Goal: Task Accomplishment & Management: Manage account settings

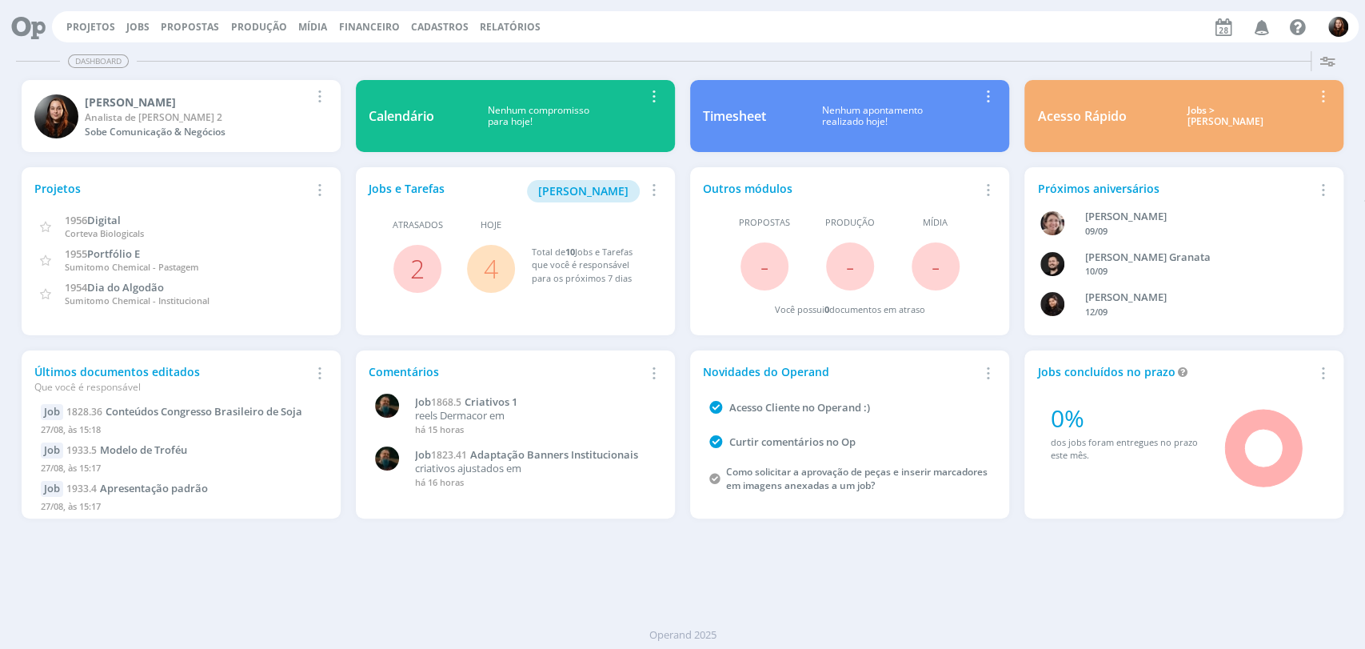
click at [729, 583] on div "Dashboard Salvar Selecione abaixo os cards desejados: Meus Meu Perfil [GEOGRAPH…" at bounding box center [682, 347] width 1365 height 604
click at [736, 583] on div "Dashboard Salvar Selecione abaixo os cards desejados: Meus Meu Perfil [GEOGRAPH…" at bounding box center [682, 347] width 1365 height 604
click at [1044, 31] on div "Projetos Jobs Propostas Produção [GEOGRAPHIC_DATA] Financeiro Cadastros Relatór…" at bounding box center [705, 26] width 1307 height 31
click at [186, 73] on div "[PERSON_NAME] Analista de [PERSON_NAME] 2 Sobe Comunicação & Negócios Remover C…" at bounding box center [181, 116] width 334 height 87
click at [412, 270] on link "3" at bounding box center [417, 268] width 14 height 34
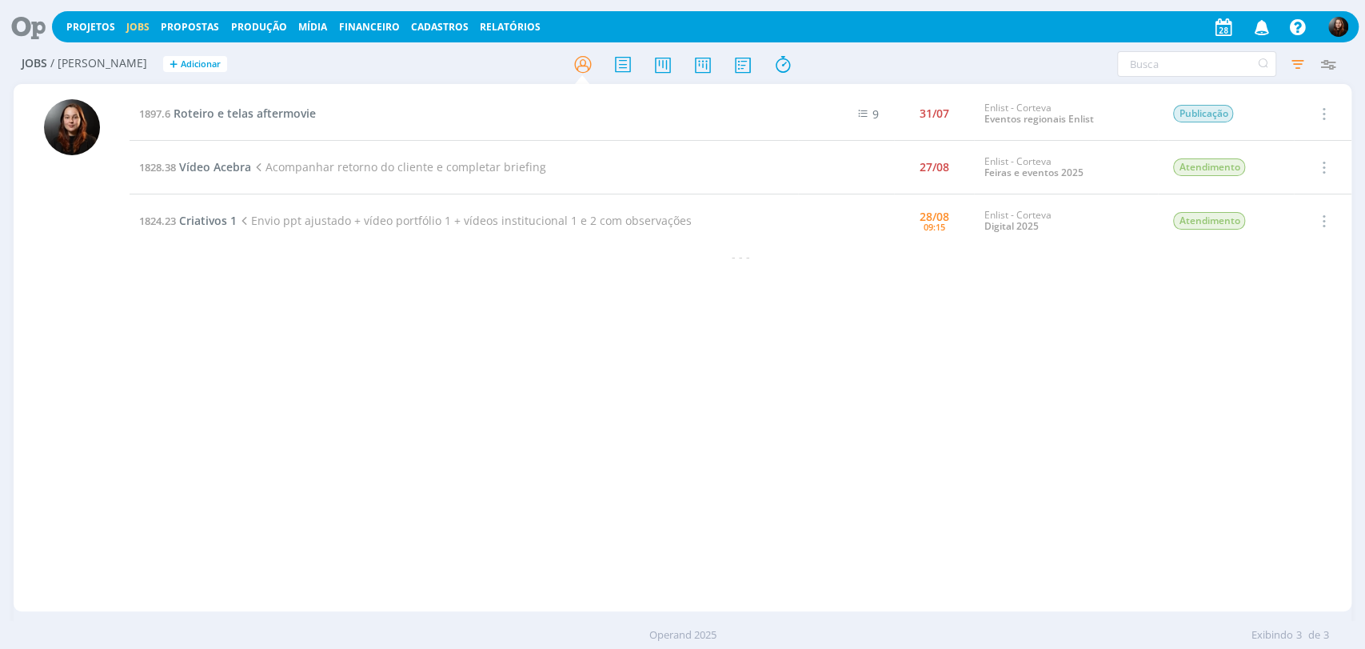
click at [206, 315] on div "1897.6 Roteiro e telas aftermovie 9 31/07 Enlist - Corteva Eventos regionais En…" at bounding box center [741, 347] width 1222 height 521
click at [23, 22] on icon at bounding box center [22, 26] width 33 height 31
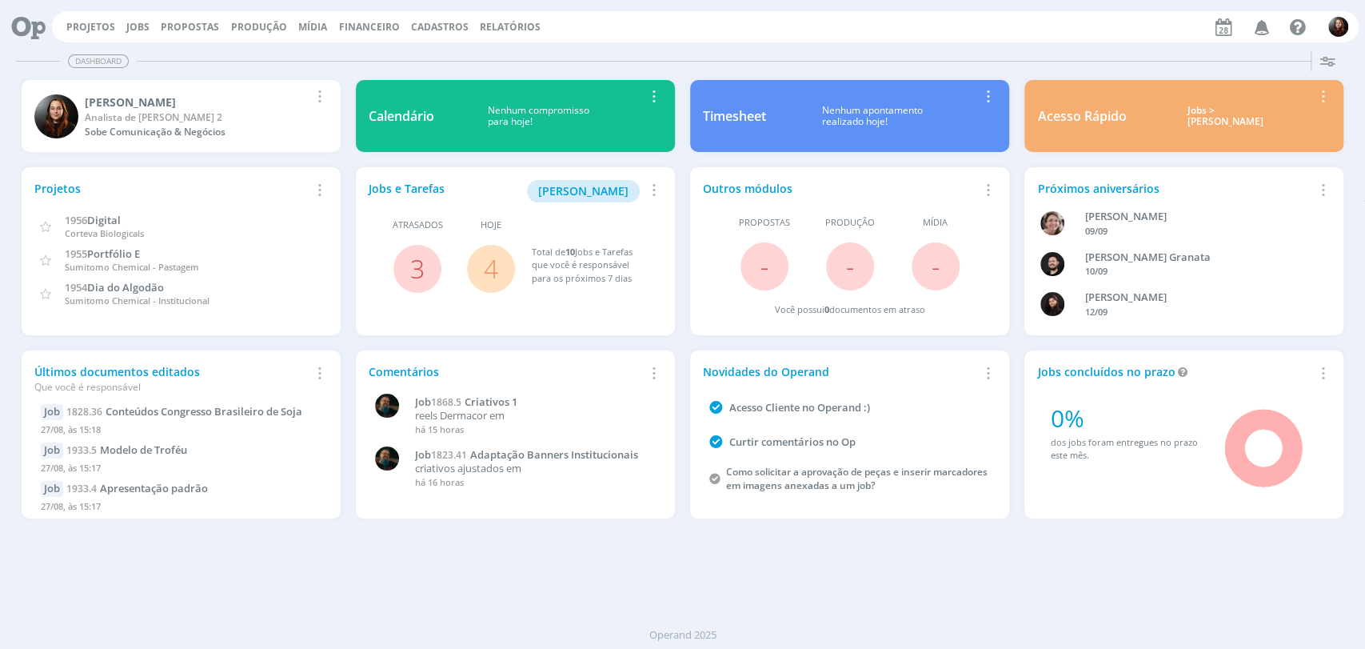
click at [489, 269] on link "4" at bounding box center [491, 268] width 14 height 34
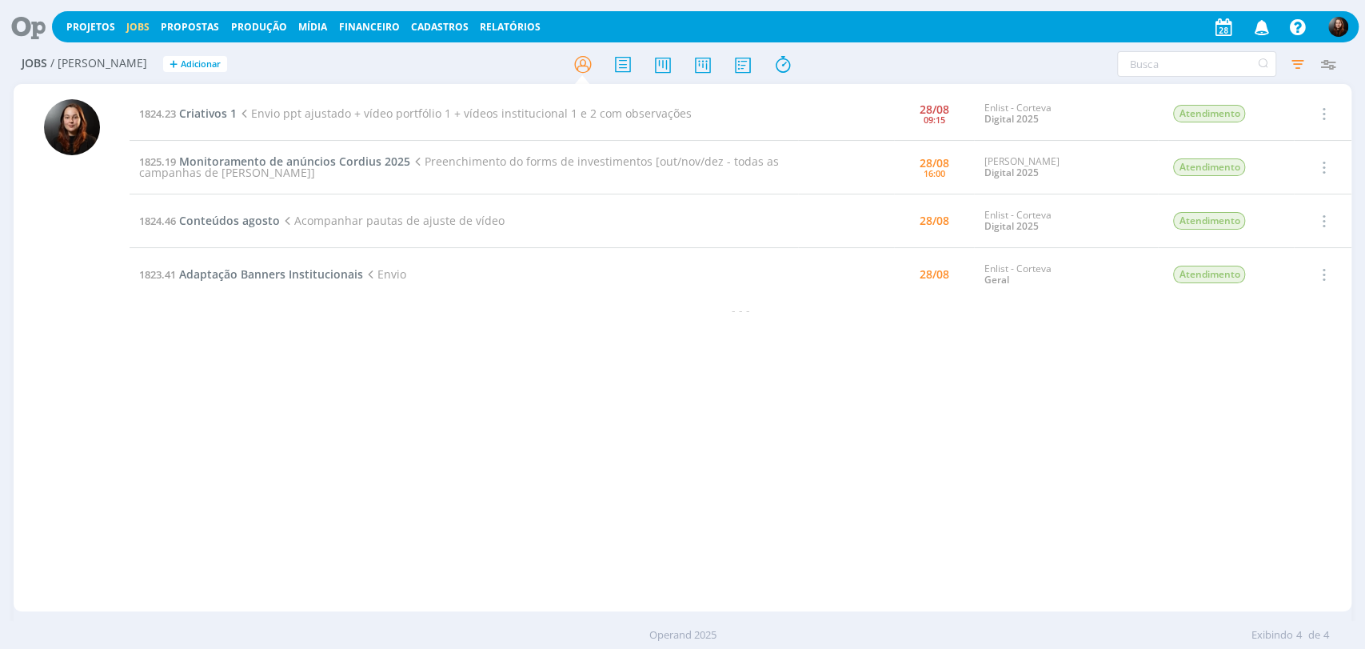
drag, startPoint x: 416, startPoint y: 500, endPoint x: 329, endPoint y: 233, distance: 281.0
click at [416, 497] on div "1824.23 Criativos 1 Envio ppt ajustado + vídeo portfólio 1 + vídeos institucion…" at bounding box center [741, 347] width 1222 height 521
drag, startPoint x: 34, startPoint y: 32, endPoint x: 175, endPoint y: 0, distance: 145.1
click at [34, 32] on icon at bounding box center [22, 26] width 33 height 31
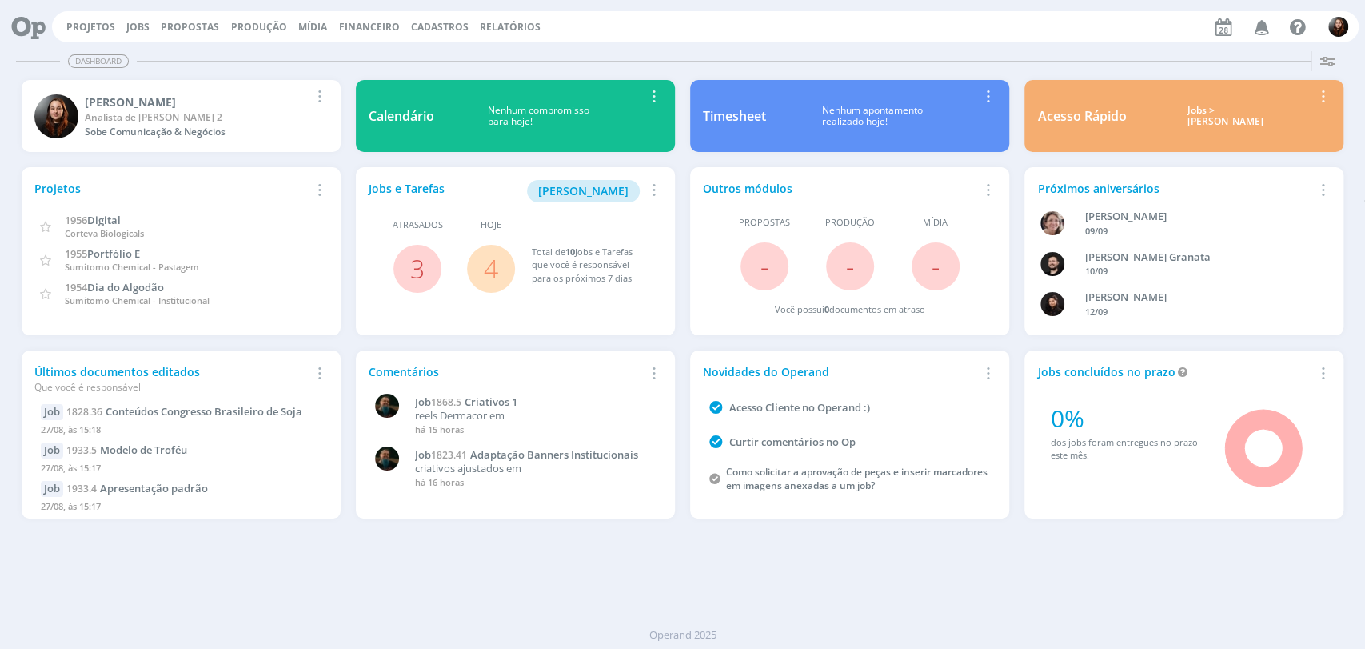
drag, startPoint x: 144, startPoint y: 22, endPoint x: 179, endPoint y: 18, distance: 35.4
click at [144, 22] on link "Jobs" at bounding box center [137, 27] width 23 height 14
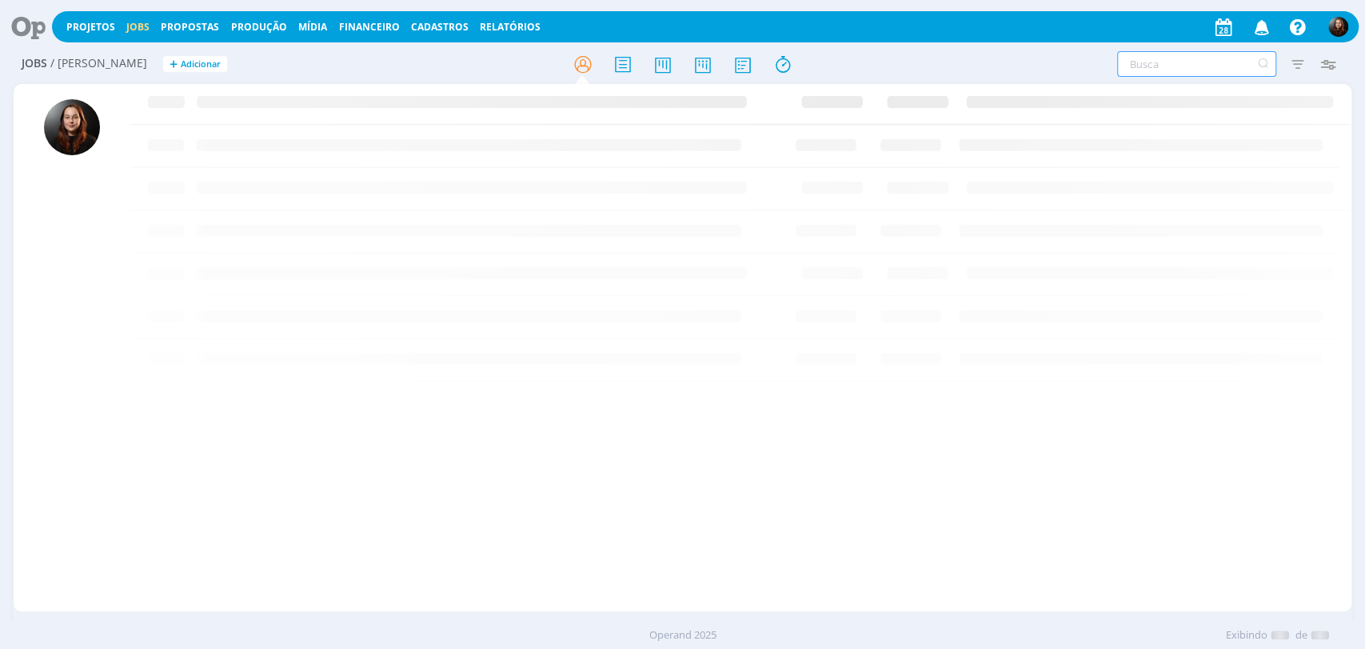
click at [1170, 67] on input "text" at bounding box center [1196, 64] width 159 height 26
type input "relatórios"
drag, startPoint x: 369, startPoint y: 206, endPoint x: 694, endPoint y: 72, distance: 351.1
click at [373, 203] on div "1864.20 Relatórios digitais da campanha Apresentação 2º Relatório da campanha 0…" at bounding box center [741, 347] width 1222 height 521
click at [1208, 66] on input "relatórios" at bounding box center [1196, 64] width 159 height 26
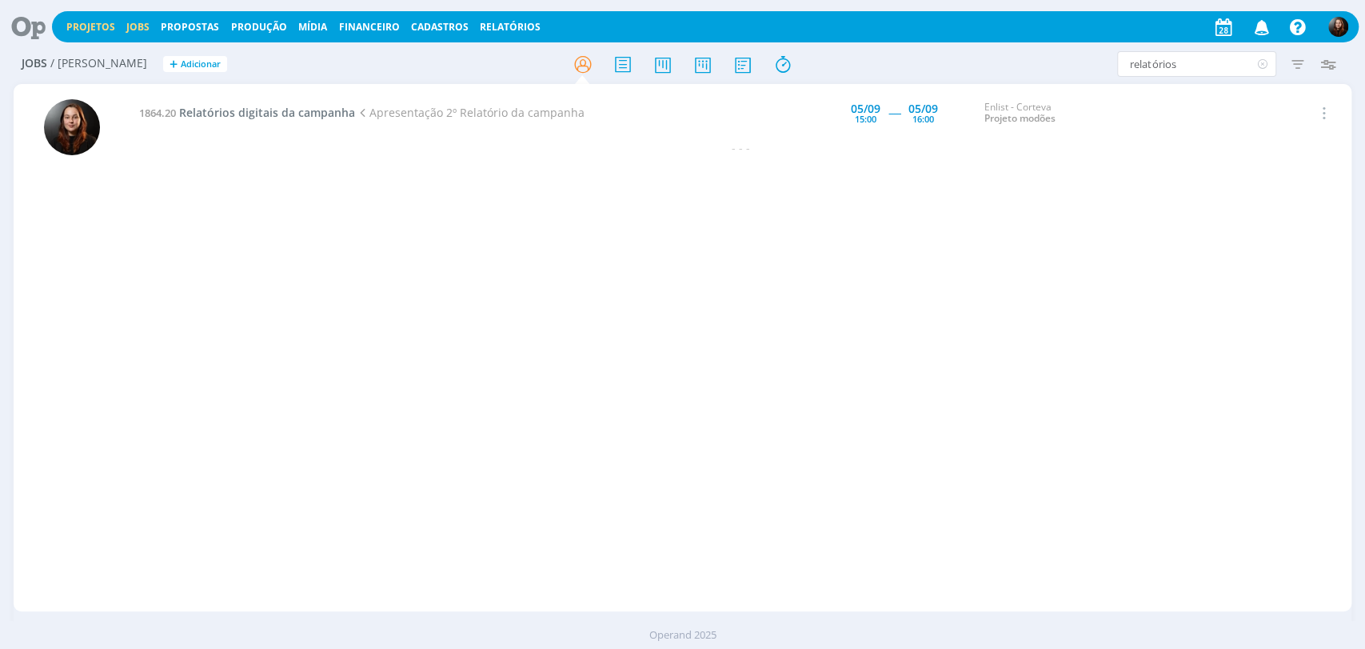
click at [87, 24] on link "Projetos" at bounding box center [90, 27] width 49 height 14
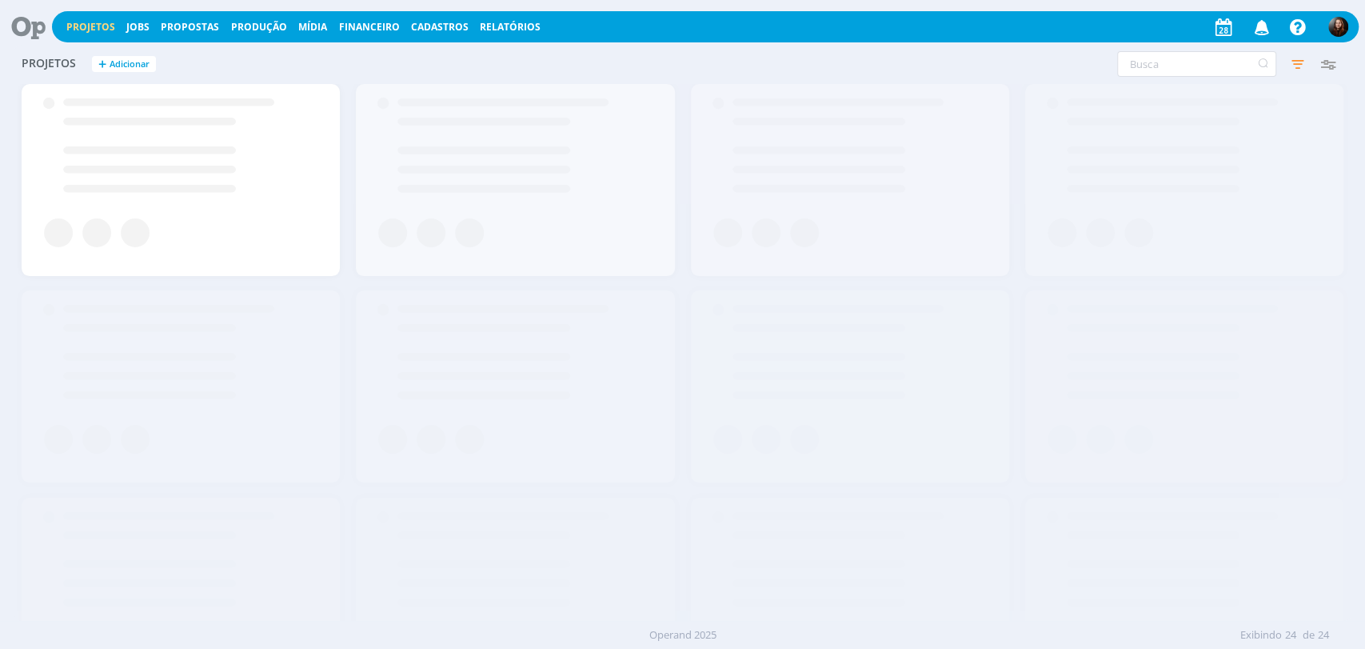
click at [27, 23] on icon at bounding box center [22, 26] width 33 height 31
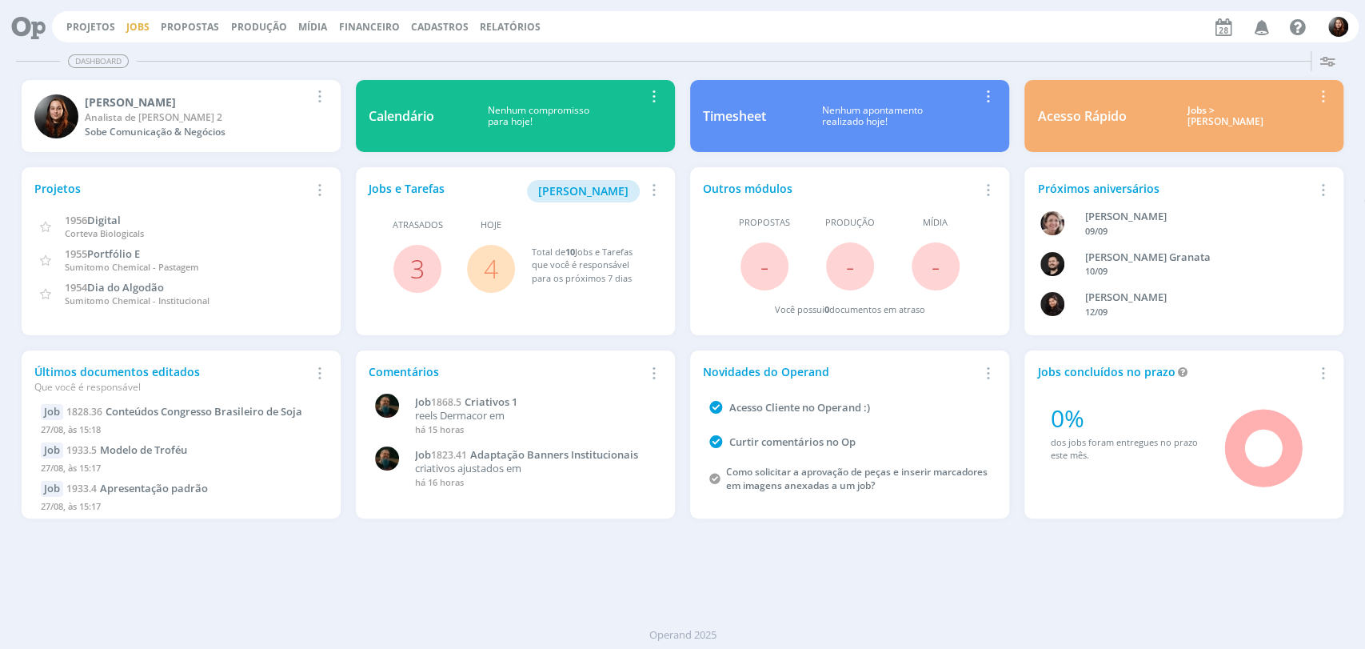
click at [131, 26] on link "Jobs" at bounding box center [137, 27] width 23 height 14
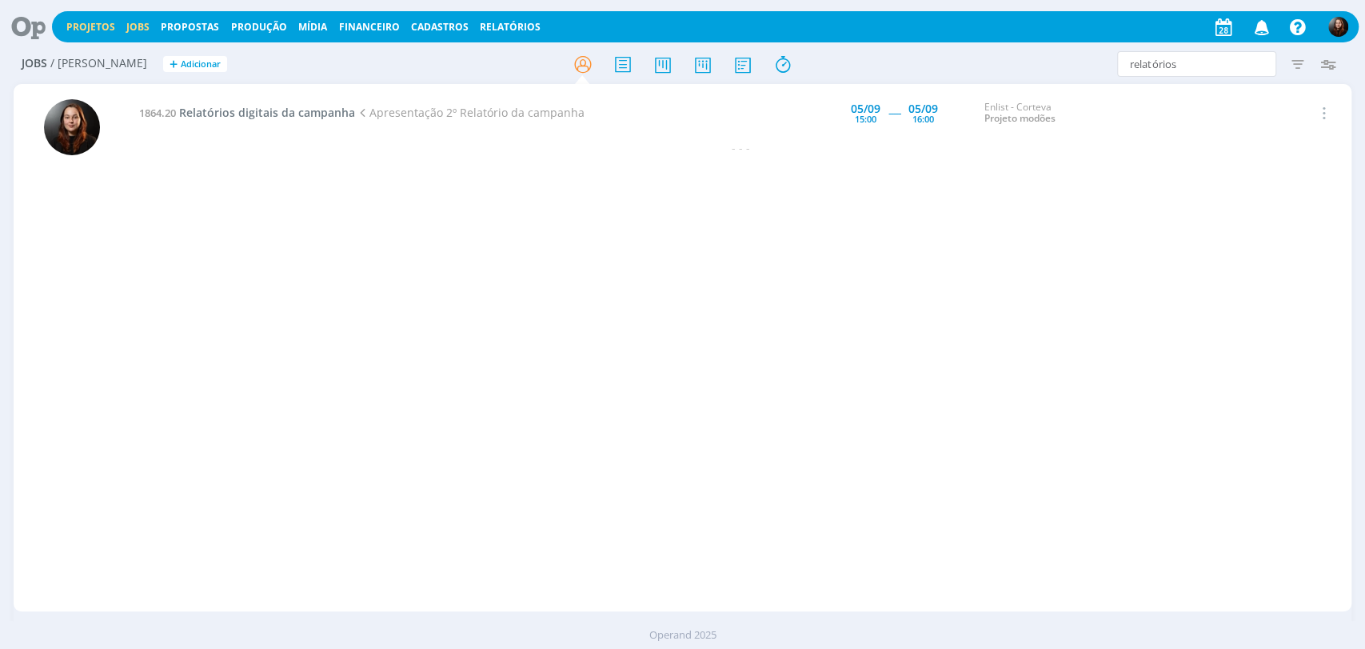
click at [77, 27] on link "Projetos" at bounding box center [90, 27] width 49 height 14
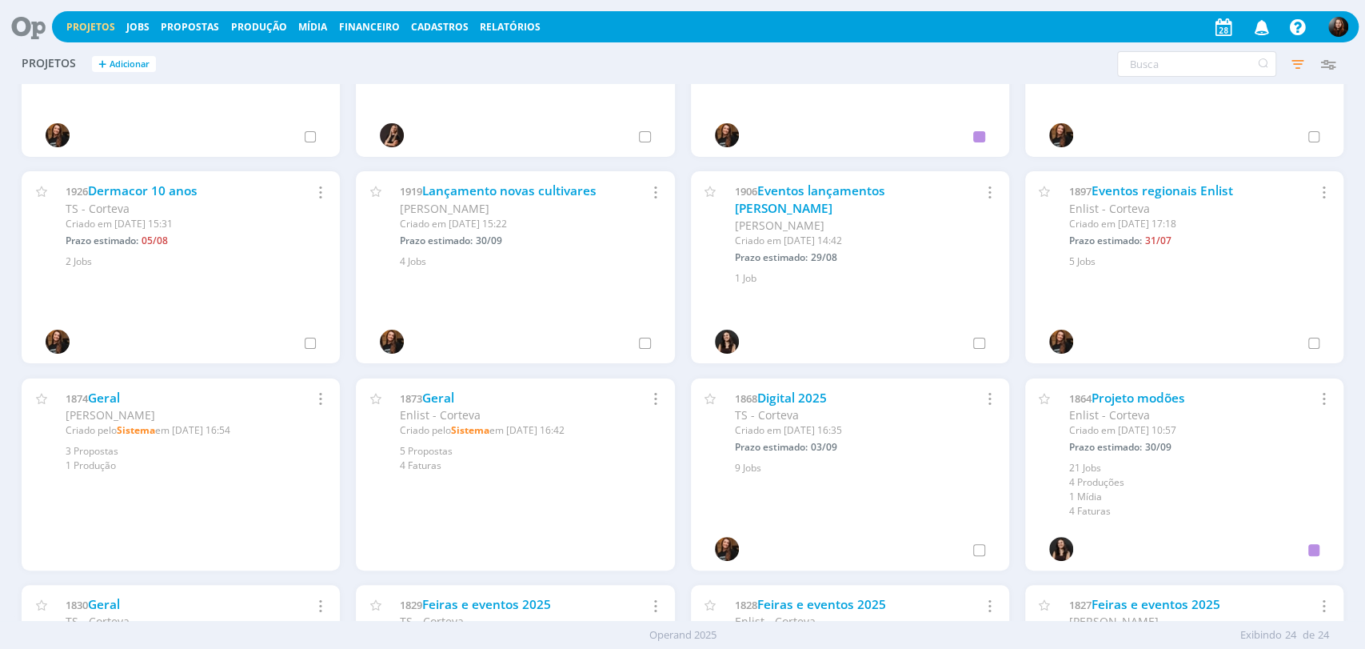
scroll to position [444, 0]
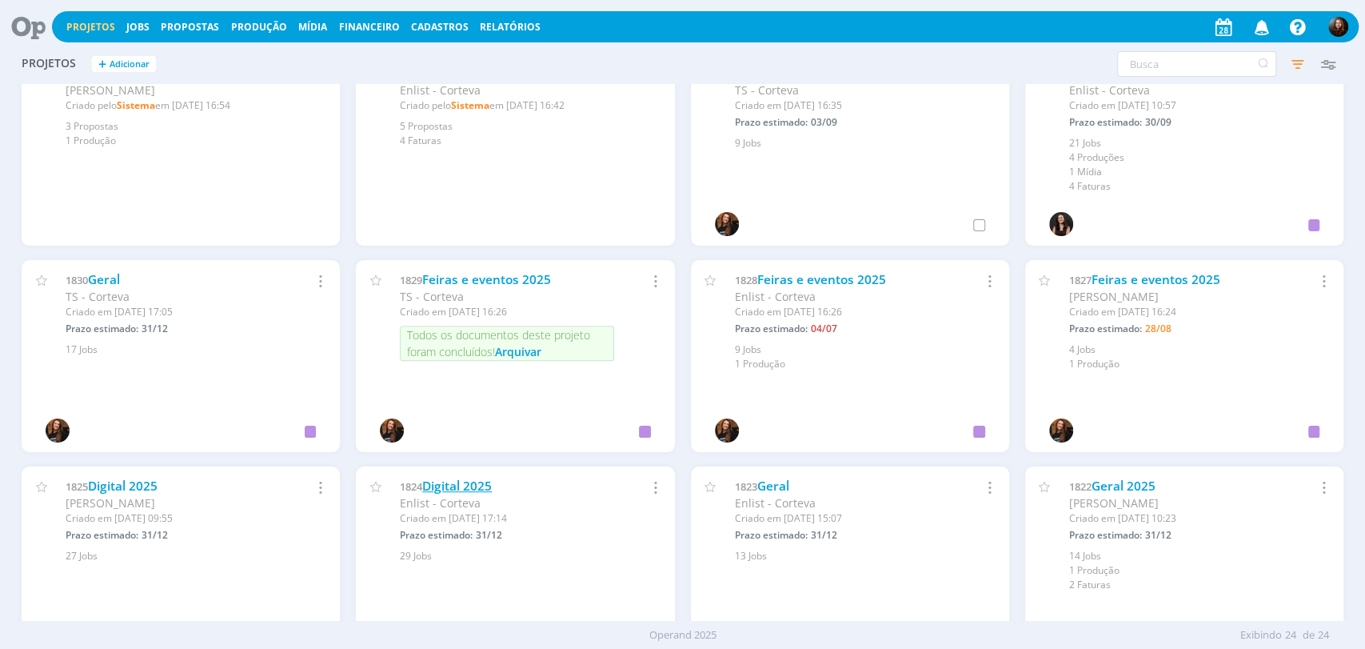
click at [481, 479] on link "Digital 2025" at bounding box center [457, 485] width 70 height 17
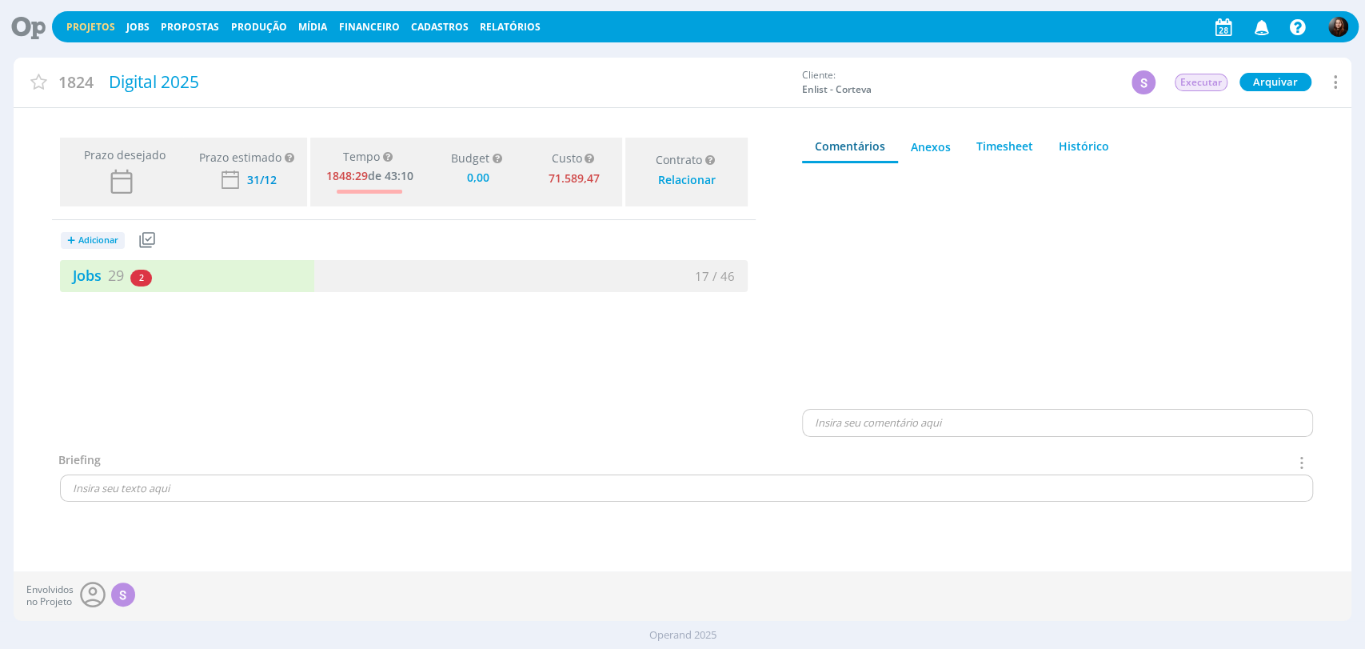
type input "0,00"
click at [90, 270] on link "Jobs 29" at bounding box center [92, 275] width 64 height 19
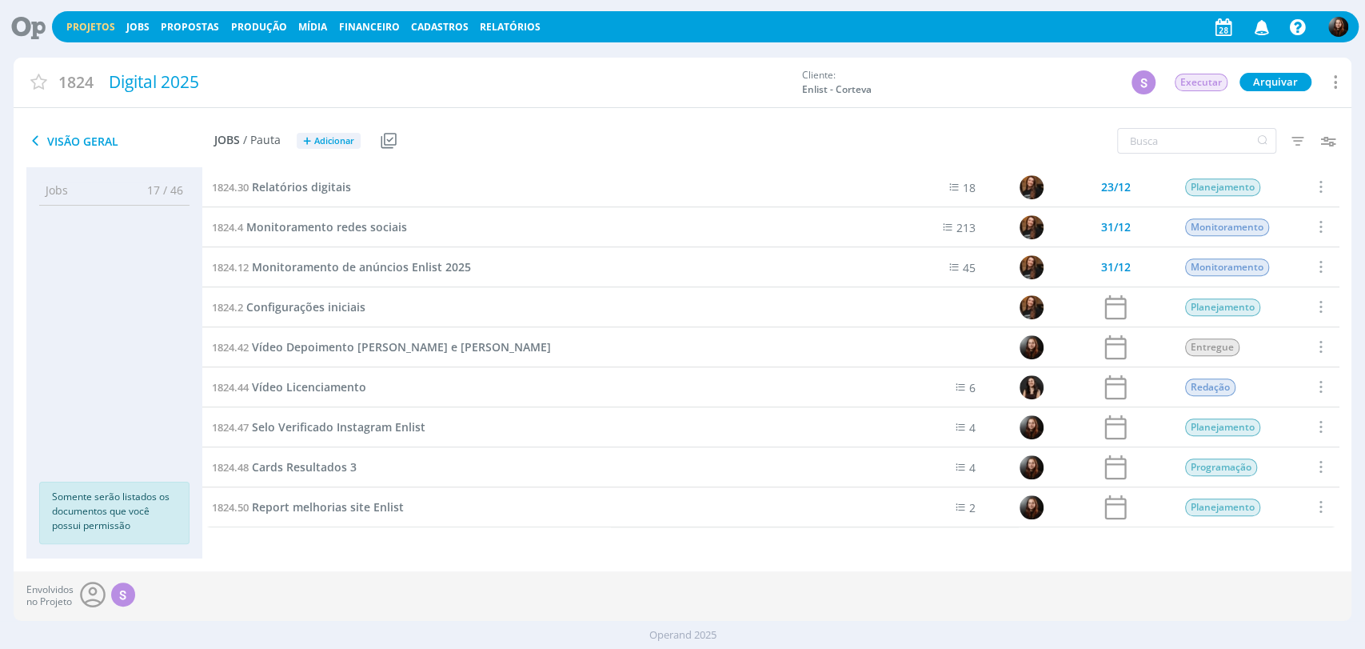
scroll to position [623, 0]
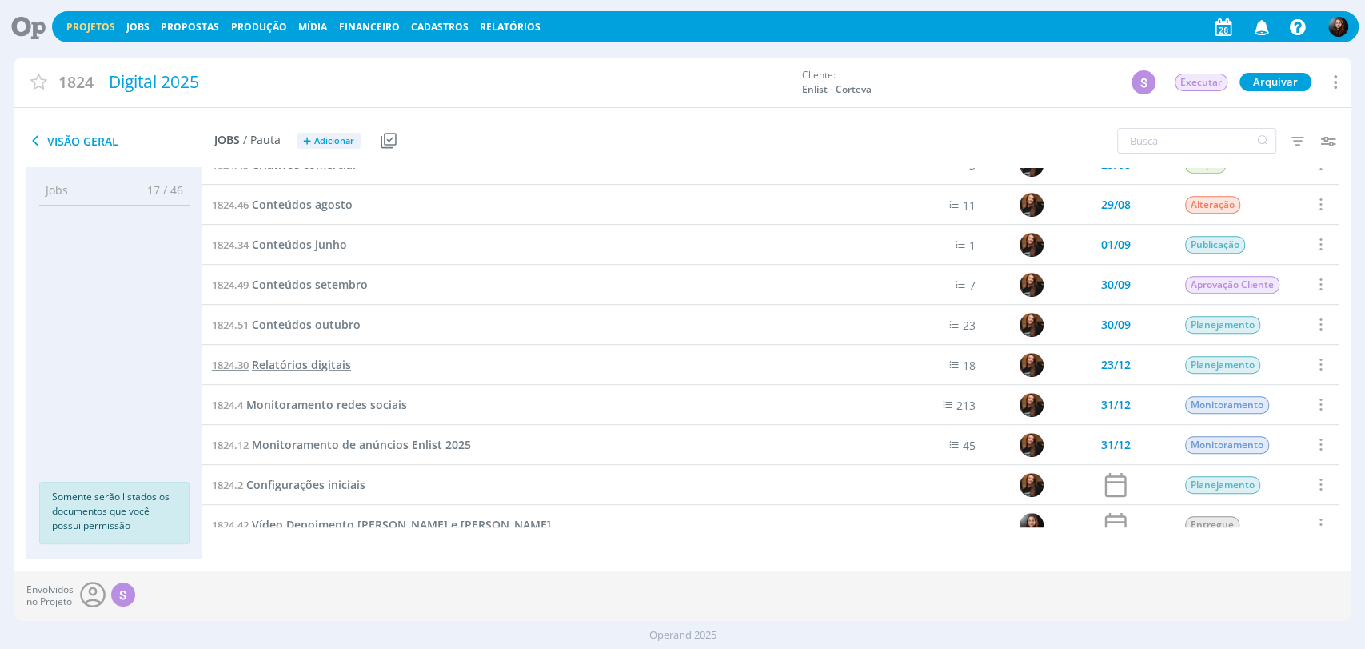
click at [322, 364] on span "Relatórios digitais" at bounding box center [301, 364] width 99 height 15
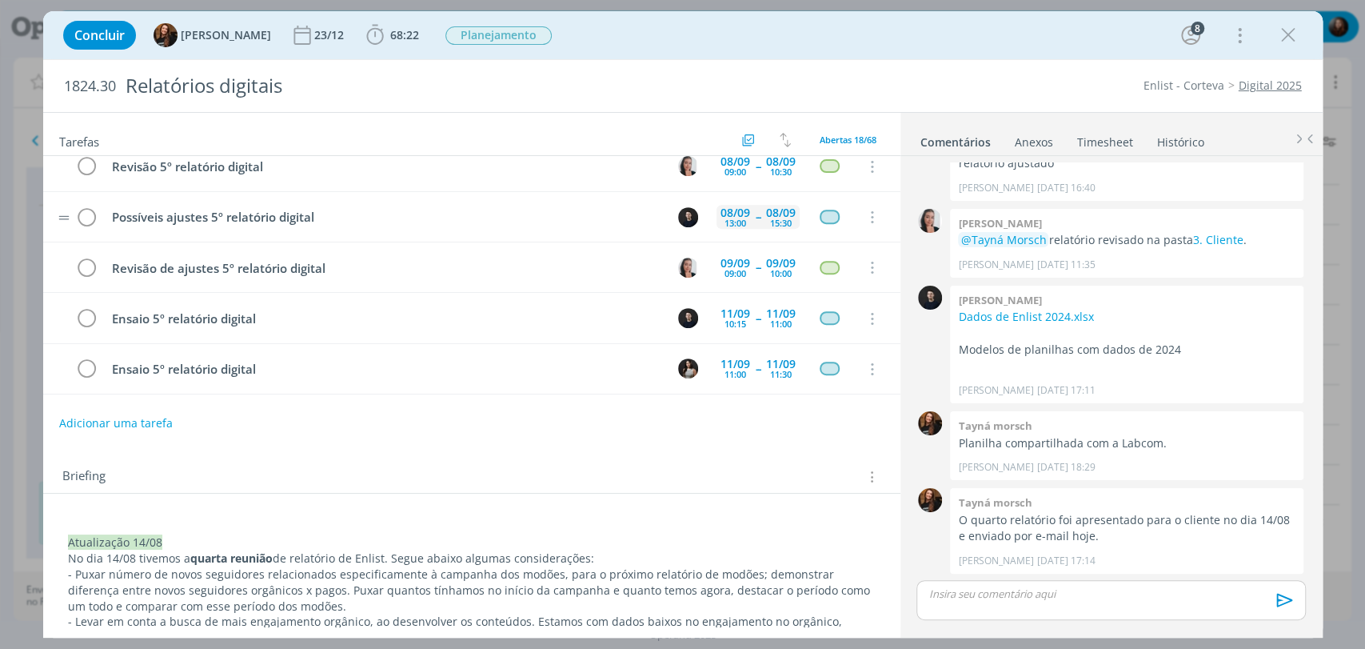
scroll to position [533, 0]
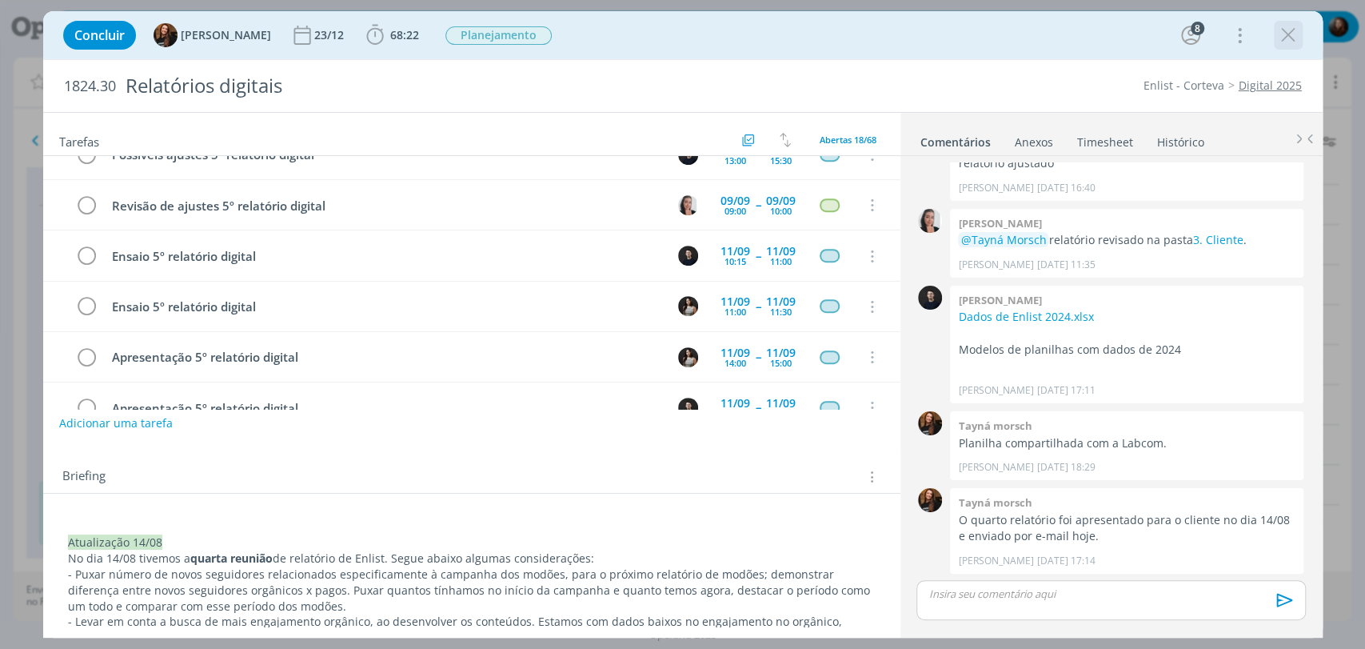
click at [1228, 34] on icon "dialog" at bounding box center [1288, 35] width 24 height 24
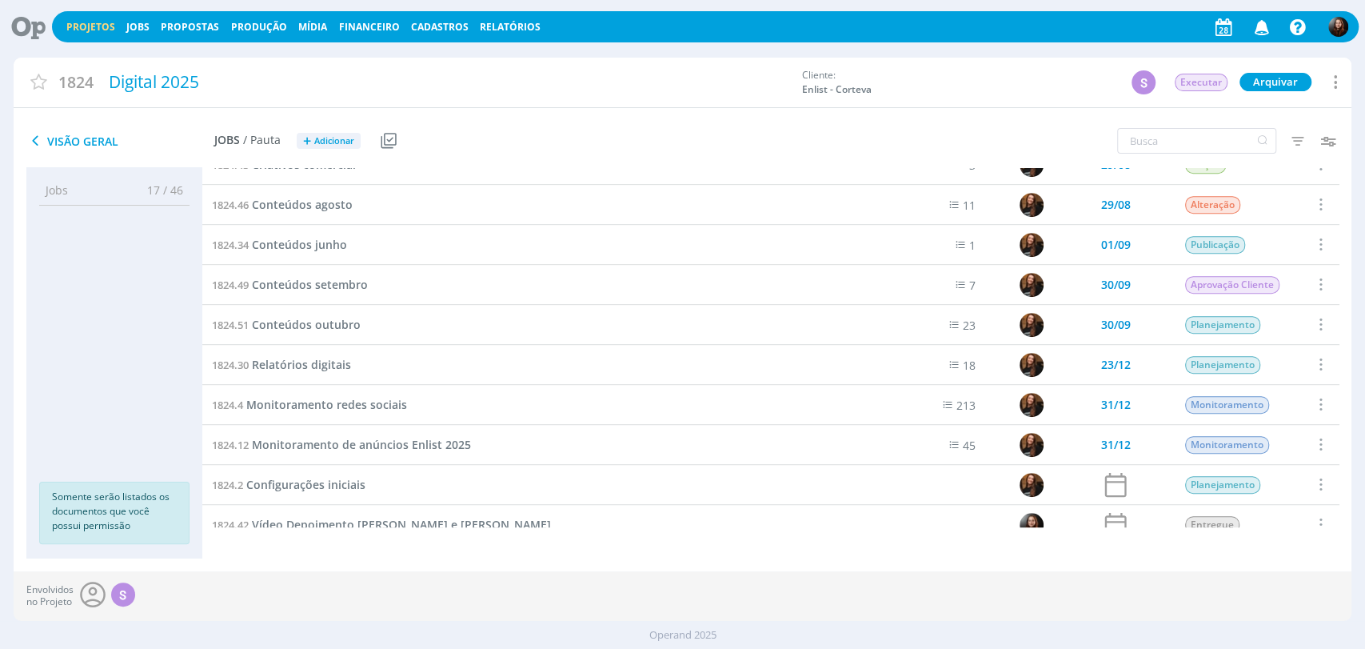
click at [32, 14] on icon at bounding box center [22, 26] width 33 height 31
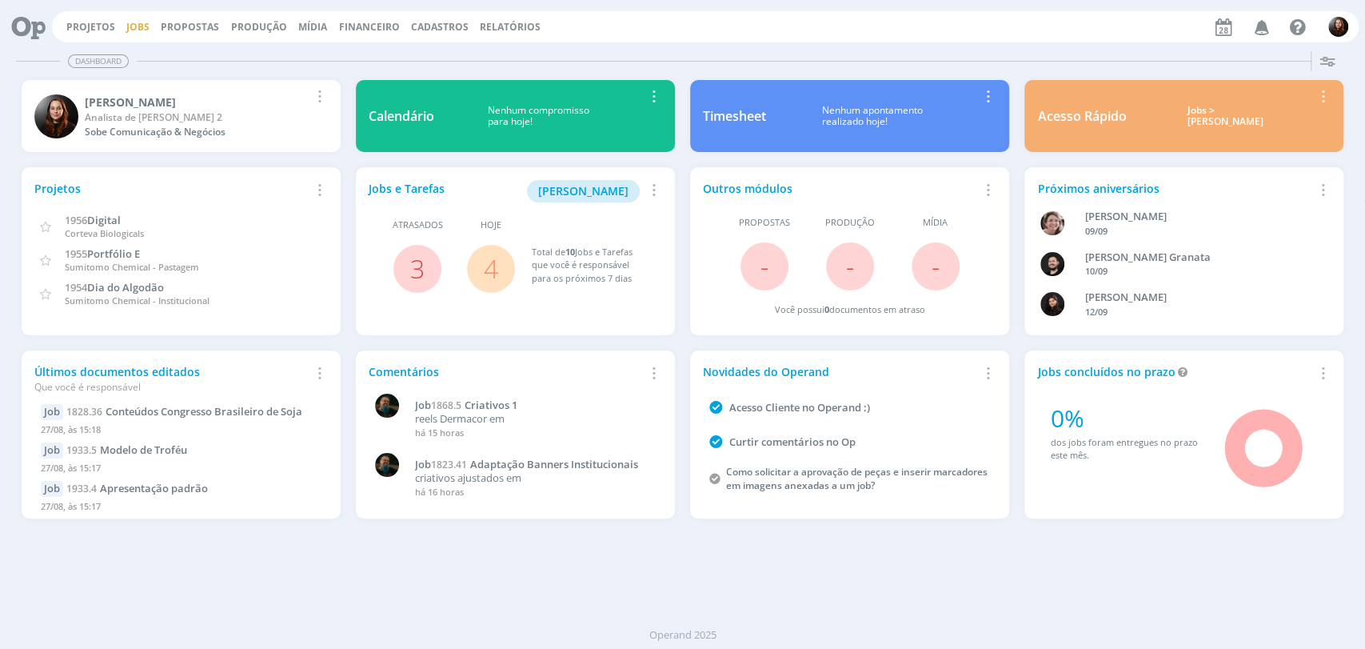
click at [135, 22] on link "Jobs" at bounding box center [137, 27] width 23 height 14
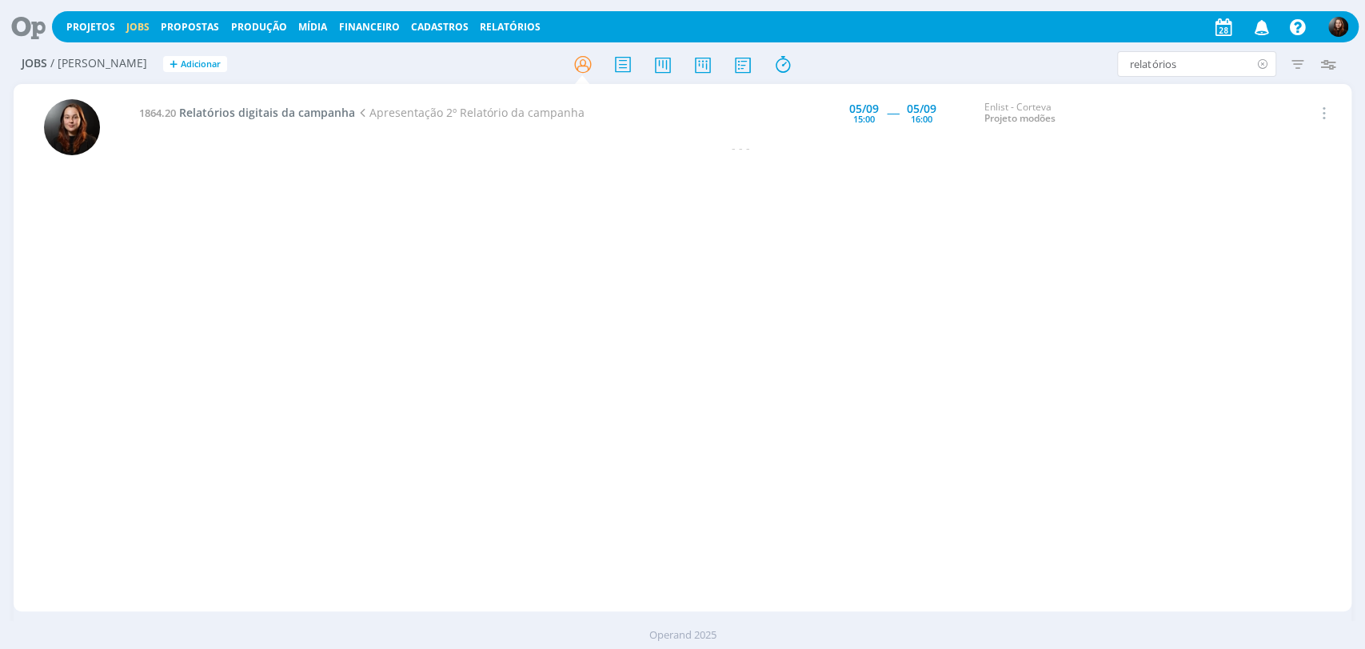
click at [1228, 62] on icon at bounding box center [1262, 64] width 20 height 26
click at [31, 28] on icon at bounding box center [22, 26] width 33 height 31
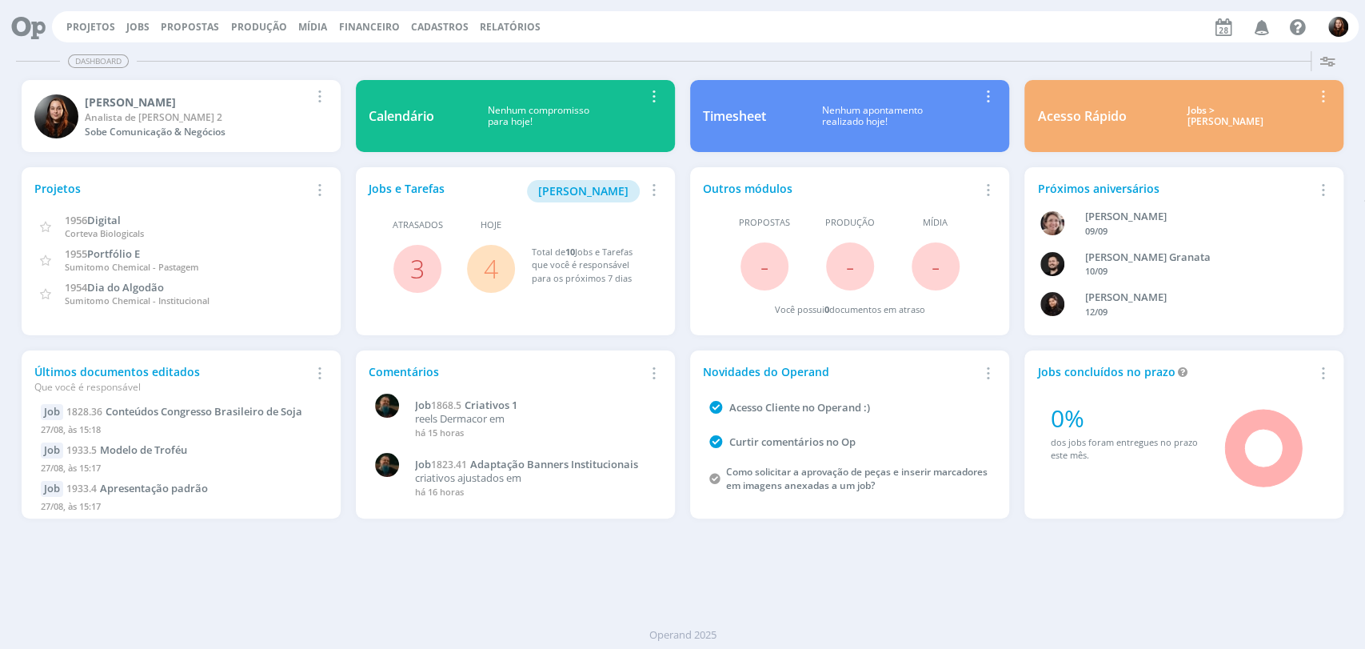
click at [993, 45] on div "Dashboard Salvar Selecione abaixo os cards desejados: Meus Meu Perfil Agenda Ti…" at bounding box center [682, 347] width 1365 height 604
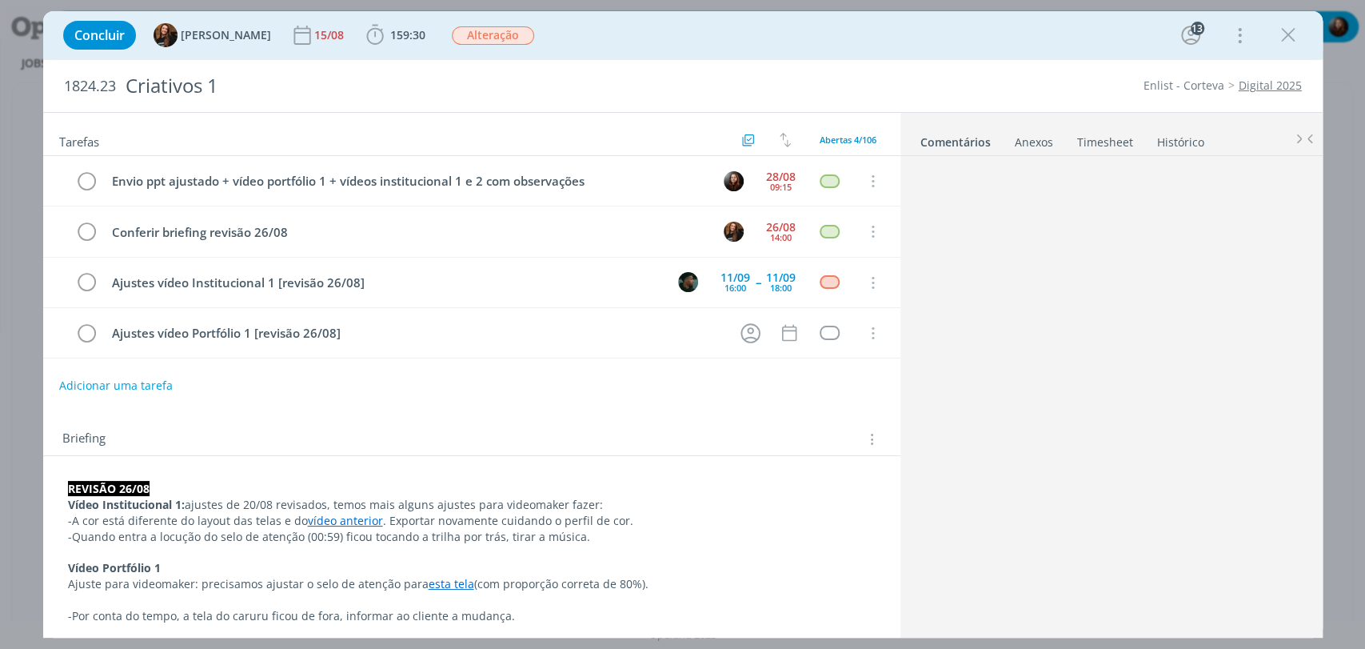
scroll to position [1465, 0]
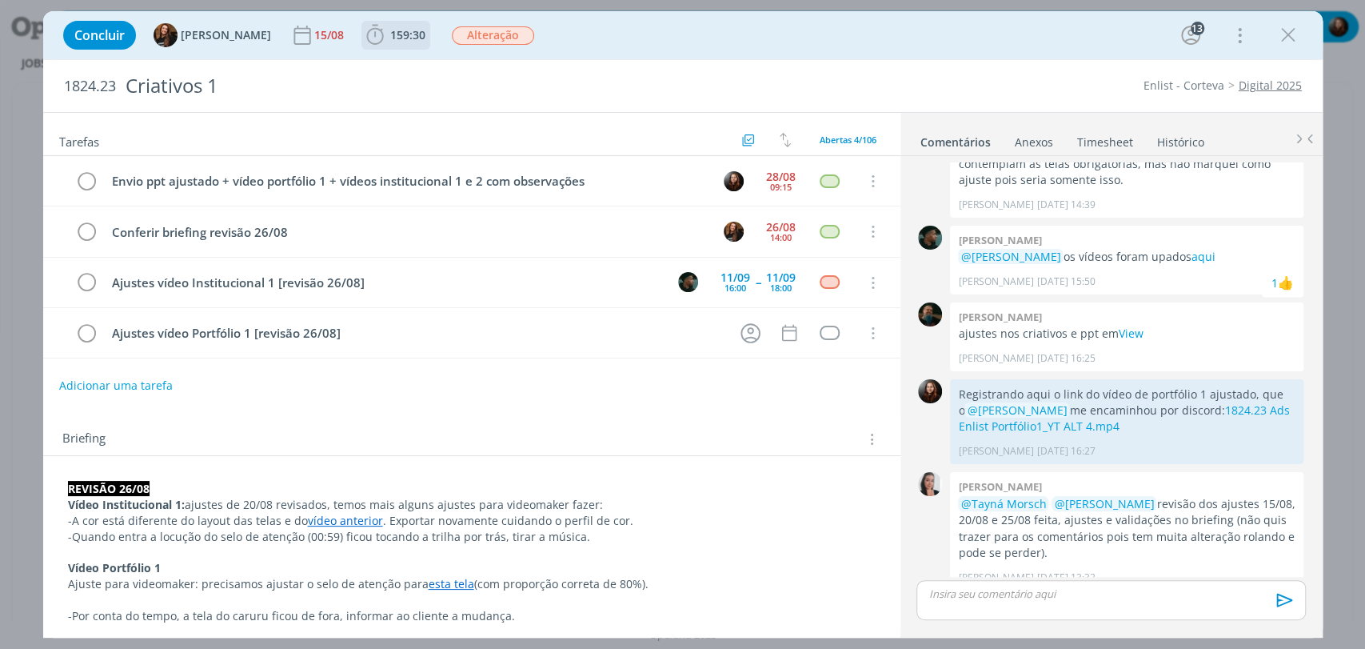
click at [393, 34] on span "159:30" at bounding box center [407, 34] width 35 height 15
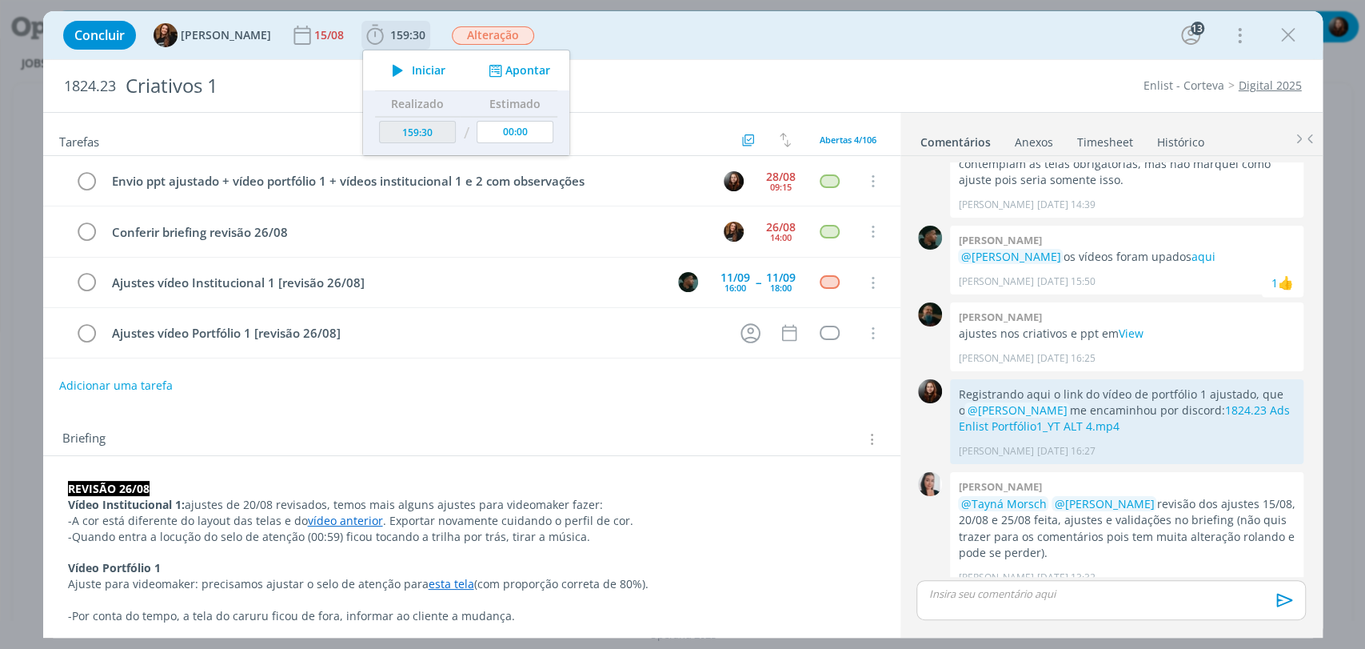
click at [412, 72] on span "Iniciar" at bounding box center [429, 70] width 34 height 11
click at [649, 34] on div "Concluir Tayná Morsch 15/08 159:30 Parar Apontar Data * 28/08/2025 Horas * 00:0…" at bounding box center [683, 35] width 1256 height 38
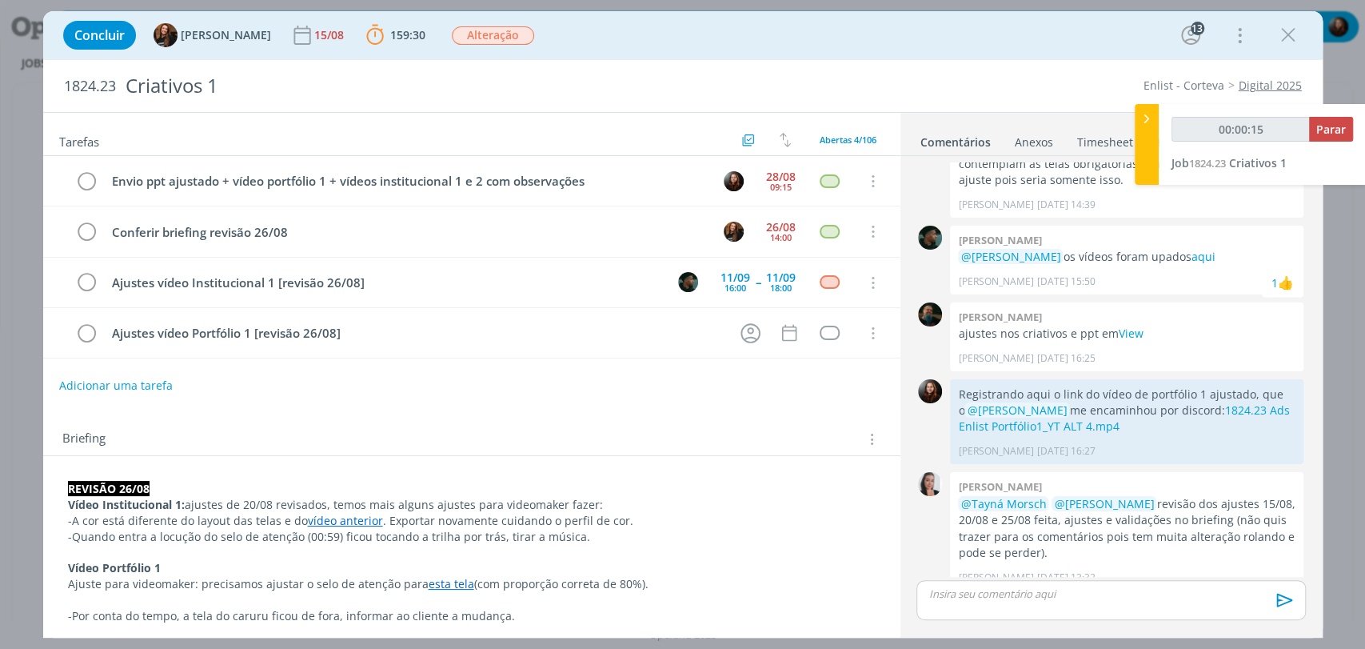
click at [658, 22] on div "Concluir Tayná Morsch 15/08 159:30 Parar Apontar Data * 28/08/2025 Horas * 00:0…" at bounding box center [683, 35] width 1256 height 38
click at [655, 25] on div "Concluir Tayná Morsch 15/08 159:30 Parar Apontar Data * 28/08/2025 Horas * 00:0…" at bounding box center [683, 35] width 1256 height 38
click at [589, 413] on div "Briefing Briefings Predefinidos Versões do Briefing Ver Briefing do Projeto" at bounding box center [471, 434] width 857 height 43
drag, startPoint x: 1202, startPoint y: 485, endPoint x: 1244, endPoint y: 485, distance: 42.4
click at [1244, 496] on p "@Tayná Morsch @Eduarda Pereira revisão dos ajustes 15/08, 20/08 e 25/08 feita, …" at bounding box center [1126, 529] width 337 height 66
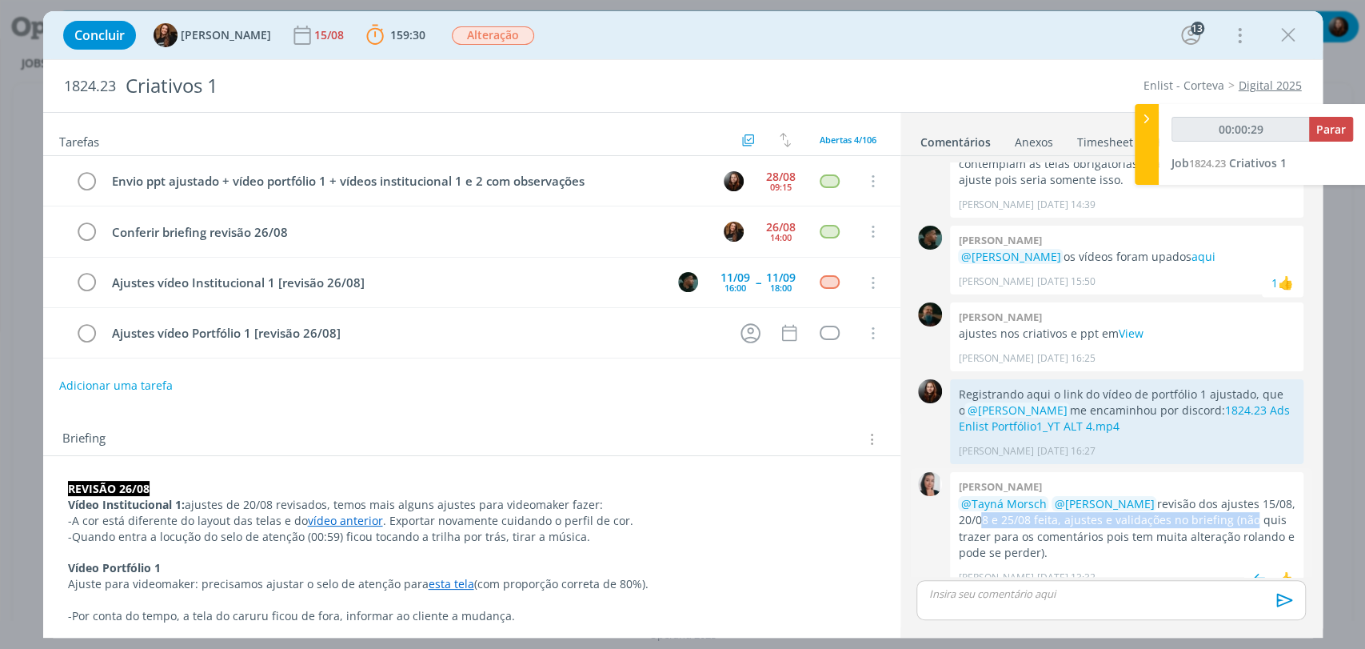
drag, startPoint x: 977, startPoint y: 504, endPoint x: 1256, endPoint y: 503, distance: 278.3
click at [1244, 503] on p "@Tayná Morsch @Eduarda Pereira revisão dos ajustes 15/08, 20/08 e 25/08 feita, …" at bounding box center [1126, 529] width 337 height 66
click at [1256, 503] on p "@Tayná Morsch @Eduarda Pereira revisão dos ajustes 15/08, 20/08 e 25/08 feita, …" at bounding box center [1126, 529] width 337 height 66
drag, startPoint x: 1060, startPoint y: 520, endPoint x: 1039, endPoint y: 537, distance: 27.2
click at [1039, 537] on p "@Tayná Morsch @Eduarda Pereira revisão dos ajustes 15/08, 20/08 e 25/08 feita, …" at bounding box center [1126, 529] width 337 height 66
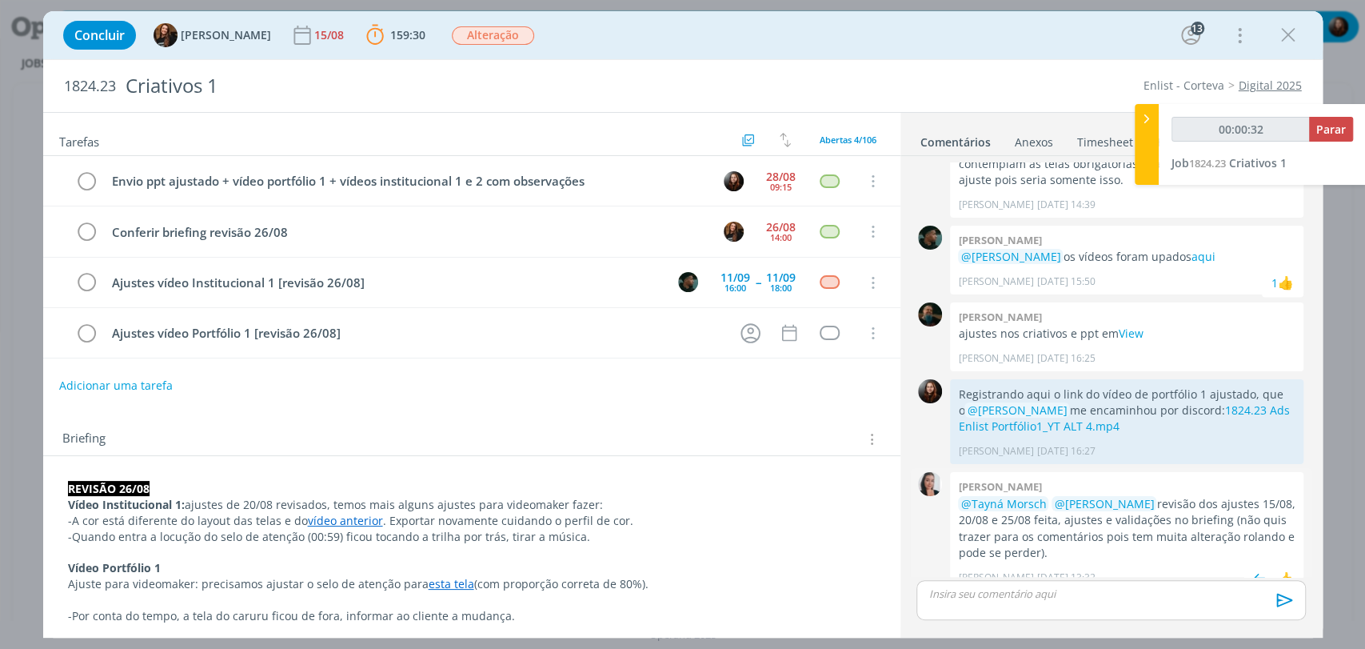
click at [1074, 532] on p "@Tayná Morsch @Eduarda Pereira revisão dos ajustes 15/08, 20/08 e 25/08 feita, …" at bounding box center [1126, 529] width 337 height 66
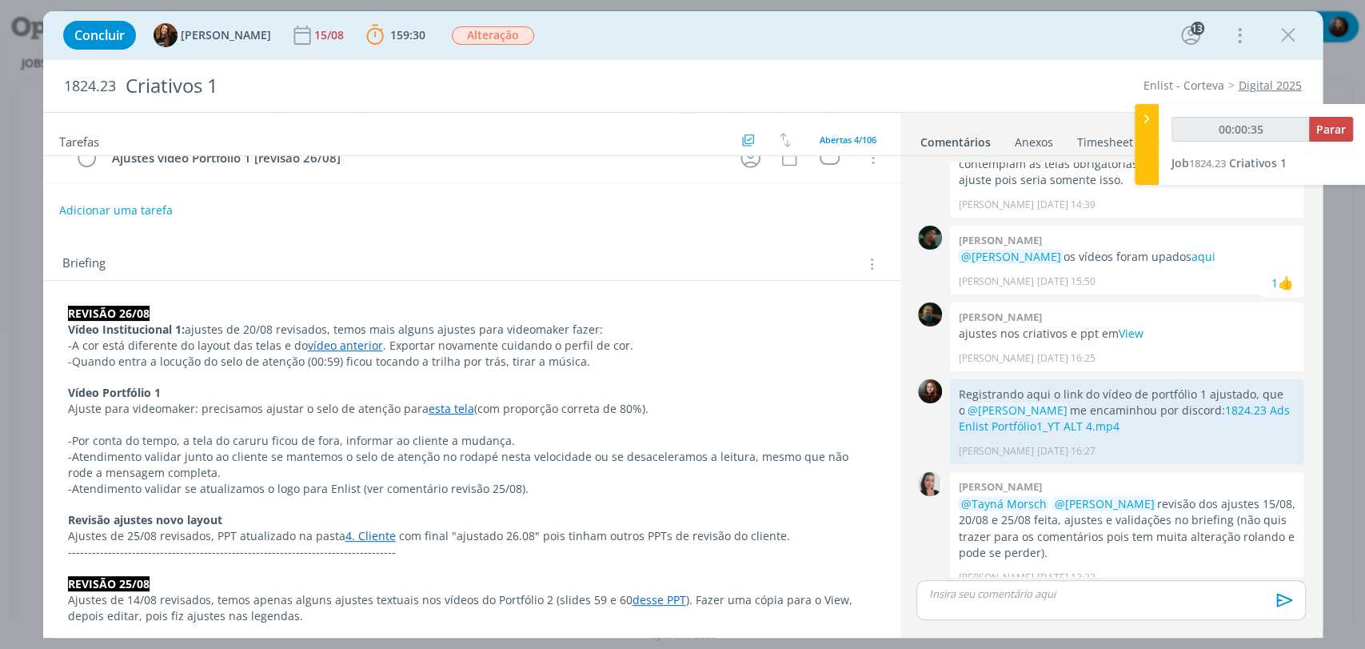
scroll to position [178, 0]
click at [531, 247] on div "Briefing Briefings Predefinidos Versões do Briefing Ver Briefing do Projeto" at bounding box center [471, 256] width 857 height 43
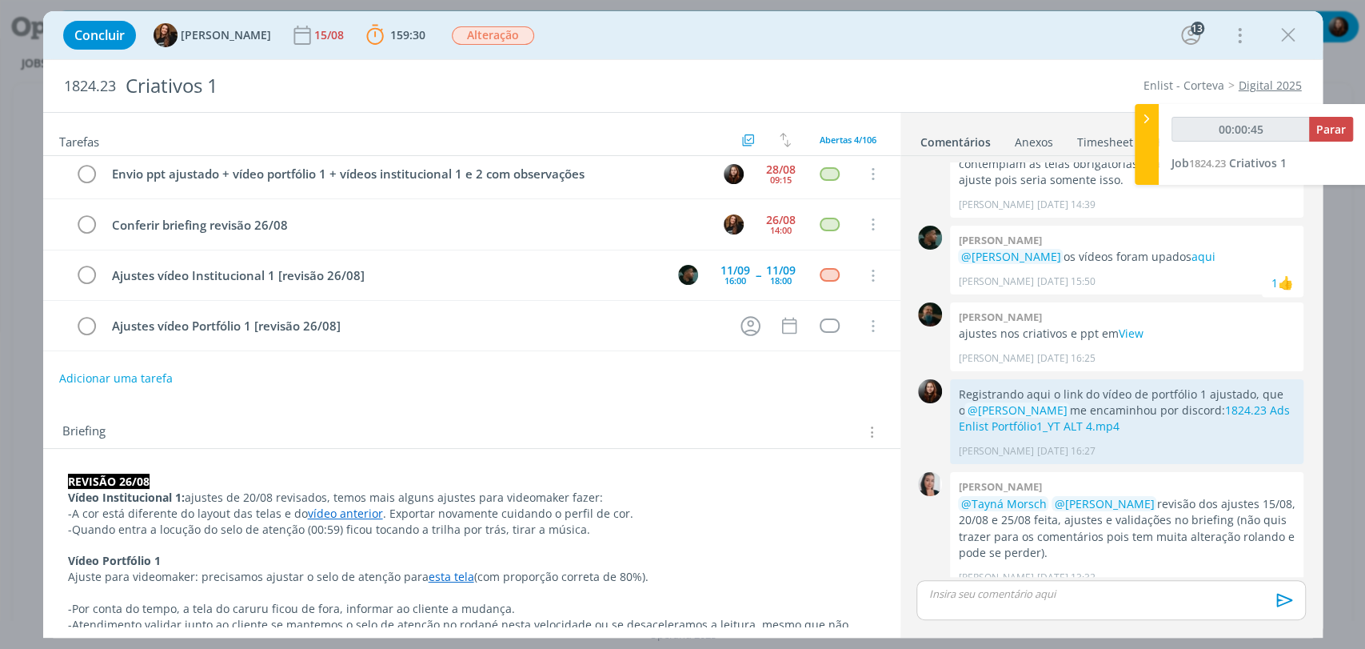
scroll to position [0, 0]
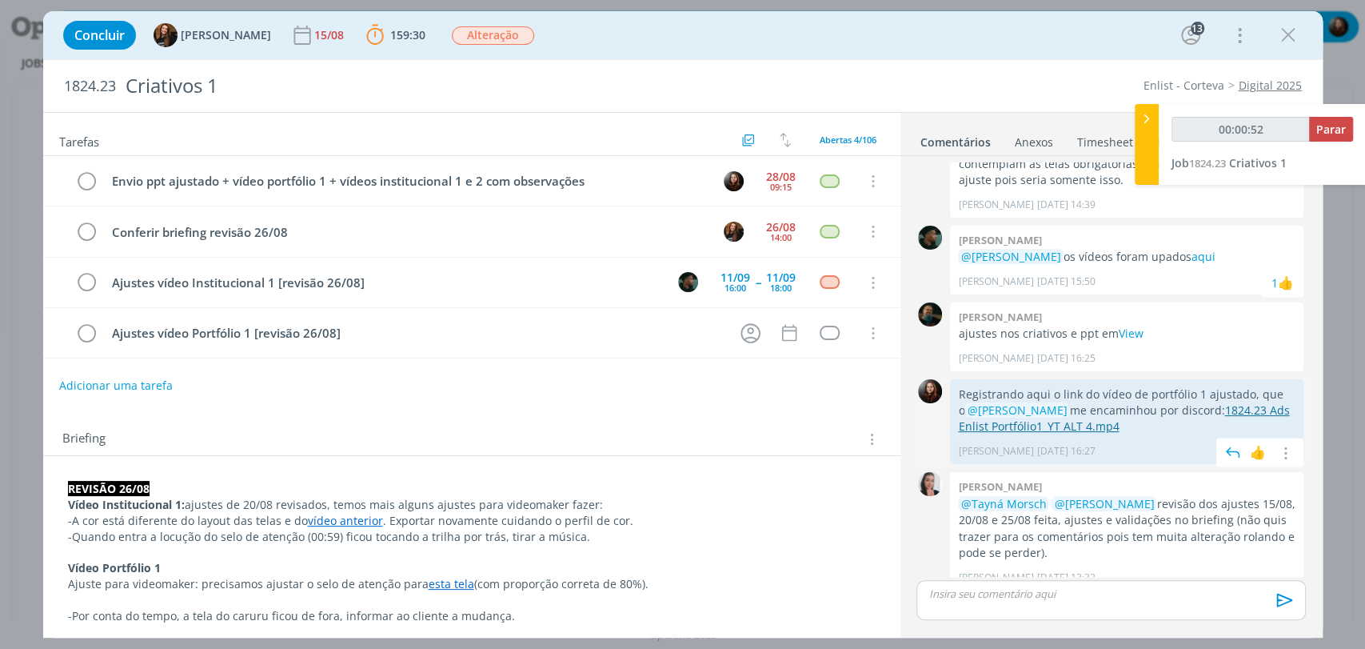
click at [1229, 402] on link "1824.23 Ads Enlist Portfólio1_YT ALT 4.mp4" at bounding box center [1123, 417] width 331 height 31
click at [1198, 249] on link "aqui" at bounding box center [1203, 256] width 24 height 15
click at [373, 400] on div "Tarefas Usar Job de template Criar template a partir deste job Visualizar Templ…" at bounding box center [471, 369] width 857 height 513
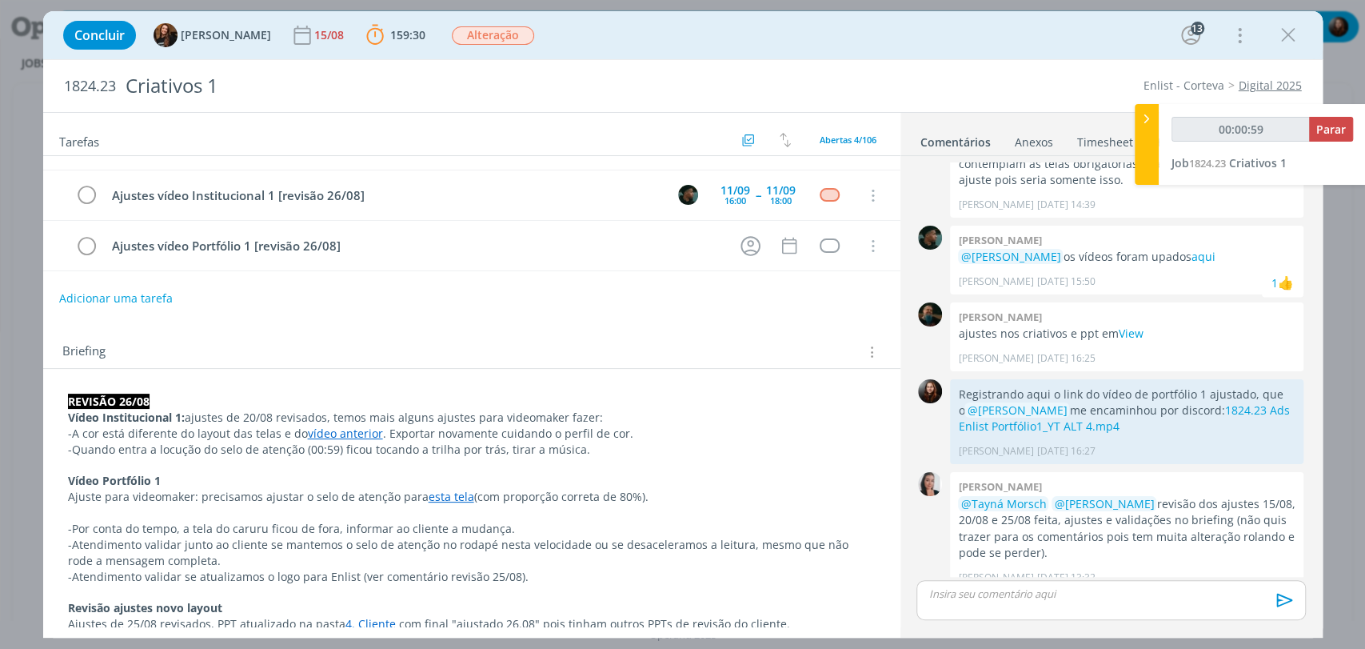
scroll to position [89, 0]
click at [413, 306] on div "Adicionar uma tarefa" at bounding box center [471, 296] width 857 height 29
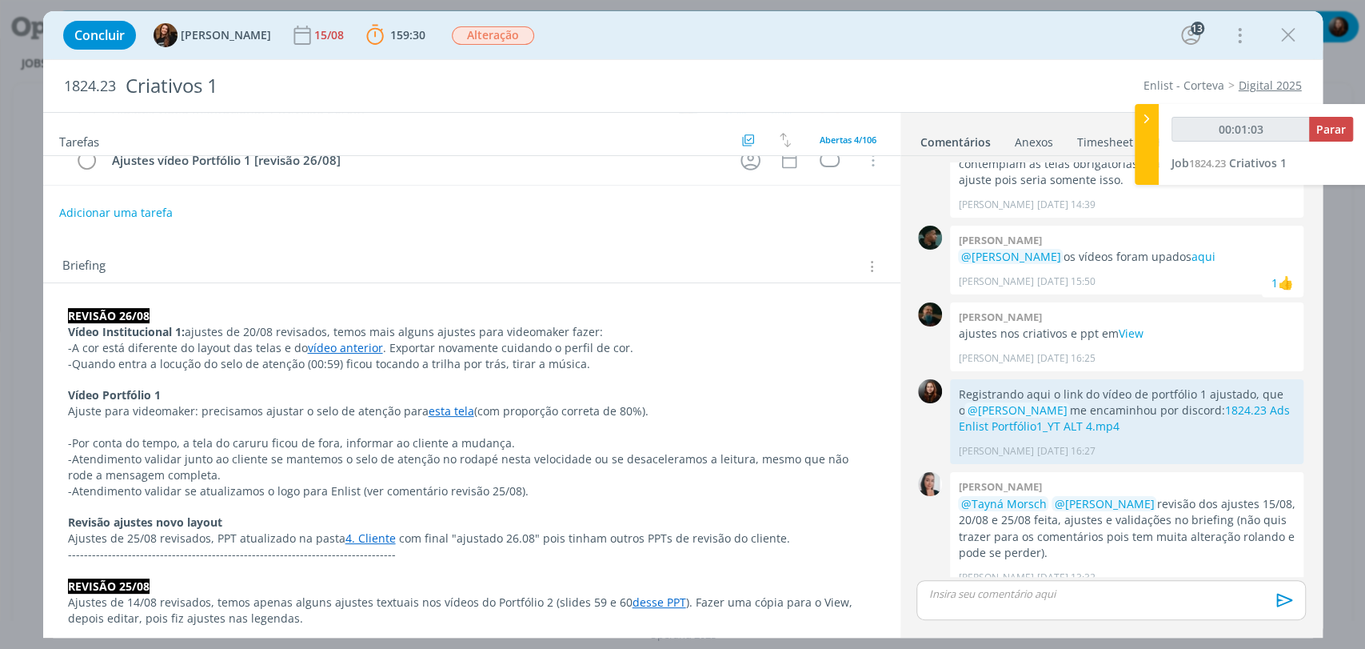
scroll to position [178, 0]
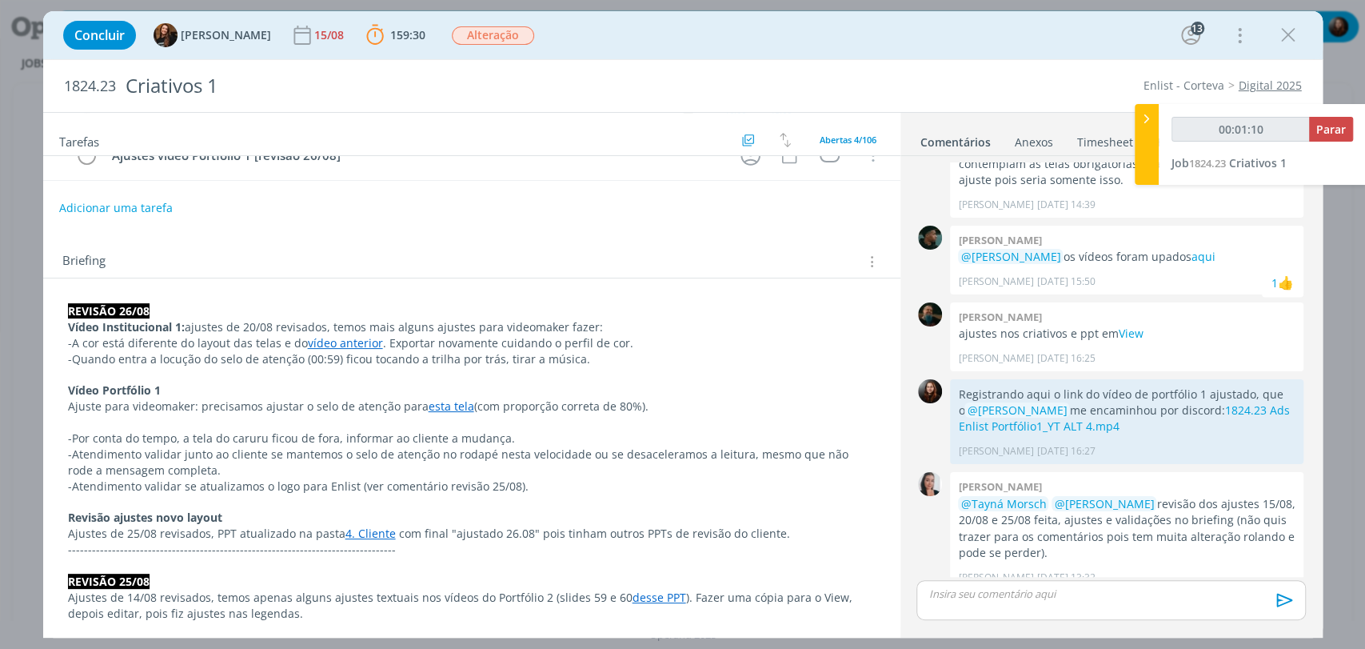
click at [366, 531] on link "4. Cliente" at bounding box center [370, 532] width 50 height 15
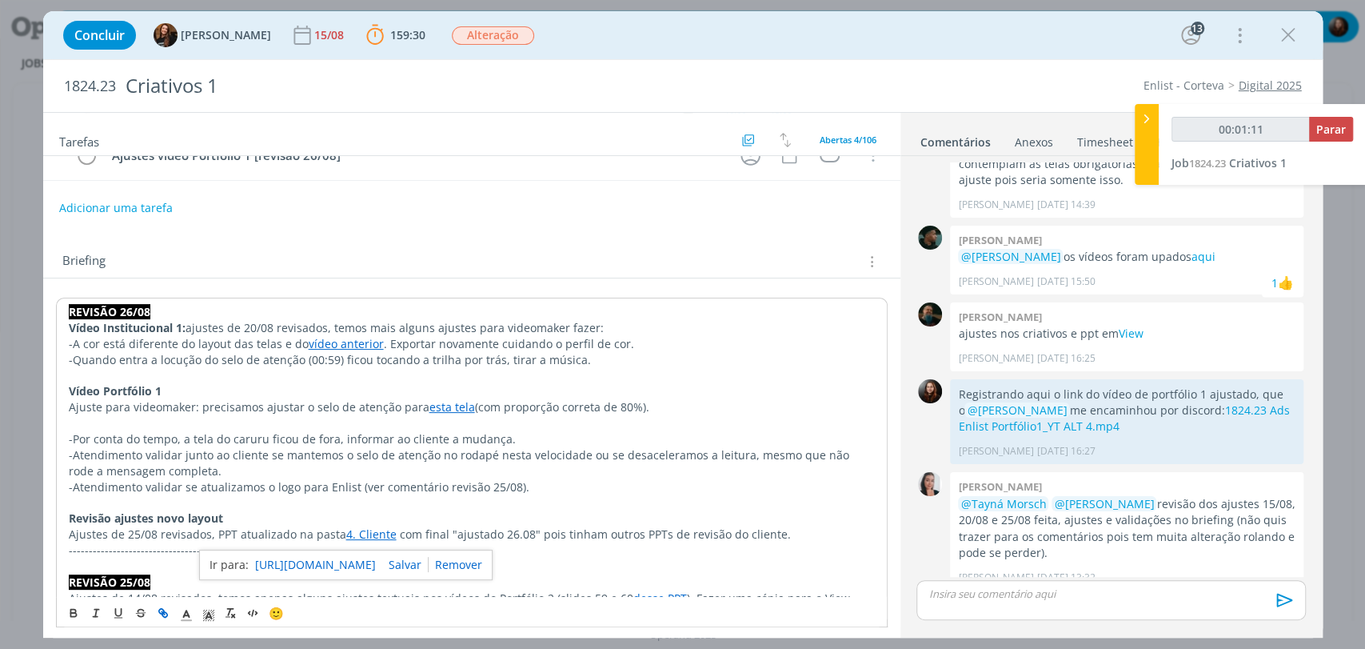
click at [343, 558] on link "https://sobeae.sharepoint.com/:f:/s/SOBEAE/EicvNLhRlx9Nn9P7UZ2VPQQBXPIepqcli0pF…" at bounding box center [315, 564] width 121 height 21
click at [1076, 54] on div "Concluir Tayná Morsch 15/08 159:30 Parar Apontar Data * 28/08/2025 Horas * 00:0…" at bounding box center [683, 35] width 1280 height 48
type input "00:03:11"
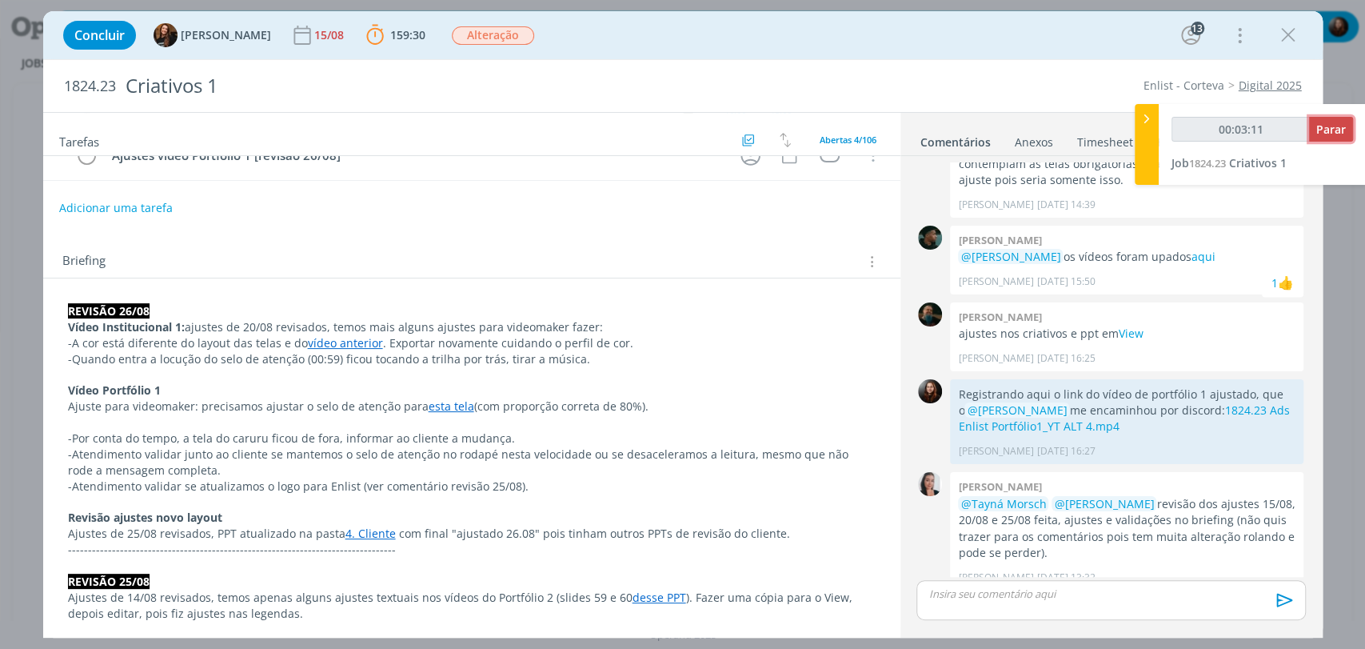
click at [1333, 134] on span "Parar" at bounding box center [1331, 129] width 30 height 15
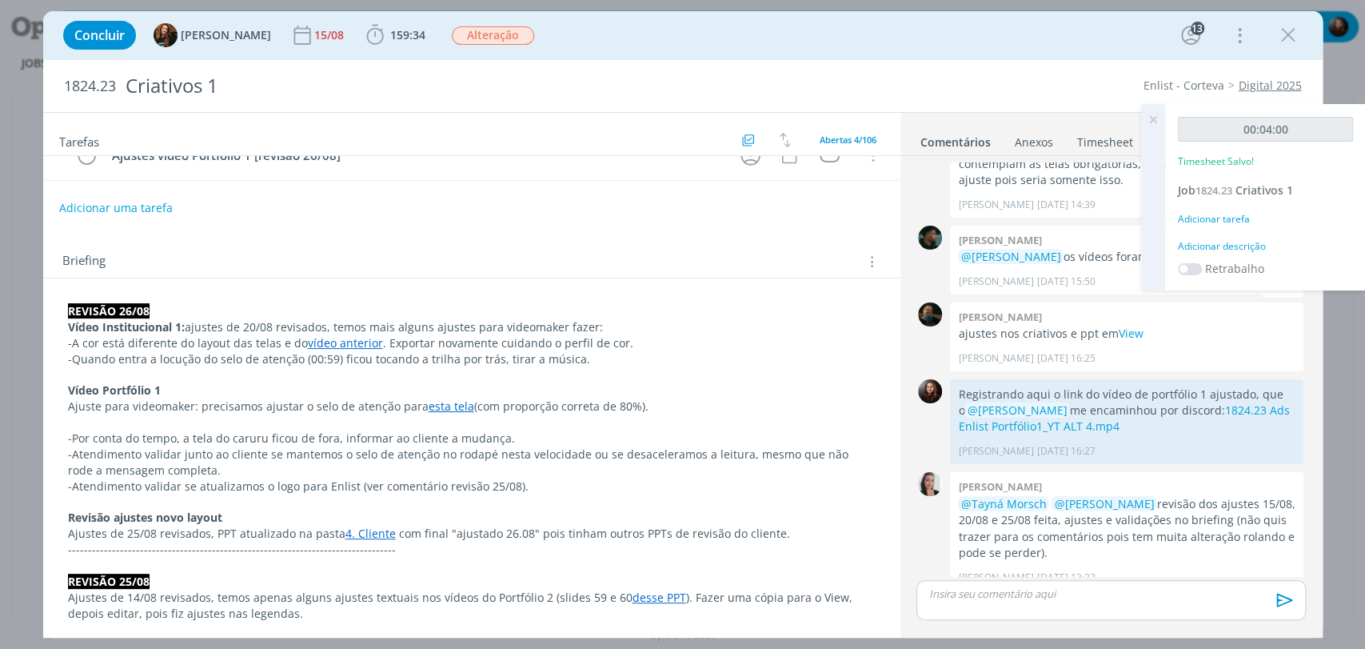
click at [1228, 244] on div "Adicionar descrição" at bounding box center [1265, 246] width 175 height 14
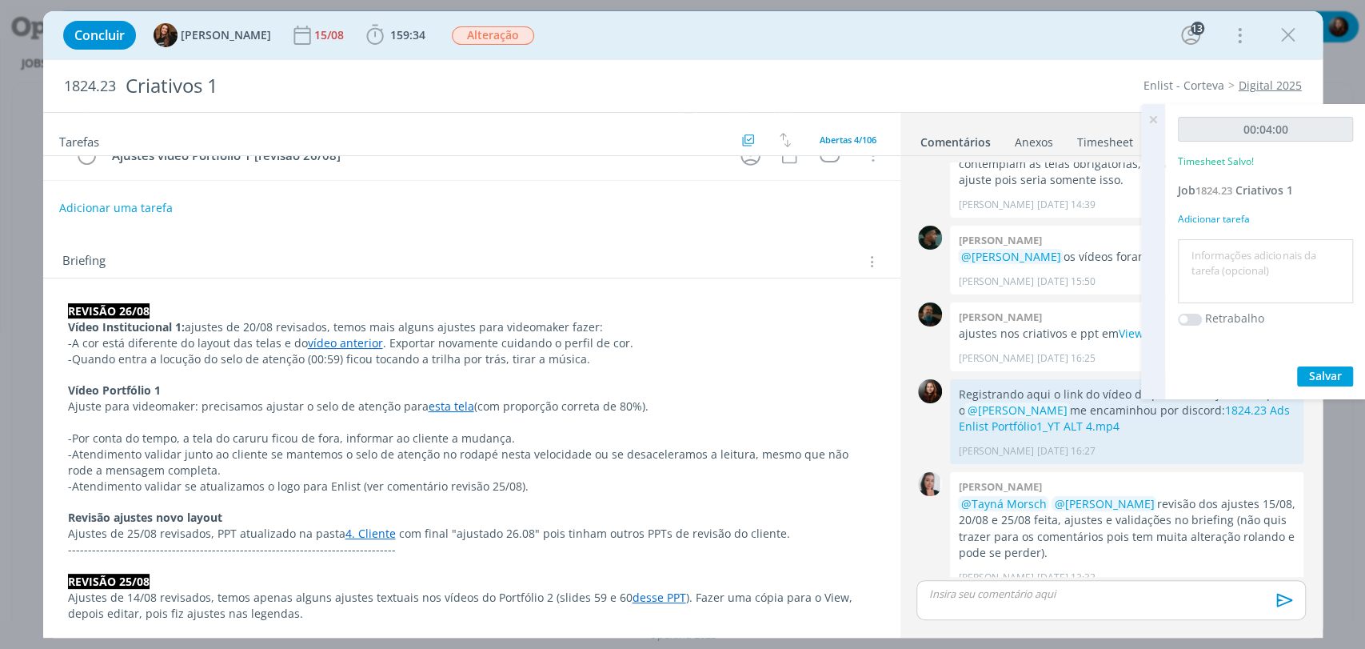
click at [1220, 264] on textarea at bounding box center [1265, 271] width 167 height 57
type textarea "conferência de material"
click at [1329, 371] on span "Salvar" at bounding box center [1325, 375] width 33 height 15
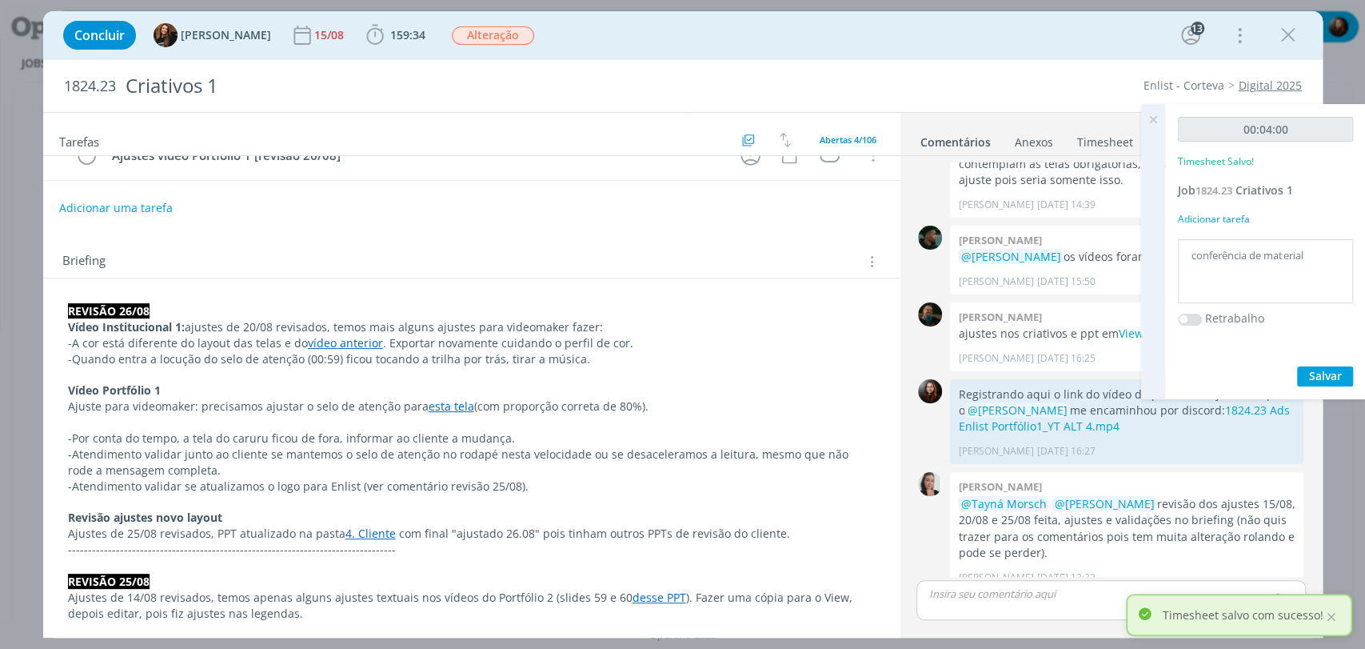
click at [1028, 66] on div "1824.23 Criativos 1 Enlist - Corteva Digital 2025" at bounding box center [683, 86] width 1280 height 52
click at [1149, 118] on icon at bounding box center [1153, 119] width 29 height 31
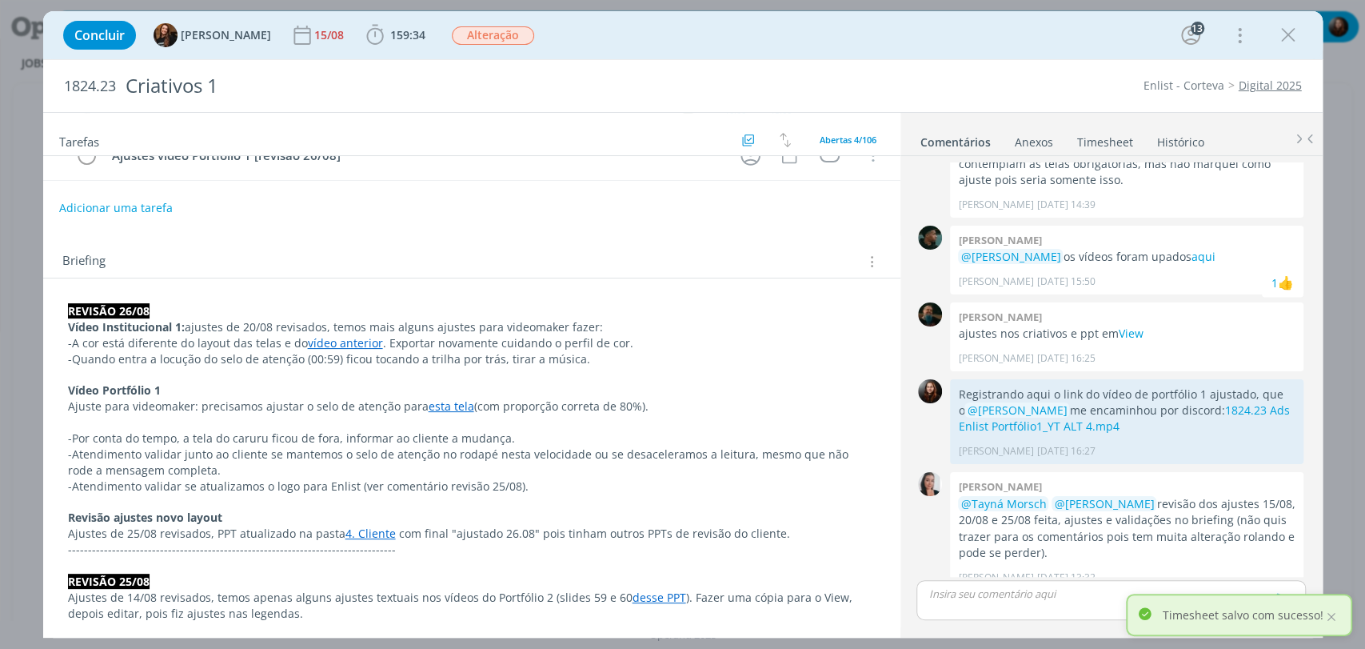
click at [1053, 71] on div "1824.23 Criativos 1 Enlist - Corteva Digital 2025" at bounding box center [683, 86] width 1280 height 52
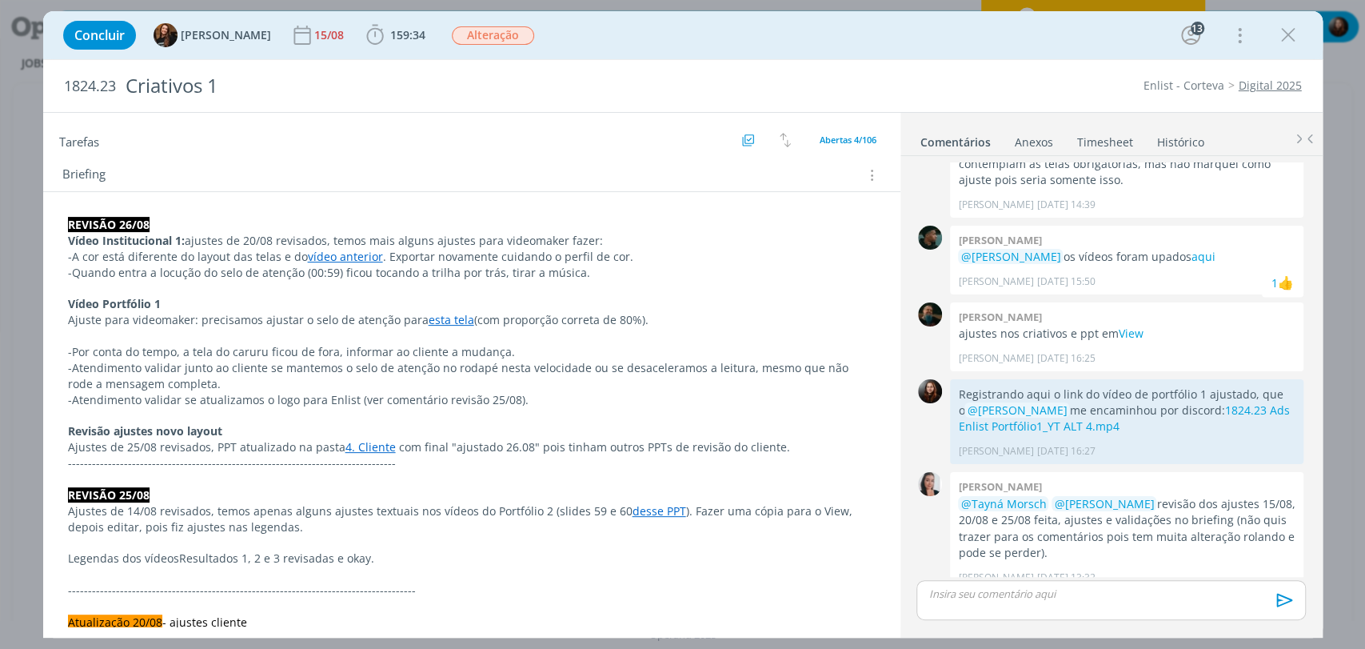
scroll to position [266, 0]
click at [939, 36] on div "Concluir Tayná Morsch 15/08 159:34 Iniciar Apontar Data * 28/08/2025 Horas * 00…" at bounding box center [683, 35] width 1256 height 38
click at [728, 46] on div "Concluir Tayná Morsch 15/08 159:34 Iniciar Apontar Data * 28/08/2025 Horas * 00…" at bounding box center [683, 35] width 1256 height 38
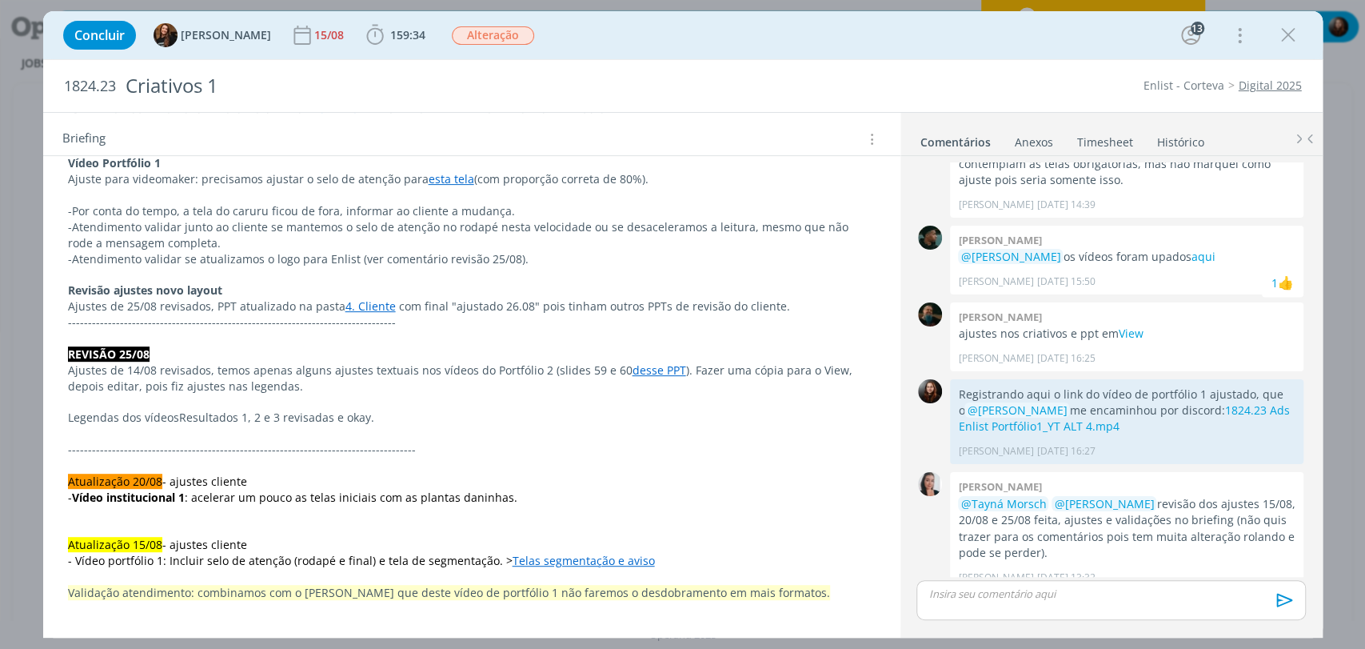
scroll to position [355, 0]
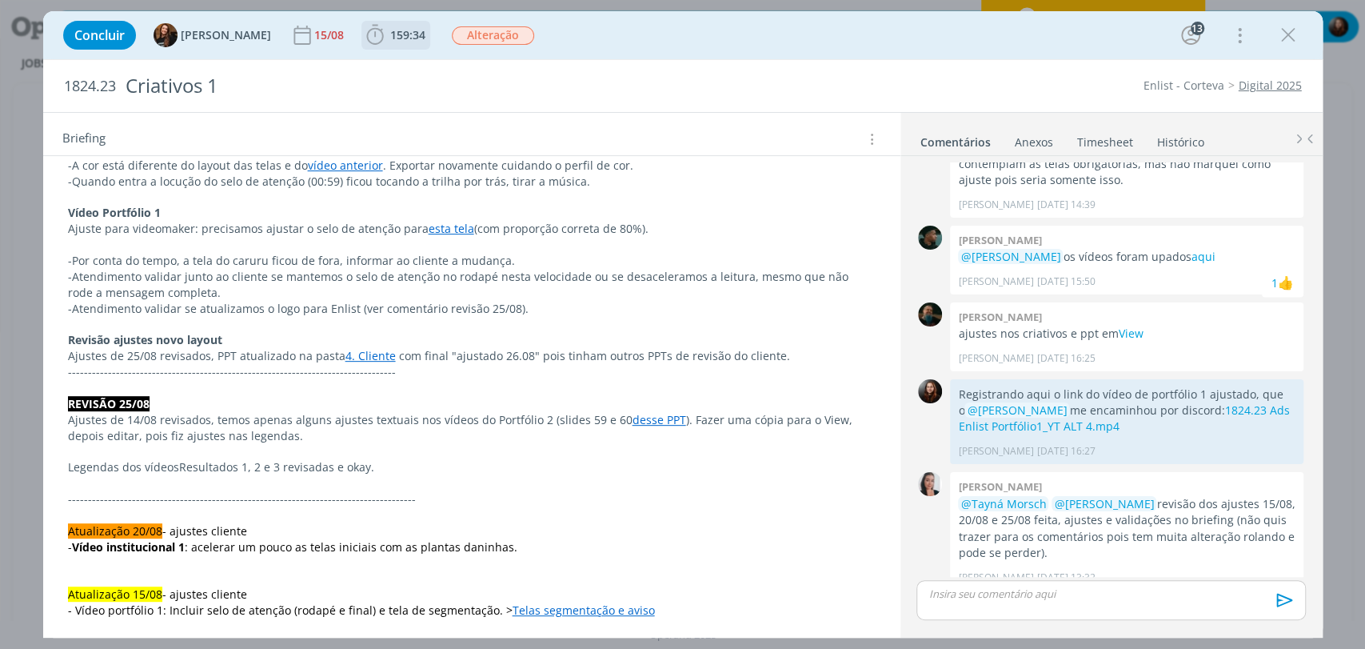
click at [390, 34] on span "159:34" at bounding box center [407, 34] width 35 height 15
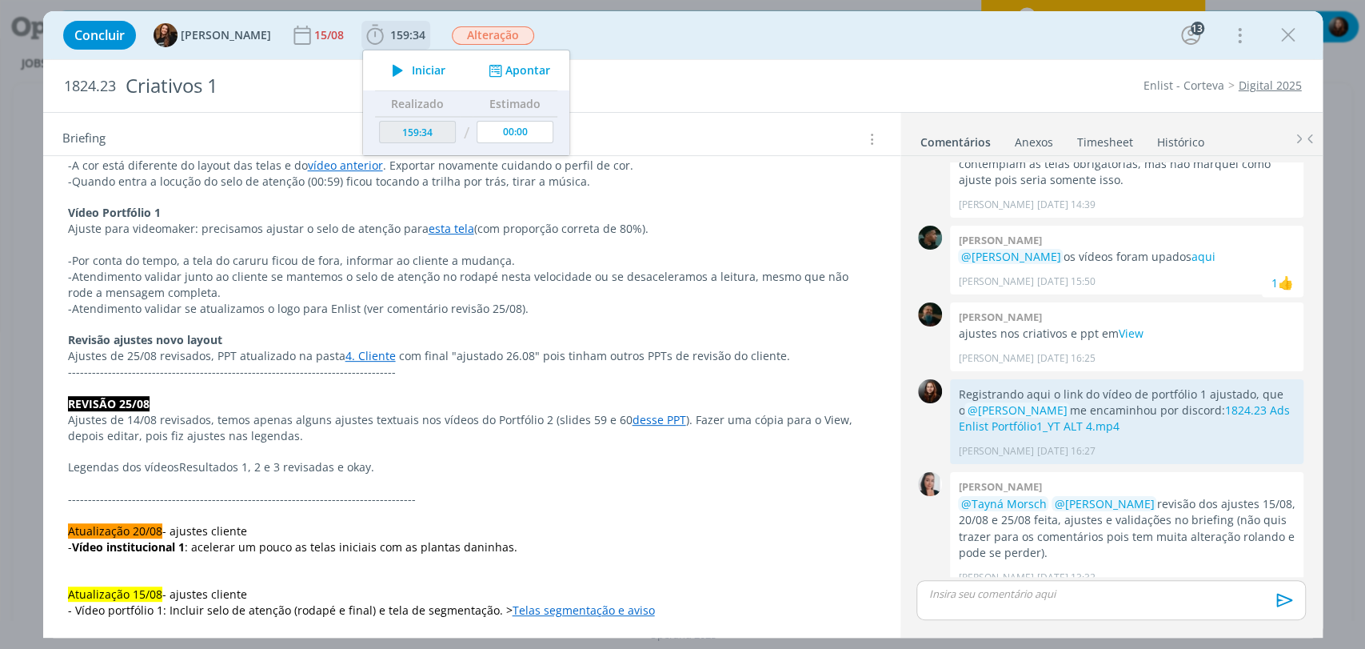
click at [384, 62] on icon "dialog" at bounding box center [398, 70] width 28 height 21
click at [417, 70] on span "Iniciar" at bounding box center [429, 70] width 34 height 11
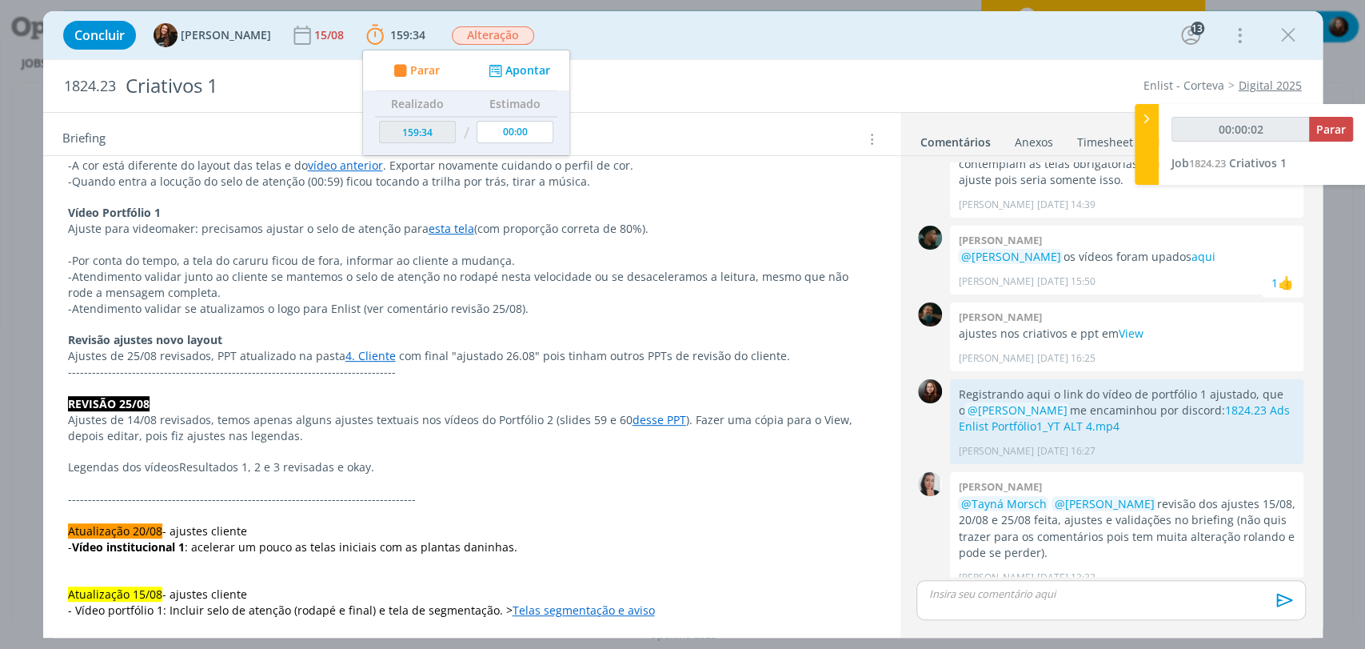
click at [739, 39] on div "Concluir Tayná Morsch 15/08 159:34 Parar Apontar Data * 28/08/2025 Horas * 00:0…" at bounding box center [683, 35] width 1256 height 38
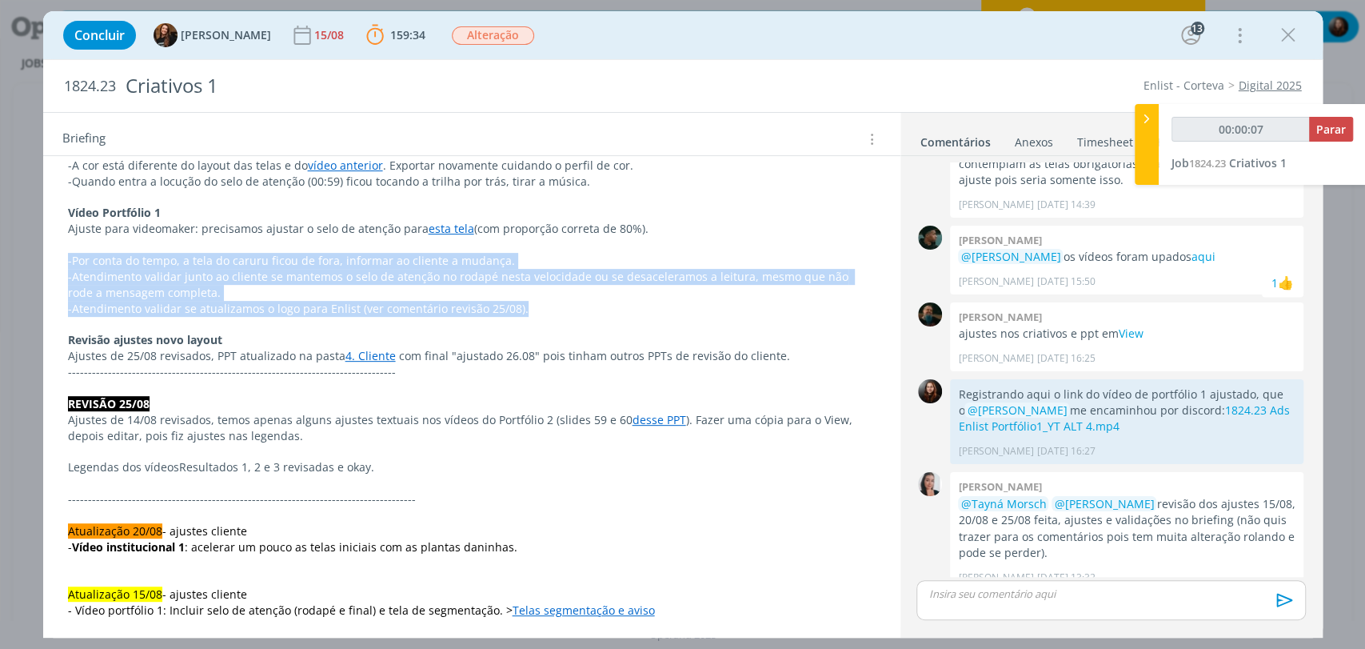
drag, startPoint x: 557, startPoint y: 306, endPoint x: 67, endPoint y: 261, distance: 492.3
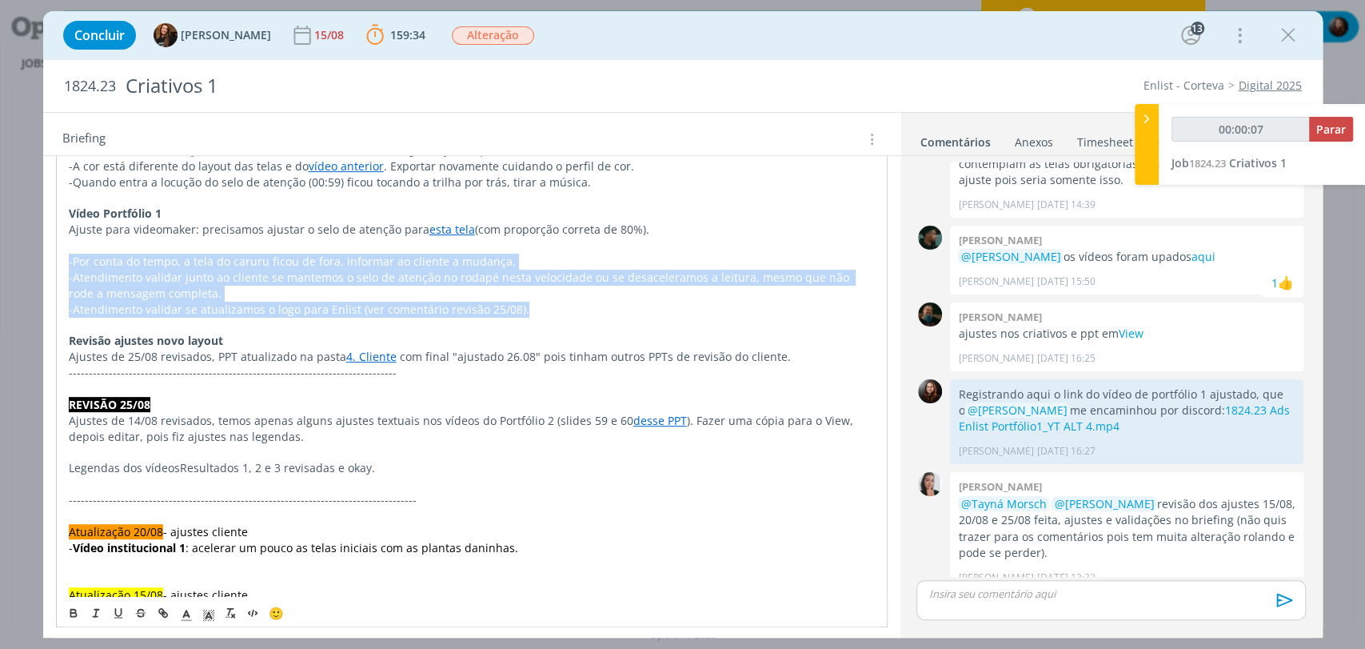
copy div "-Por conta do tempo, a tela do caruru ficou de fora, informar ao cliente a muda…"
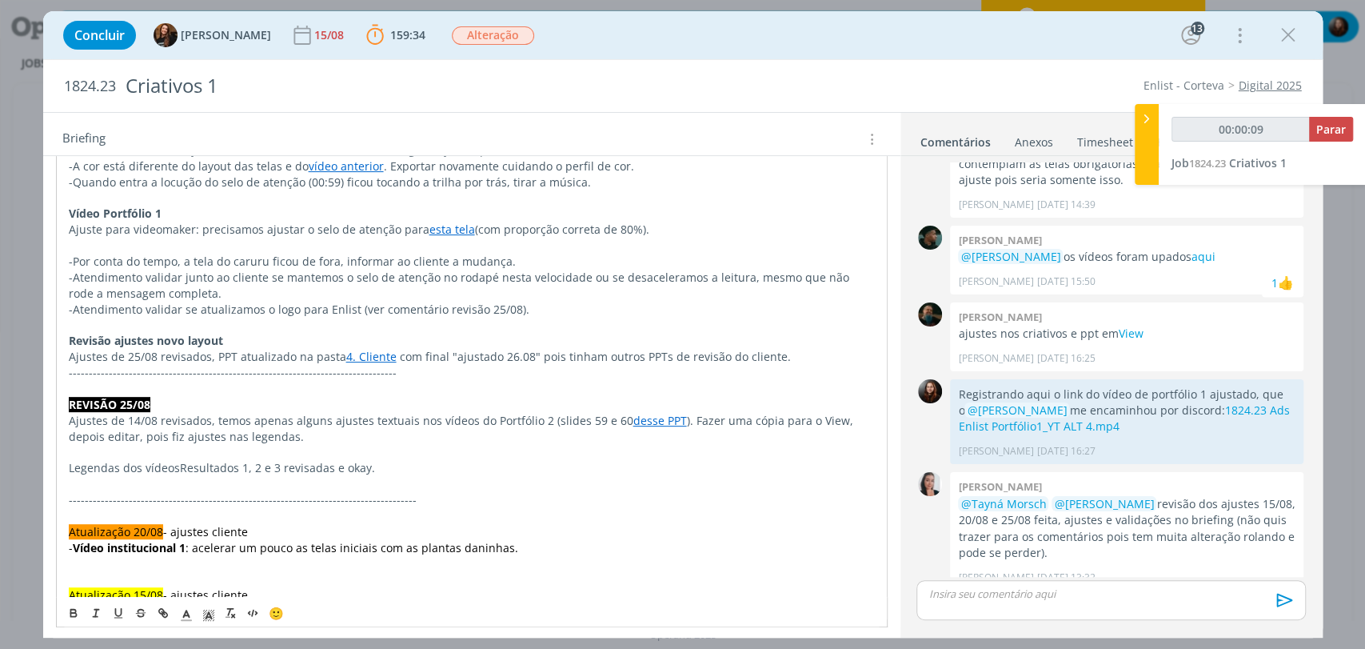
click at [598, 30] on div "Concluir Tayná Morsch 15/08 159:34 Parar Apontar Data * 28/08/2025 Horas * 00:0…" at bounding box center [683, 35] width 1256 height 38
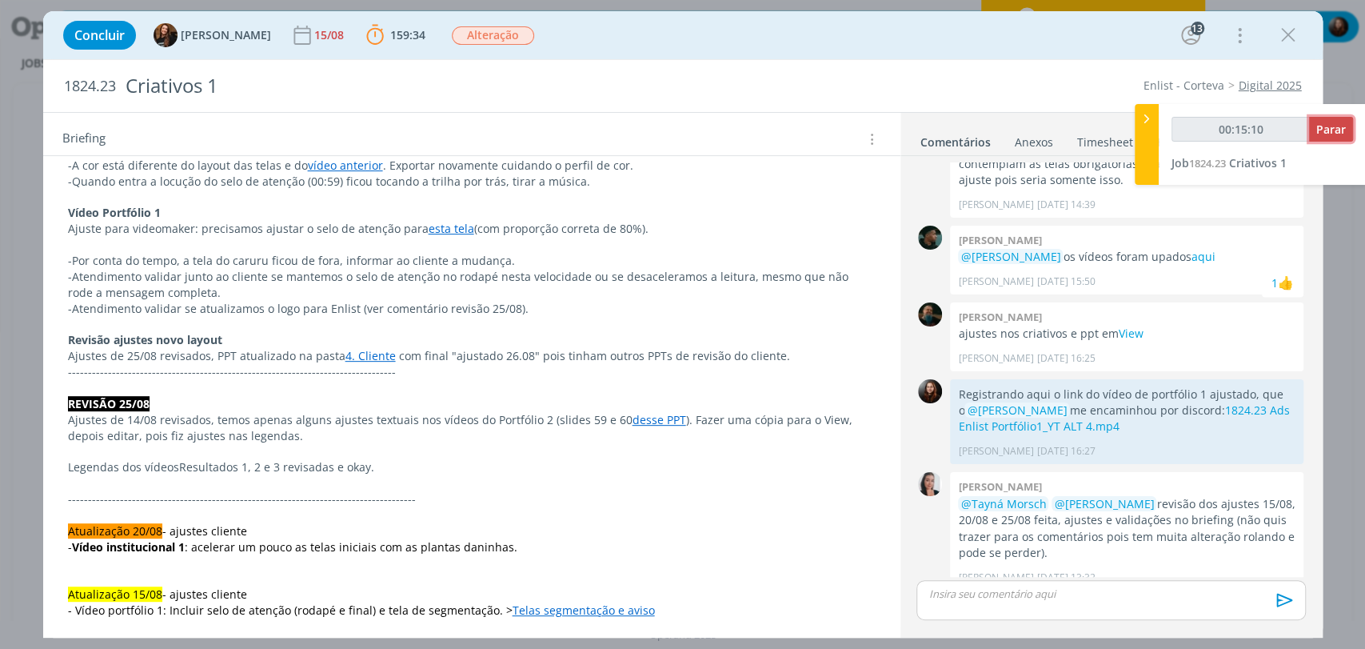
click at [1335, 130] on span "Parar" at bounding box center [1331, 129] width 30 height 15
type input "00:16:00"
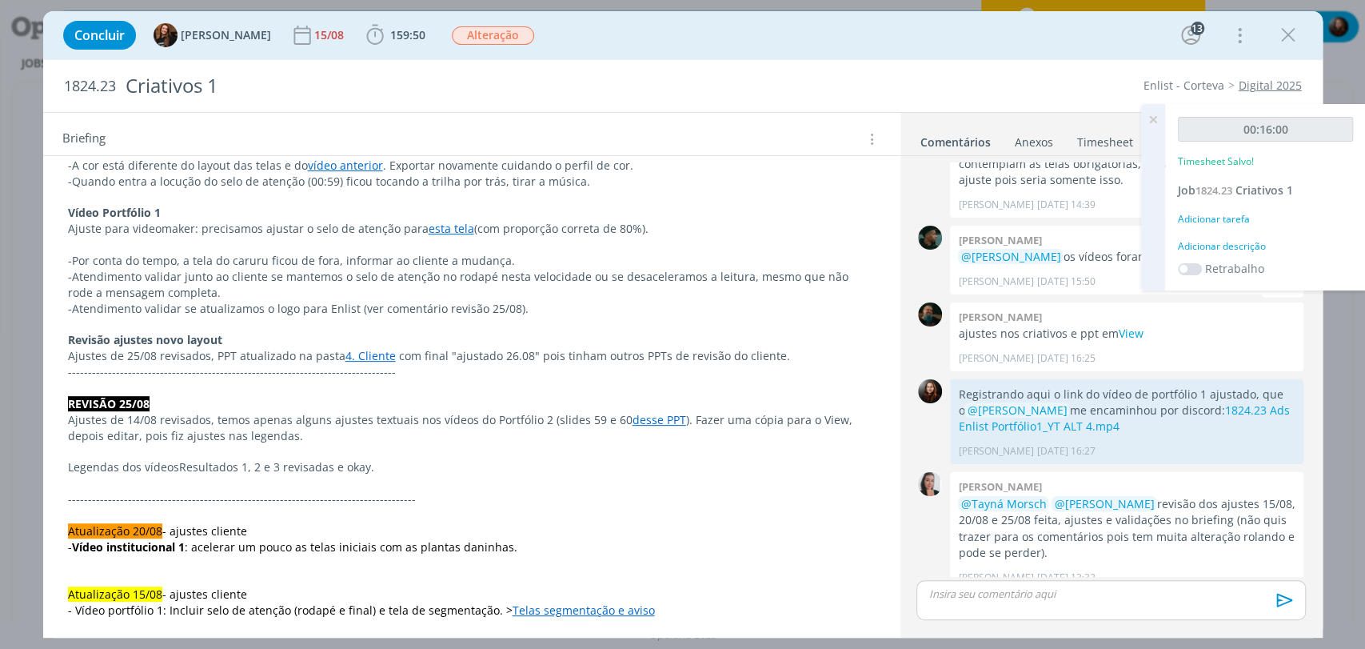
click at [1252, 246] on div "Adicionar descrição" at bounding box center [1265, 246] width 175 height 14
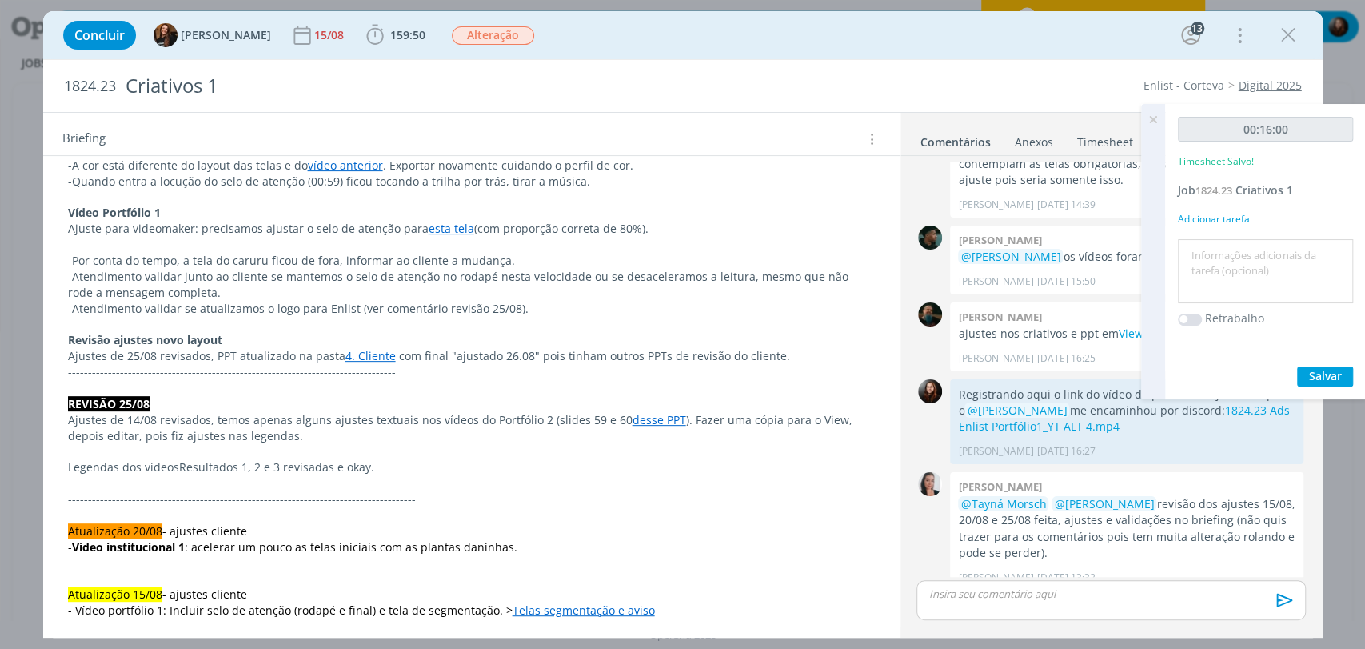
click at [1249, 254] on textarea at bounding box center [1265, 271] width 167 height 57
type textarea "escrita de e-mail"
click at [1316, 373] on span "Salvar" at bounding box center [1325, 375] width 33 height 15
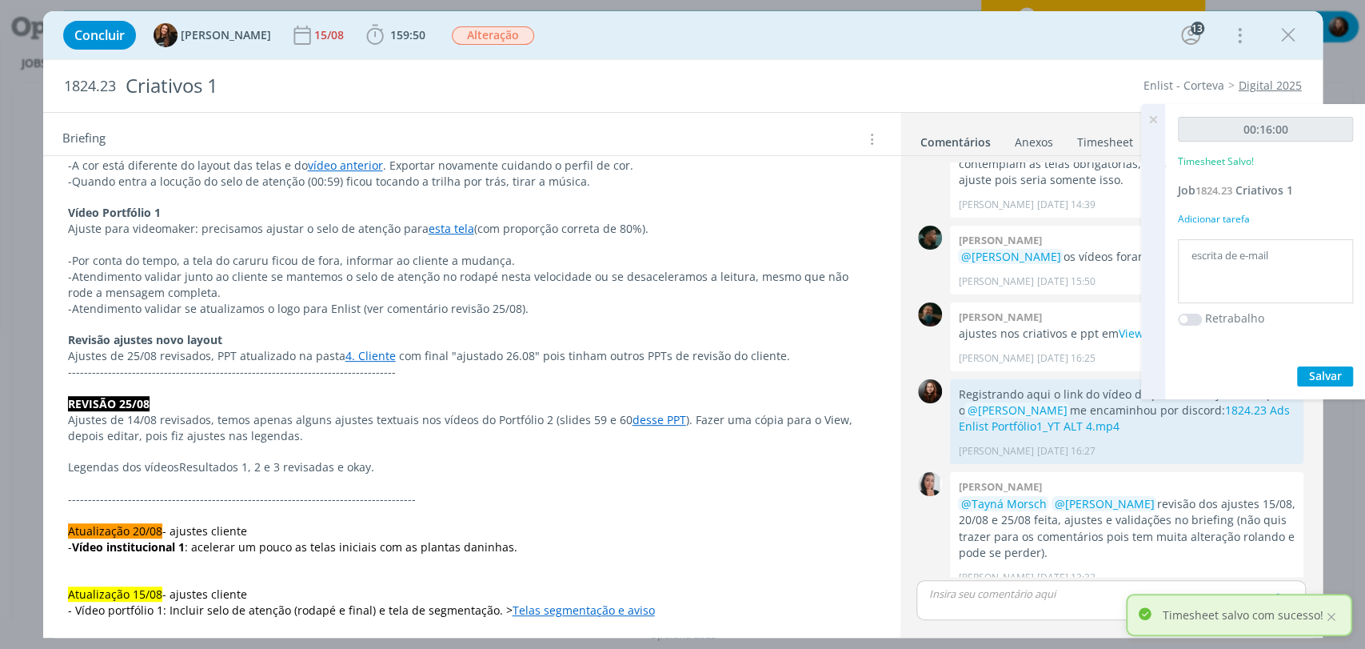
click at [1152, 119] on icon at bounding box center [1153, 119] width 29 height 31
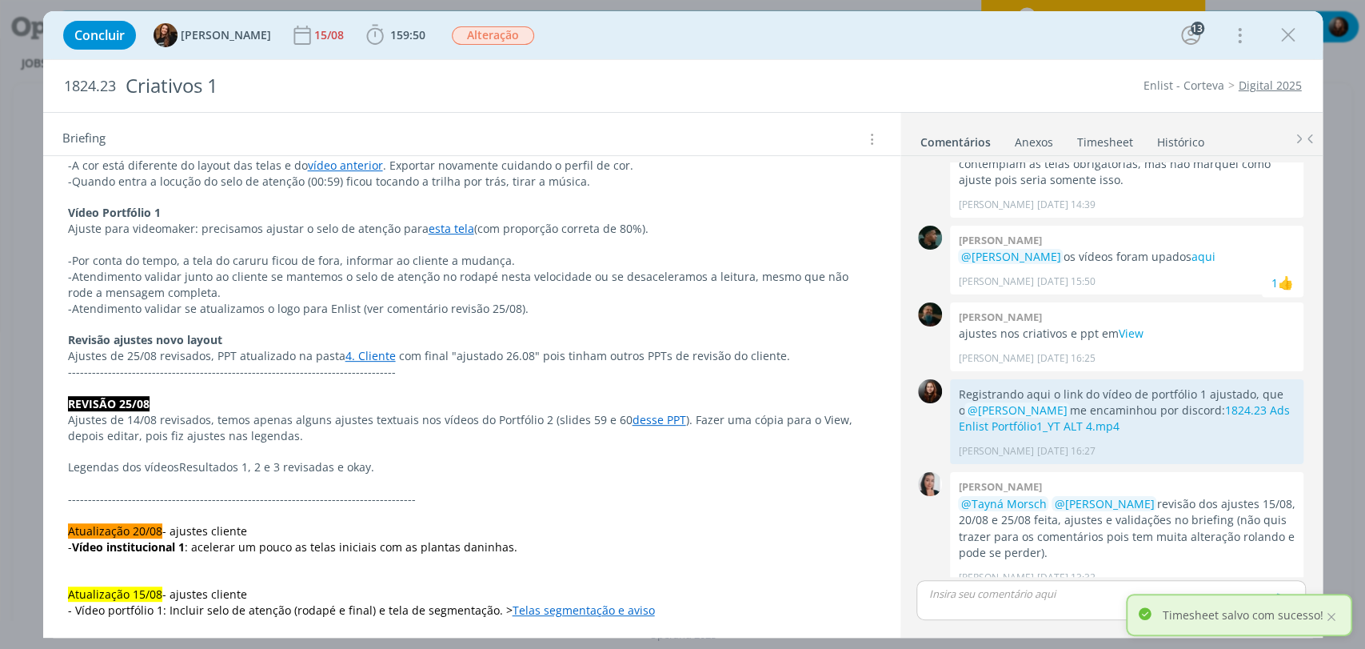
click at [1059, 71] on div "1824.23 Criativos 1 Enlist - Corteva Digital 2025" at bounding box center [683, 86] width 1280 height 52
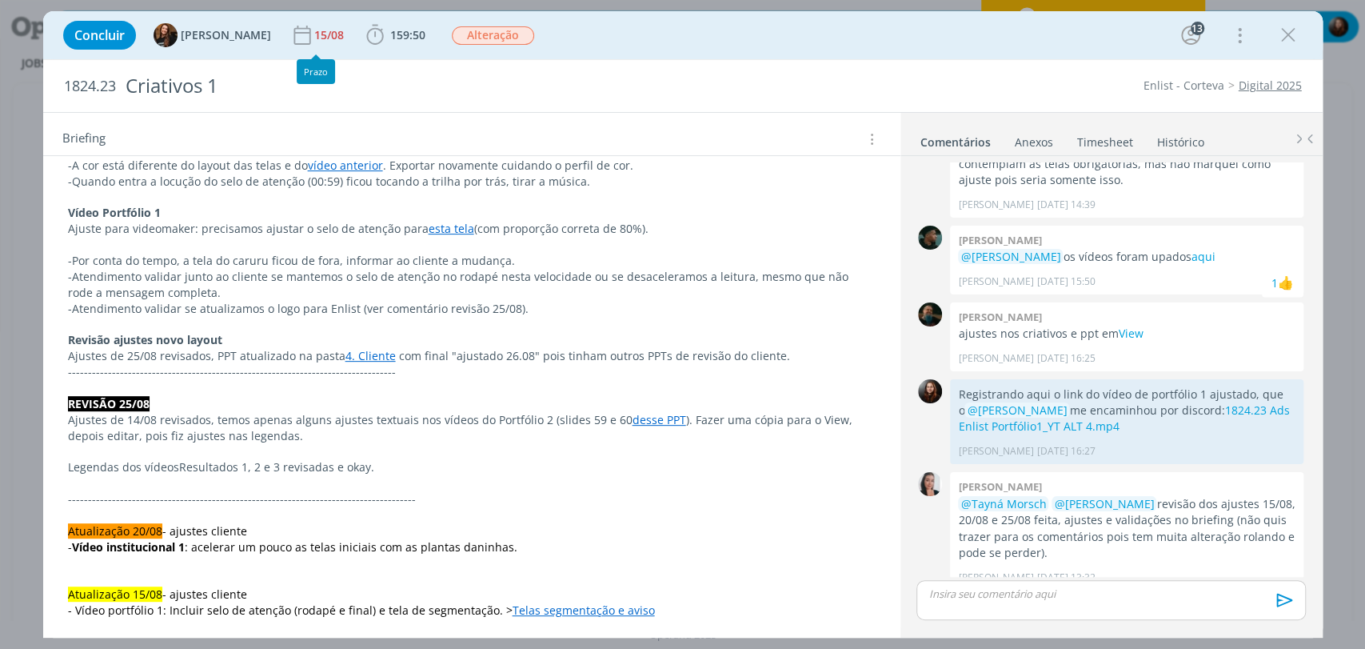
scroll to position [0, 0]
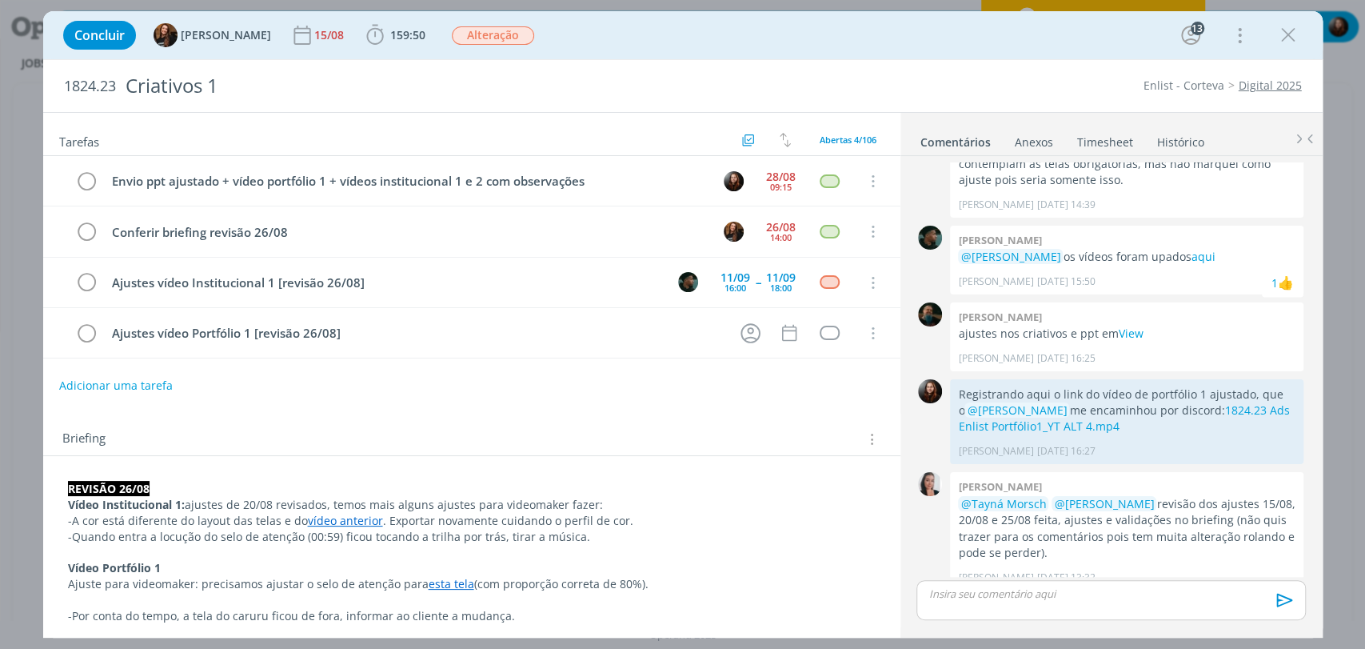
click at [870, 34] on div "Concluir Tayná Morsch 15/08 159:50 Iniciar Apontar Data * 28/08/2025 Horas * 00…" at bounding box center [683, 35] width 1256 height 38
click at [757, 40] on div "Concluir Tayná Morsch 15/08 159:50 Iniciar Apontar Data * 28/08/2025 Horas * 00…" at bounding box center [683, 35] width 1256 height 38
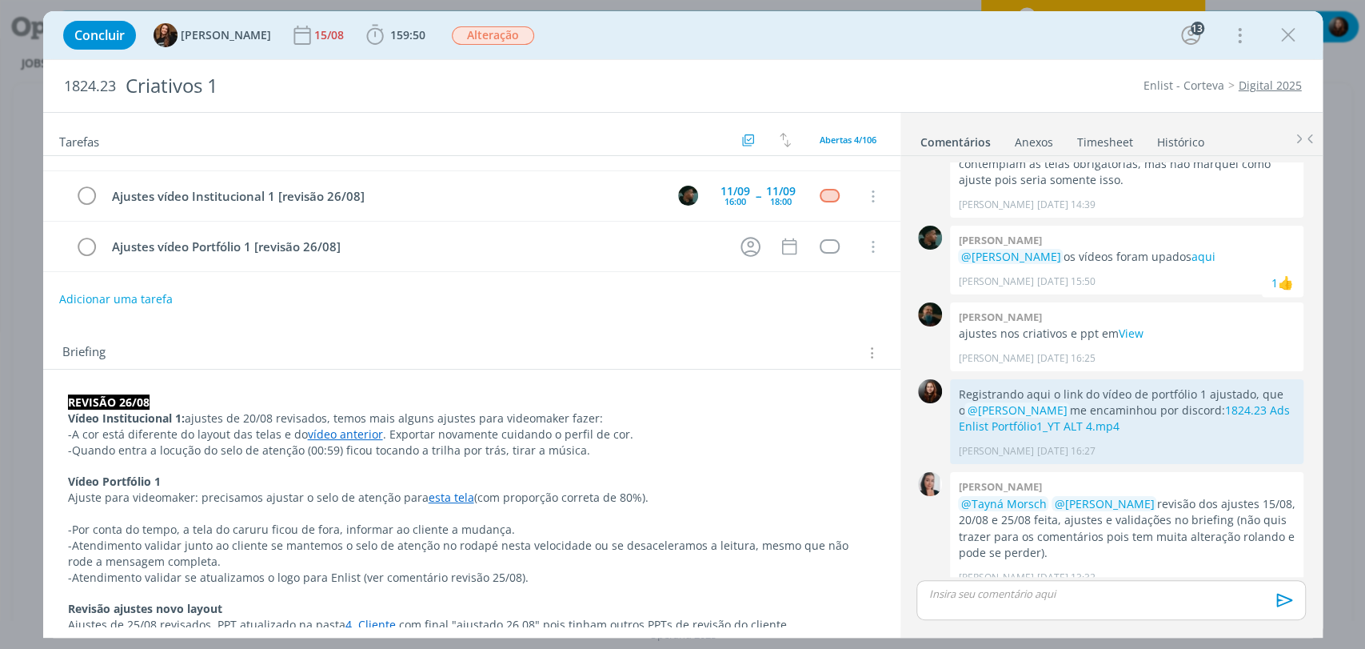
scroll to position [89, 0]
click at [518, 333] on div "Briefing Briefings Predefinidos Versões do Briefing Ver Briefing do Projeto" at bounding box center [471, 345] width 857 height 43
click at [1055, 601] on div "dialog" at bounding box center [1111, 600] width 389 height 40
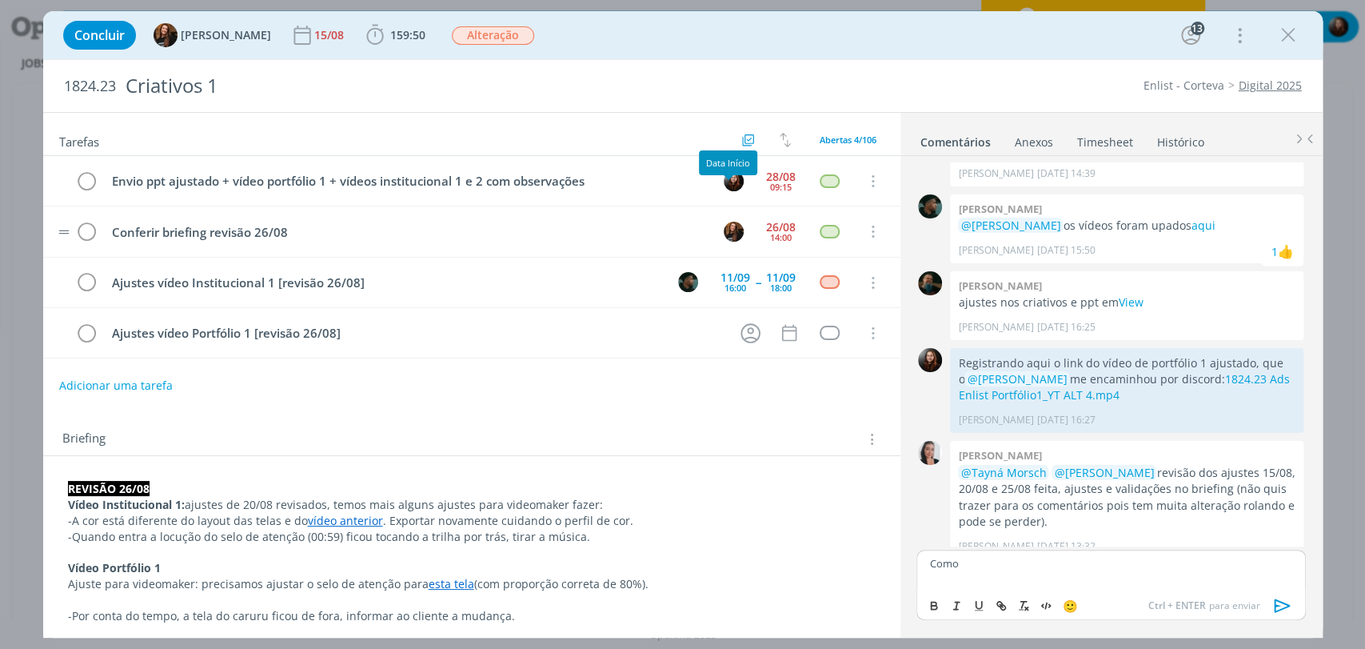
scroll to position [0, 0]
click at [1016, 561] on p "Como" at bounding box center [1110, 563] width 363 height 14
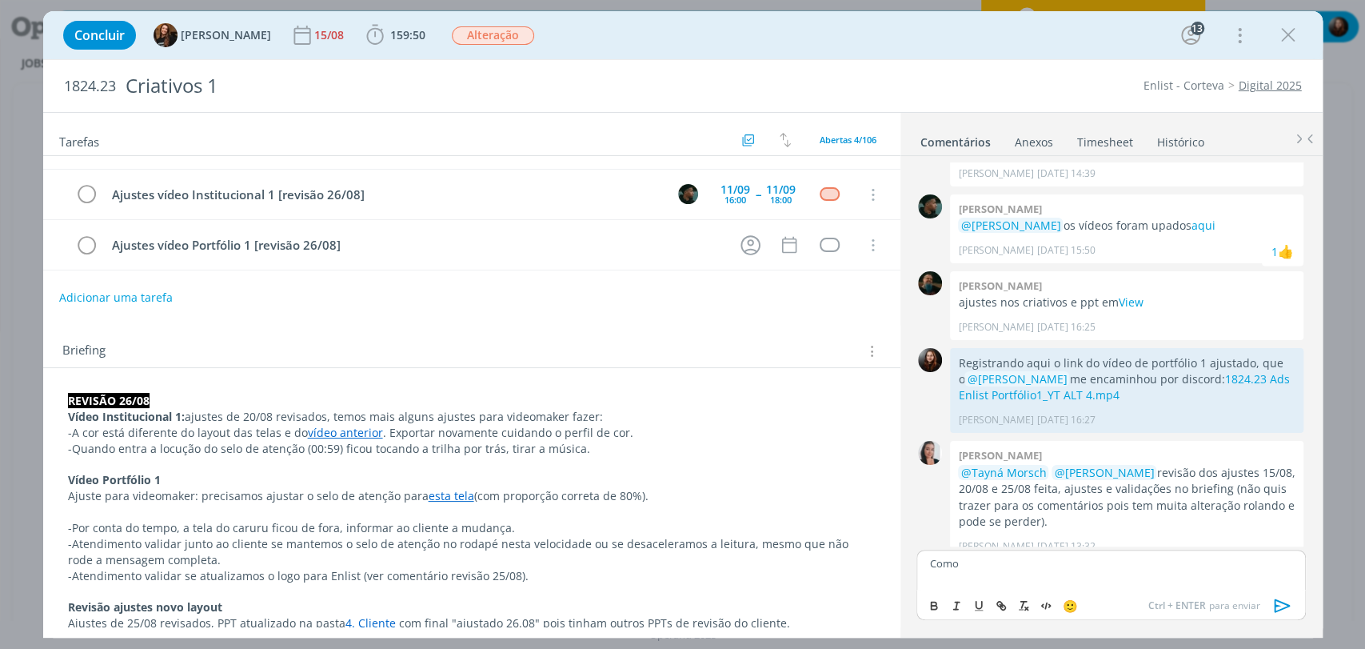
scroll to position [89, 0]
click at [993, 561] on p "Como" at bounding box center [1110, 563] width 363 height 14
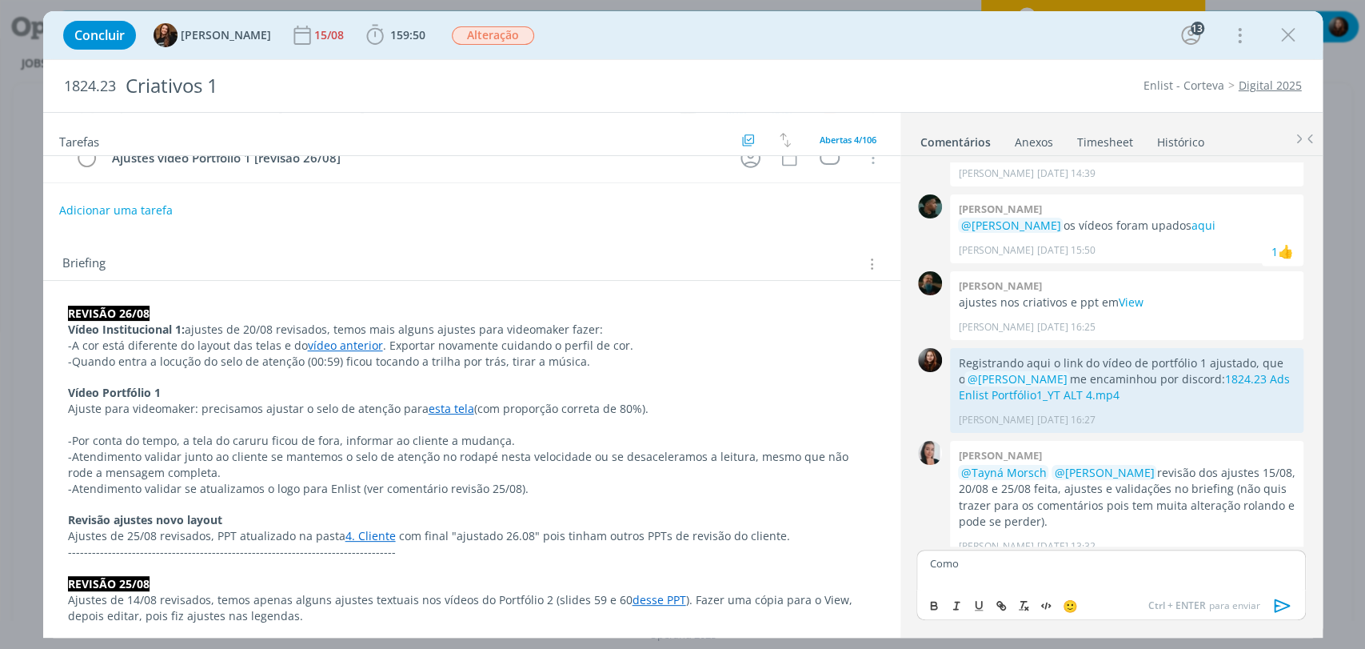
scroll to position [178, 0]
click at [1013, 561] on p "Como" at bounding box center [1110, 563] width 363 height 14
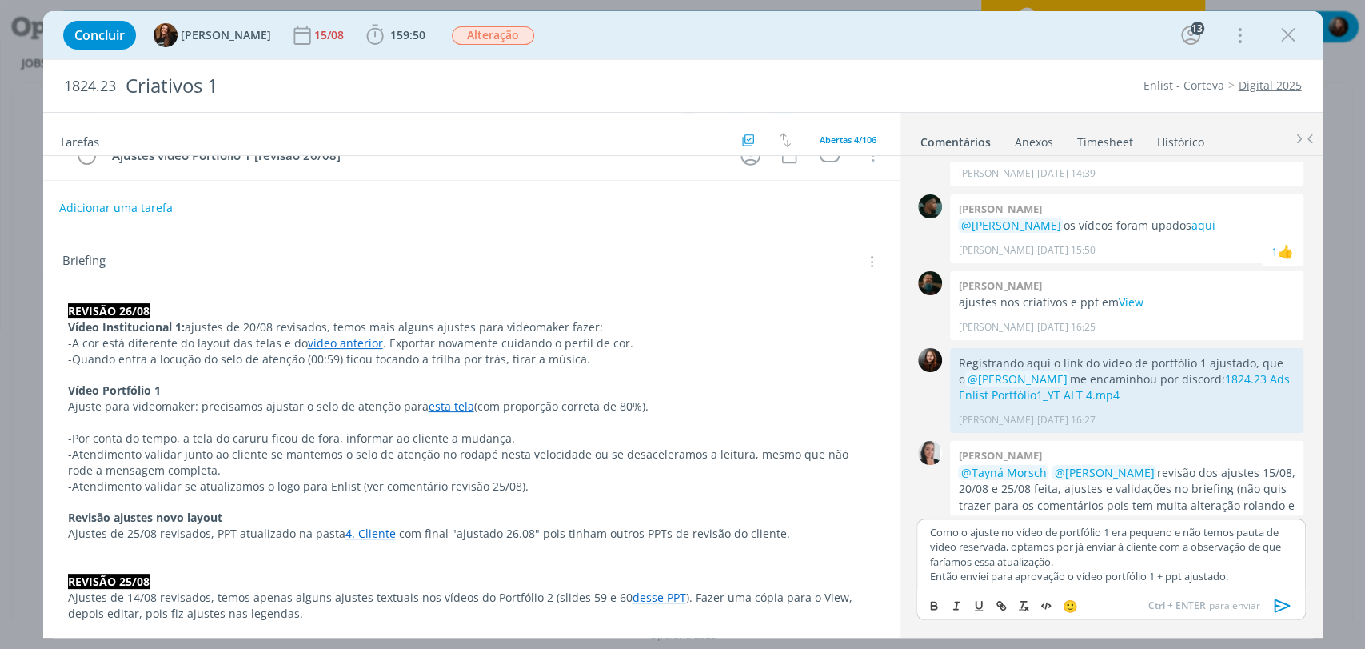
scroll to position [1528, 0]
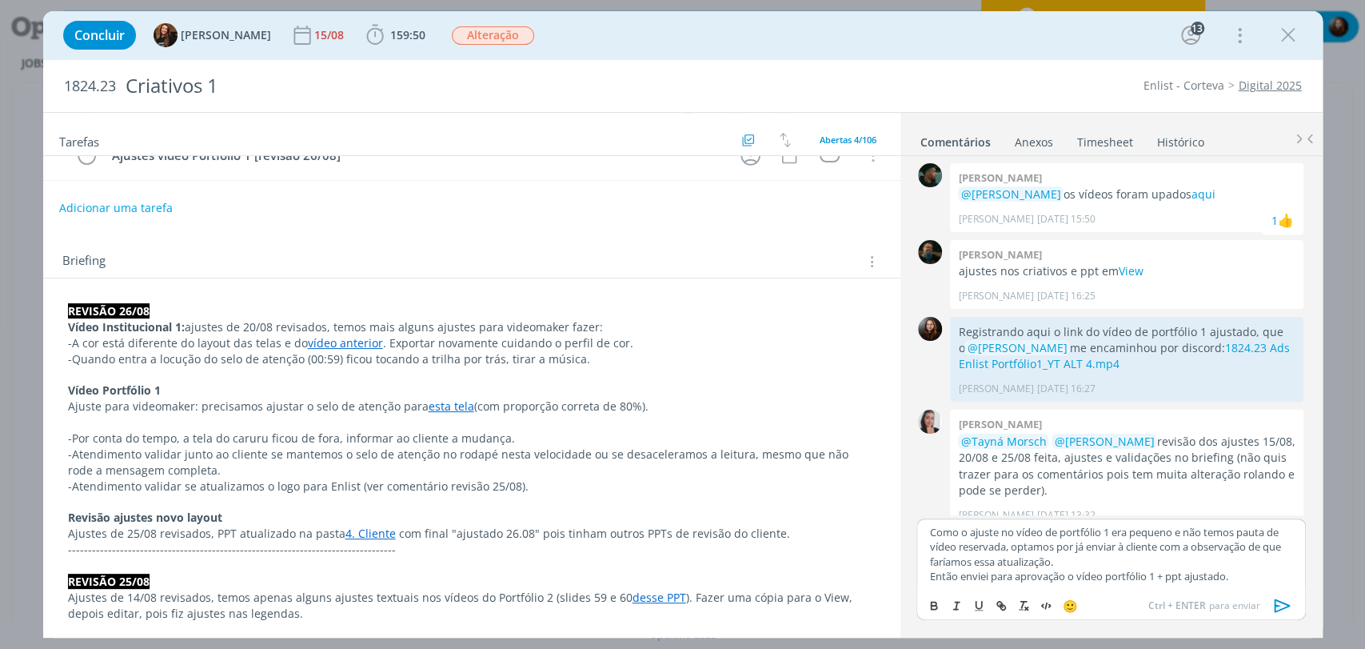
click at [1212, 558] on p "Como o ajuste no vídeo de portfólio 1 era pequeno e não temos pauta de vídeo re…" at bounding box center [1110, 547] width 363 height 44
click at [1274, 606] on icon "dialog" at bounding box center [1282, 605] width 16 height 14
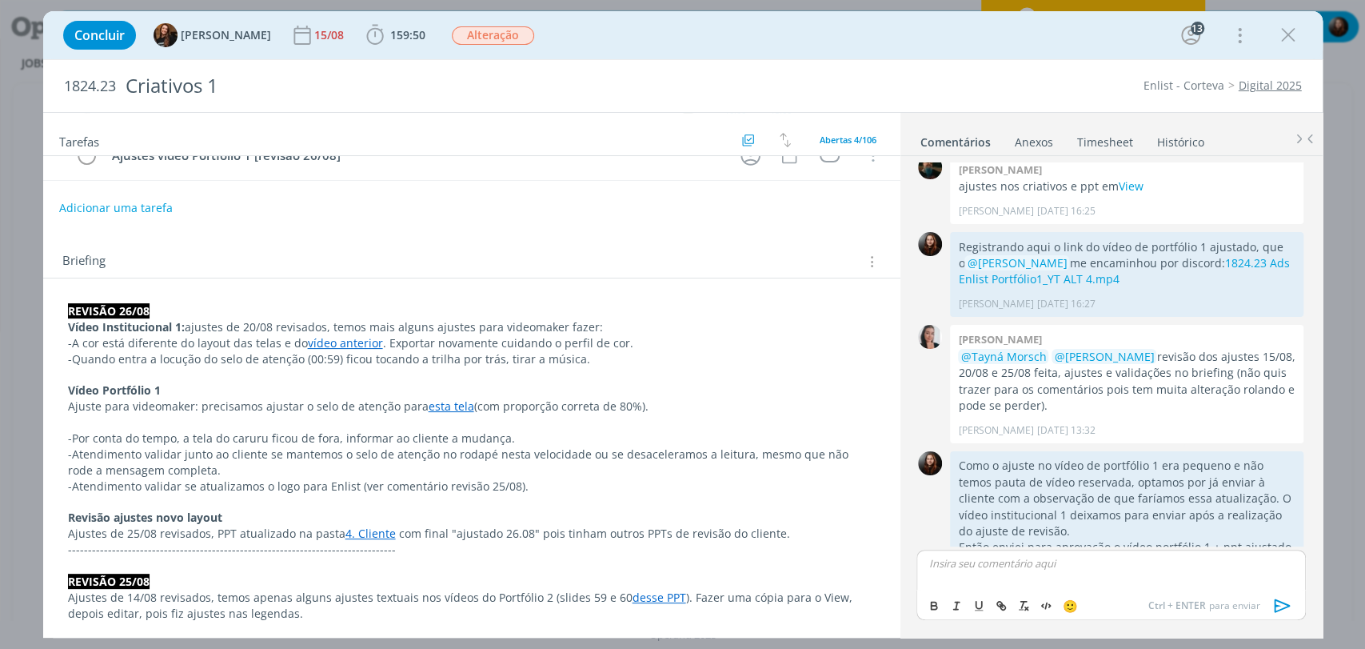
scroll to position [1638, 0]
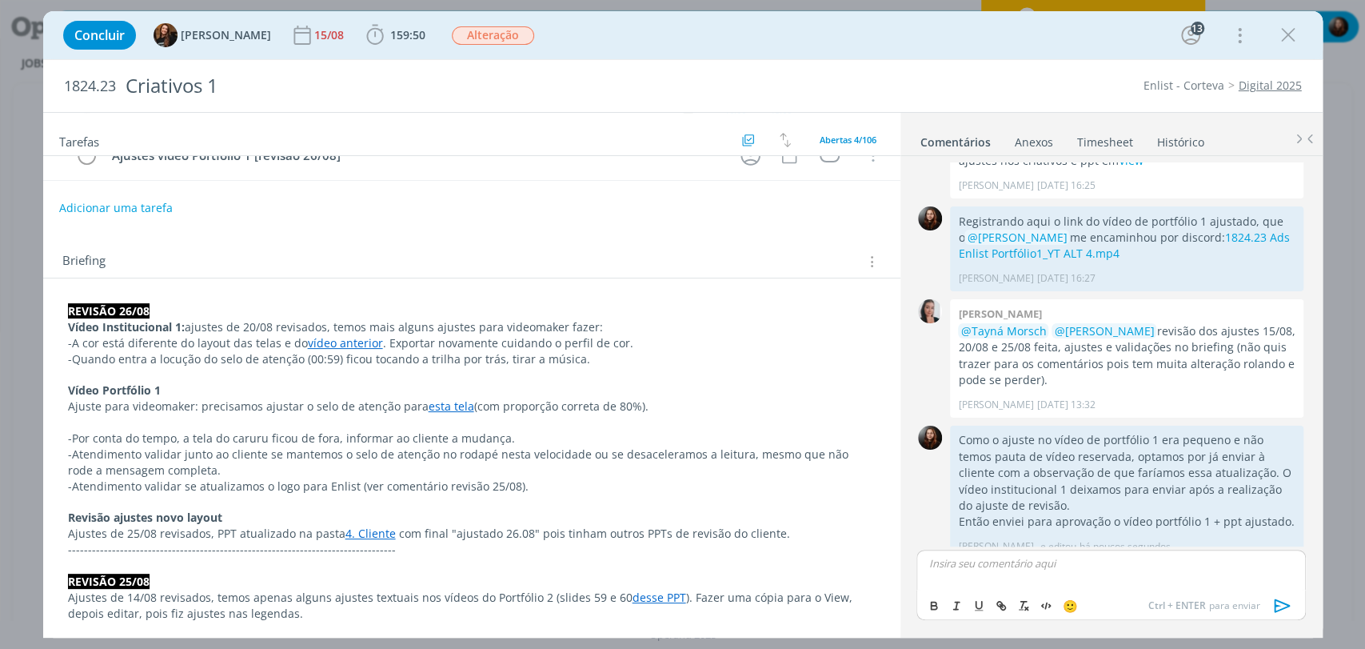
click at [650, 230] on div "Tarefas Usar Job de template Criar template a partir deste job Visualizar Templ…" at bounding box center [471, 369] width 857 height 513
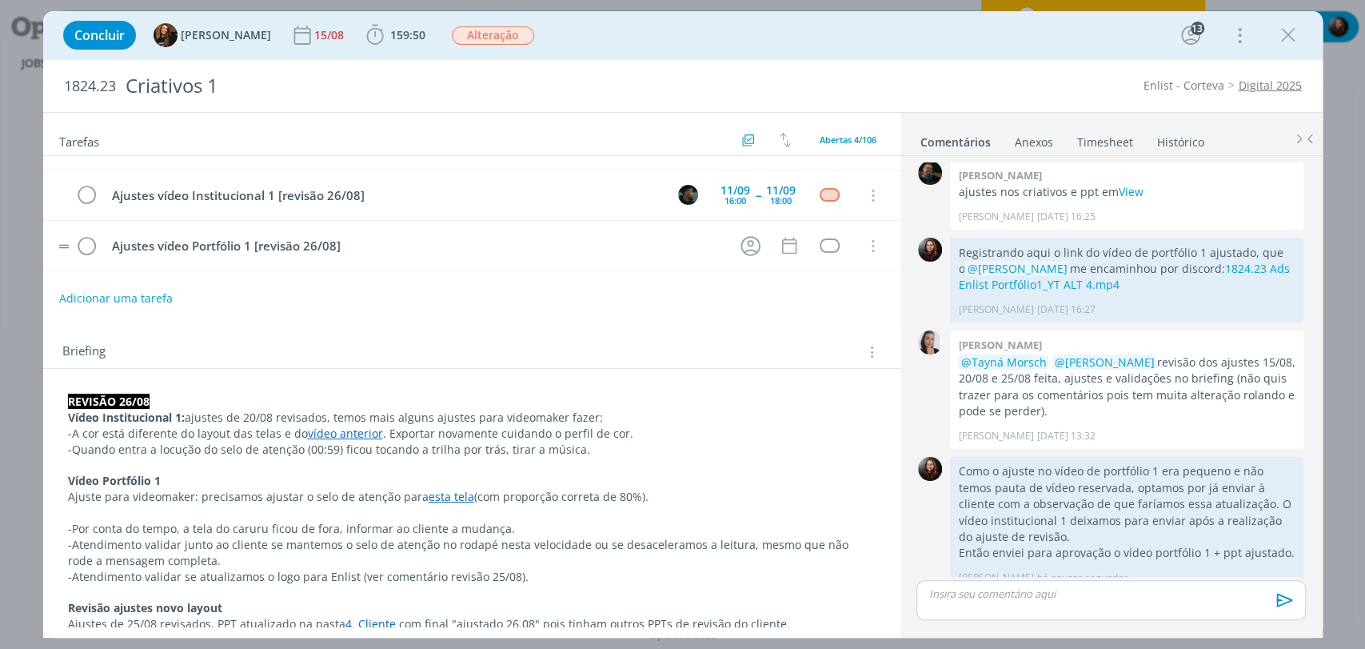
scroll to position [89, 0]
click at [326, 290] on div "Adicionar uma tarefa" at bounding box center [471, 296] width 857 height 29
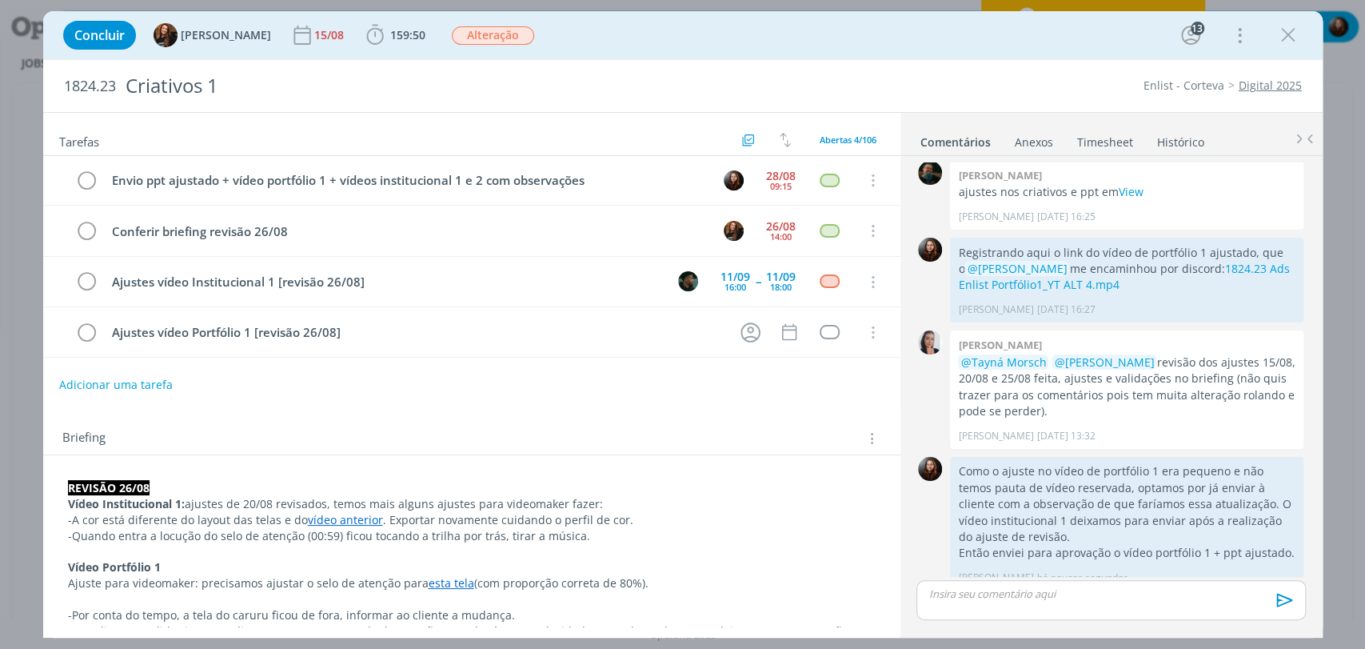
scroll to position [0, 0]
click at [88, 184] on icon "dialog" at bounding box center [87, 182] width 22 height 24
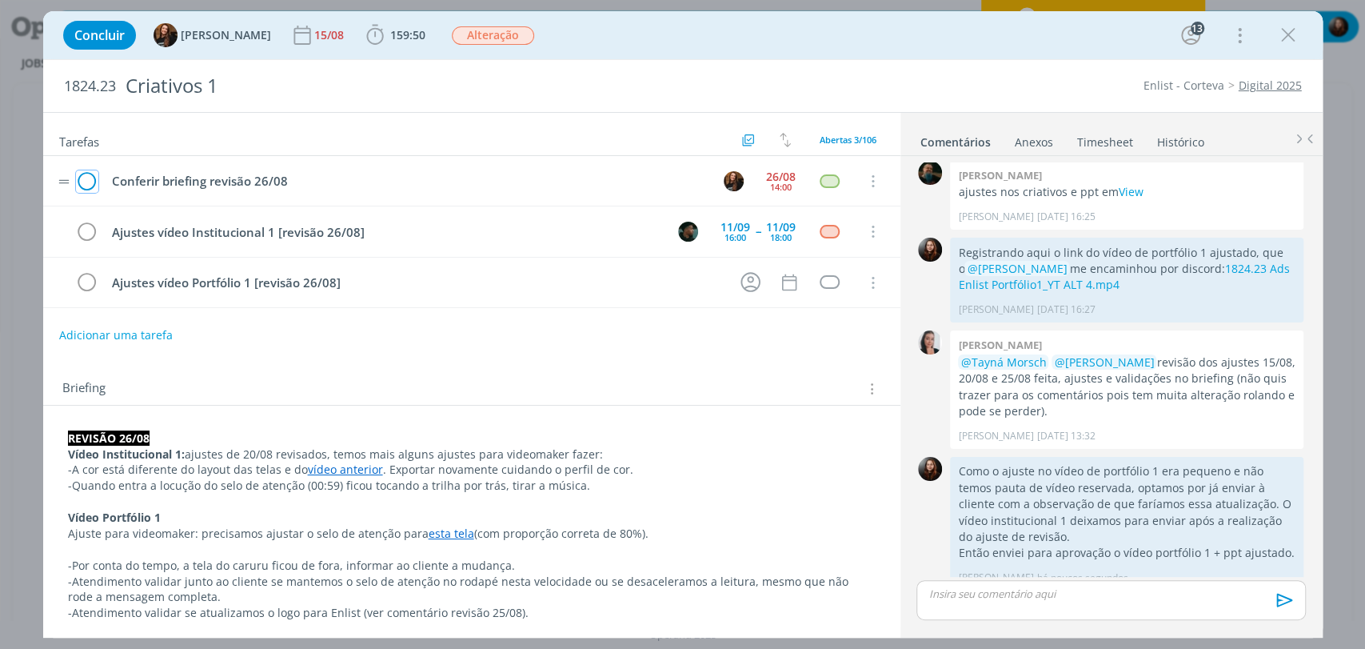
click at [85, 176] on icon "dialog" at bounding box center [87, 182] width 22 height 24
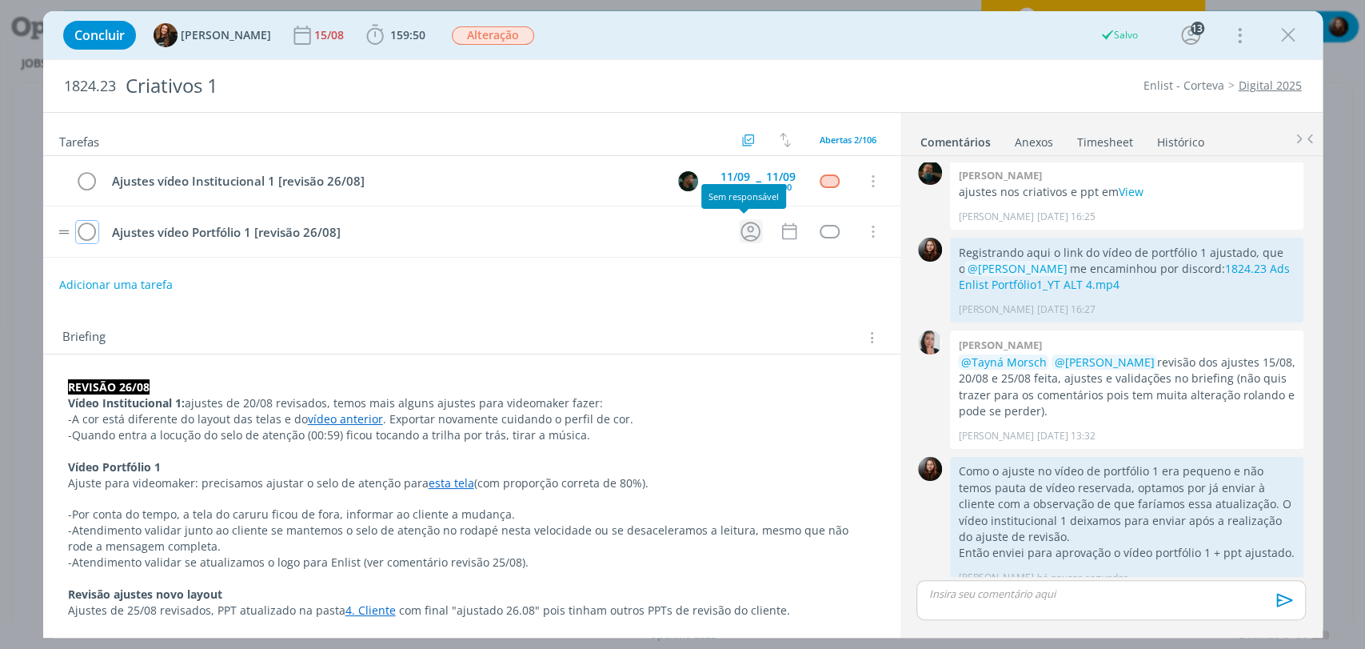
click at [738, 228] on icon "dialog" at bounding box center [750, 231] width 25 height 25
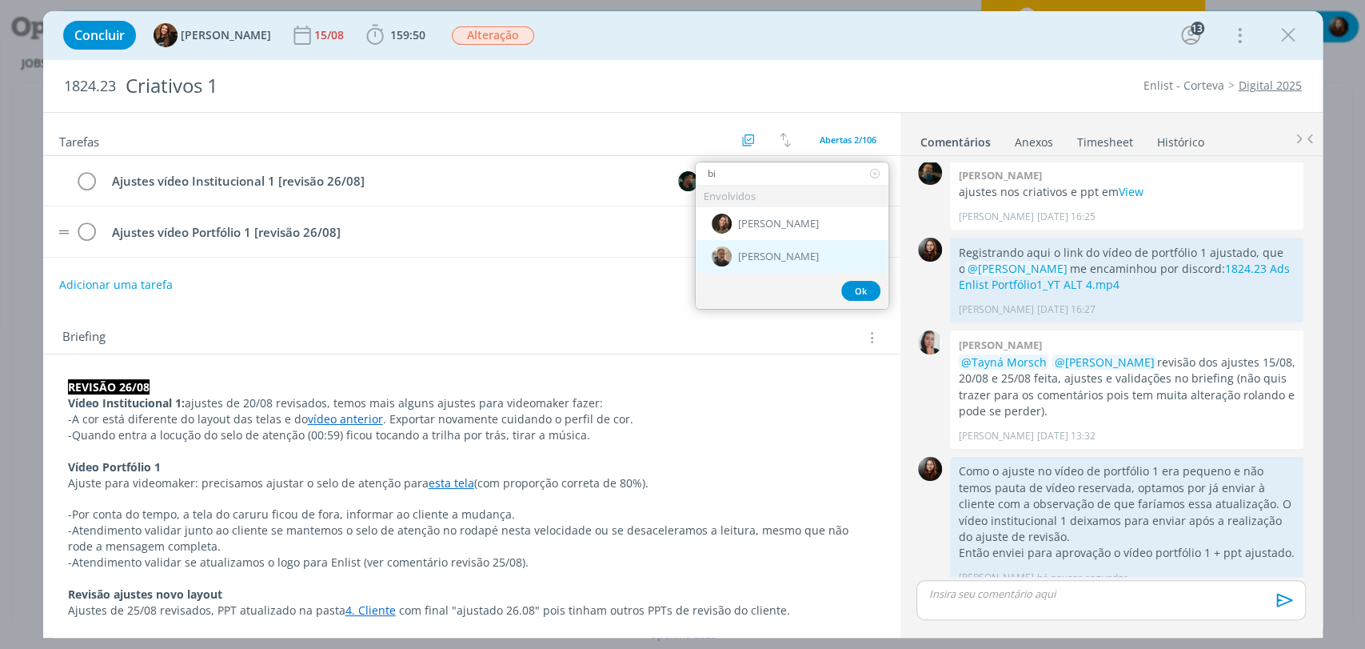
type input "bi"
click at [752, 251] on span "[PERSON_NAME]" at bounding box center [778, 256] width 81 height 13
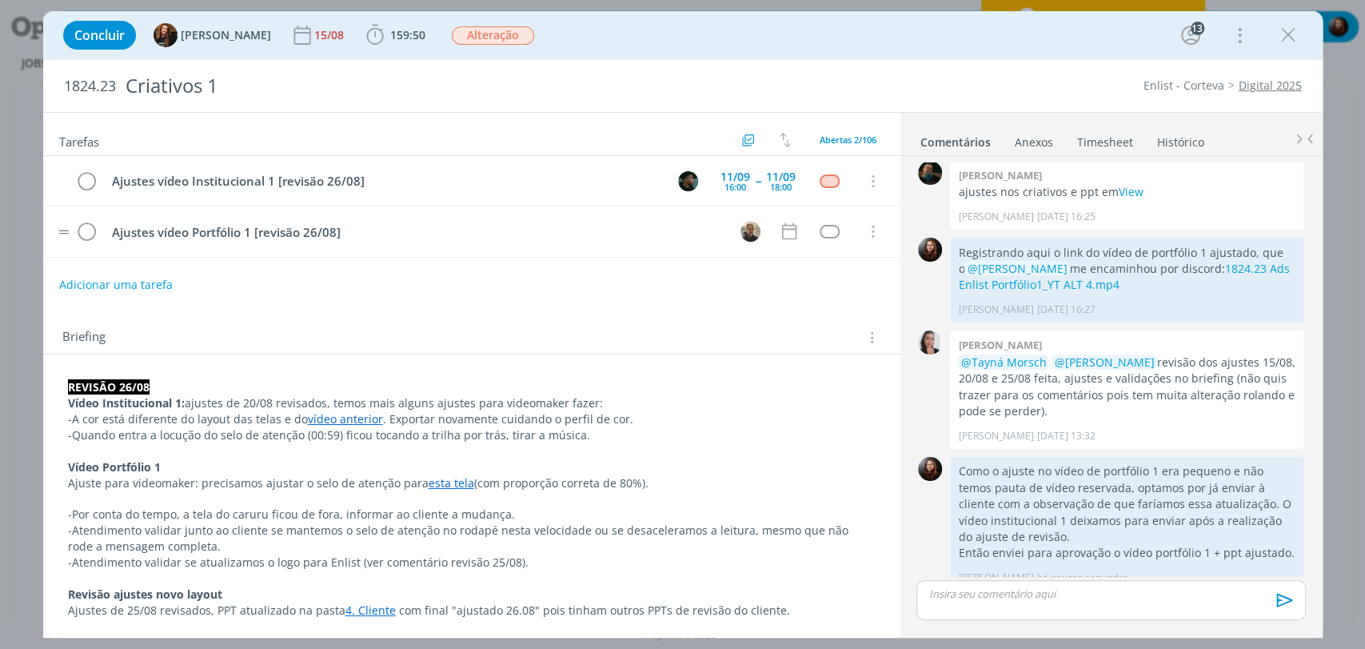
click at [704, 286] on div "Adicionar uma tarefa" at bounding box center [471, 284] width 857 height 29
click at [165, 277] on button "Adicionar uma tarefa" at bounding box center [115, 283] width 114 height 27
click at [179, 289] on input "dialog" at bounding box center [365, 282] width 590 height 22
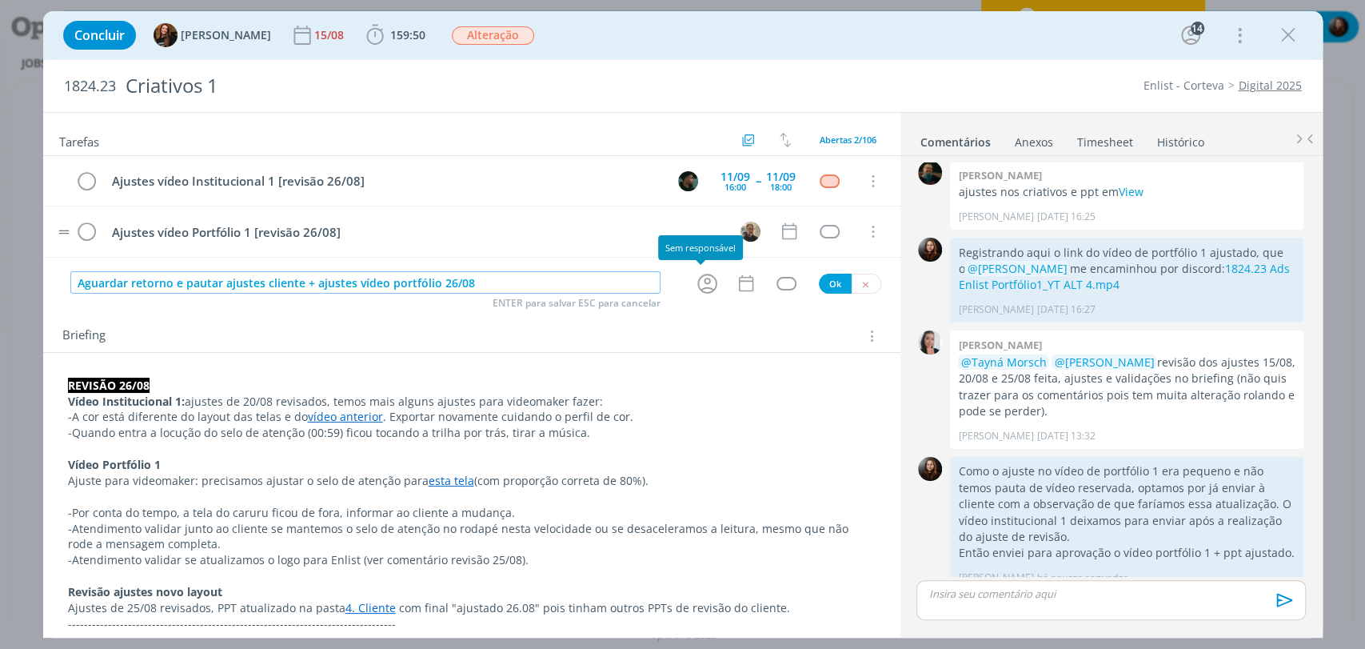
click at [697, 289] on icon "dialog" at bounding box center [707, 283] width 25 height 25
type input "Aguardar retorno e pautar ajustes cliente + ajustes vídeo portfólio 26/08"
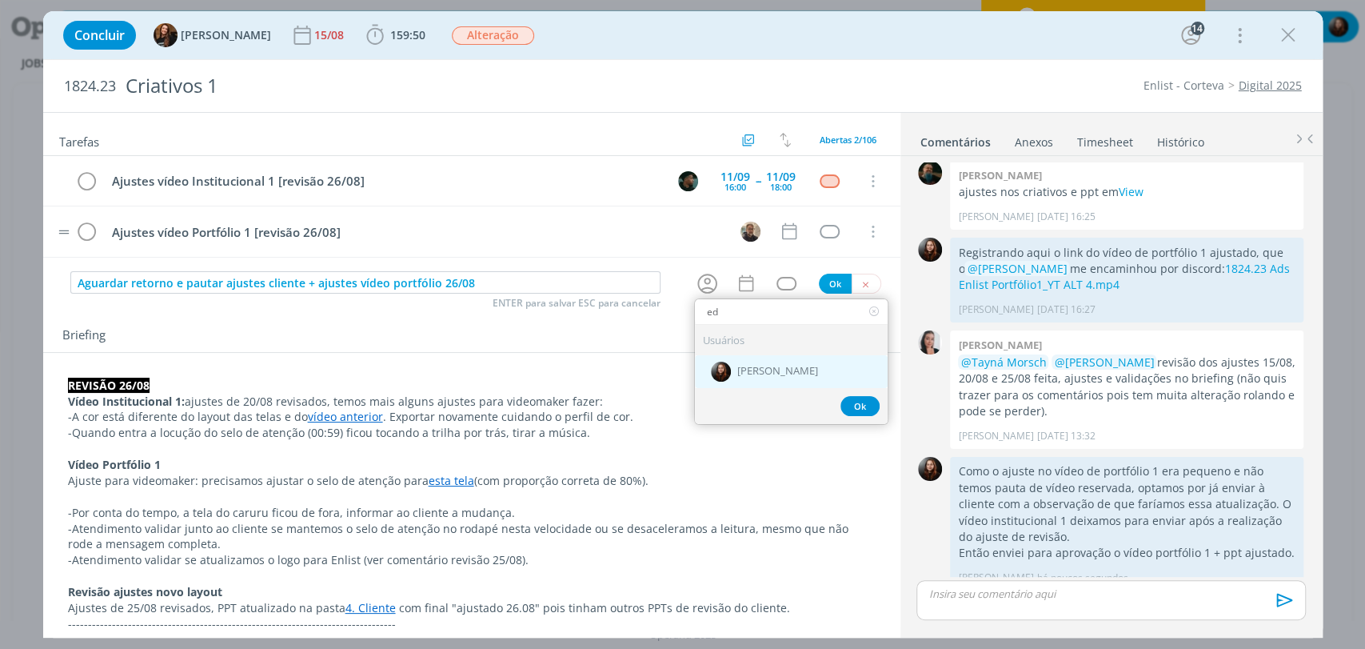
type input "ed"
click at [769, 375] on span "[PERSON_NAME]" at bounding box center [777, 371] width 81 height 13
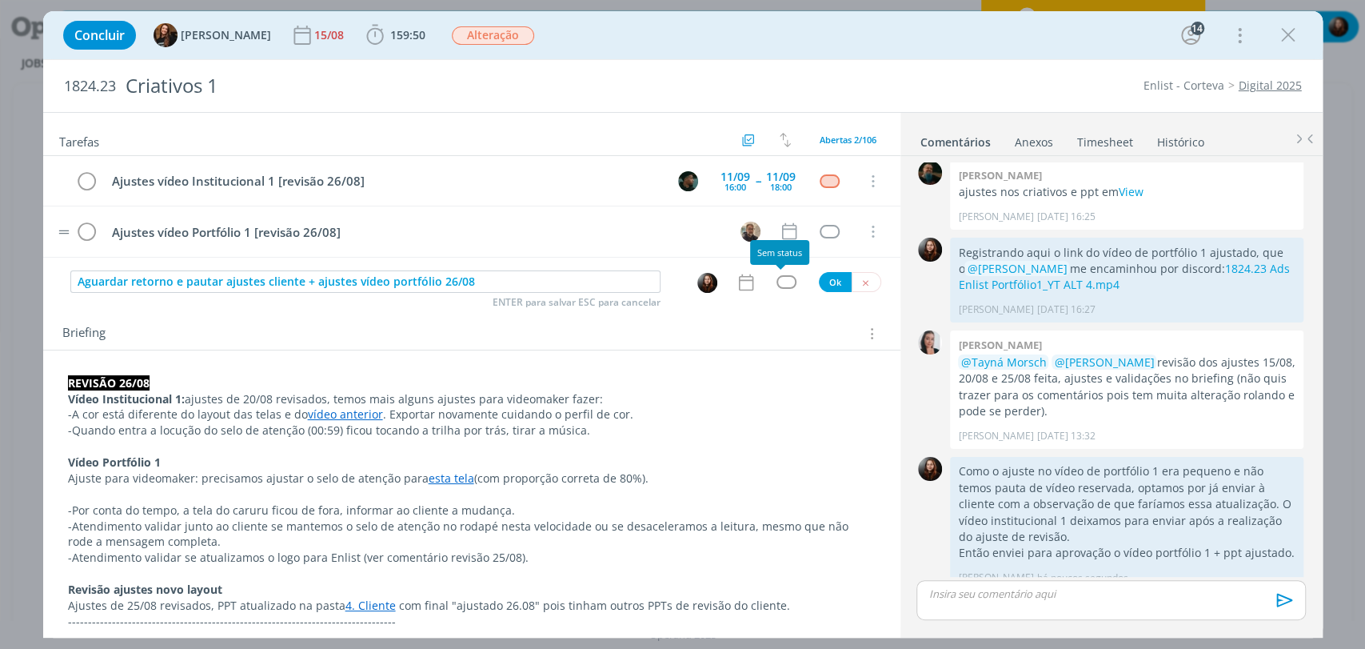
click at [777, 275] on div "dialog" at bounding box center [787, 282] width 20 height 14
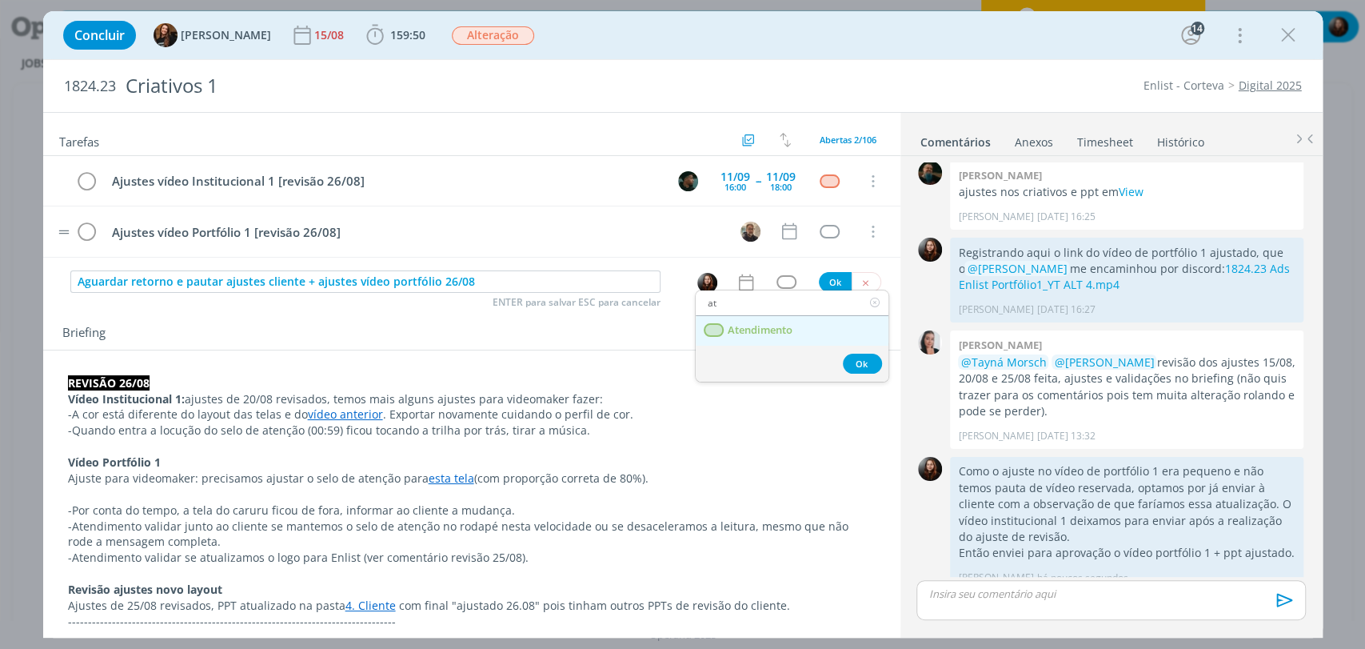
type input "at"
click at [782, 320] on link "Atendimento" at bounding box center [792, 331] width 193 height 30
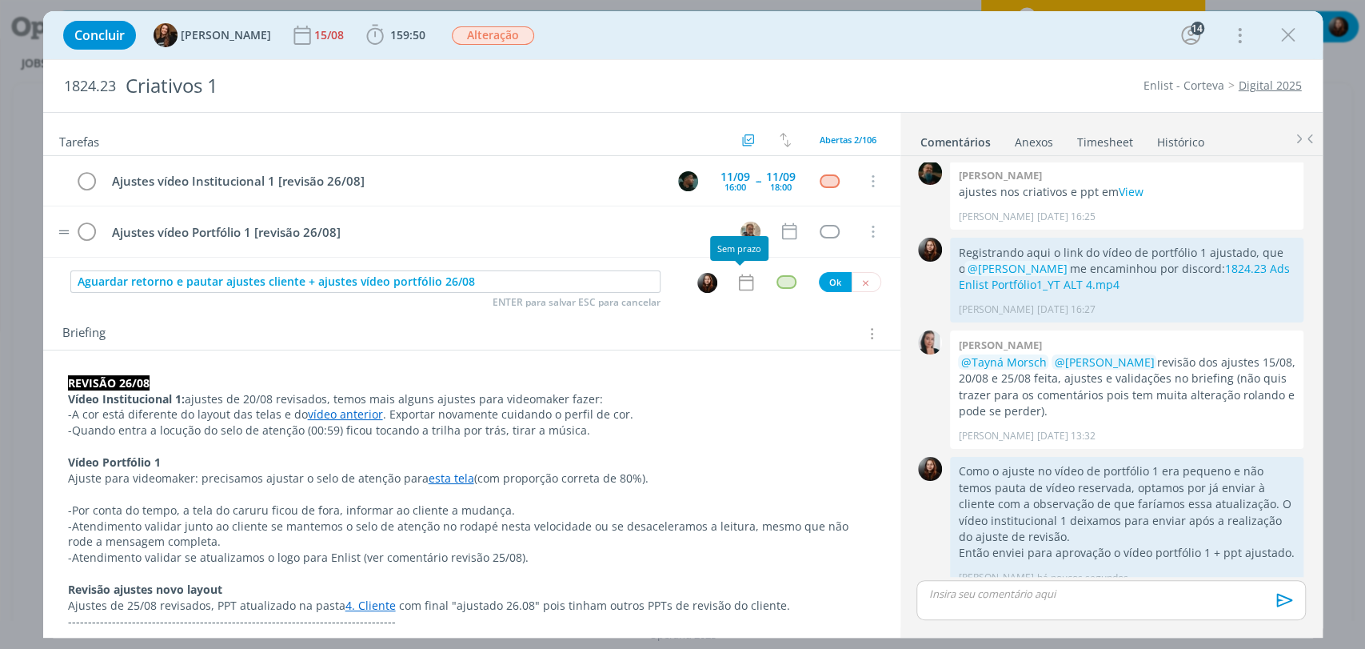
click at [737, 286] on icon "dialog" at bounding box center [746, 282] width 21 height 21
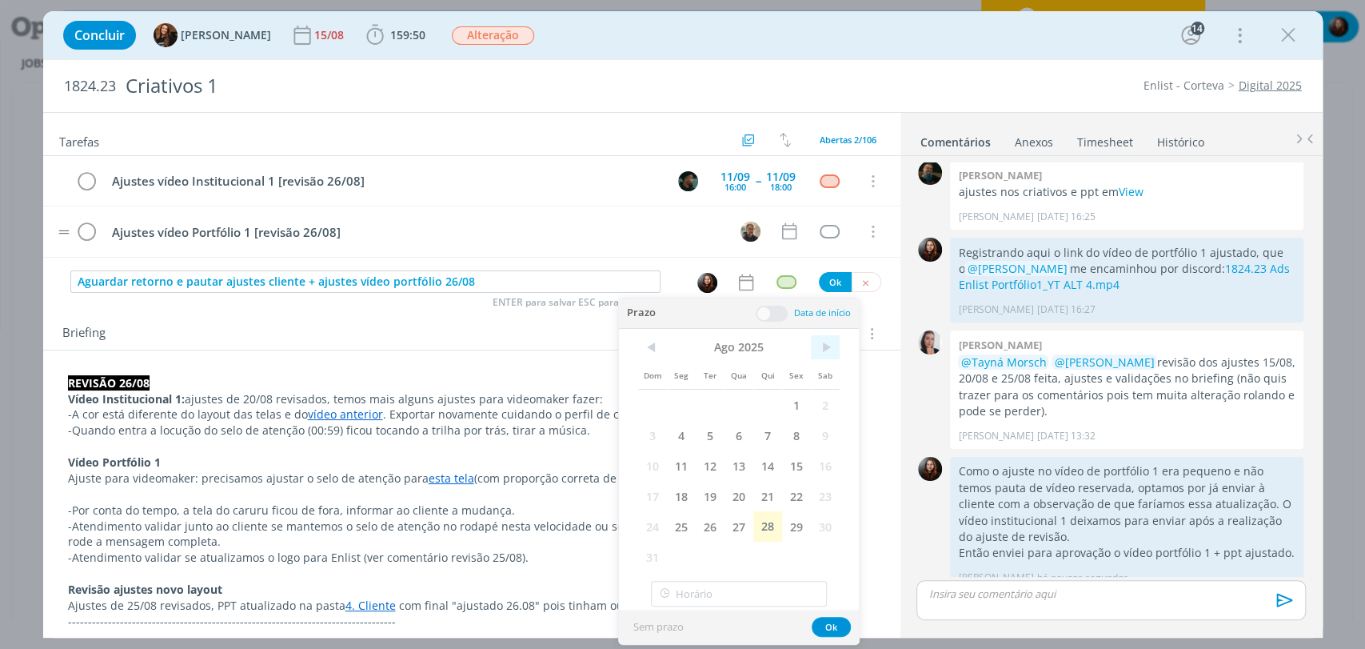
click at [832, 347] on span ">" at bounding box center [825, 347] width 29 height 24
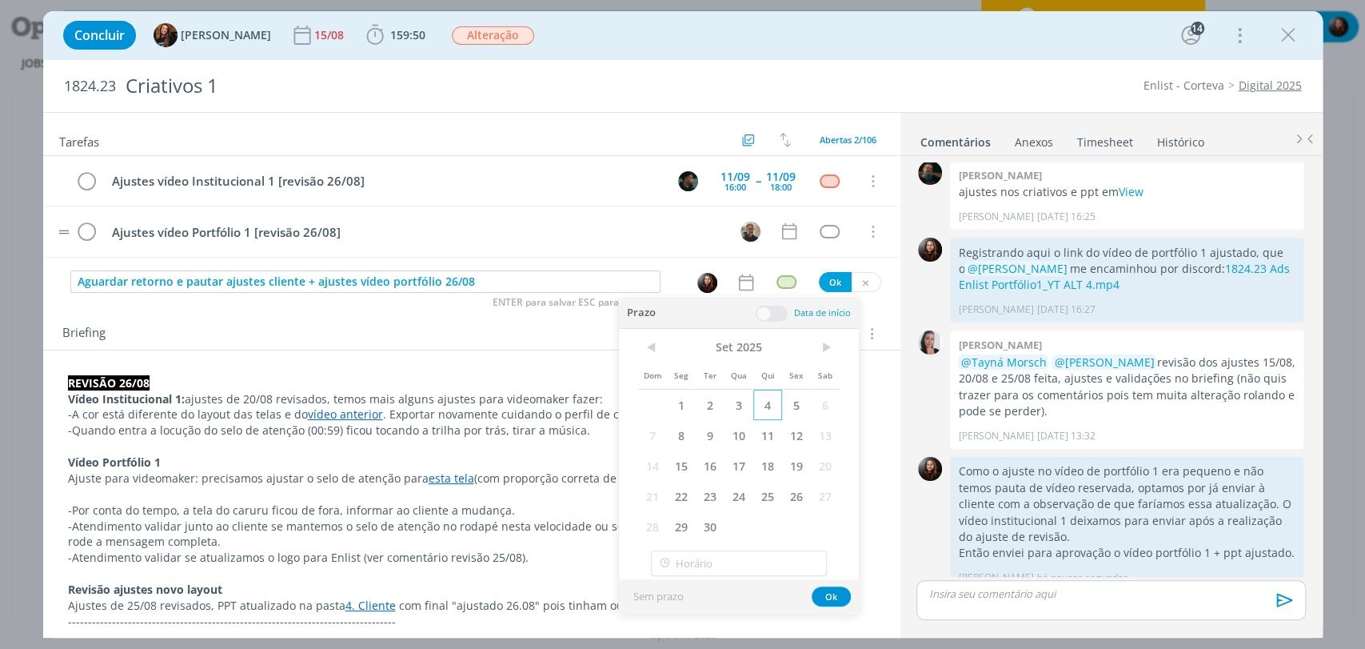
click at [762, 408] on span "4" at bounding box center [767, 404] width 29 height 30
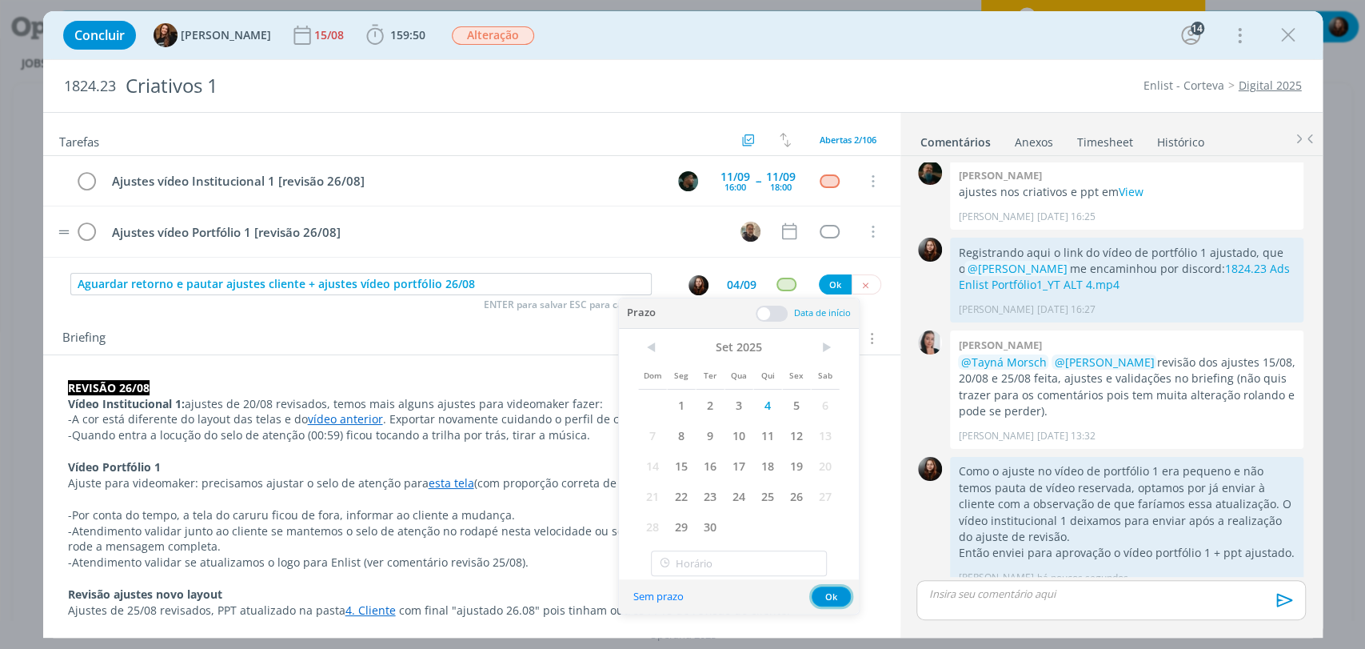
click at [832, 597] on button "Ok" at bounding box center [831, 596] width 39 height 20
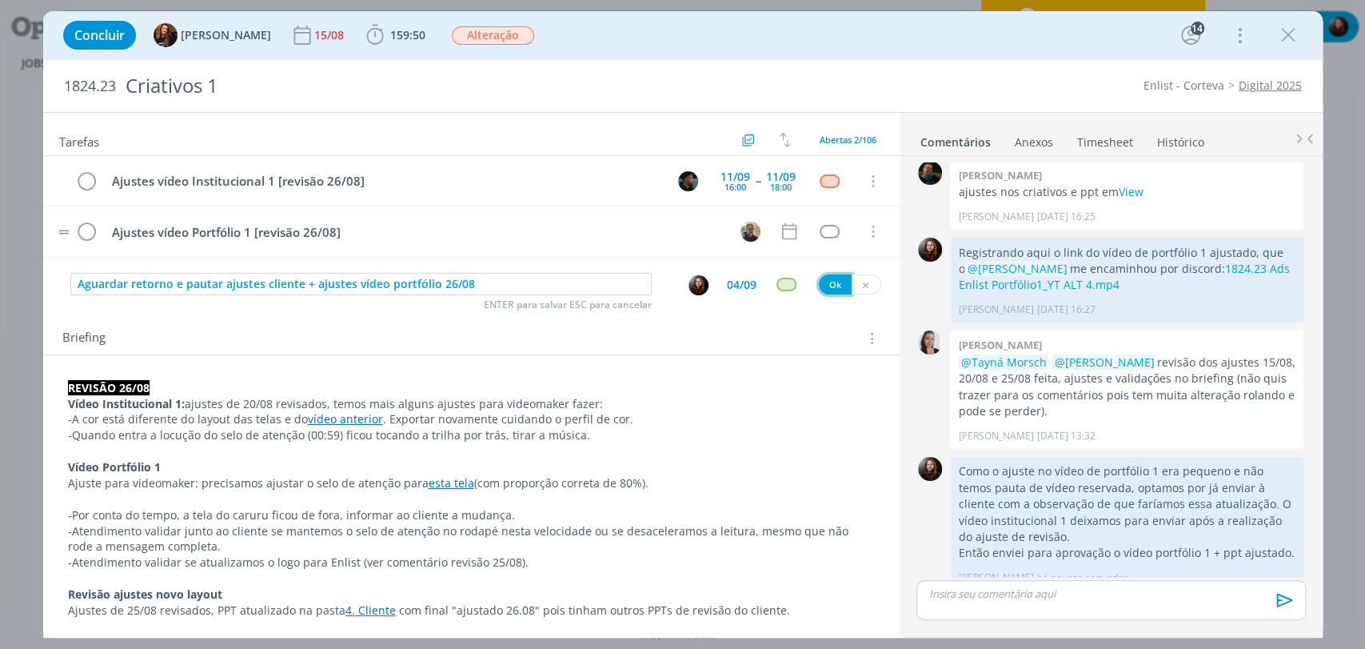
click at [828, 282] on button "Ok" at bounding box center [835, 284] width 33 height 20
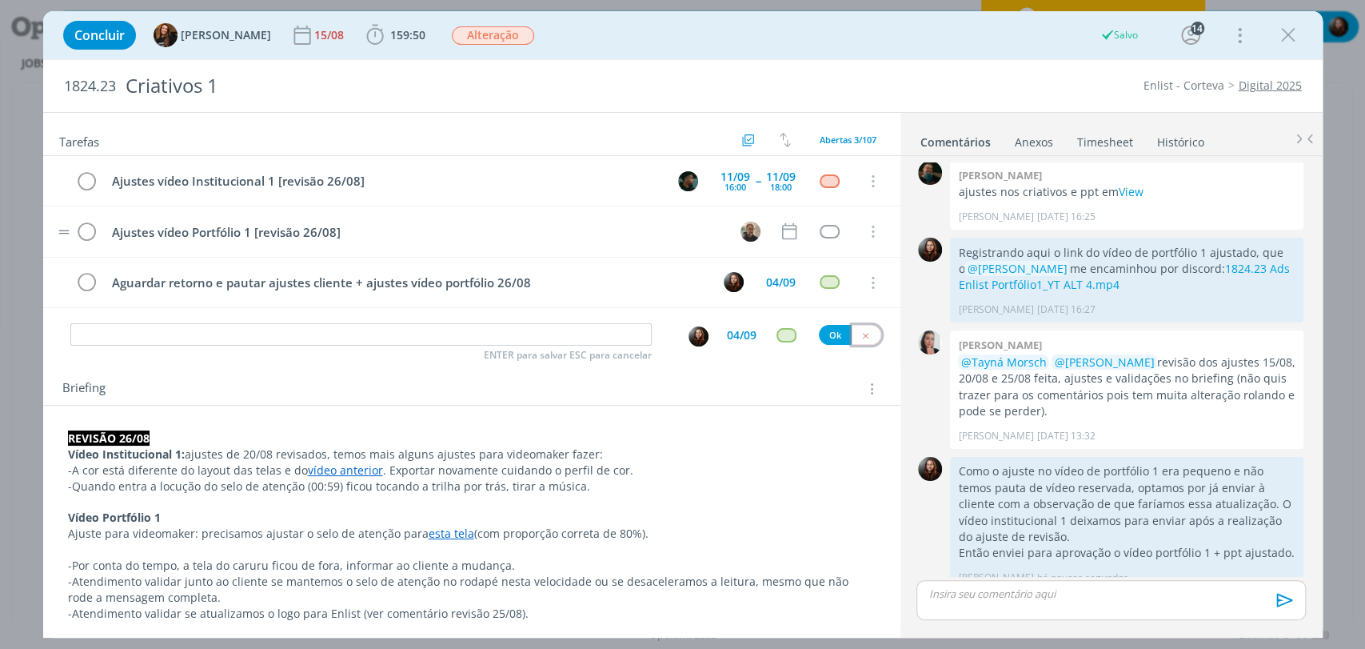
click at [861, 336] on icon "dialog" at bounding box center [866, 335] width 10 height 10
click at [719, 34] on div "Concluir Tayná Morsch 15/08 159:50 Iniciar Apontar Data * 28/08/2025 Horas * 00…" at bounding box center [683, 35] width 1256 height 38
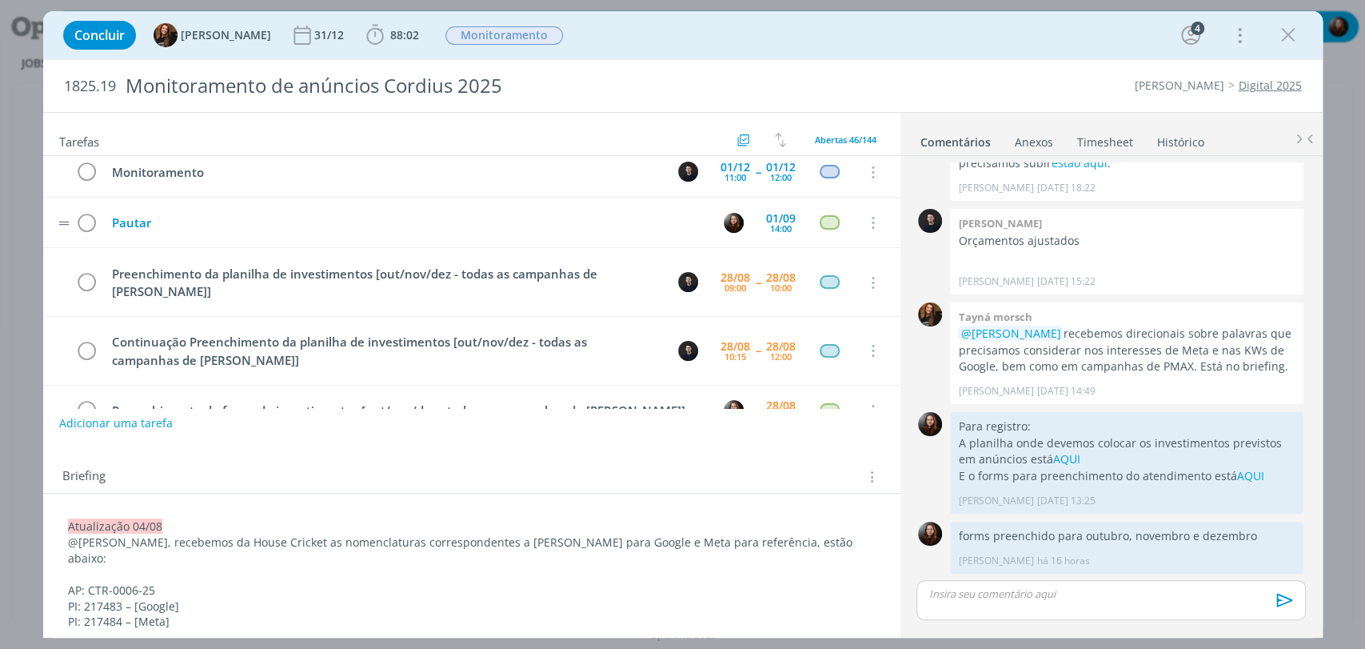
scroll to position [2089, 0]
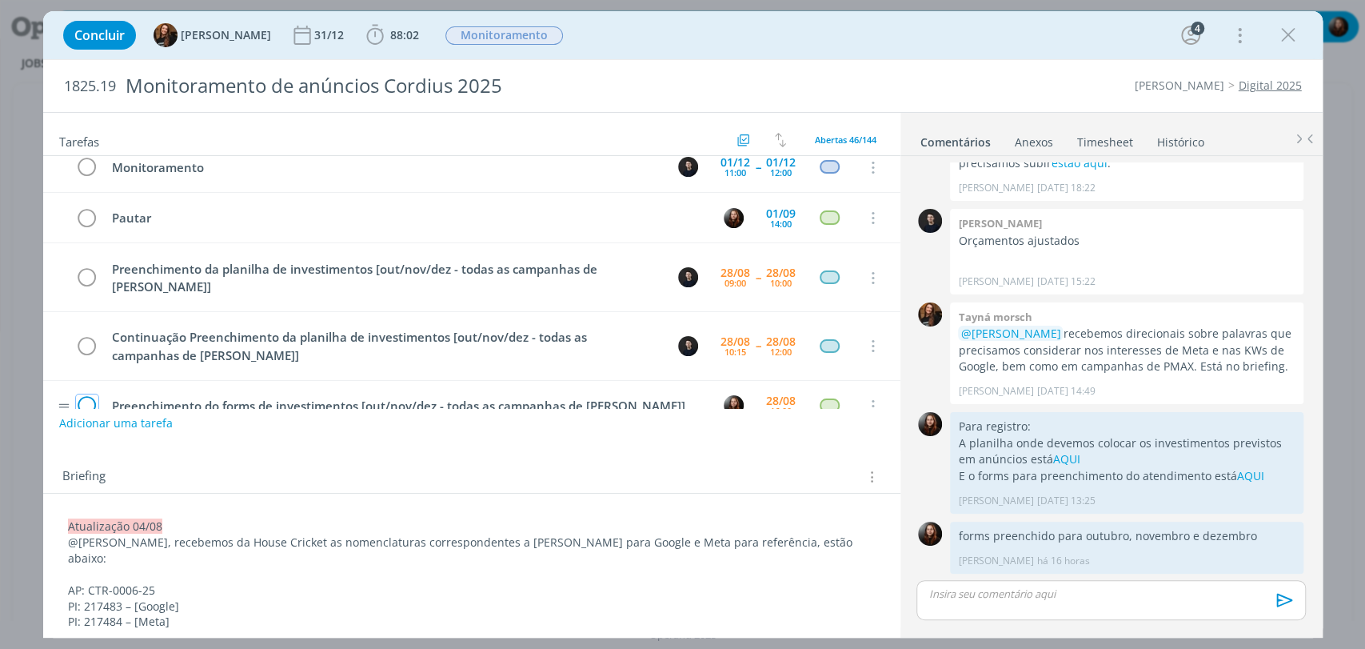
click at [86, 394] on icon "dialog" at bounding box center [87, 406] width 22 height 24
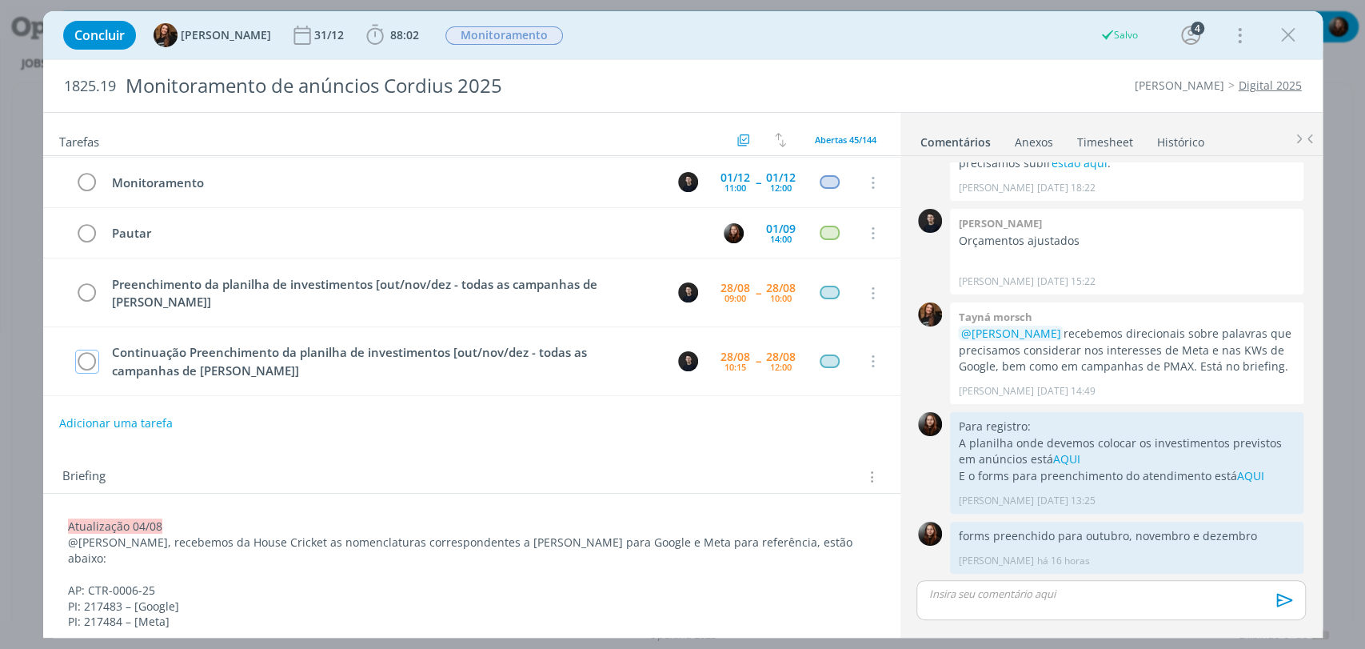
scroll to position [2039, 0]
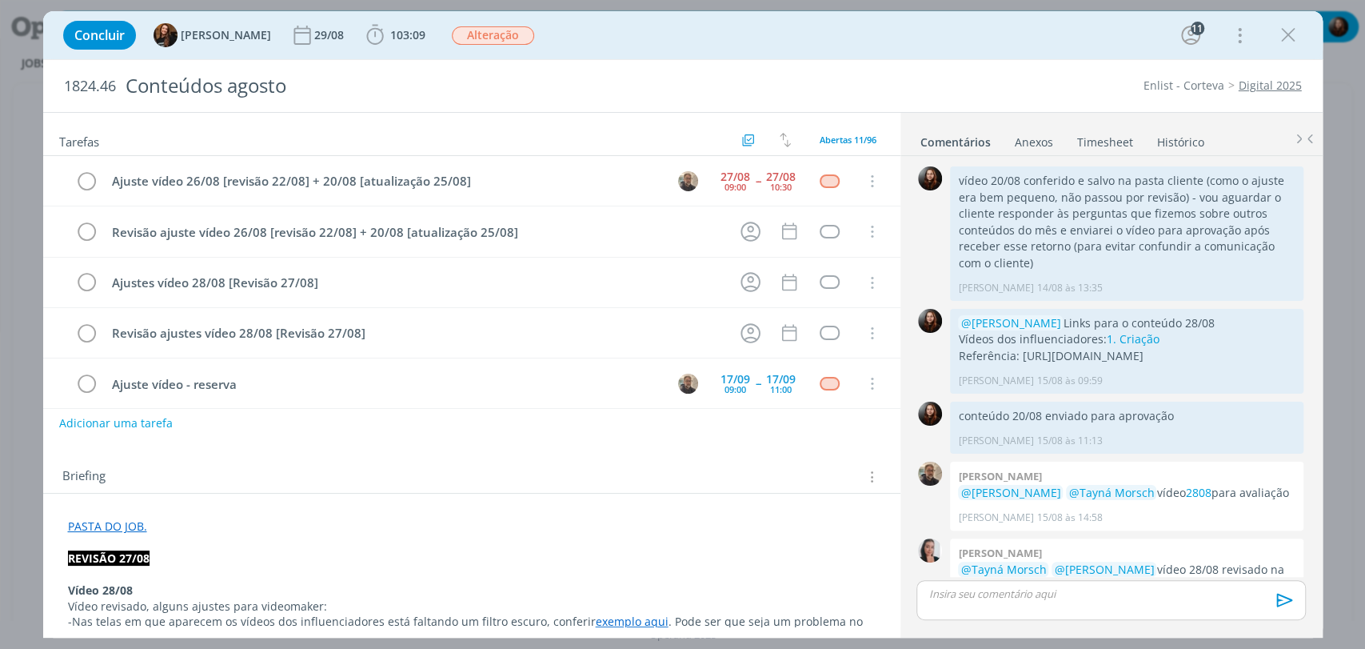
scroll to position [1742, 0]
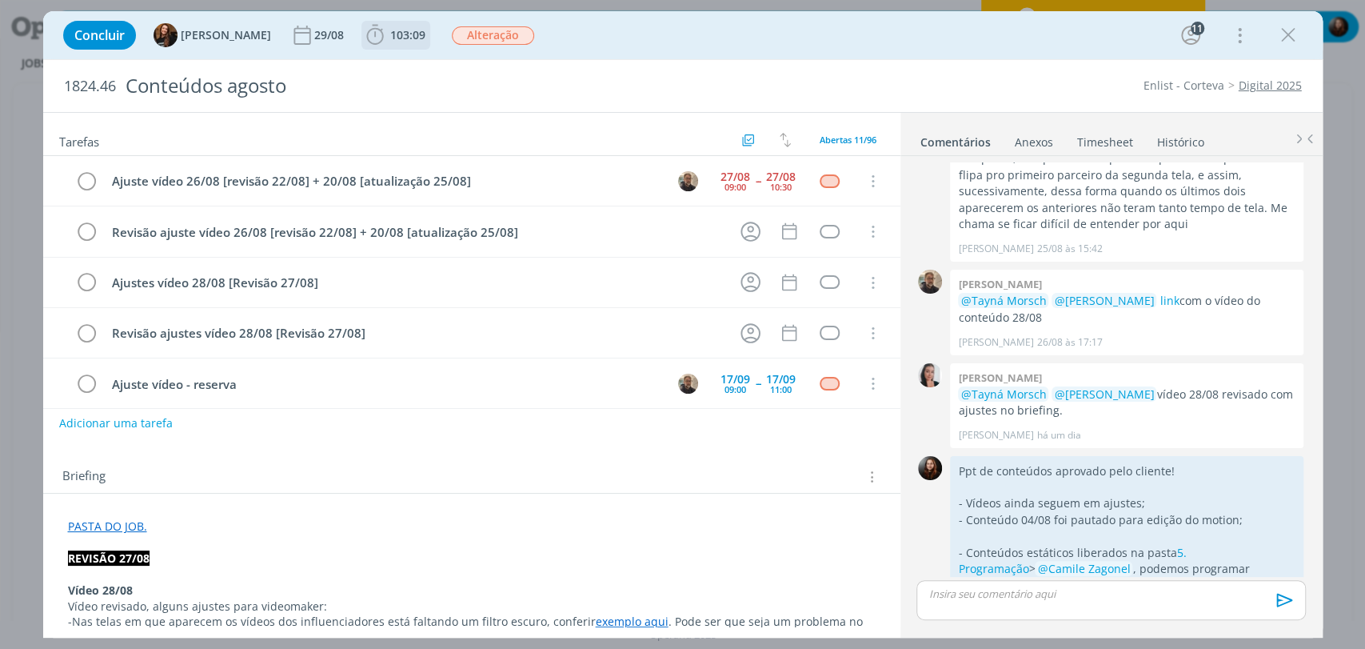
click at [391, 40] on span "103:09" at bounding box center [407, 34] width 35 height 15
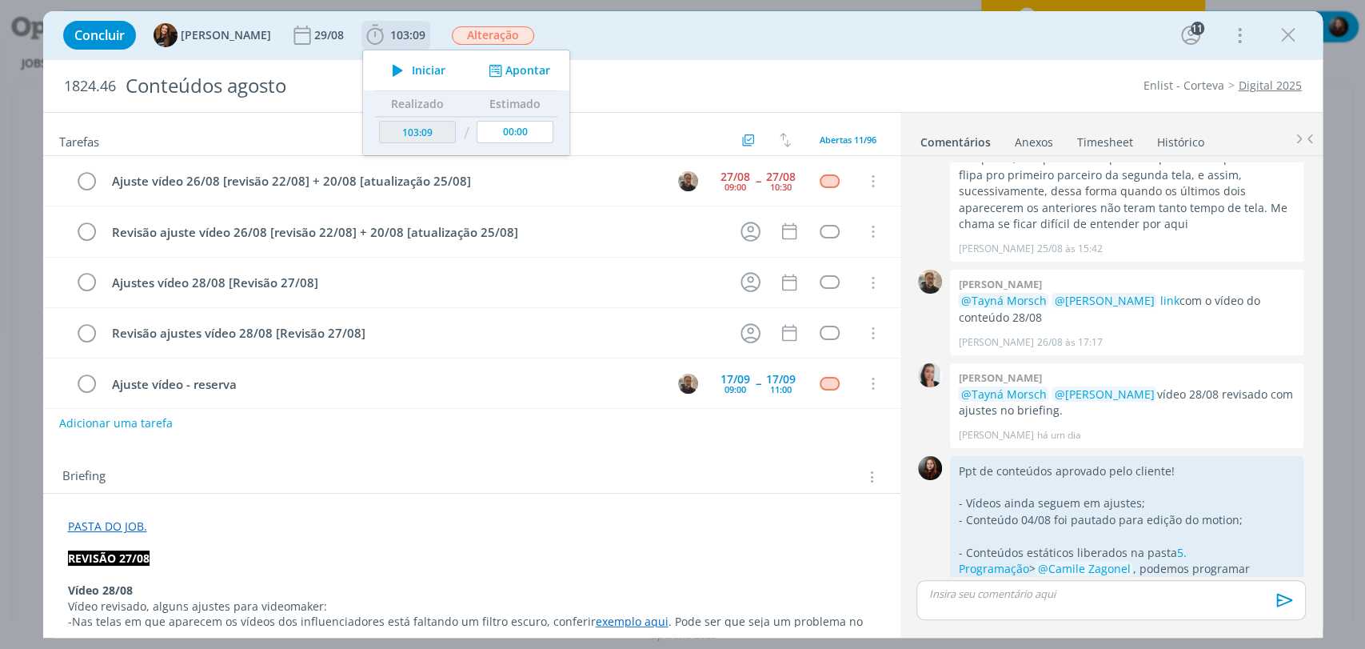
click at [500, 66] on button "Apontar" at bounding box center [517, 70] width 66 height 17
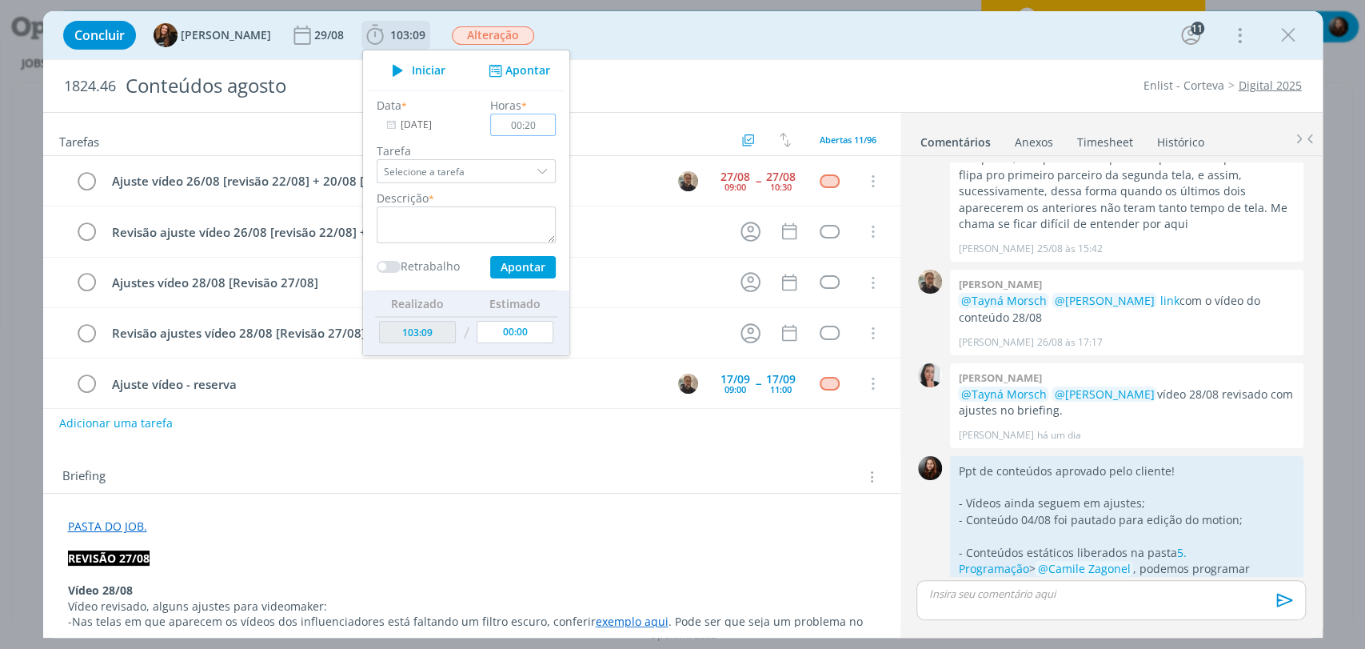
type input "00:20"
click at [490, 225] on textarea "dialog" at bounding box center [466, 224] width 179 height 37
click at [398, 222] on textarea "alinhamento com time" at bounding box center [466, 224] width 179 height 37
click at [505, 215] on textarea "alinhamento com time" at bounding box center [466, 224] width 179 height 37
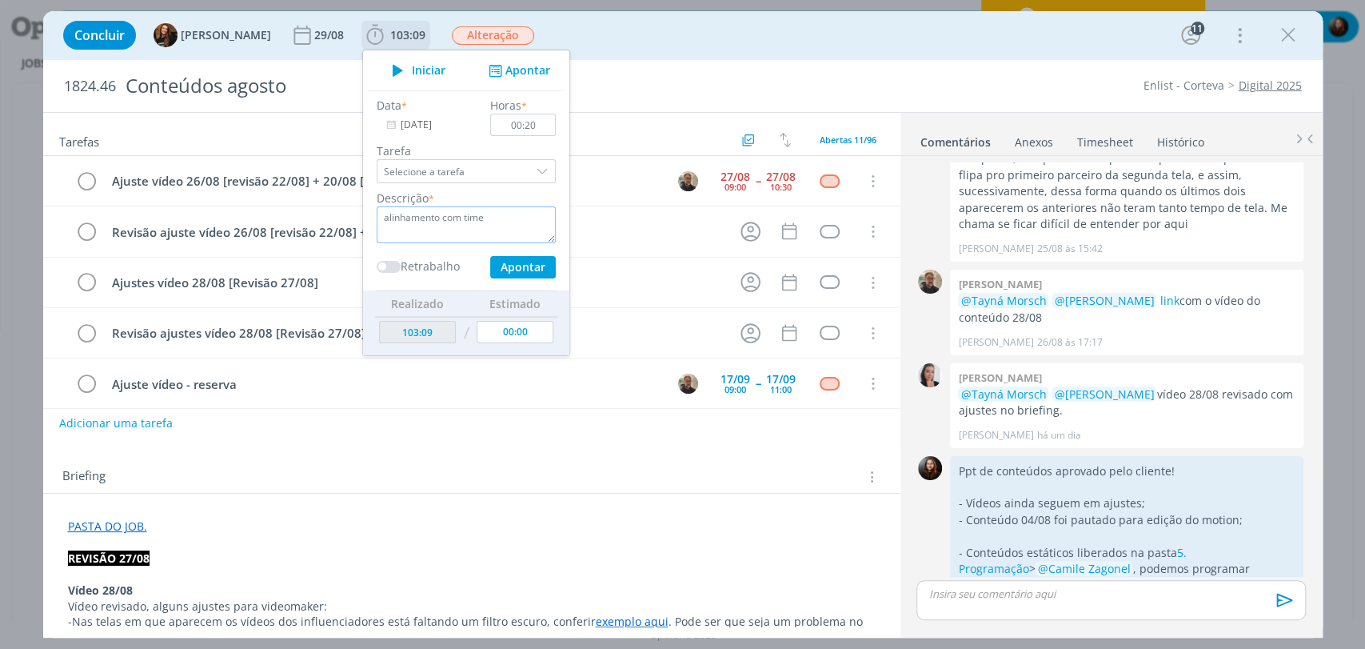
click at [411, 220] on textarea "alinhamento com time" at bounding box center [466, 224] width 179 height 37
click at [411, 220] on textarea "auxílio time" at bounding box center [466, 224] width 179 height 37
type textarea "a"
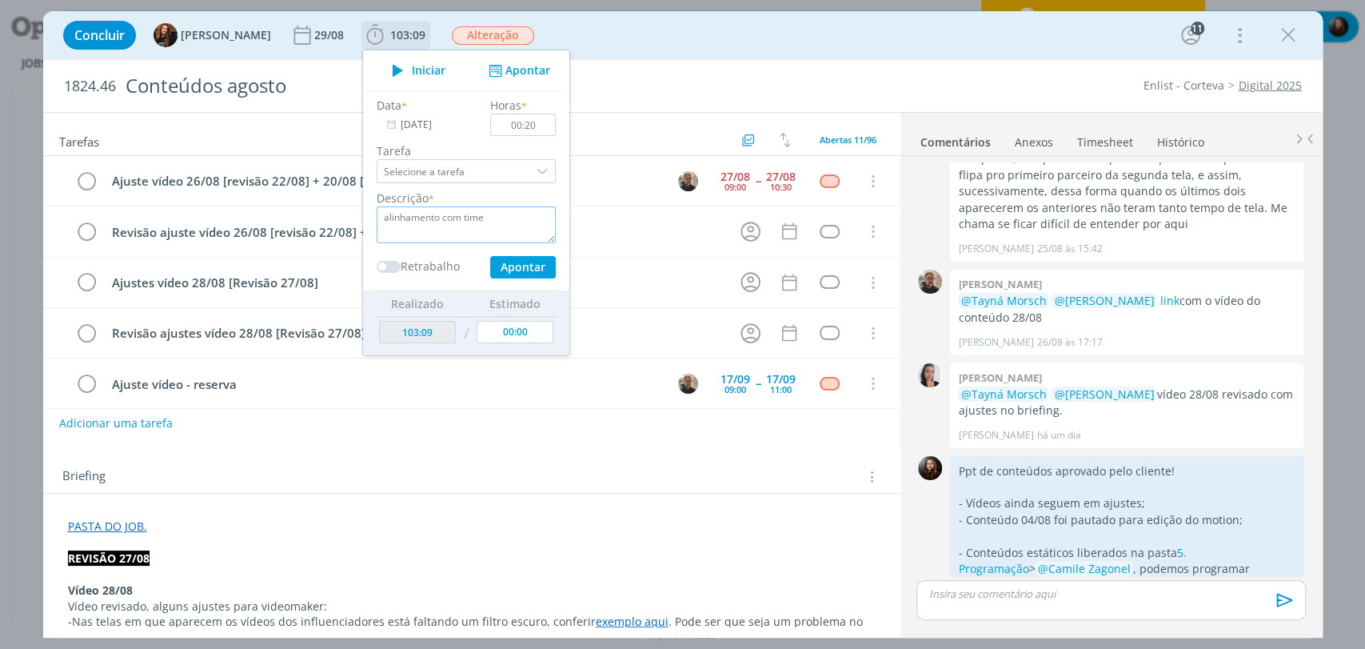
click at [454, 215] on textarea "alinhamento com time" at bounding box center [466, 224] width 179 height 37
type textarea "alinhamento com videomaker"
click at [505, 270] on button "Apontar" at bounding box center [522, 267] width 66 height 22
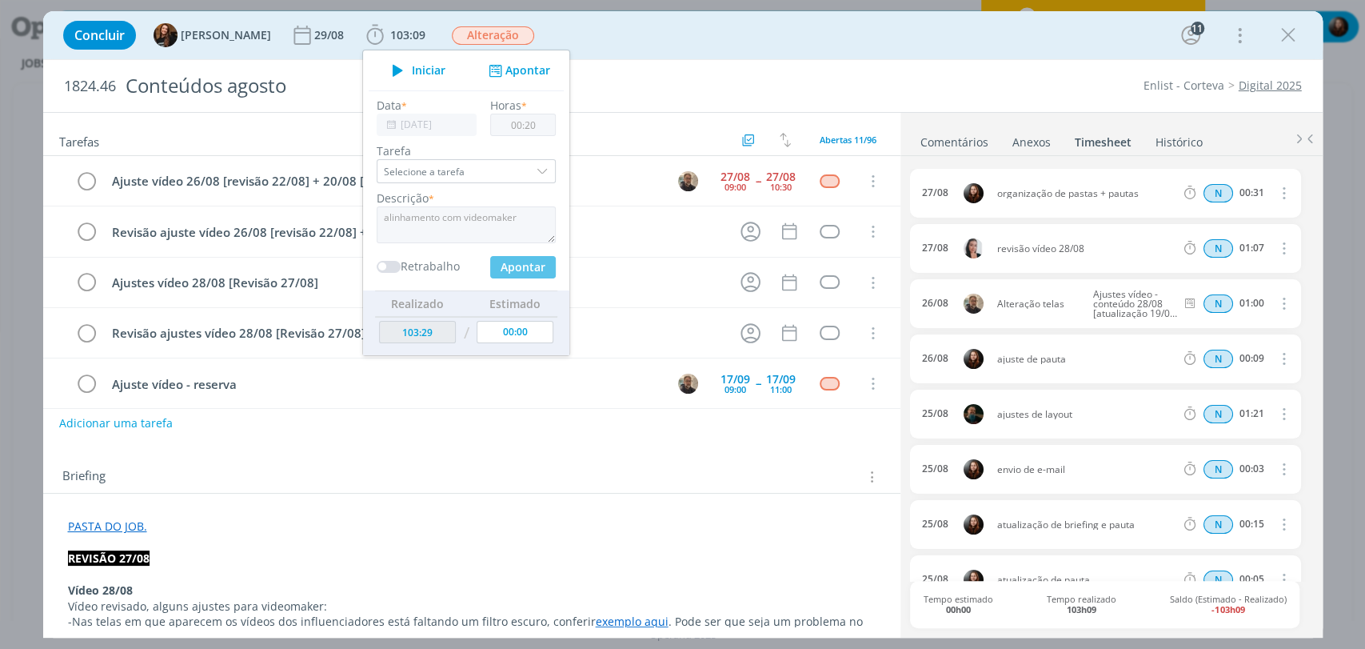
click at [1050, 78] on div "Enlist - Corteva Digital 2025" at bounding box center [1048, 86] width 522 height 16
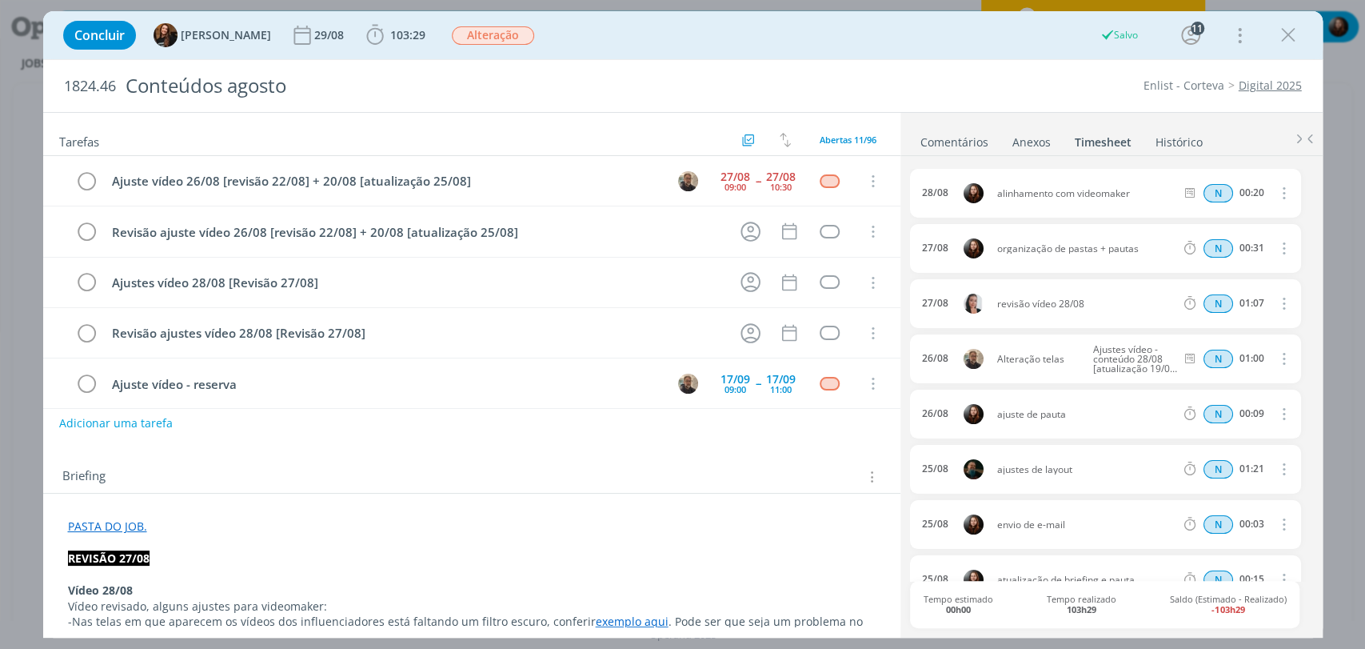
click at [923, 136] on link "Comentários" at bounding box center [955, 138] width 70 height 23
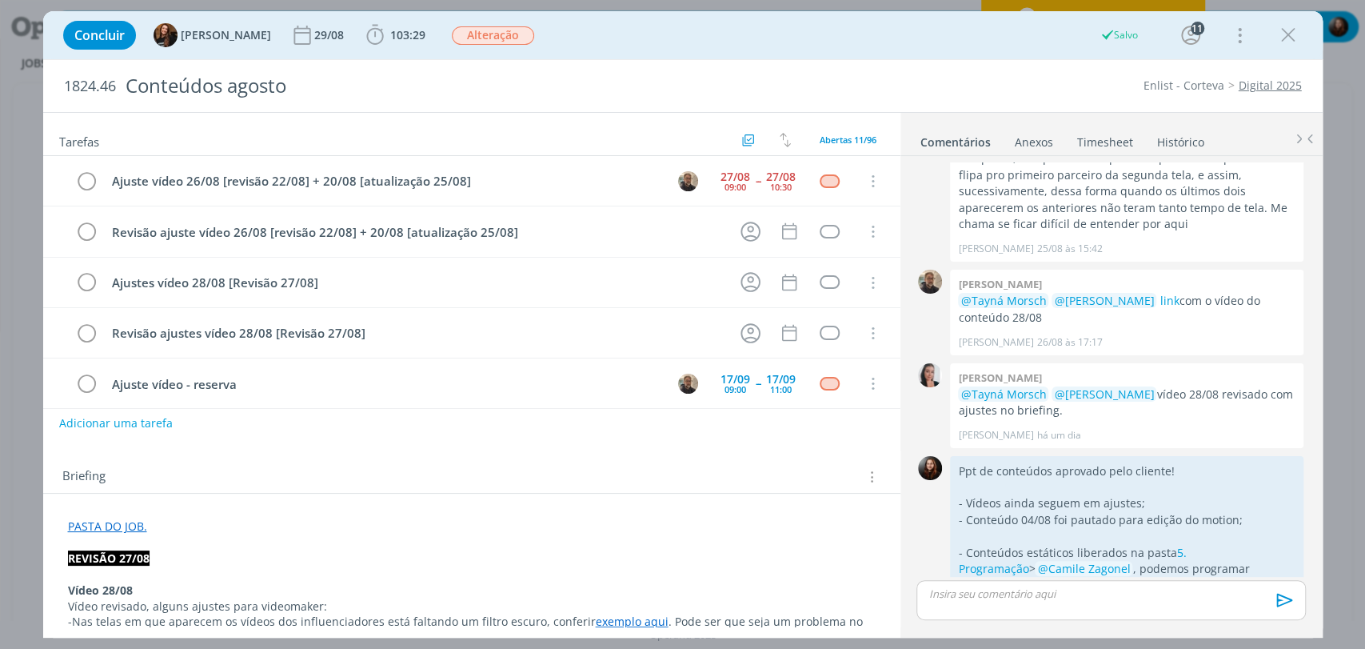
click at [949, 93] on div "Enlist - Corteva Digital 2025" at bounding box center [1048, 86] width 522 height 16
click at [381, 450] on div "Briefing Briefings Predefinidos Versões do Briefing Ver Briefing do Projeto" at bounding box center [471, 471] width 857 height 43
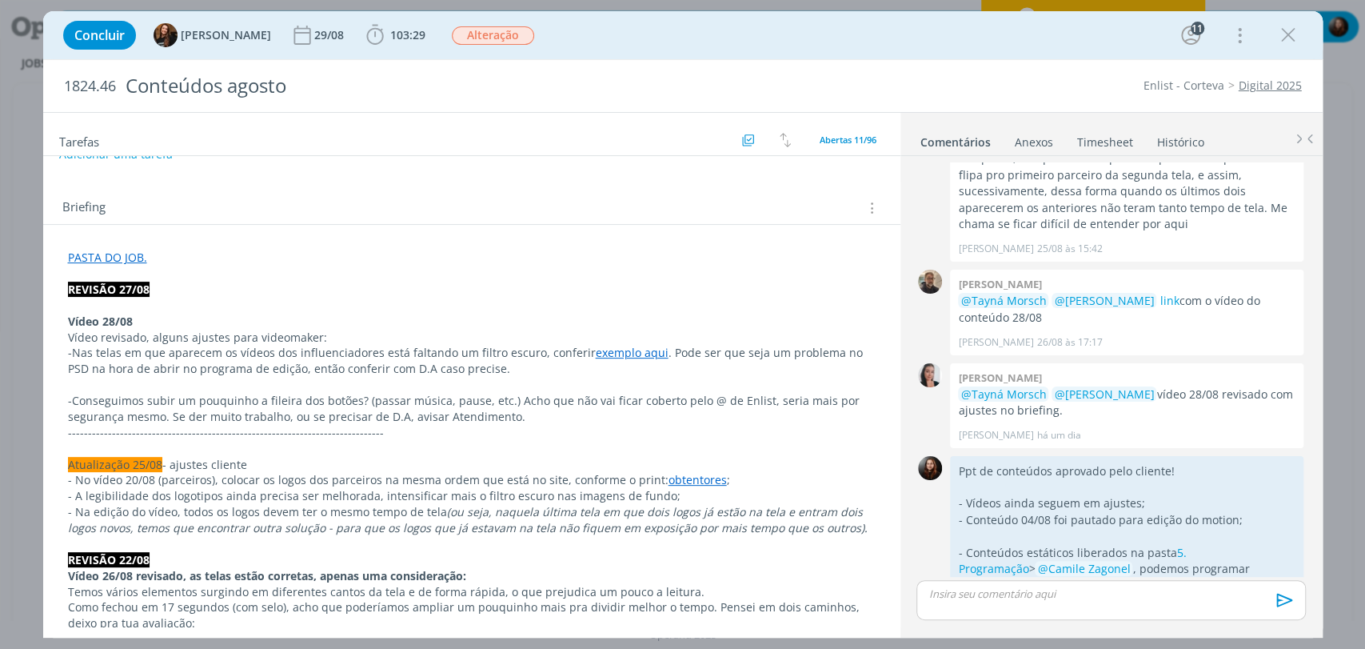
scroll to position [266, 0]
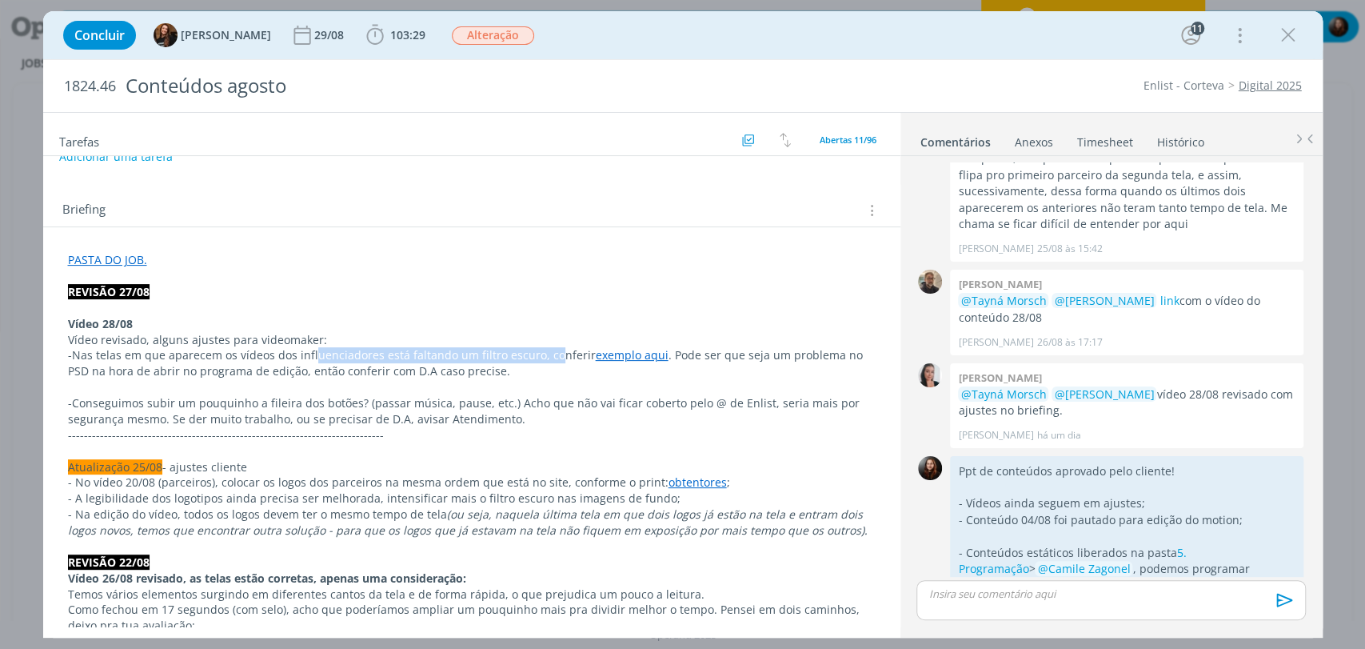
drag, startPoint x: 308, startPoint y: 357, endPoint x: 549, endPoint y: 359, distance: 241.5
click at [549, 359] on p "-Nas telas em que aparecem os vídeos dos influenciadores está faltando um filtr…" at bounding box center [472, 363] width 808 height 32
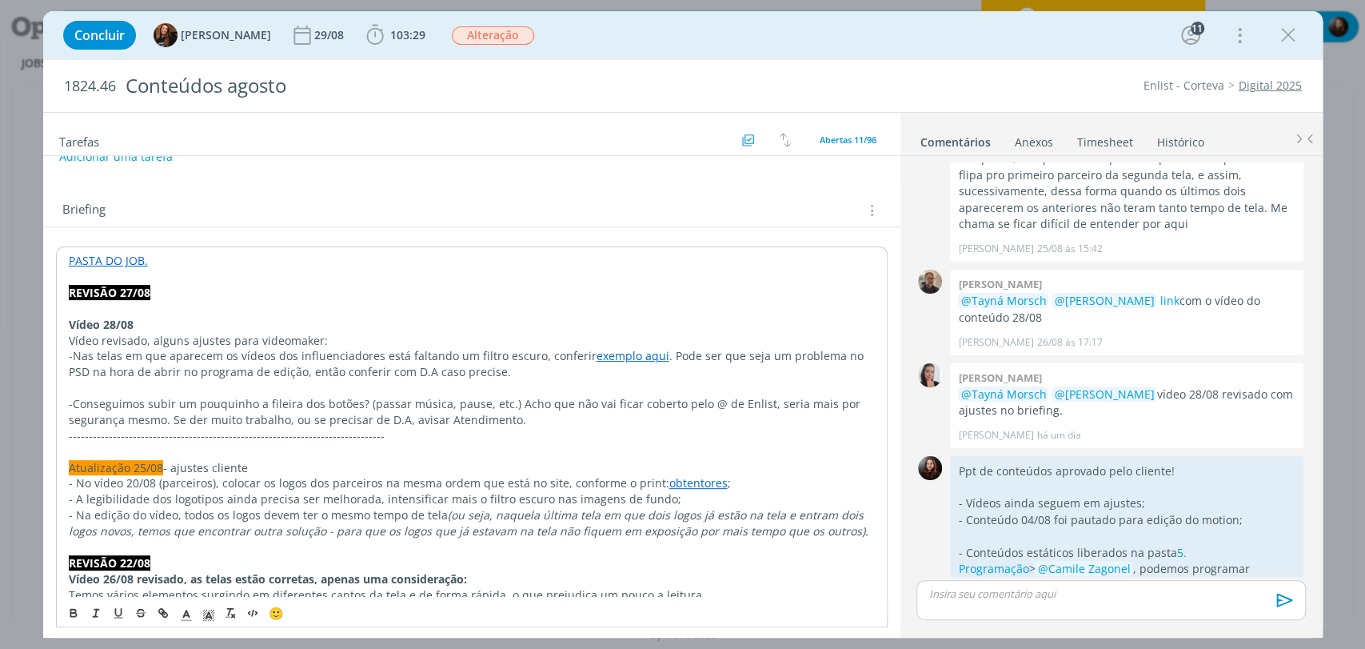
click at [554, 353] on p "-Nas telas em que aparecem os vídeos dos influenciadores está faltando um filtr…" at bounding box center [472, 364] width 806 height 32
drag, startPoint x: 834, startPoint y: 357, endPoint x: 859, endPoint y: 357, distance: 24.8
click at [859, 357] on p "-Nas telas em que aparecem os vídeos dos influenciadores está faltando um filtr…" at bounding box center [472, 364] width 806 height 32
drag, startPoint x: 254, startPoint y: 374, endPoint x: 487, endPoint y: 377, distance: 233.5
click at [487, 377] on p "-Nas telas em que aparecem os vídeos dos influenciadores está faltando um filtr…" at bounding box center [472, 364] width 806 height 32
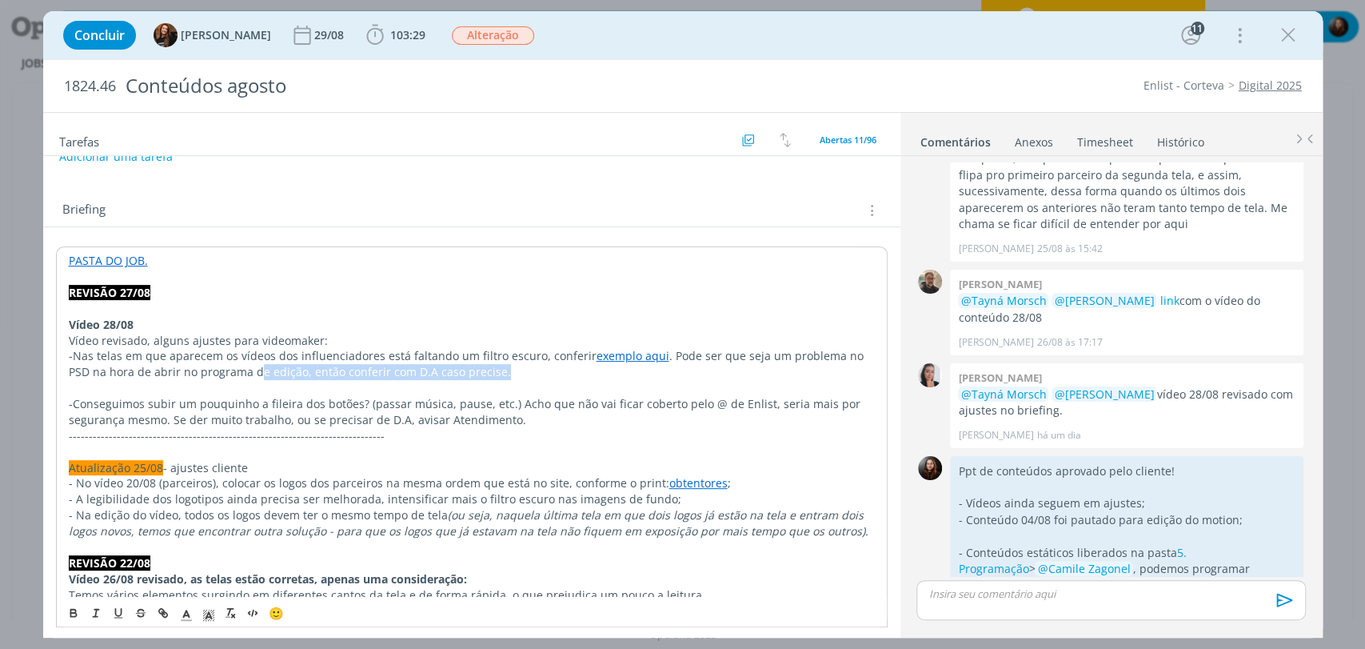
click at [524, 376] on p "-Nas telas em que aparecem os vídeos dos influenciadores está faltando um filtr…" at bounding box center [472, 364] width 806 height 32
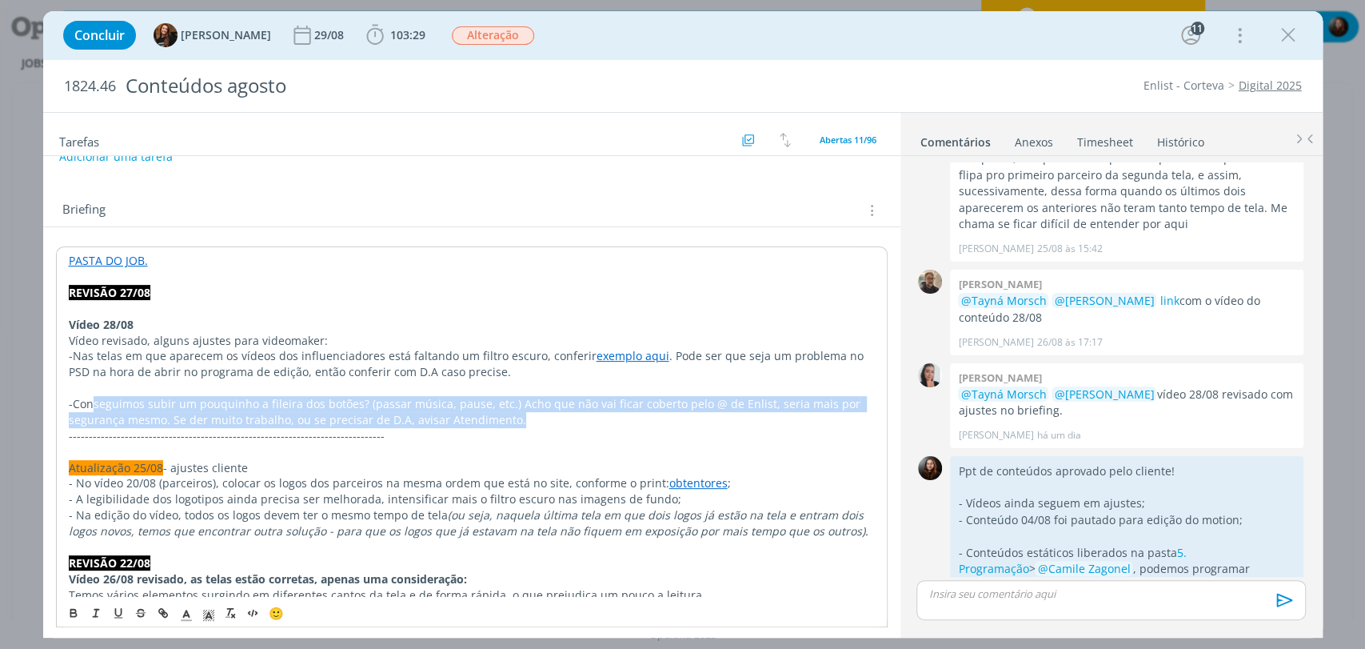
drag, startPoint x: 116, startPoint y: 397, endPoint x: 514, endPoint y: 414, distance: 398.6
click at [513, 417] on p "-Conseguimos subir um pouquinho a fileira dos botões? (passar música, pause, et…" at bounding box center [472, 412] width 806 height 32
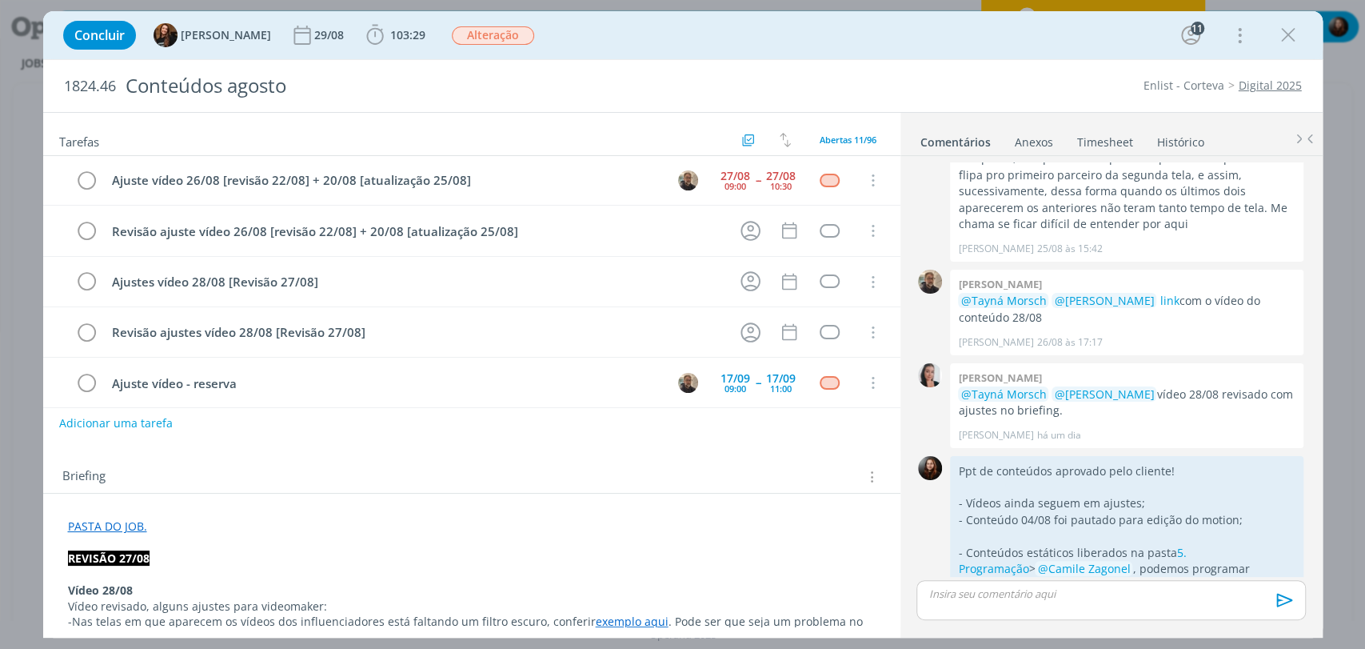
scroll to position [0, 0]
click at [1021, 69] on div "1824.46 Conteúdos agosto Enlist - Corteva Digital 2025" at bounding box center [683, 86] width 1280 height 52
click at [709, 38] on div "Concluir Tayná Morsch 29/08 103:29 Iniciar Apontar Data * 28/08/2025 Horas * 00…" at bounding box center [683, 35] width 1256 height 38
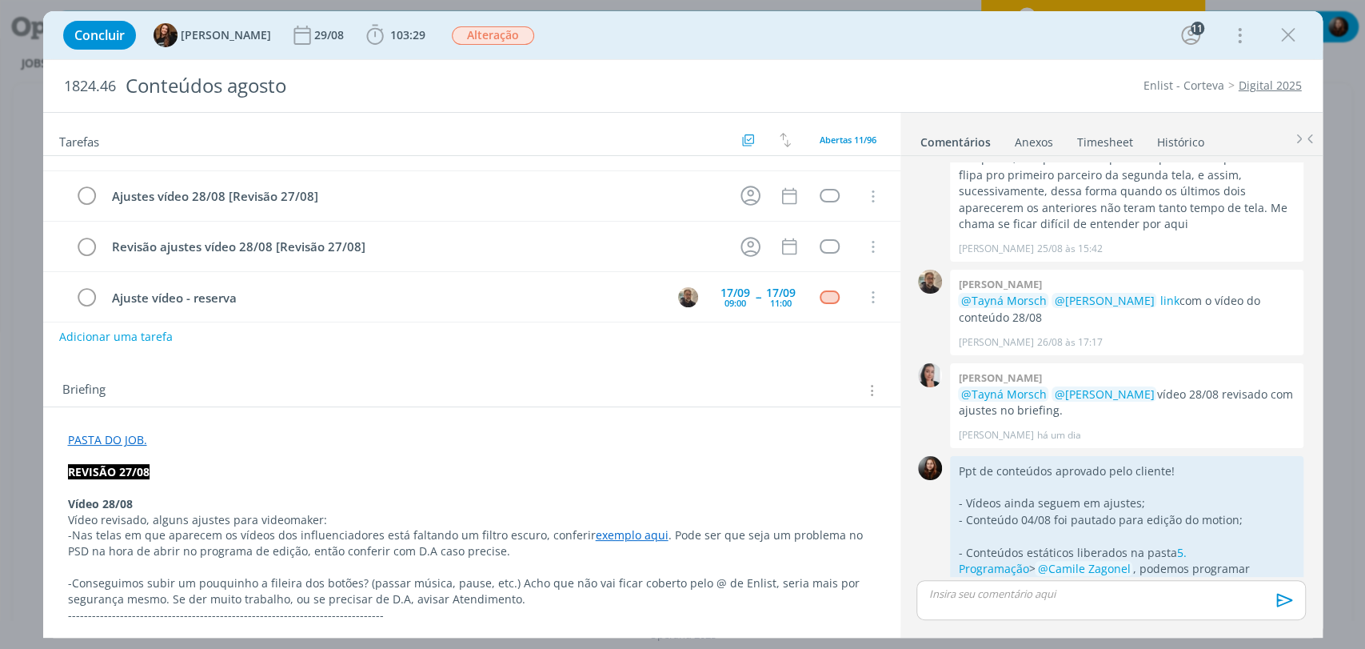
scroll to position [89, 0]
click at [362, 366] on div "Briefing Briefings Predefinidos Versões do Briefing Ver Briefing do Projeto" at bounding box center [471, 382] width 857 height 43
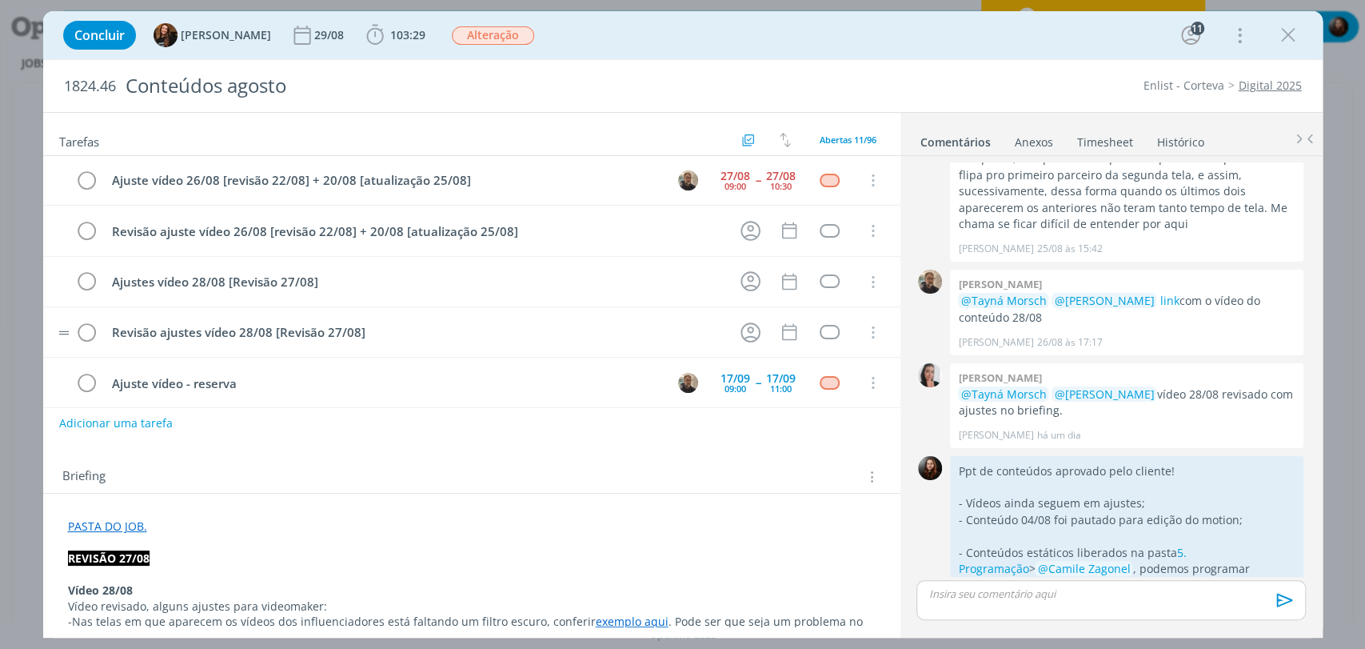
scroll to position [0, 0]
click at [896, 50] on div "Concluir Tayná Morsch 29/08 103:29 Iniciar Apontar Data * 28/08/2025 Horas * 00…" at bounding box center [683, 35] width 1256 height 38
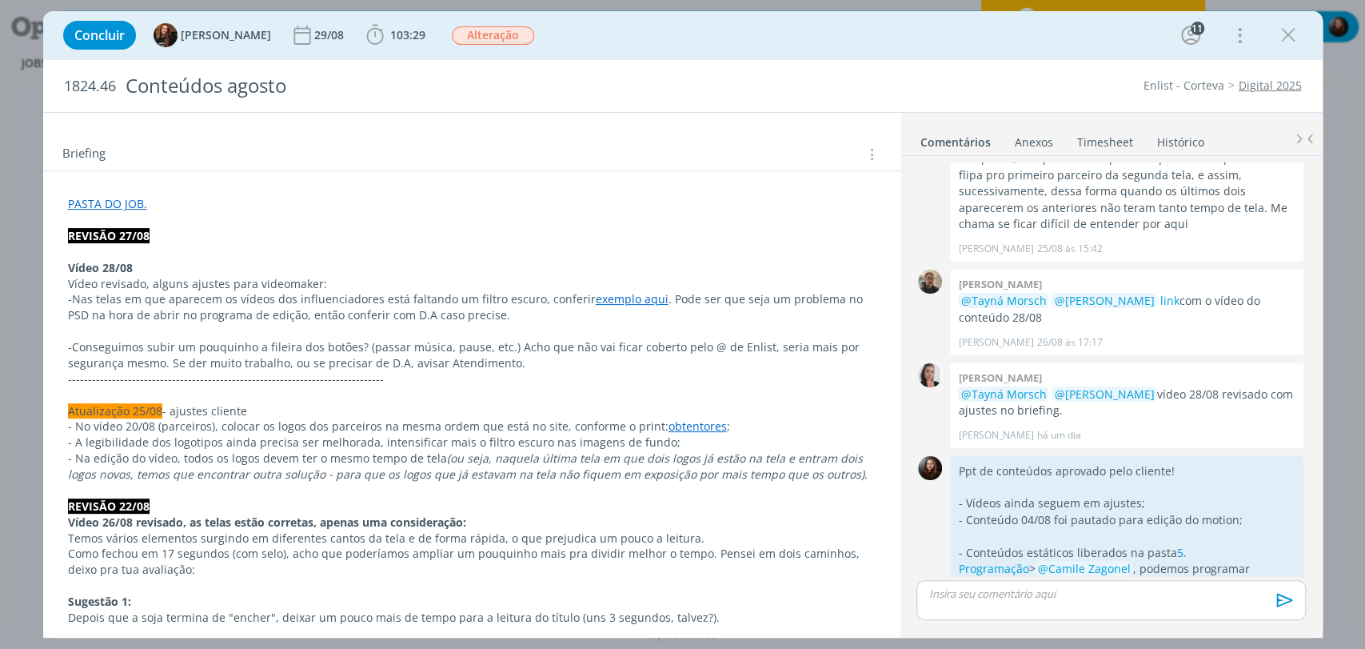
scroll to position [444, 0]
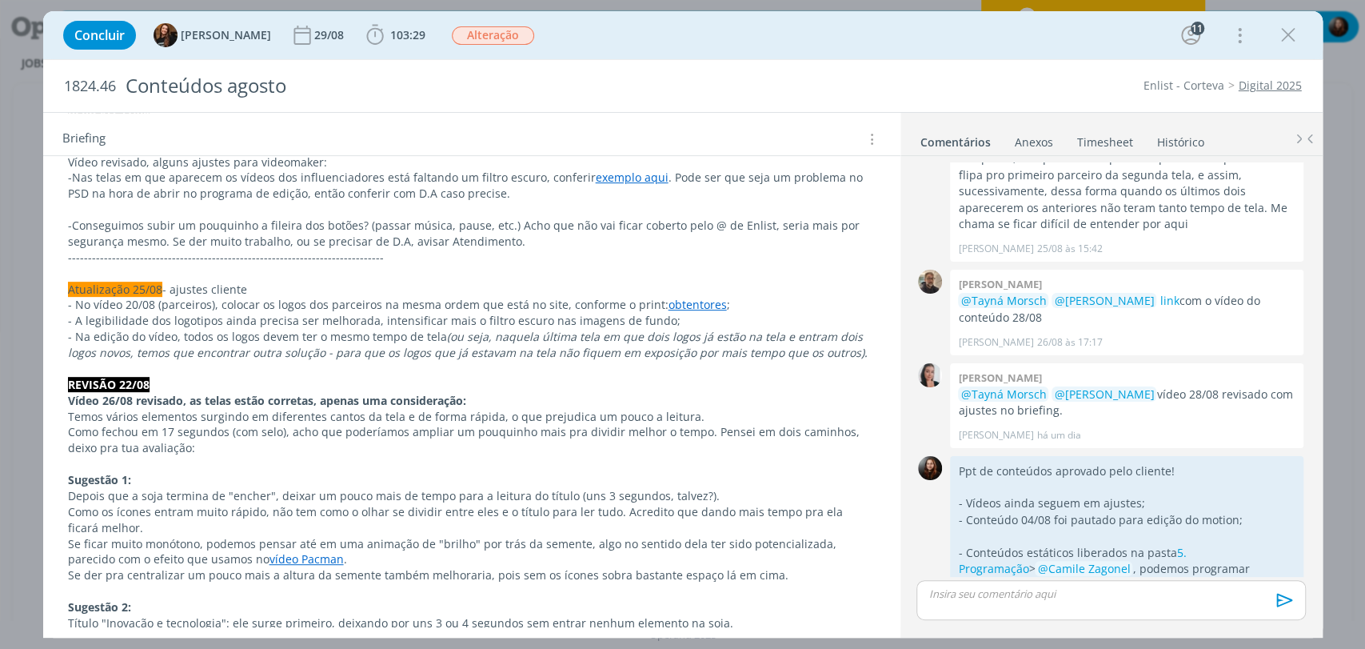
click at [681, 302] on link "obtentores" at bounding box center [698, 304] width 58 height 15
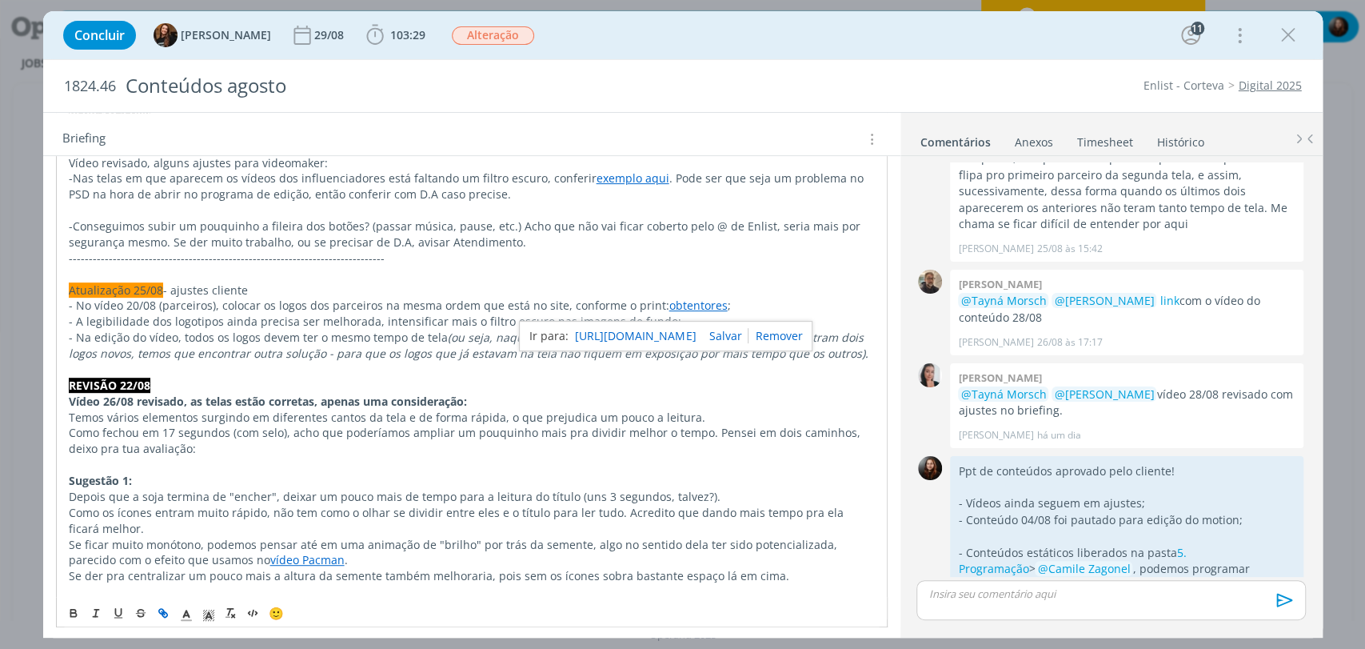
click at [676, 334] on link "https://sobeae.sharepoint.com/:i:/s/SOBEAE/EXlw2kTi4H9Nlsmnpc9RJBYBlemrIirtj9PJ…" at bounding box center [635, 336] width 121 height 21
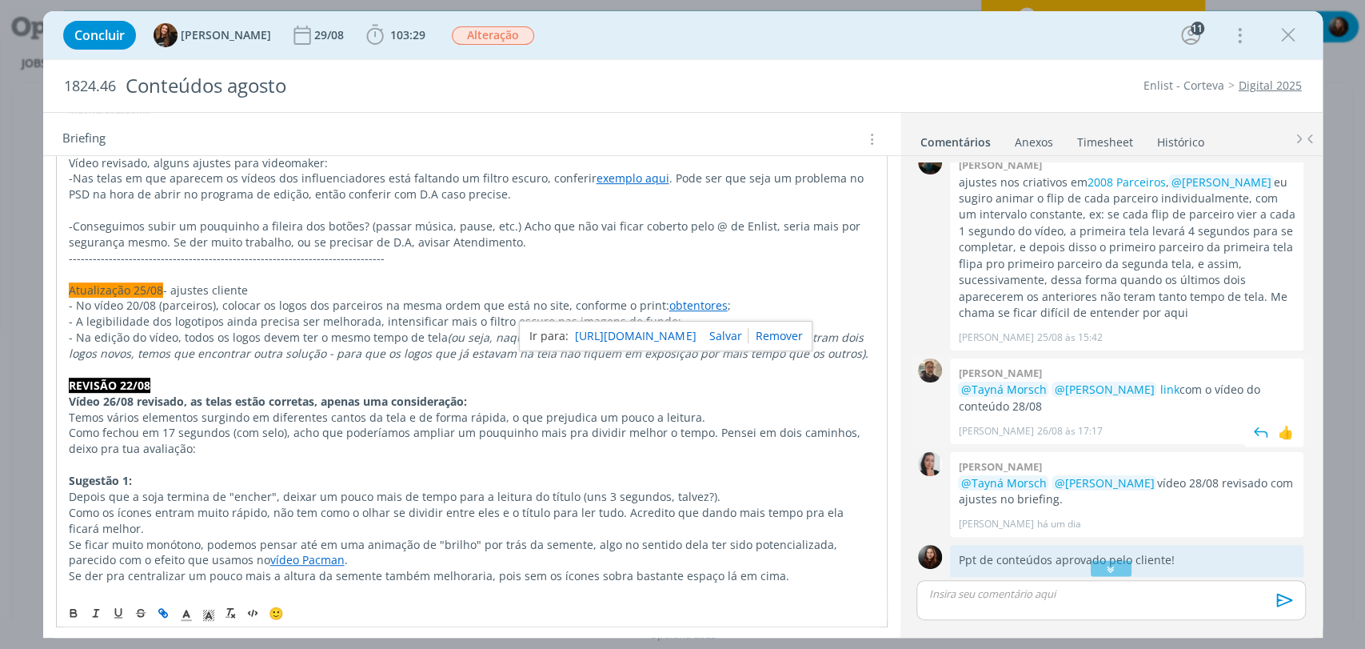
scroll to position [1476, 0]
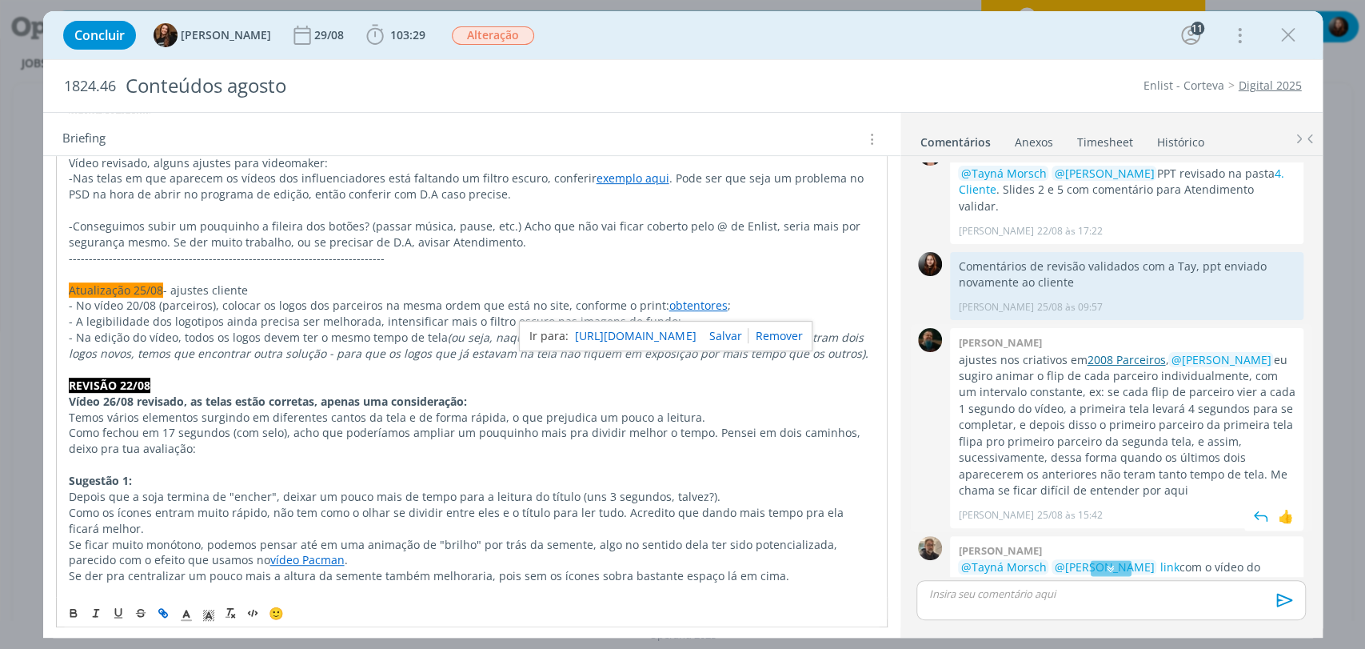
click at [1108, 352] on link "2008 Parceiros" at bounding box center [1126, 359] width 78 height 15
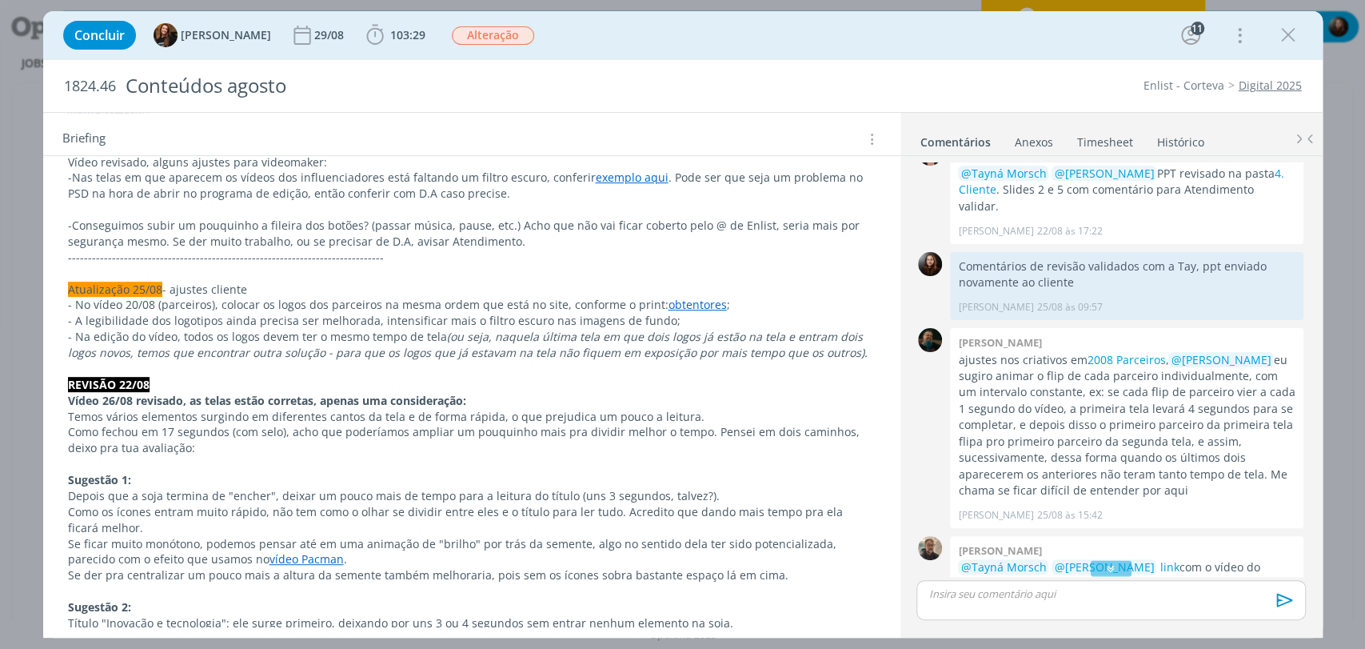
click at [815, 35] on div "Concluir Tayná Morsch 29/08 103:29 Iniciar Apontar Data * 28/08/2025 Horas * 00…" at bounding box center [683, 35] width 1256 height 38
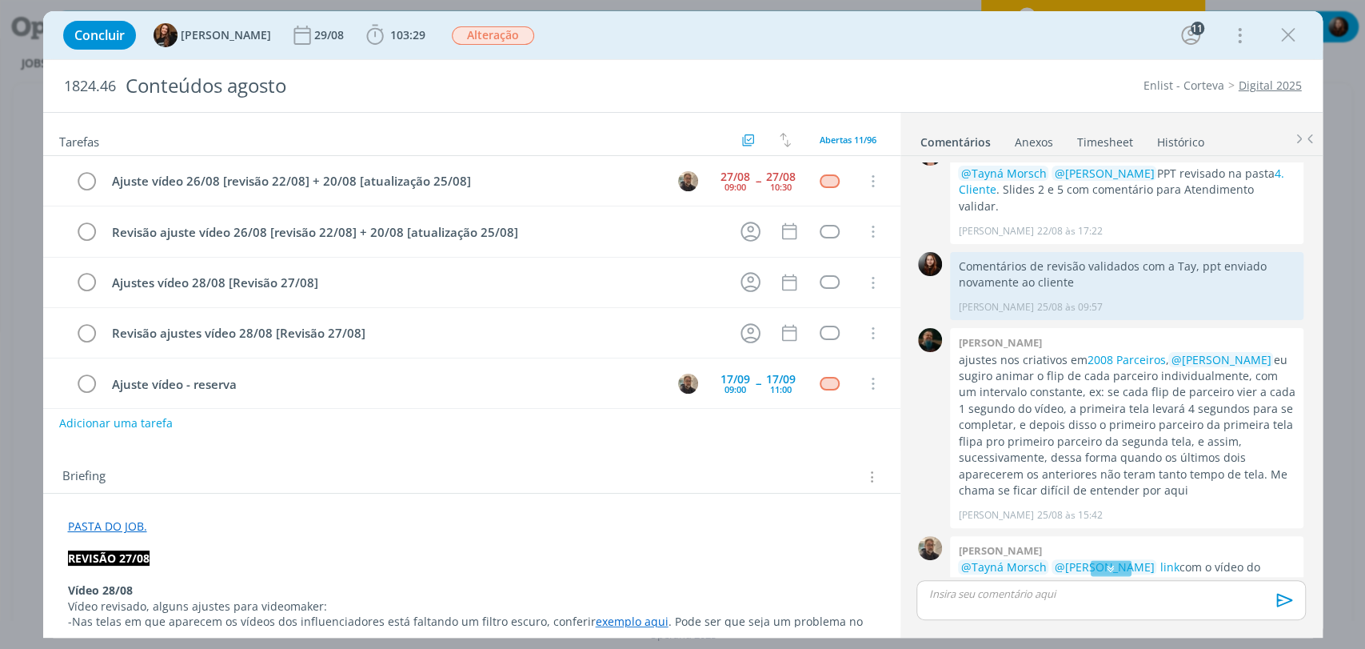
click at [702, 466] on div "Briefing Briefings Predefinidos Versões do Briefing Ver Briefing do Projeto" at bounding box center [473, 476] width 823 height 21
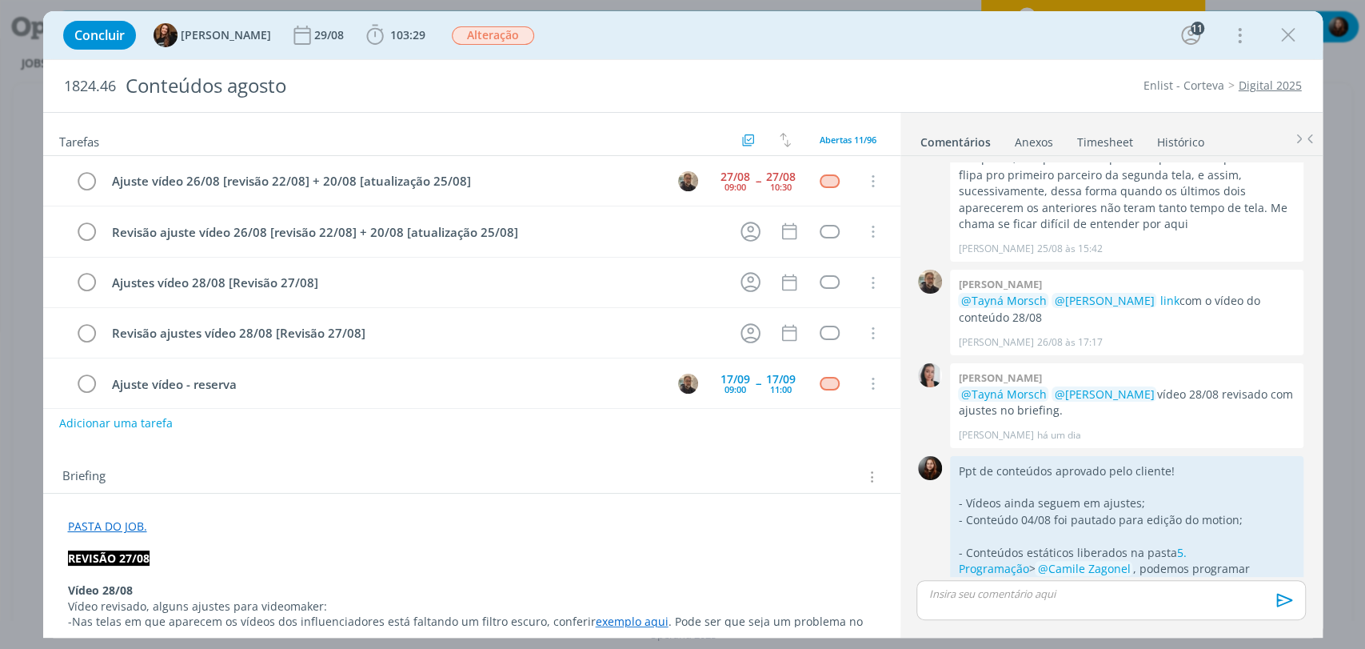
click at [973, 37] on div "Concluir Tayná Morsch 29/08 103:29 Iniciar Apontar Data * 28/08/2025 Horas * 00…" at bounding box center [683, 35] width 1256 height 38
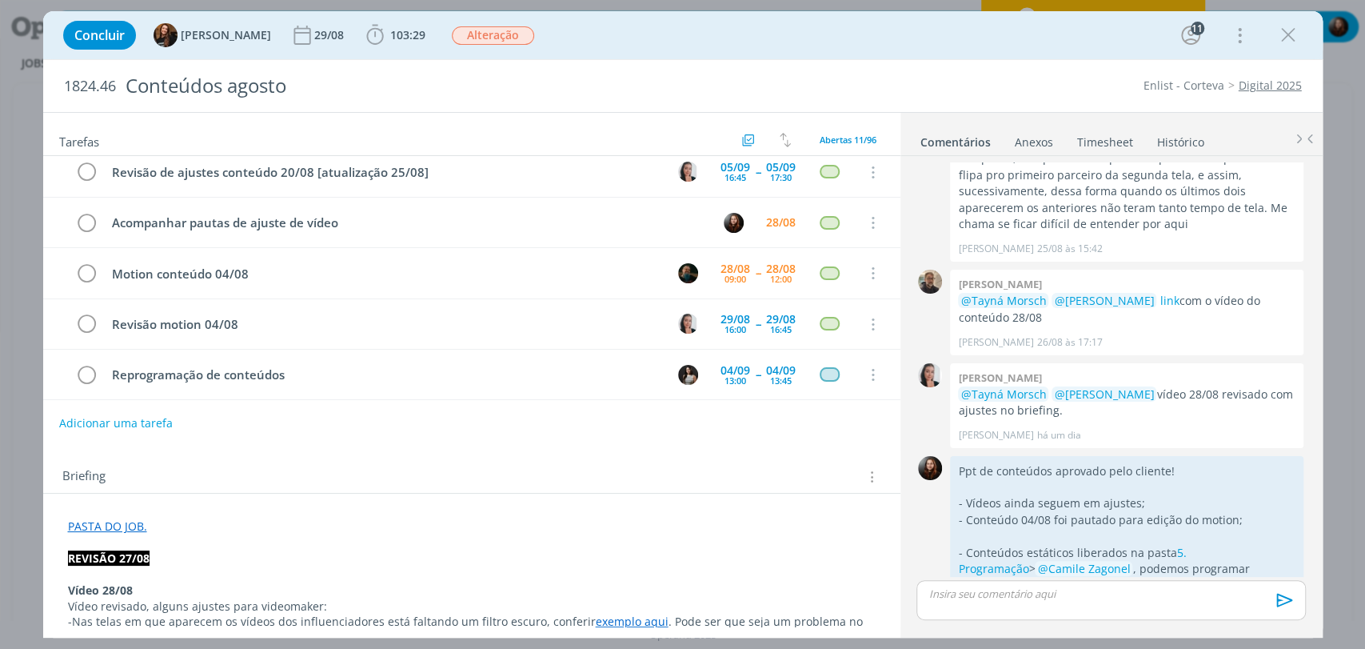
scroll to position [0, 0]
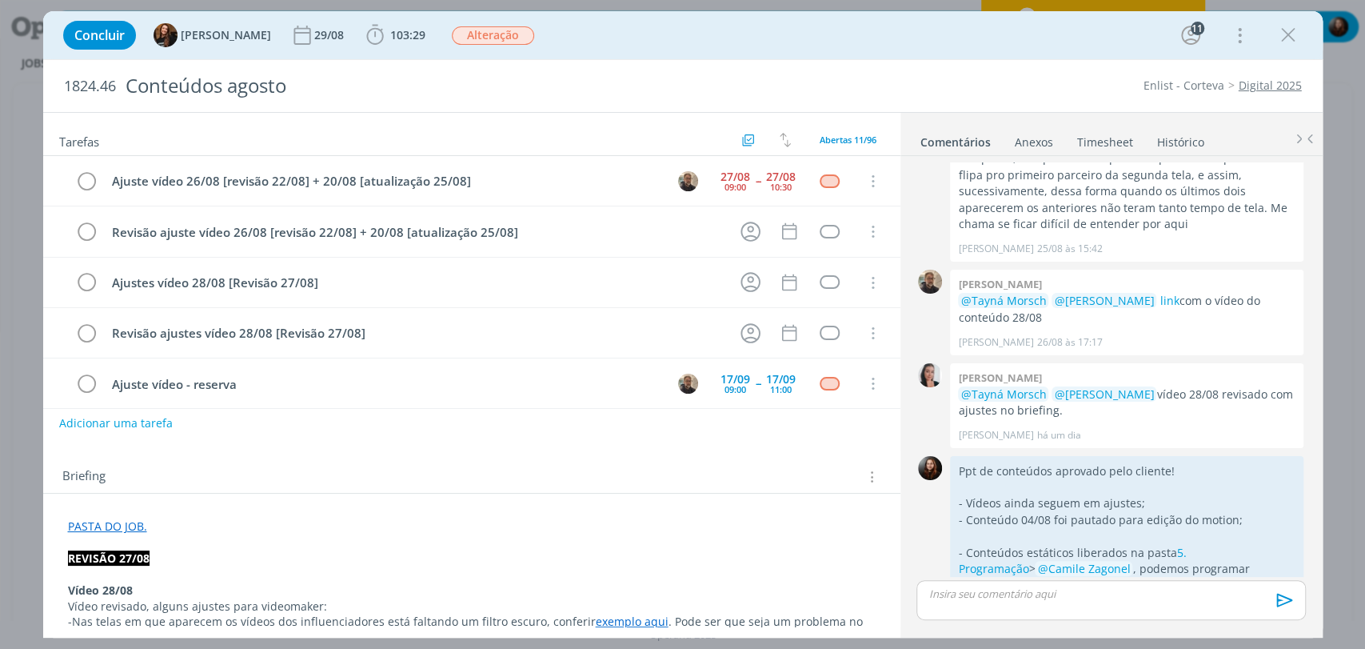
click at [656, 37] on div "Concluir Tayná Morsch 29/08 103:29 Iniciar Apontar Data * 28/08/2025 Horas * 00…" at bounding box center [683, 35] width 1256 height 38
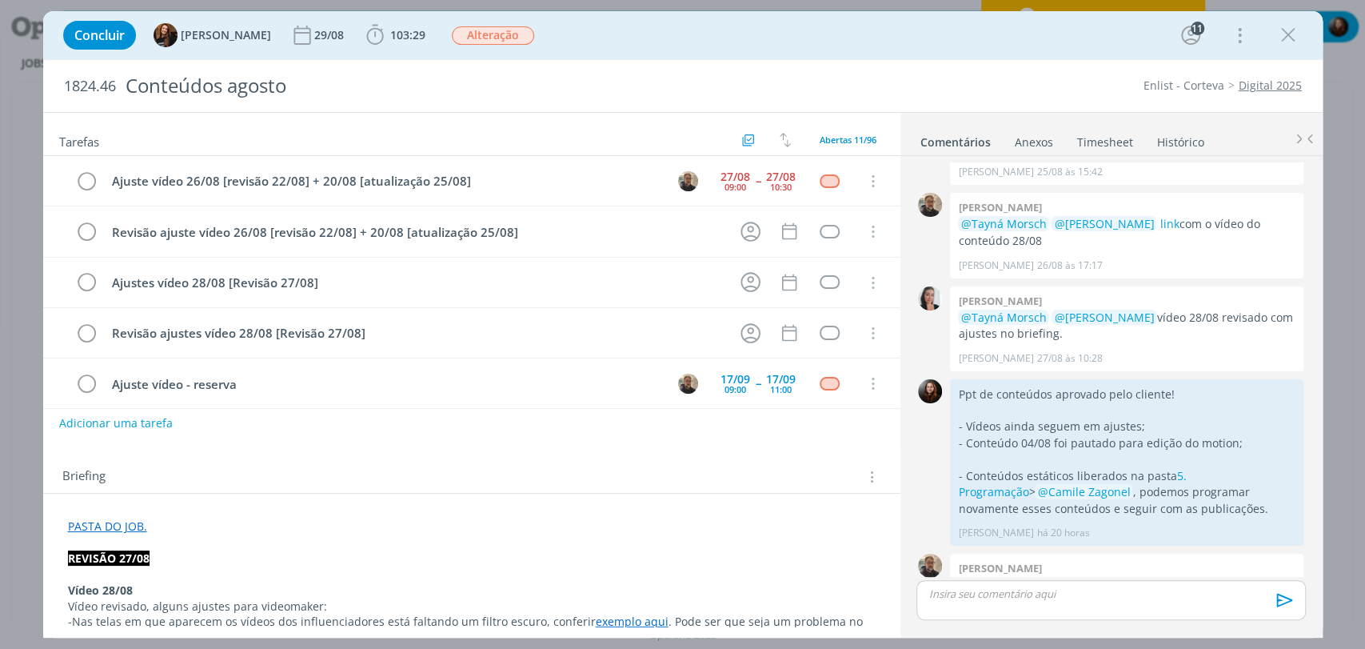
click at [906, 40] on div "Concluir Tayná Morsch 29/08 103:29 Iniciar Apontar Data * 28/08/2025 Horas * 00…" at bounding box center [683, 35] width 1256 height 38
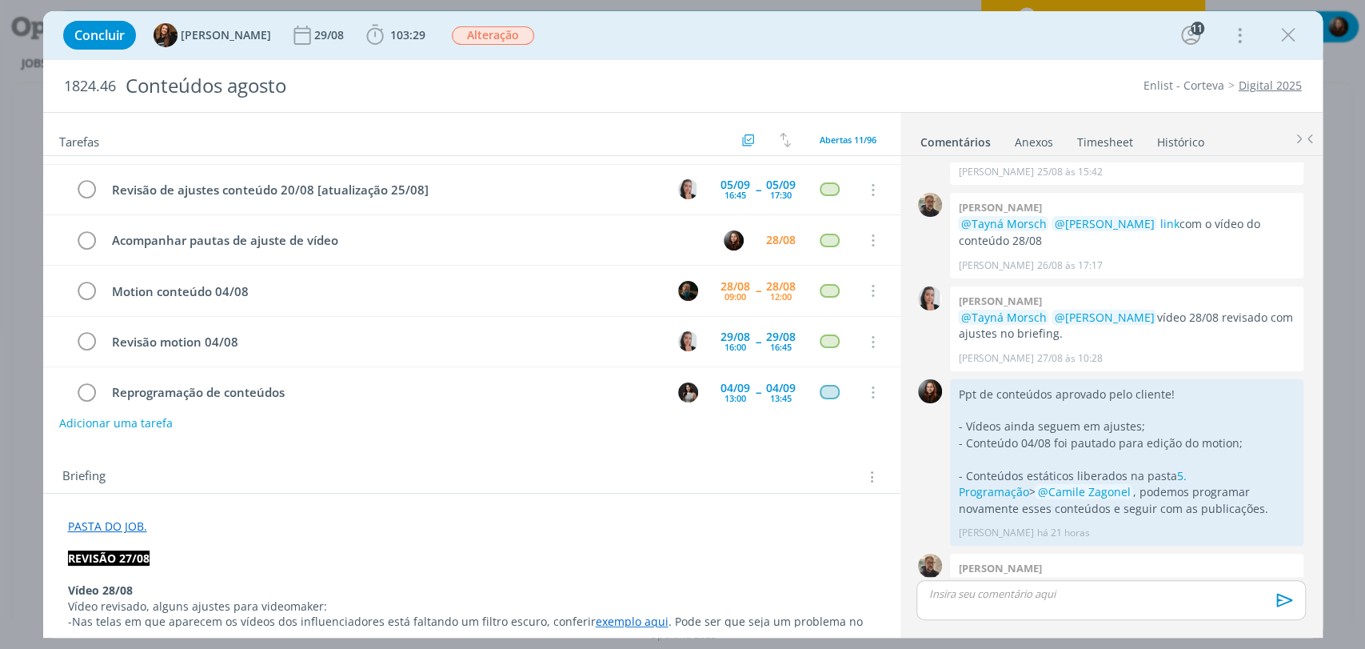
scroll to position [313, 0]
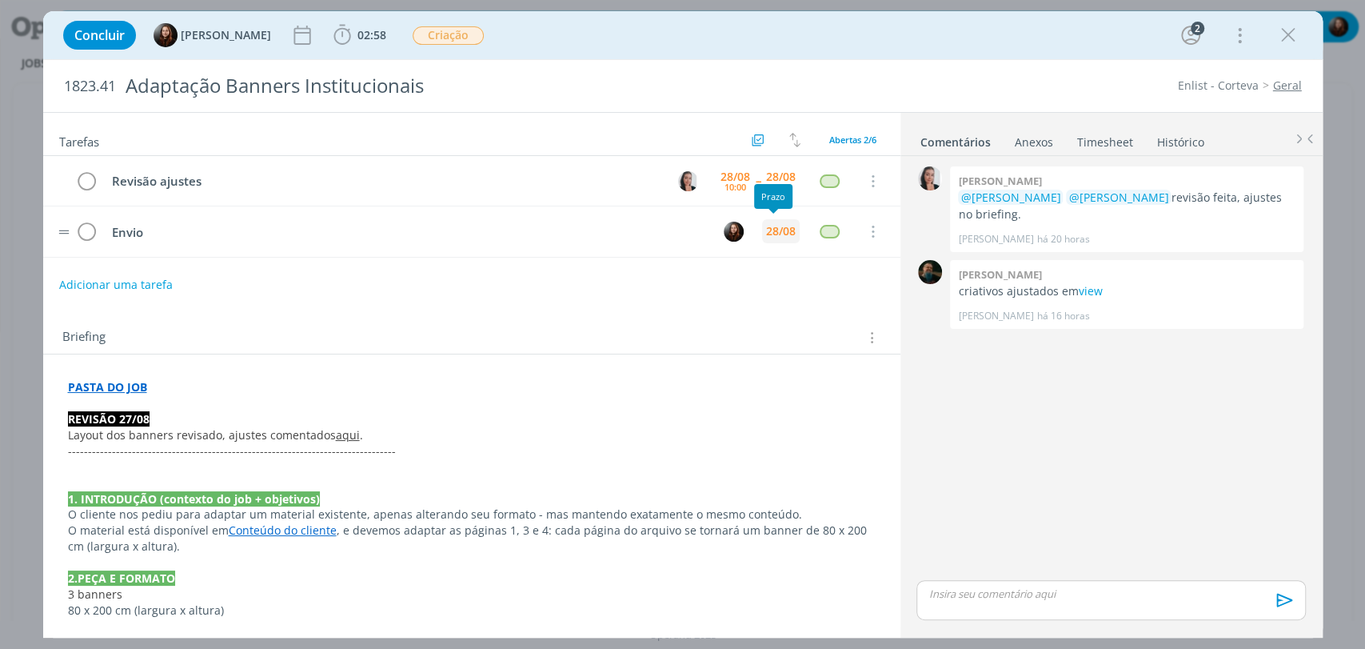
click at [784, 231] on div "28/08" at bounding box center [781, 231] width 30 height 11
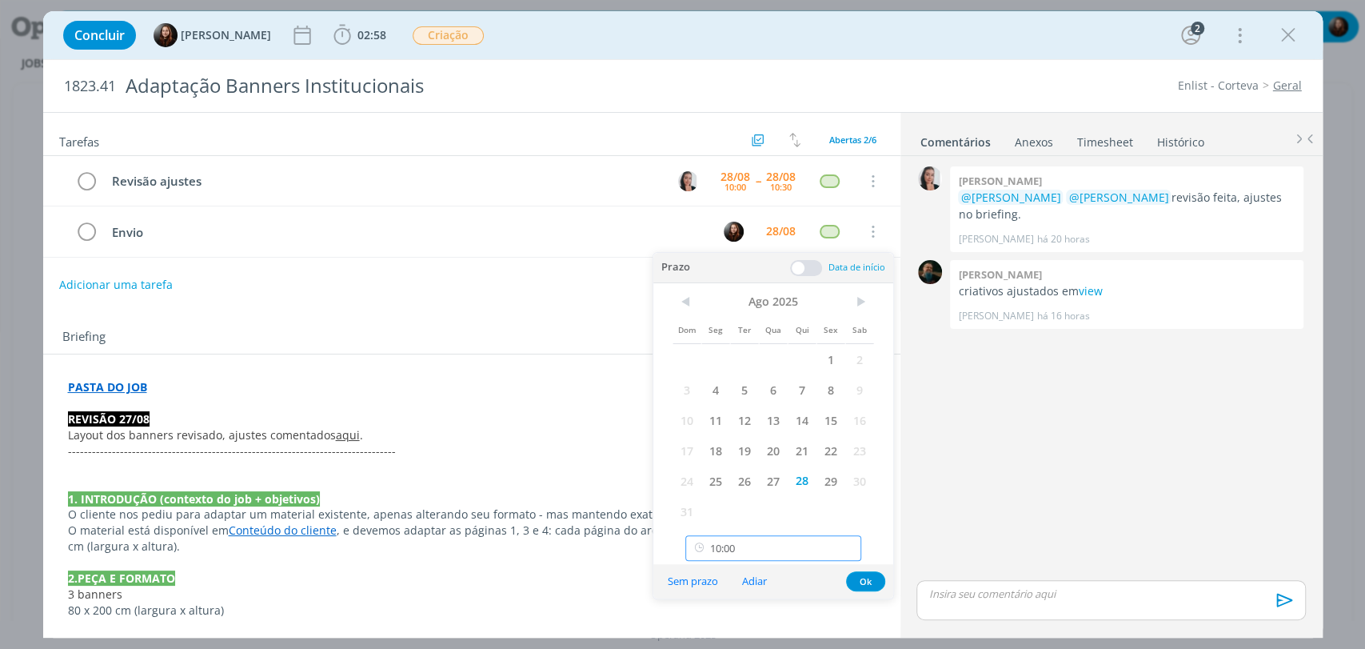
click at [737, 546] on input "10:00" at bounding box center [773, 548] width 176 height 26
click at [725, 444] on div "11:00" at bounding box center [775, 442] width 178 height 29
type input "11:00"
click at [869, 577] on button "Ok" at bounding box center [865, 581] width 39 height 20
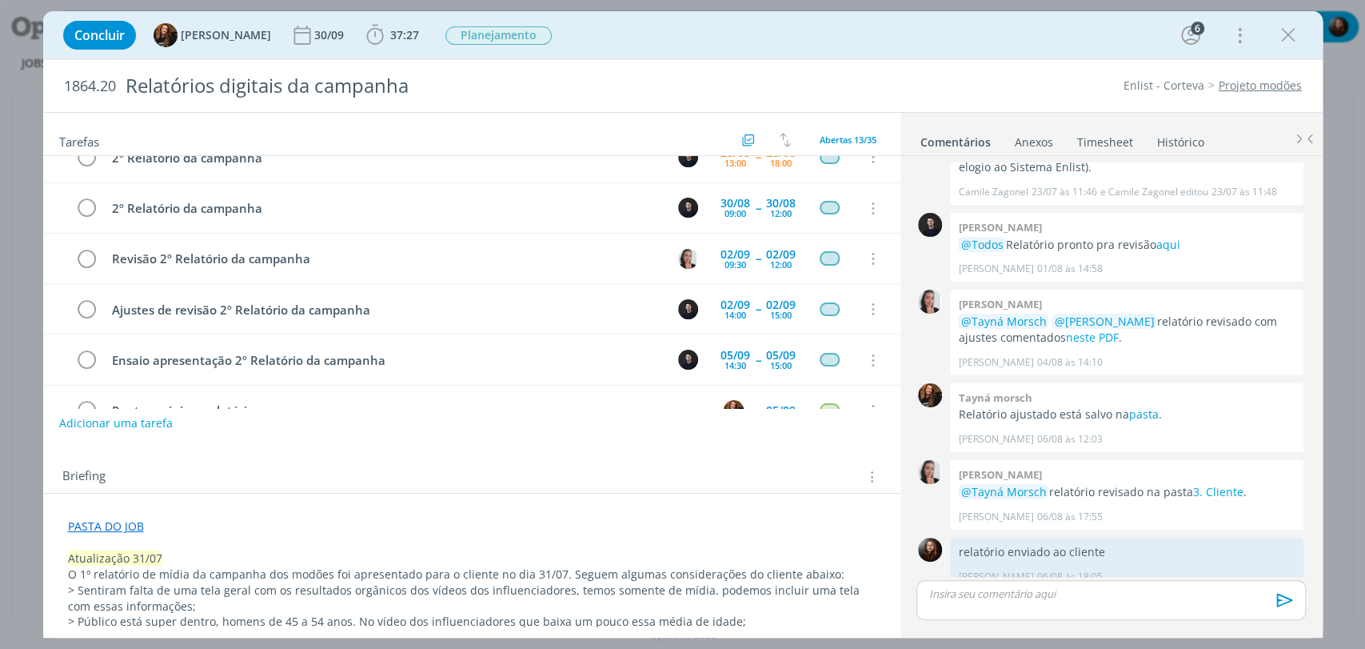
scroll to position [58, 0]
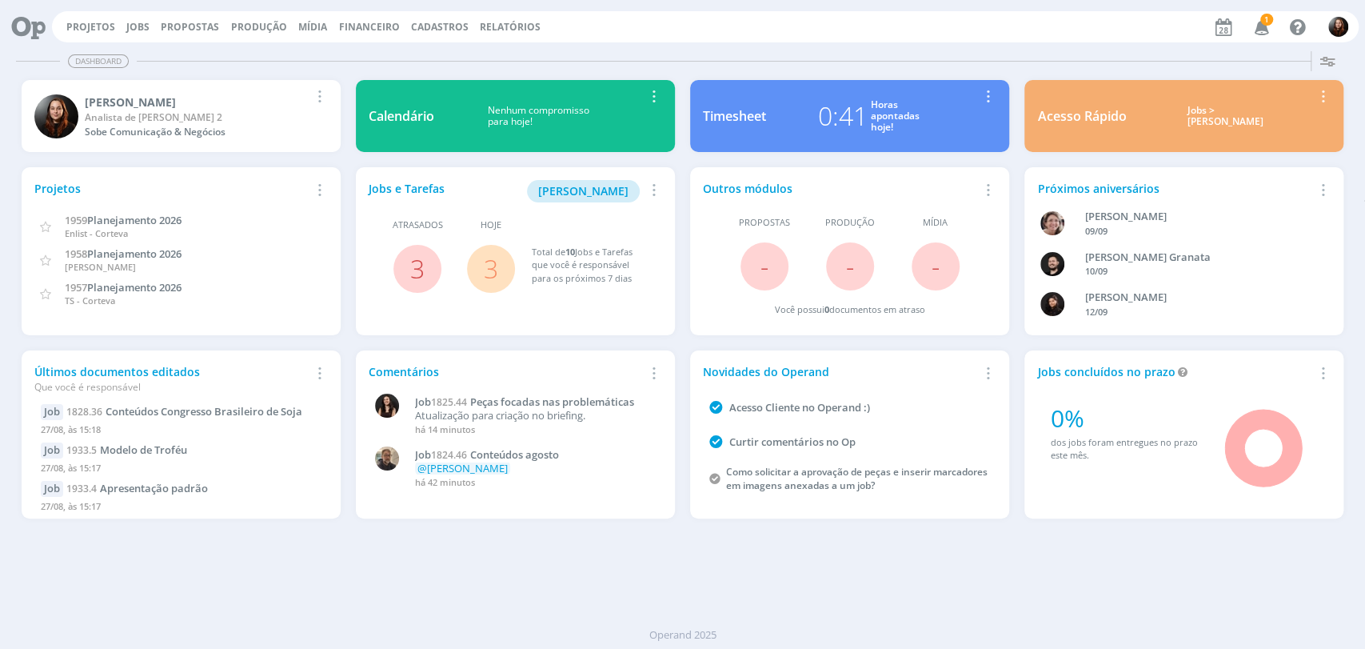
click at [681, 40] on div "Projetos Jobs Propostas Produção [GEOGRAPHIC_DATA] Financeiro Cadastros Relatór…" at bounding box center [705, 26] width 1307 height 31
click at [977, 53] on div "Dashboard" at bounding box center [682, 61] width 1333 height 23
click at [1260, 27] on icon "button" at bounding box center [1262, 26] width 28 height 27
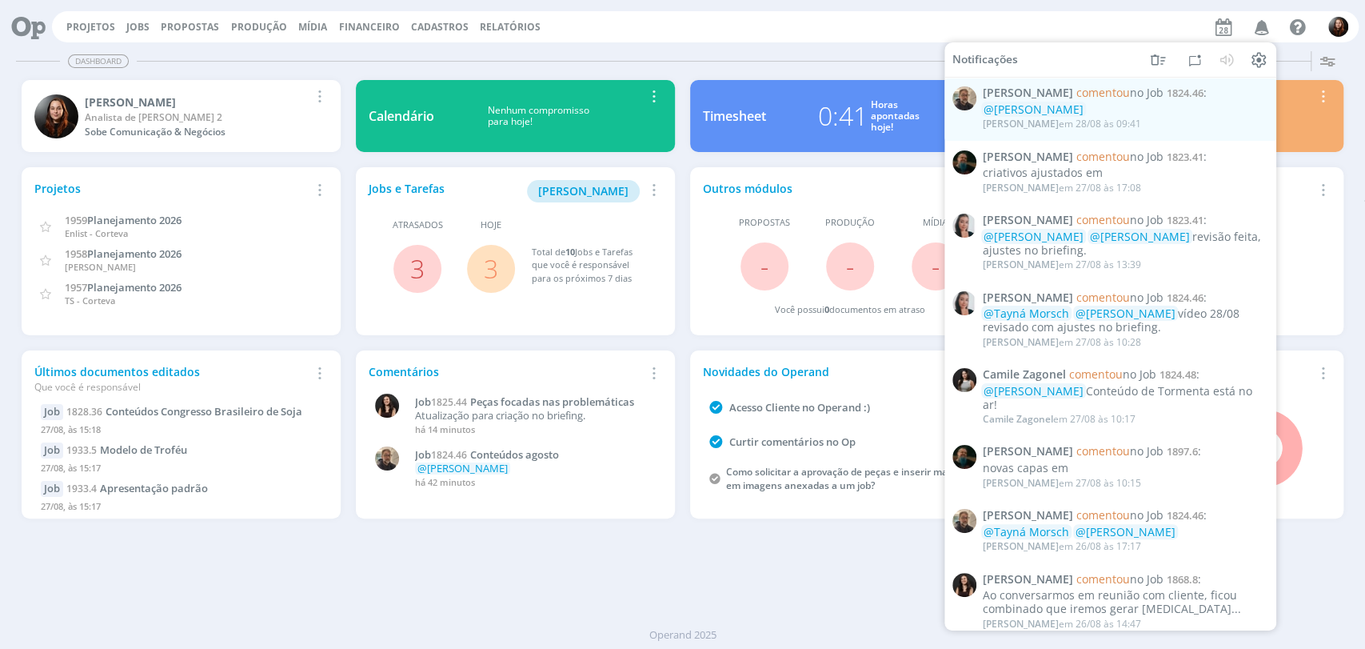
click at [803, 50] on div "Dashboard" at bounding box center [682, 61] width 1333 height 23
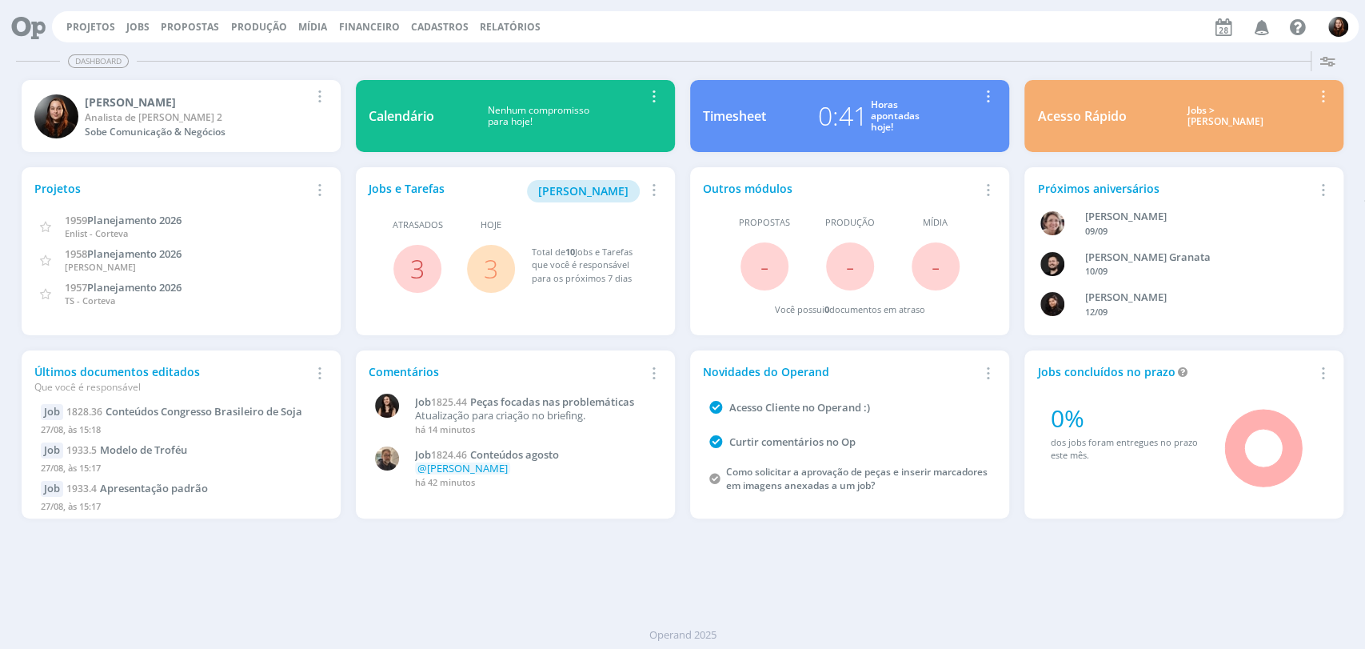
click at [836, 53] on div "Dashboard" at bounding box center [682, 61] width 1333 height 23
click at [139, 31] on link "Jobs" at bounding box center [137, 27] width 23 height 14
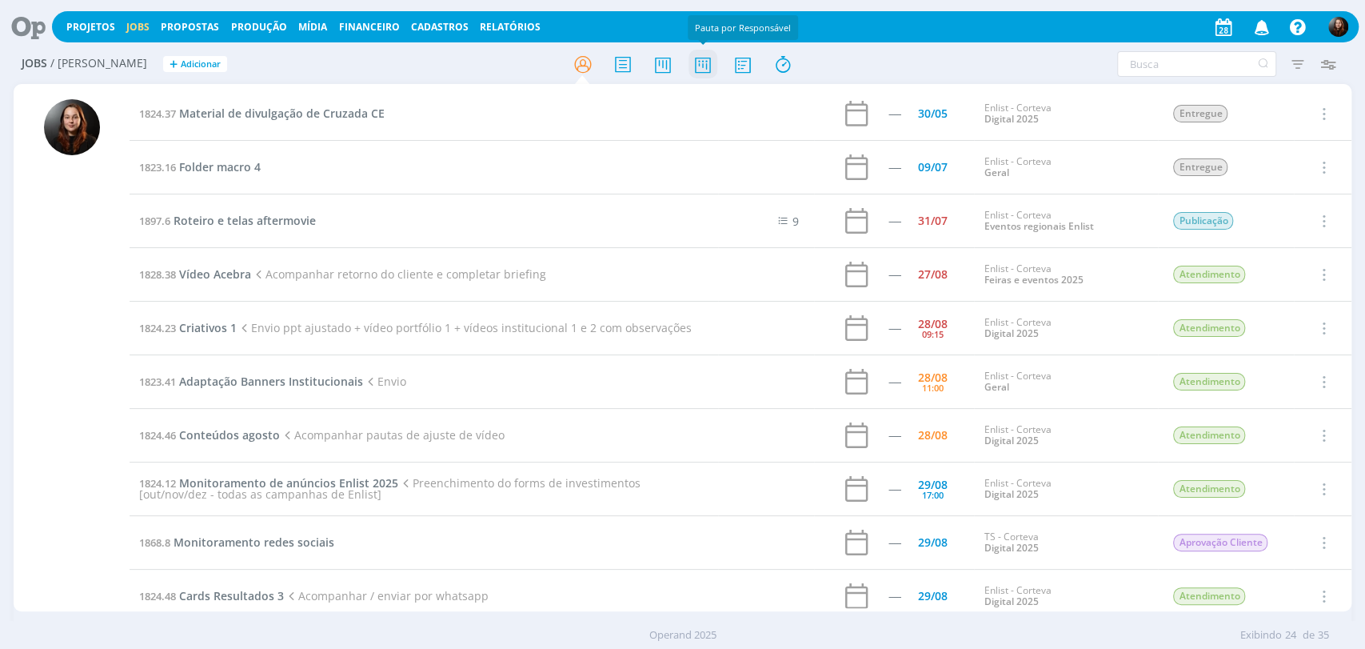
click at [699, 66] on icon at bounding box center [702, 64] width 29 height 31
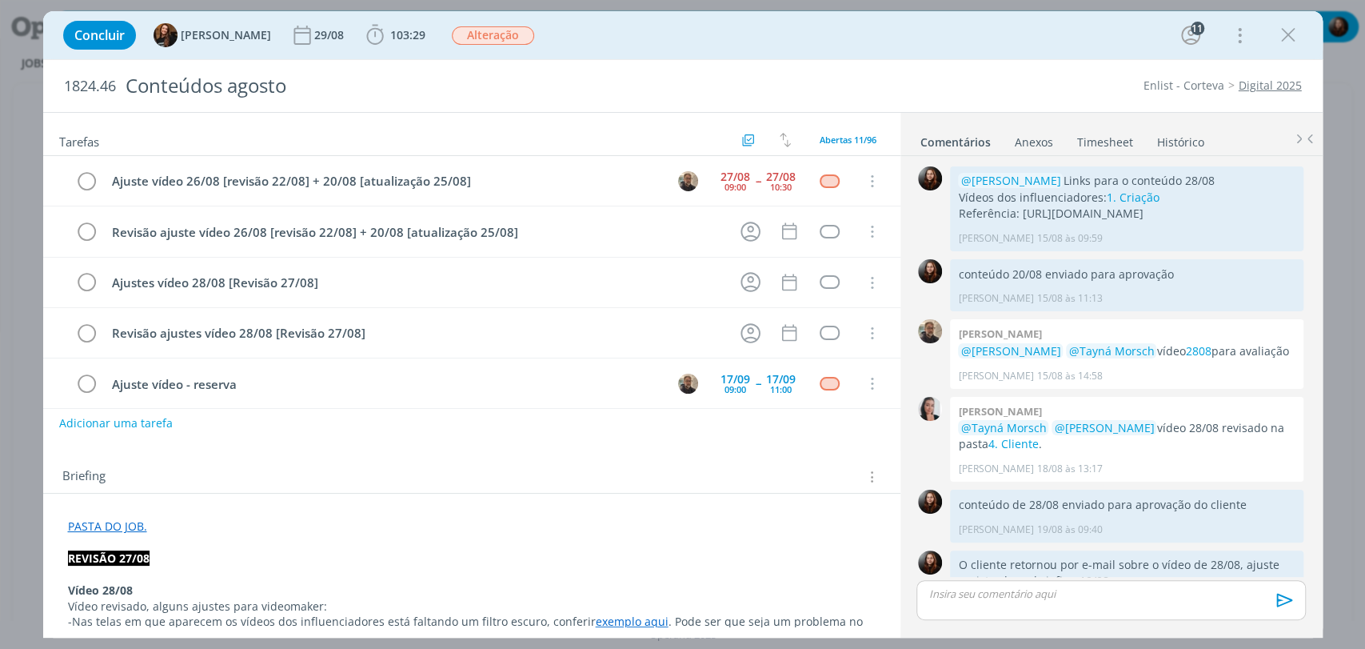
scroll to position [1676, 0]
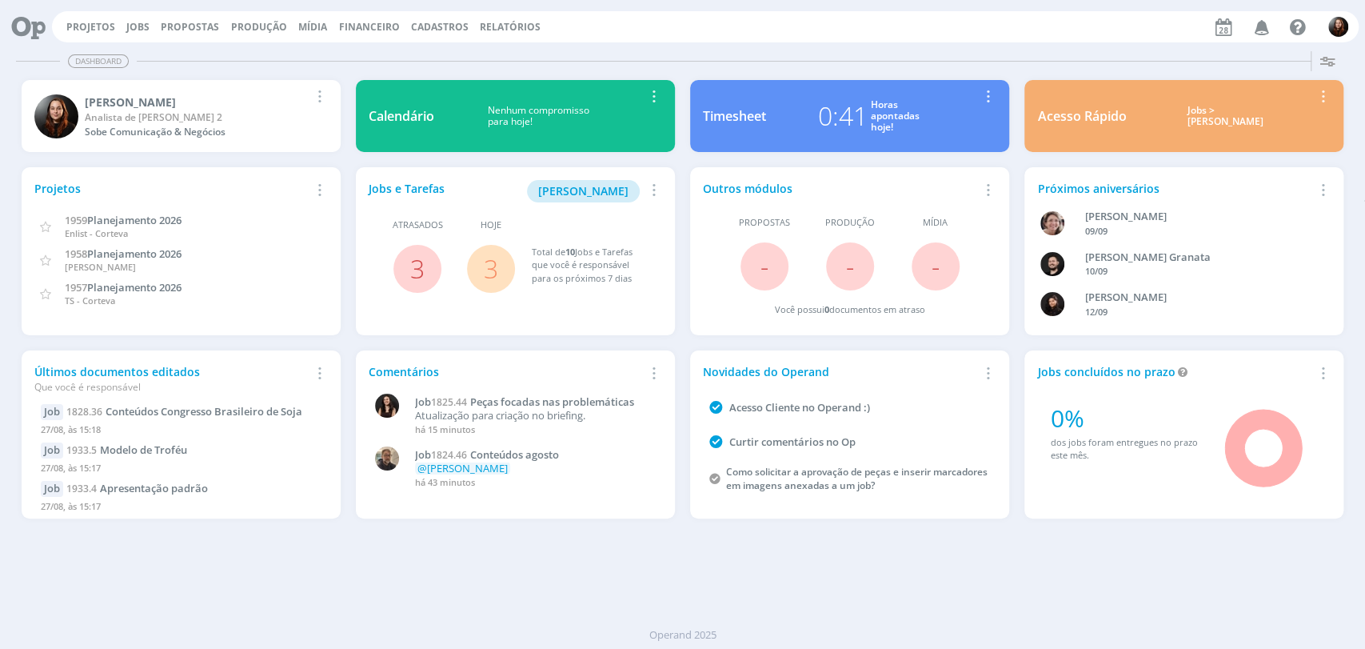
click at [997, 22] on div "Projetos Jobs Propostas Produção [GEOGRAPHIC_DATA] Financeiro Cadastros Relatór…" at bounding box center [705, 26] width 1307 height 31
click at [648, 42] on div "Projetos Jobs Propostas Produção [GEOGRAPHIC_DATA] Financeiro Cadastros Relatór…" at bounding box center [682, 25] width 1352 height 38
click at [1260, 29] on icon "button" at bounding box center [1262, 26] width 28 height 27
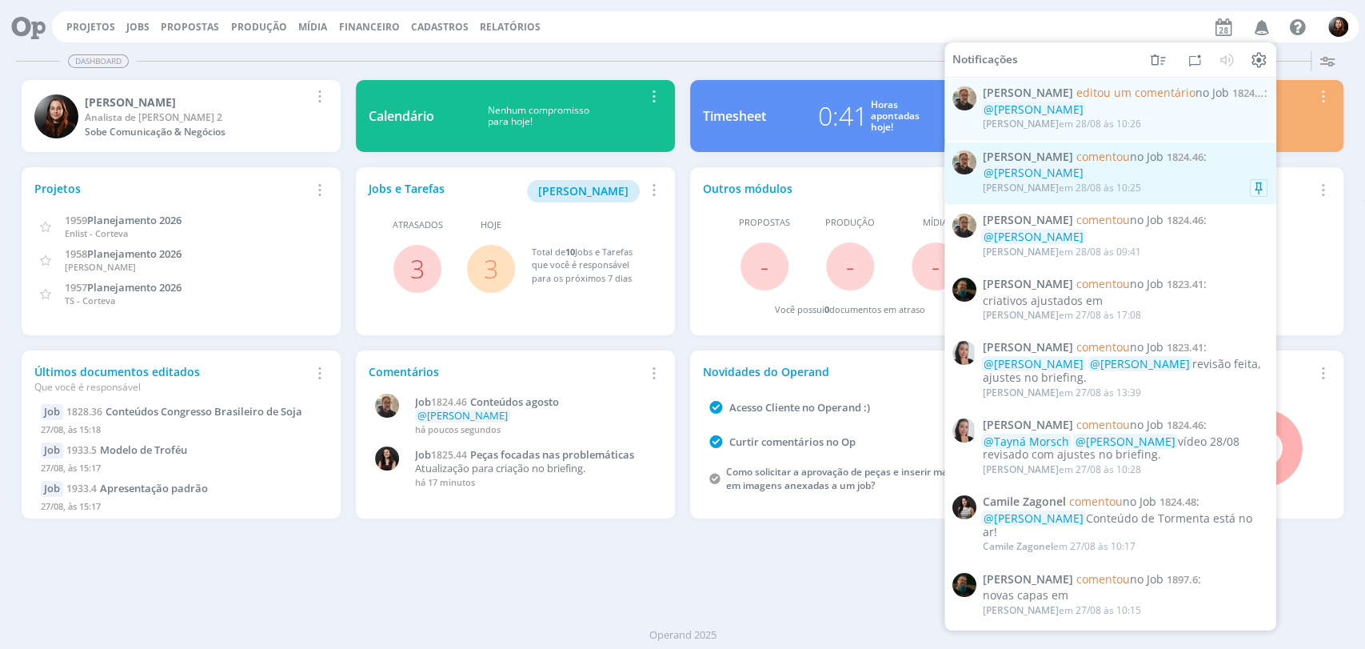
click at [1192, 178] on div "@[PERSON_NAME]" at bounding box center [1125, 173] width 285 height 14
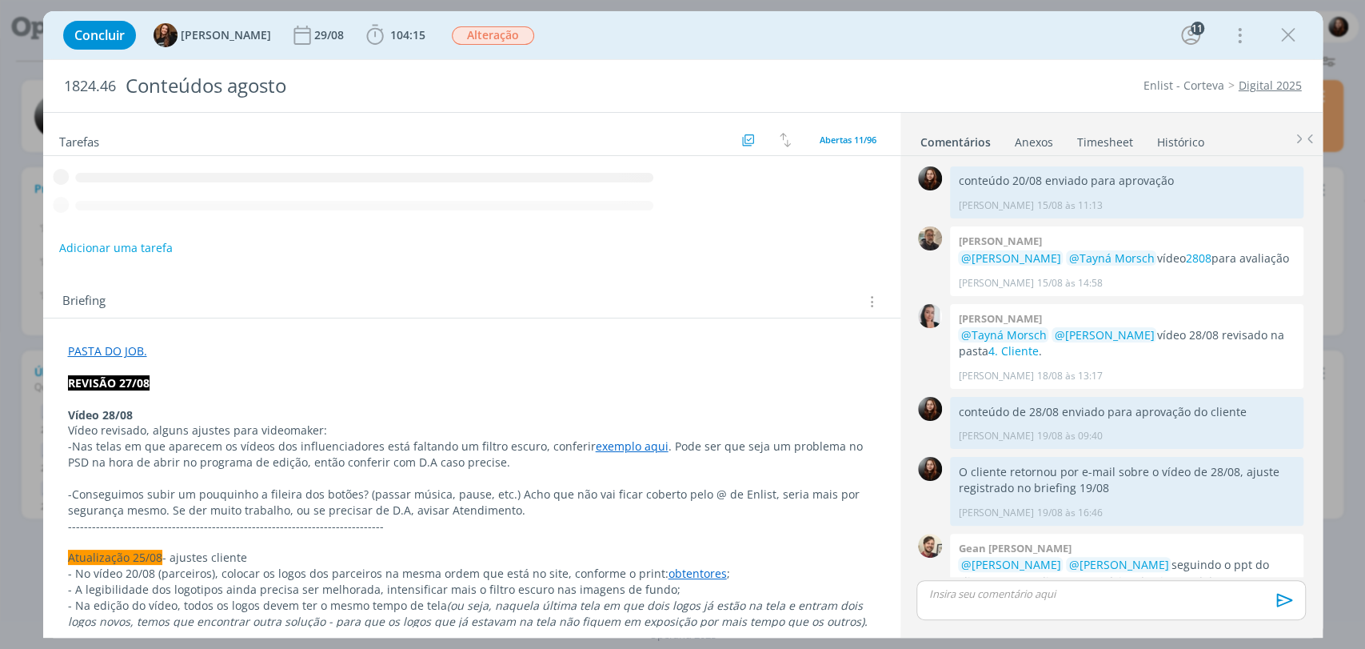
scroll to position [1661, 0]
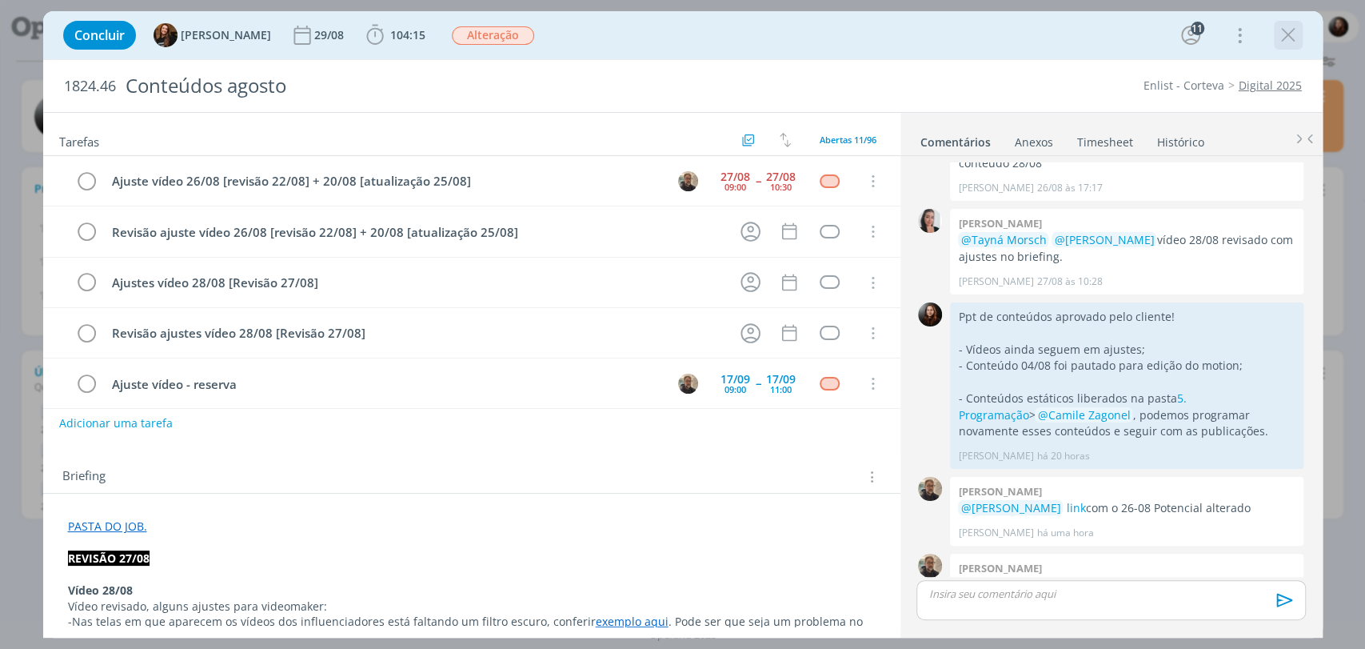
click at [1281, 46] on icon "dialog" at bounding box center [1288, 35] width 24 height 24
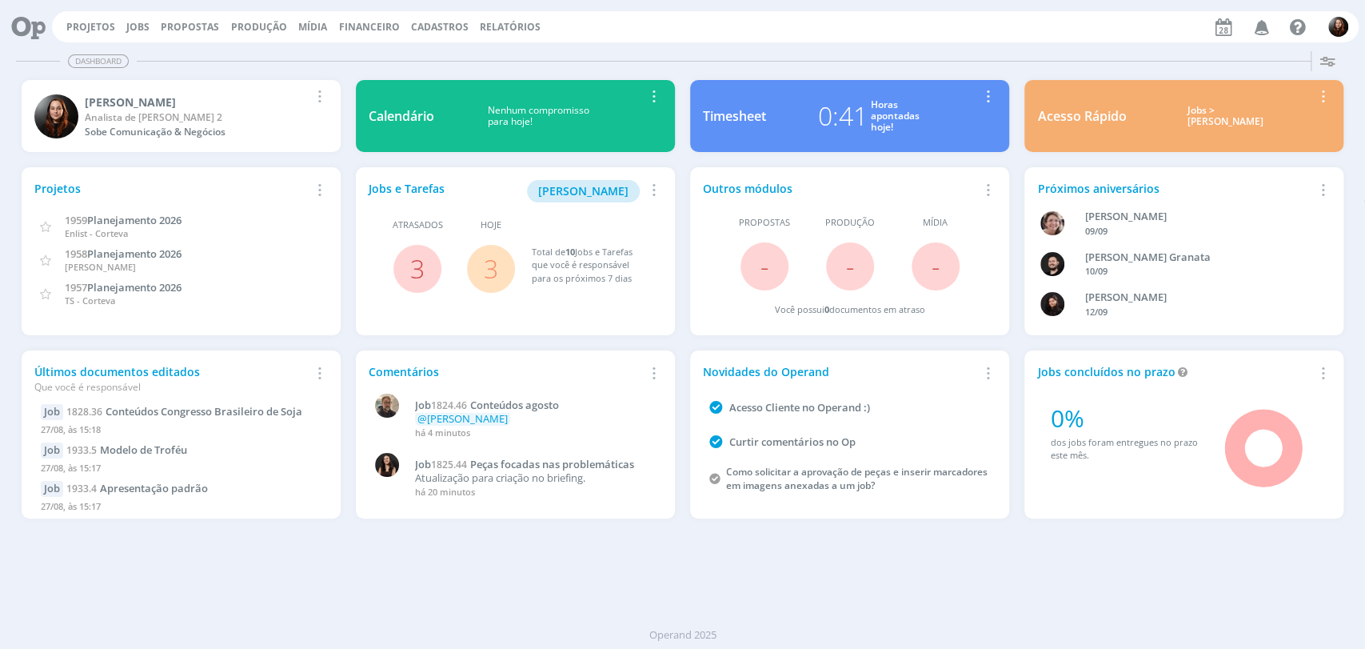
click at [1254, 28] on icon "button" at bounding box center [1262, 26] width 28 height 27
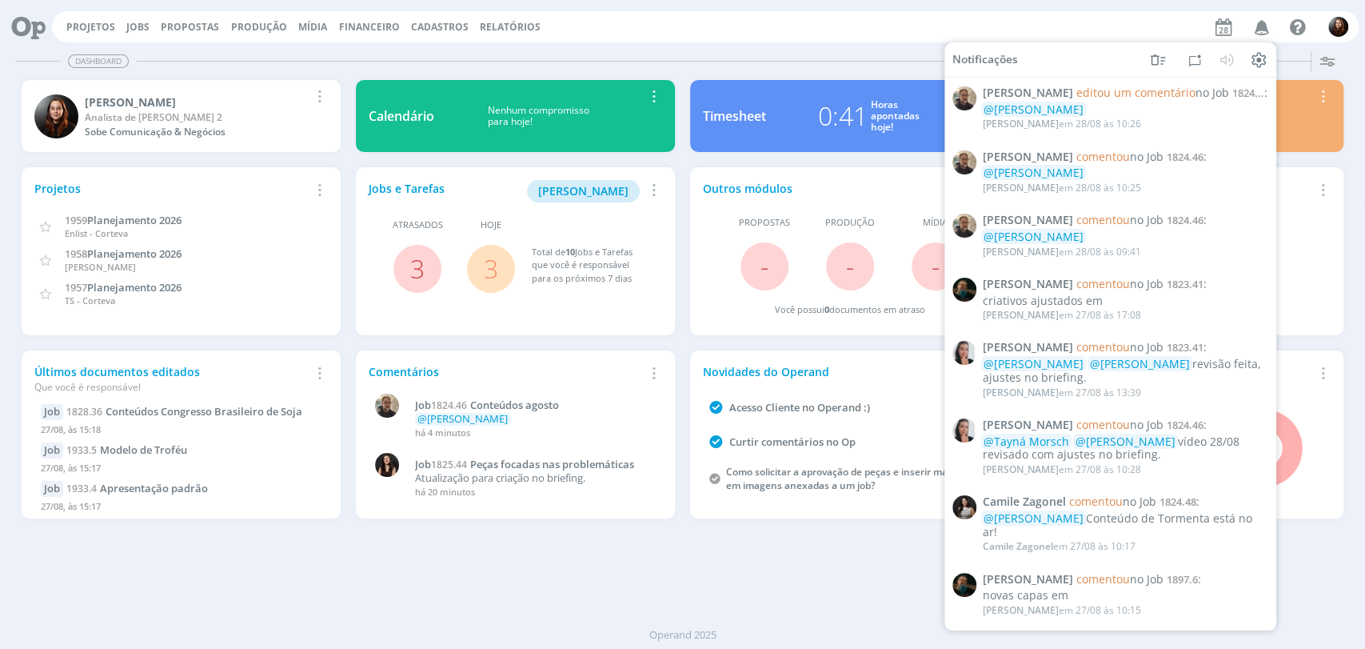
click at [1103, 24] on div "Projetos Jobs Propostas Produção [GEOGRAPHIC_DATA] Financeiro Cadastros Relatór…" at bounding box center [705, 26] width 1307 height 31
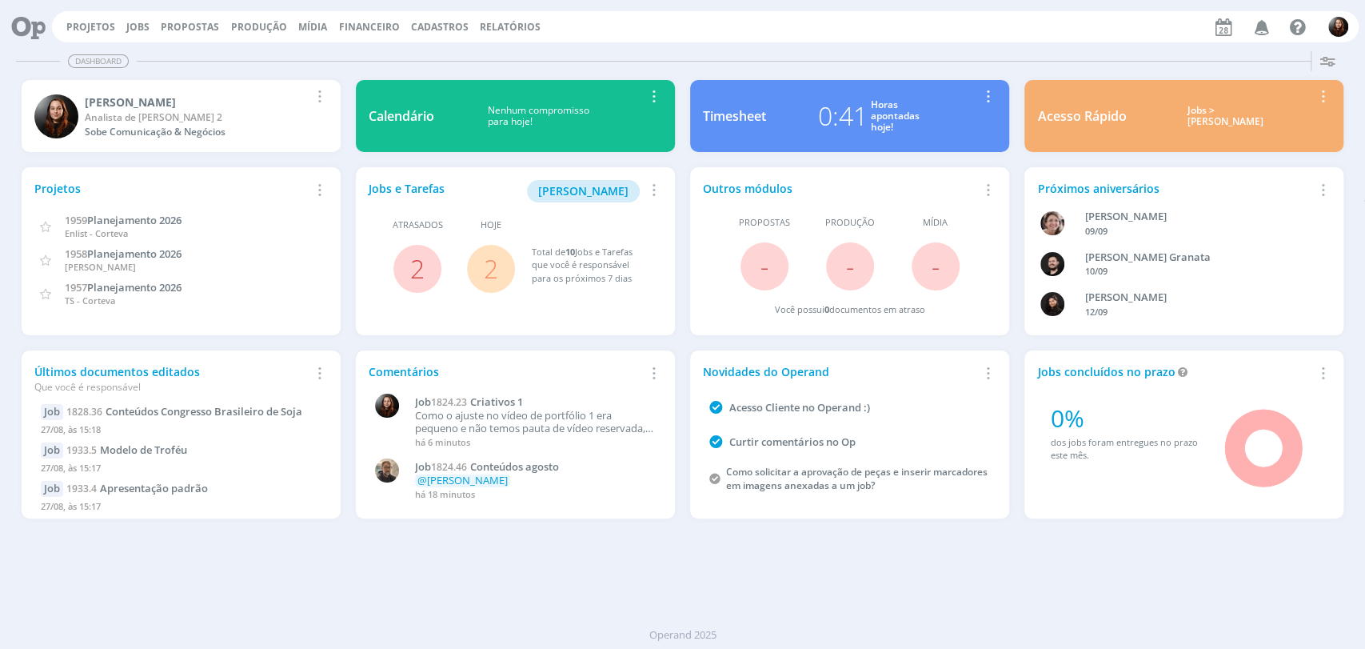
click at [486, 271] on link "2" at bounding box center [491, 268] width 14 height 34
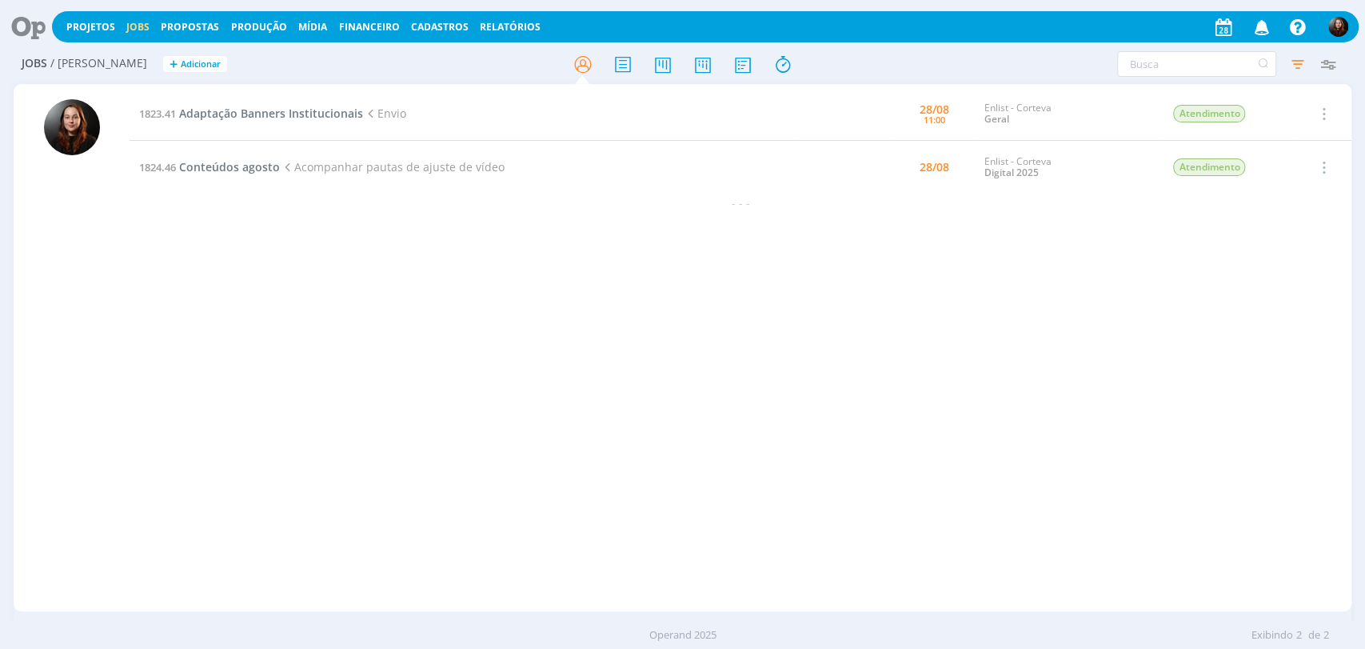
drag, startPoint x: 322, startPoint y: 266, endPoint x: 249, endPoint y: 202, distance: 97.0
click at [321, 266] on div "1823.41 Adaptação Banners Institucionais Envio [DATE] 11:00 Enlist - Corteva Ge…" at bounding box center [741, 347] width 1222 height 521
click at [33, 25] on icon at bounding box center [22, 26] width 33 height 31
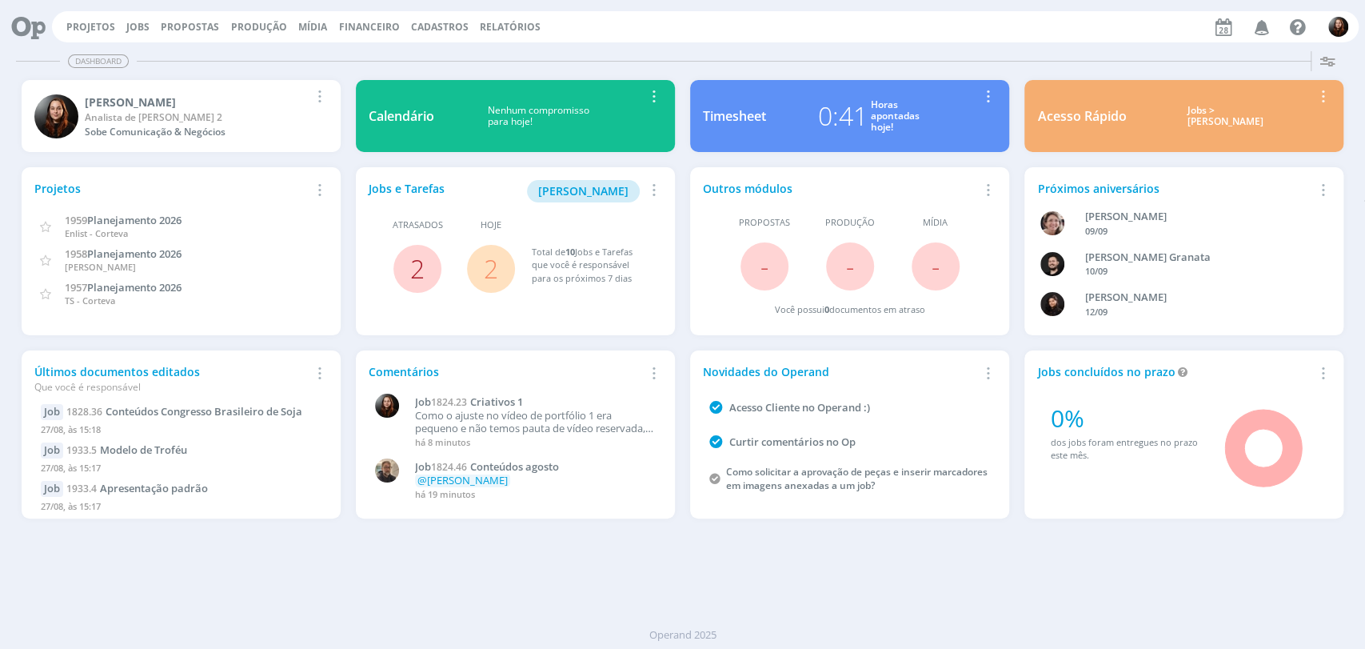
click at [411, 267] on link "2" at bounding box center [417, 268] width 14 height 34
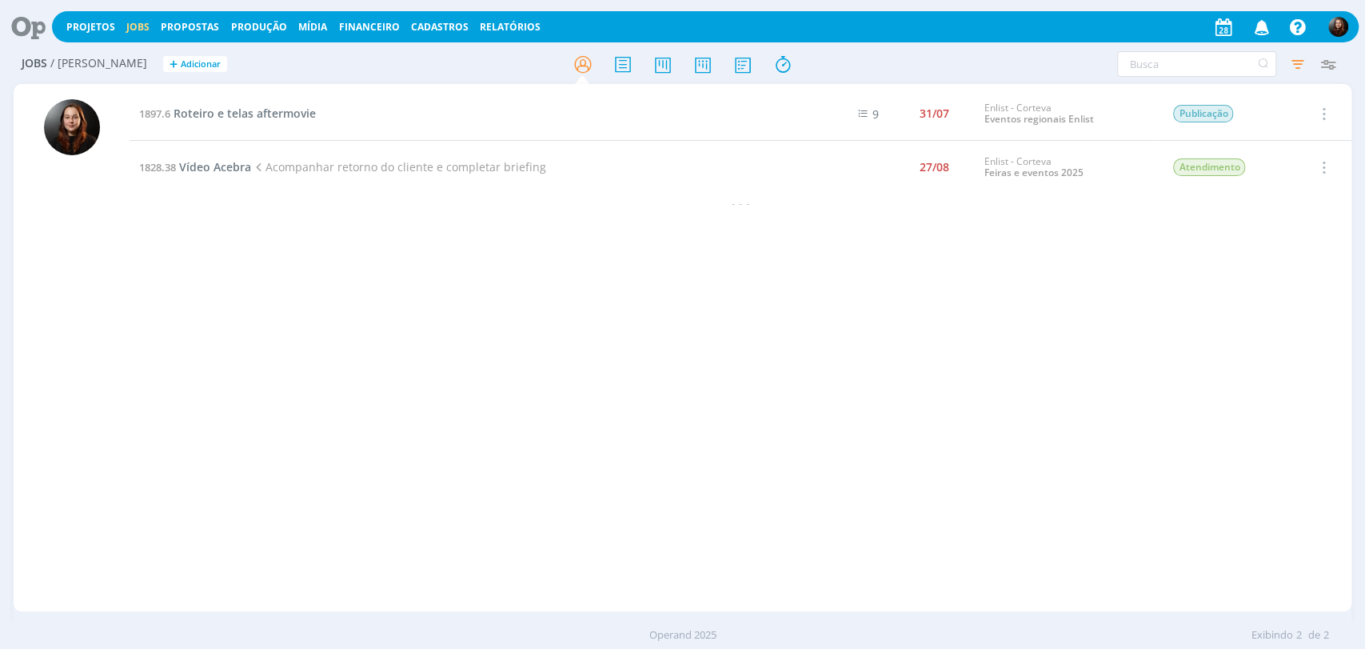
click at [269, 286] on div "1897.6 Roteiro e telas aftermovie 9 31/07 Enlist - Corteva Eventos regionais En…" at bounding box center [741, 347] width 1222 height 521
click at [23, 21] on icon at bounding box center [22, 26] width 33 height 31
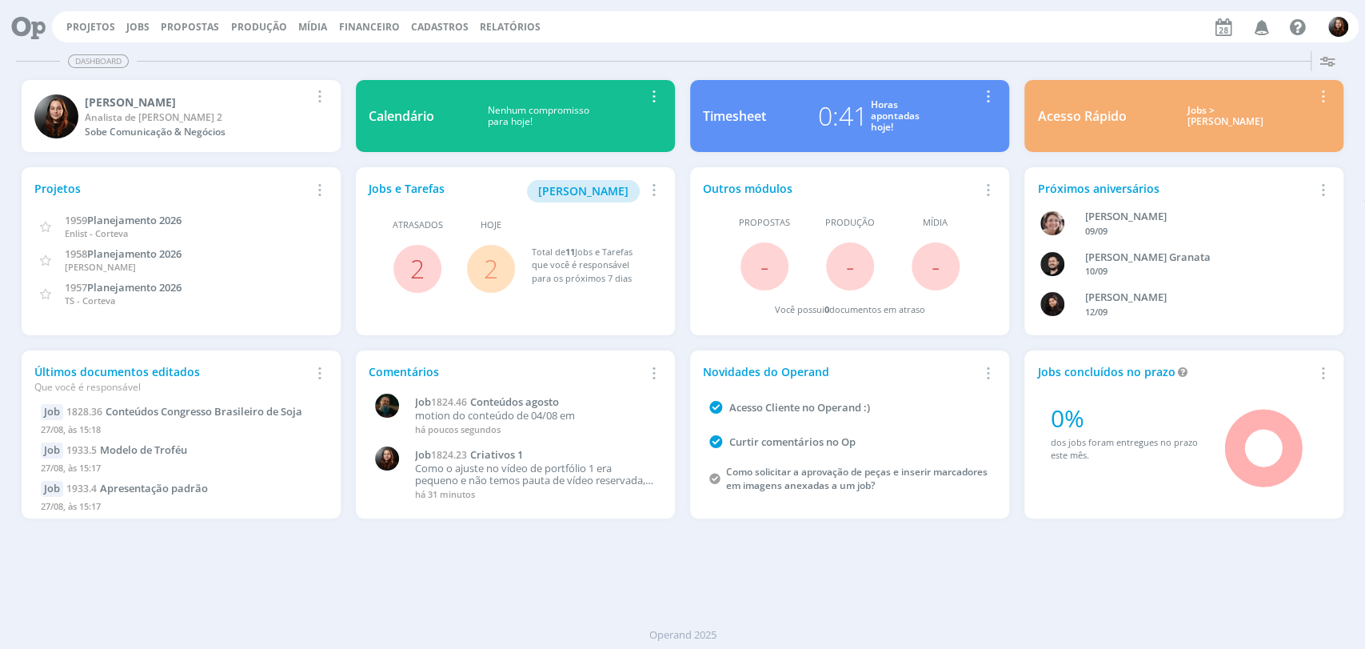
click at [36, 21] on icon at bounding box center [22, 26] width 33 height 31
click at [581, 409] on p "motion do conteúdo de 04/08 em" at bounding box center [534, 415] width 239 height 13
click at [547, 401] on span "Conteúdos agosto" at bounding box center [514, 401] width 89 height 14
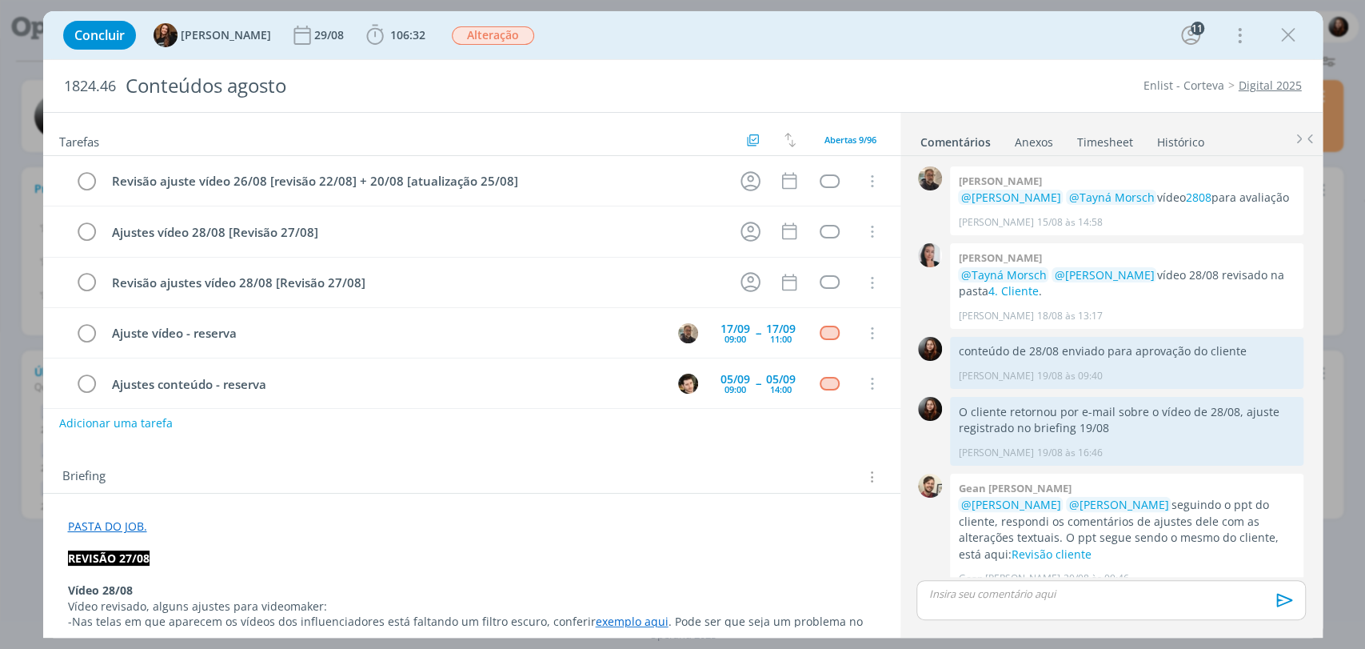
scroll to position [1678, 0]
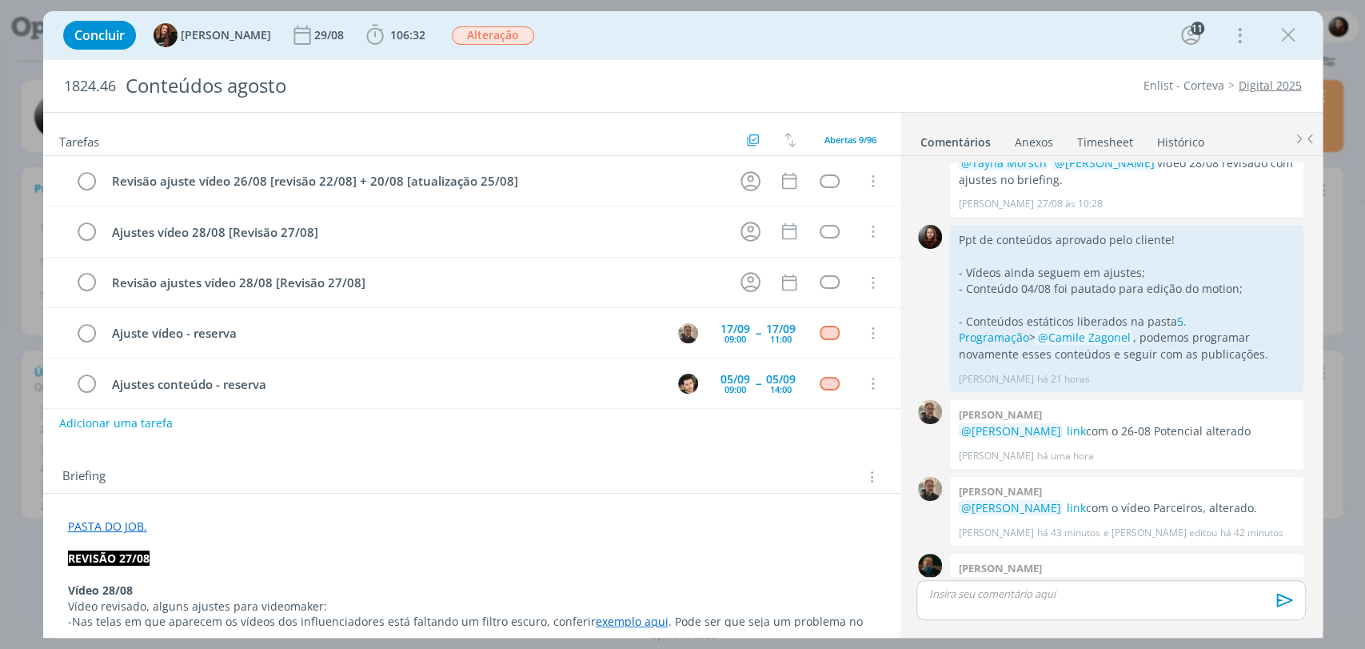
click at [1173, 577] on link "Motion FB" at bounding box center [1163, 584] width 54 height 15
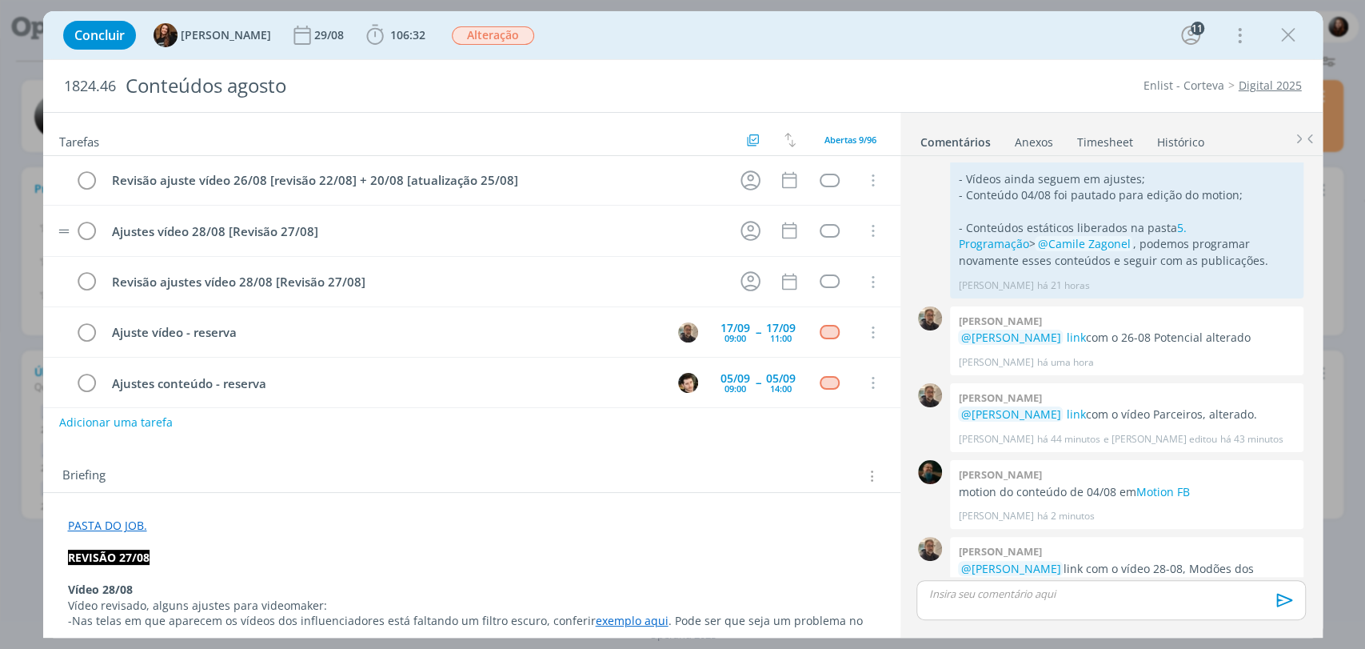
scroll to position [0, 0]
click at [747, 282] on icon "dialog" at bounding box center [750, 282] width 25 height 25
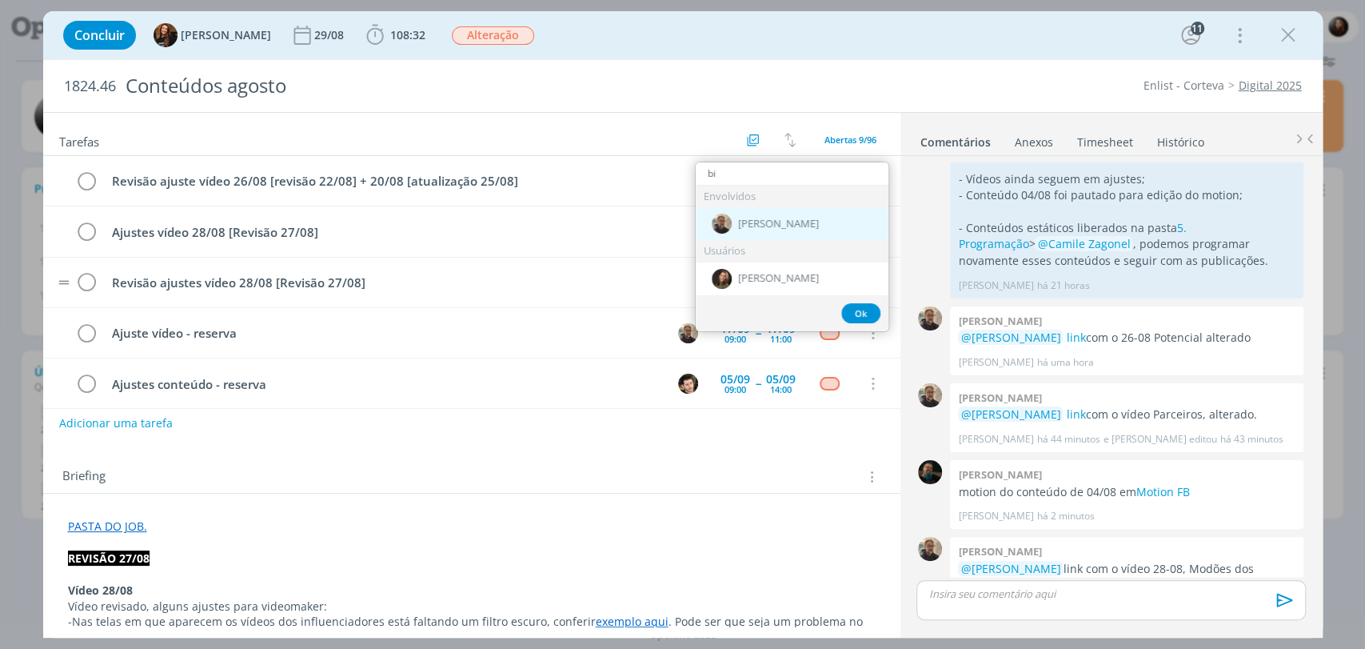
click at [763, 222] on span "[PERSON_NAME]" at bounding box center [778, 224] width 81 height 13
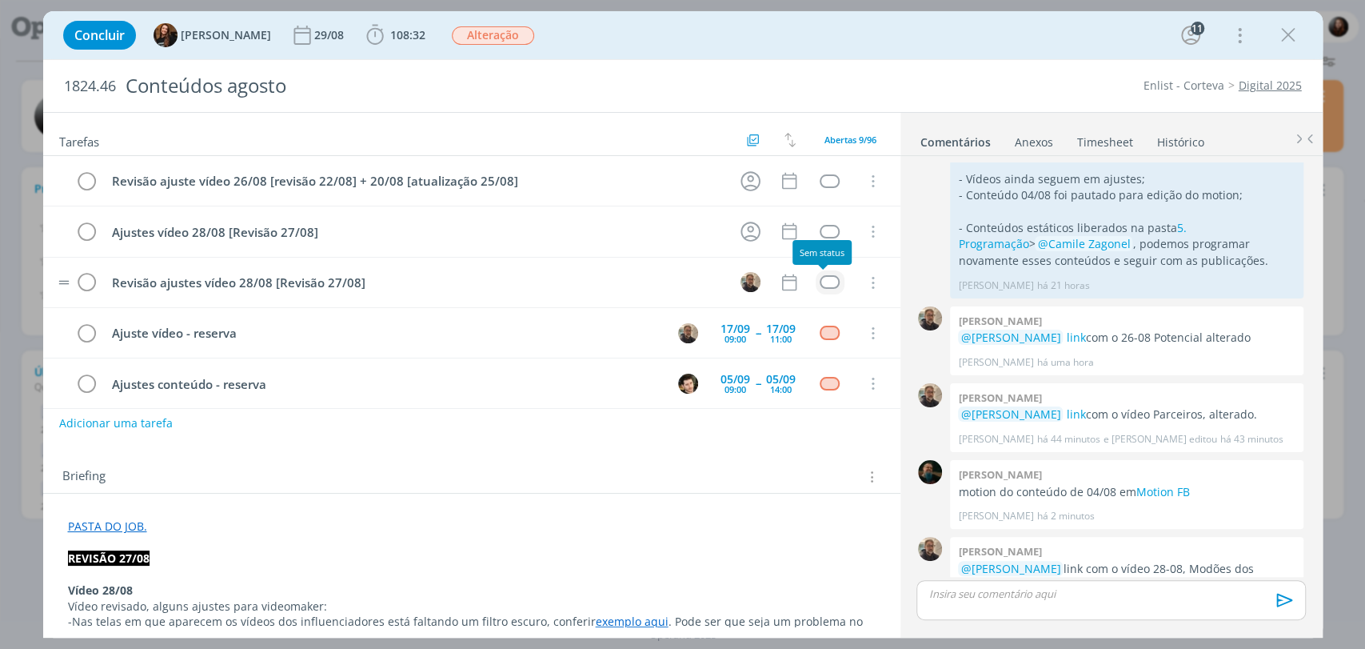
click at [820, 277] on div "dialog" at bounding box center [830, 282] width 20 height 14
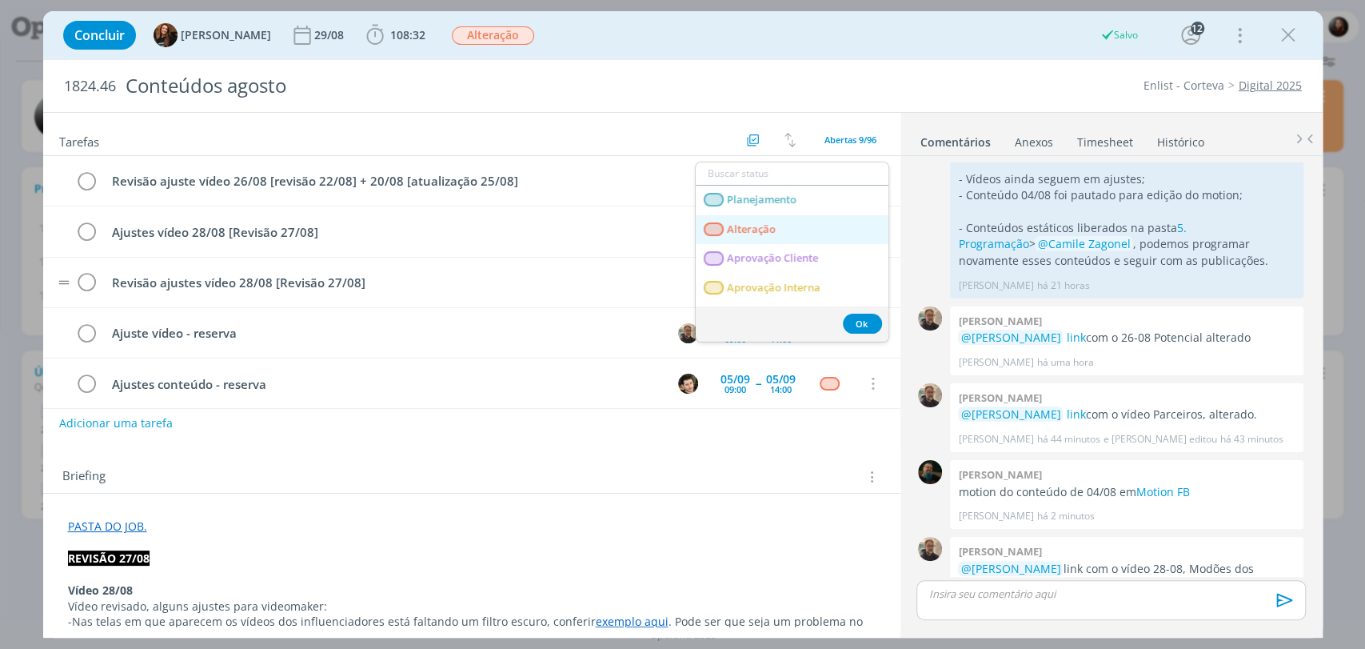
click at [763, 216] on link "Alteração" at bounding box center [792, 230] width 193 height 30
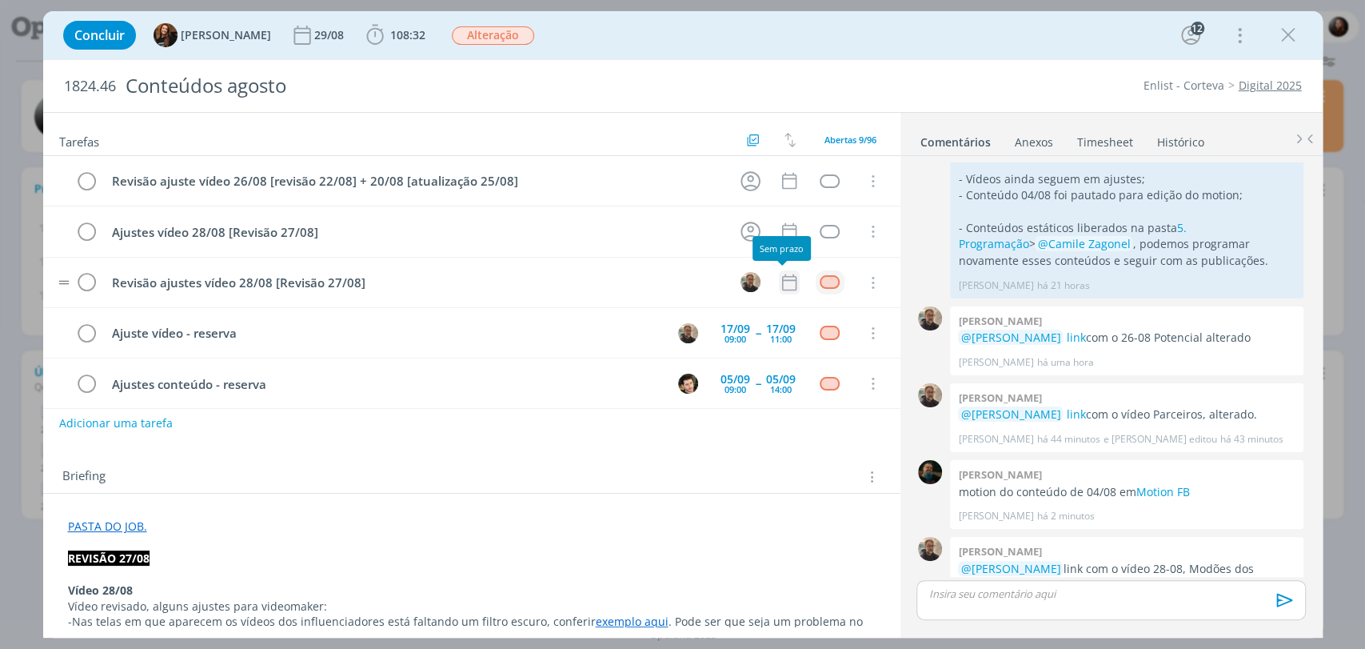
drag, startPoint x: 780, startPoint y: 292, endPoint x: 781, endPoint y: 284, distance: 8.2
click at [781, 290] on td "dialog" at bounding box center [789, 282] width 21 height 24
click at [781, 284] on icon "dialog" at bounding box center [789, 282] width 21 height 21
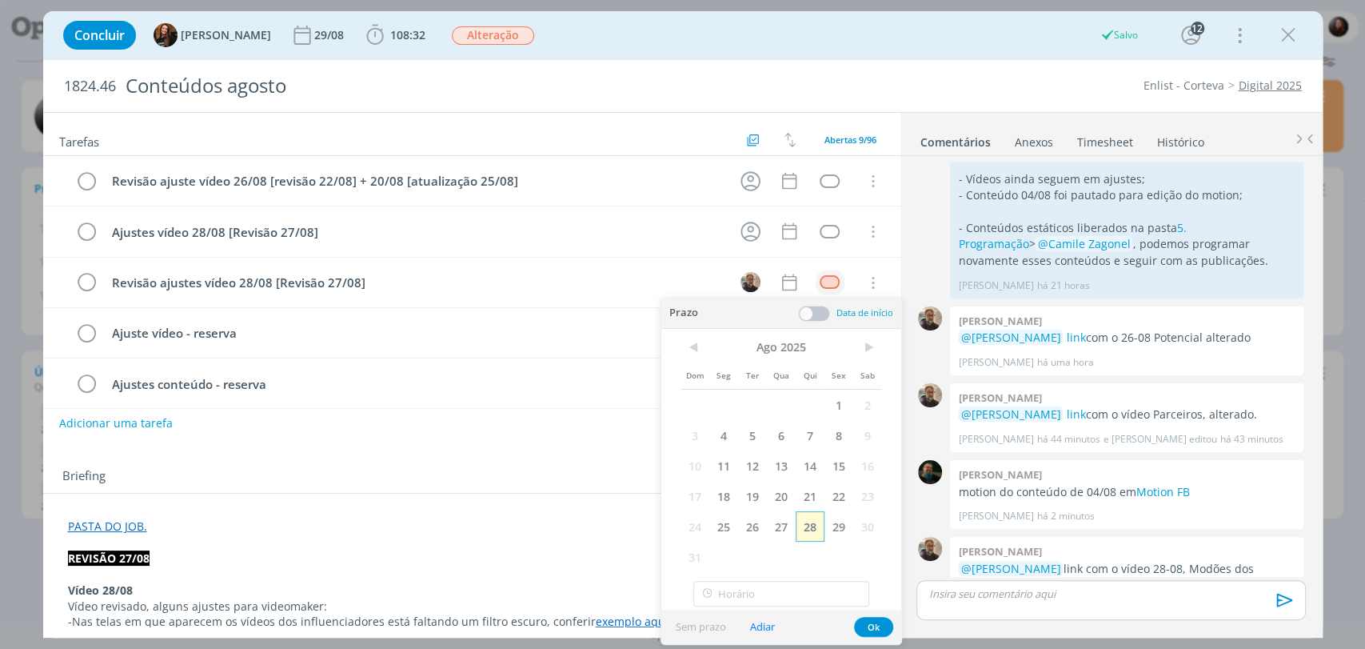
click at [806, 525] on span "28" at bounding box center [810, 526] width 29 height 30
click at [816, 302] on div "Prazo Data de início" at bounding box center [781, 313] width 240 height 30
click at [821, 315] on span at bounding box center [814, 314] width 32 height 16
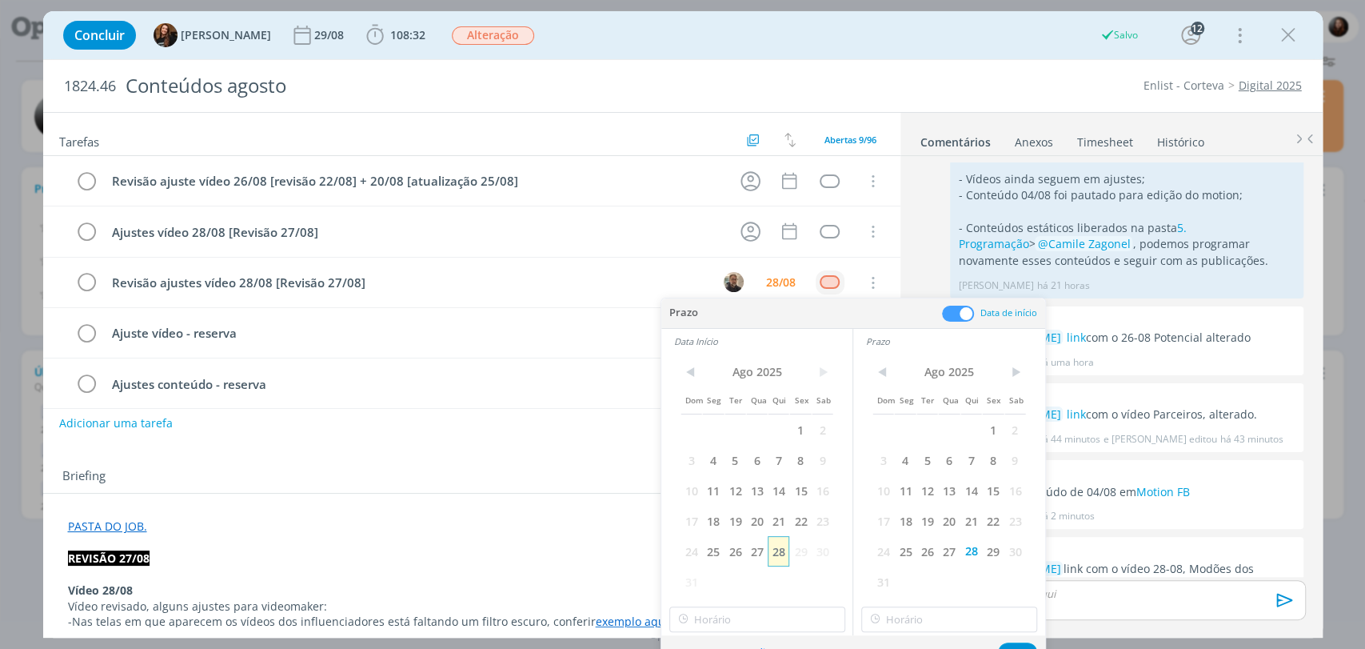
click at [782, 556] on span "28" at bounding box center [779, 551] width 22 height 30
click at [1021, 645] on button "Ok" at bounding box center [1017, 652] width 39 height 20
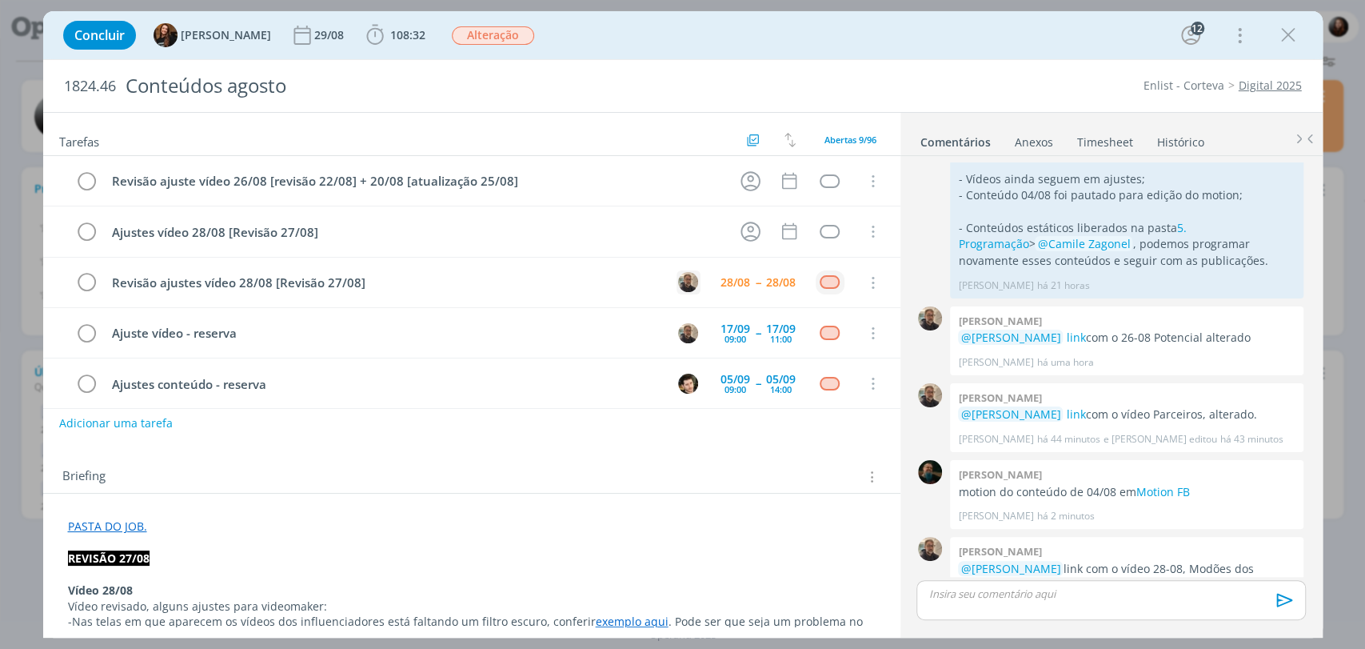
click at [684, 280] on img "dialog" at bounding box center [688, 282] width 20 height 20
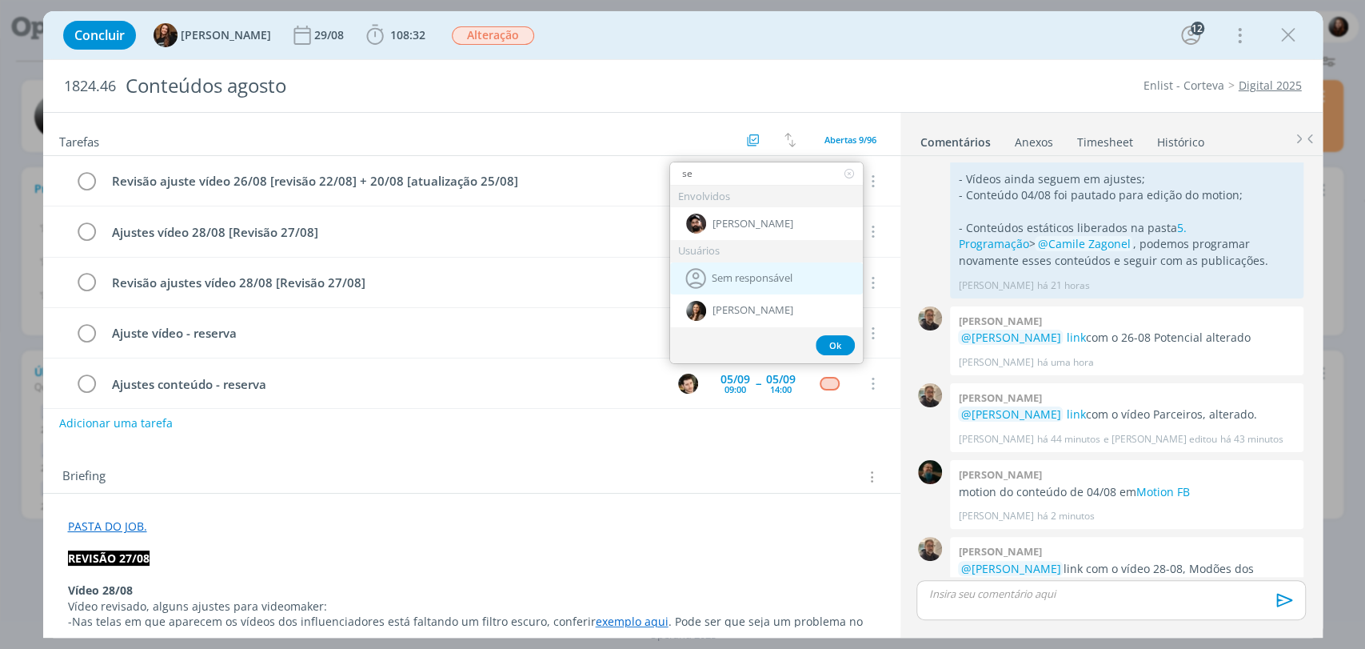
type input "se"
click at [731, 272] on span "Sem responsável" at bounding box center [752, 278] width 81 height 13
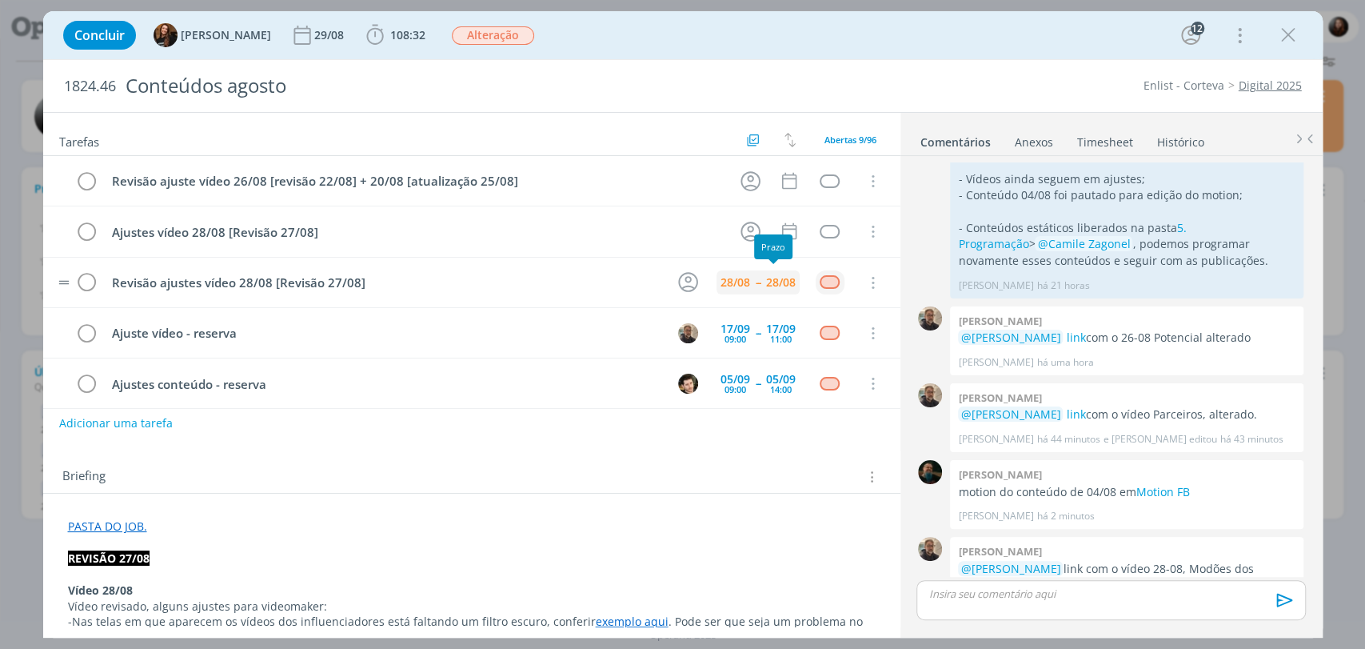
click at [784, 286] on div "28/08" at bounding box center [781, 282] width 30 height 11
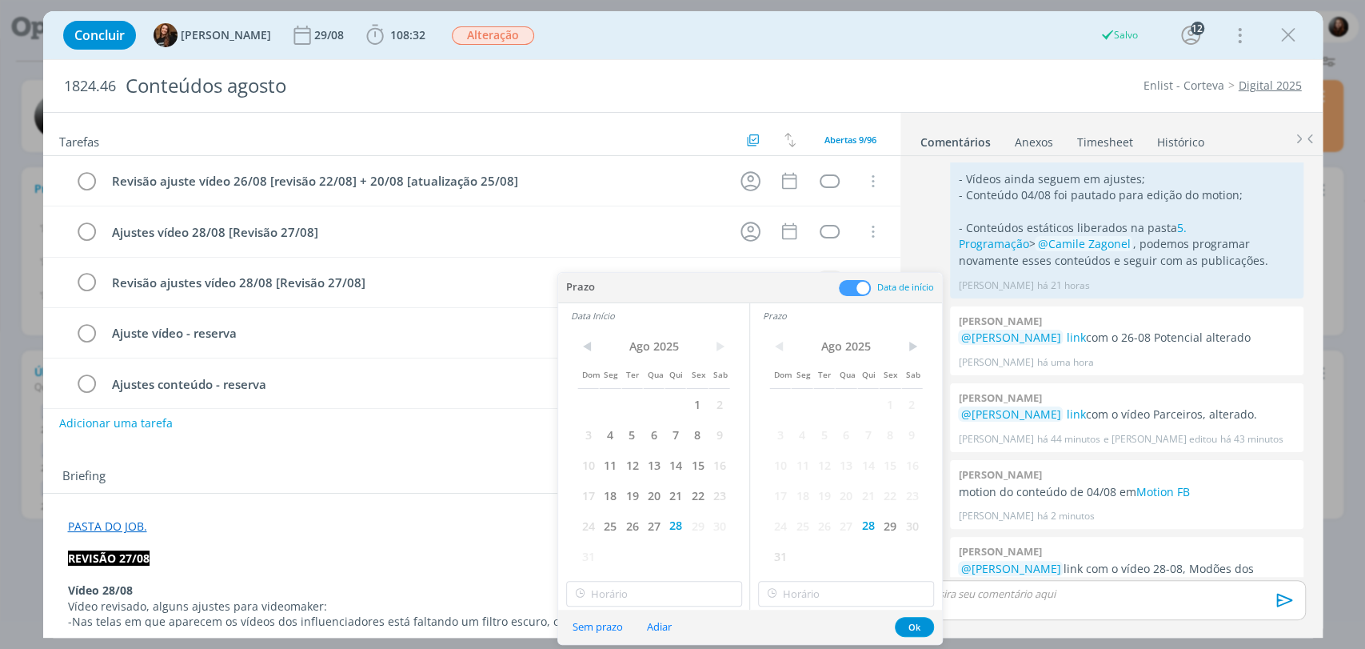
click at [855, 285] on span at bounding box center [855, 288] width 32 height 16
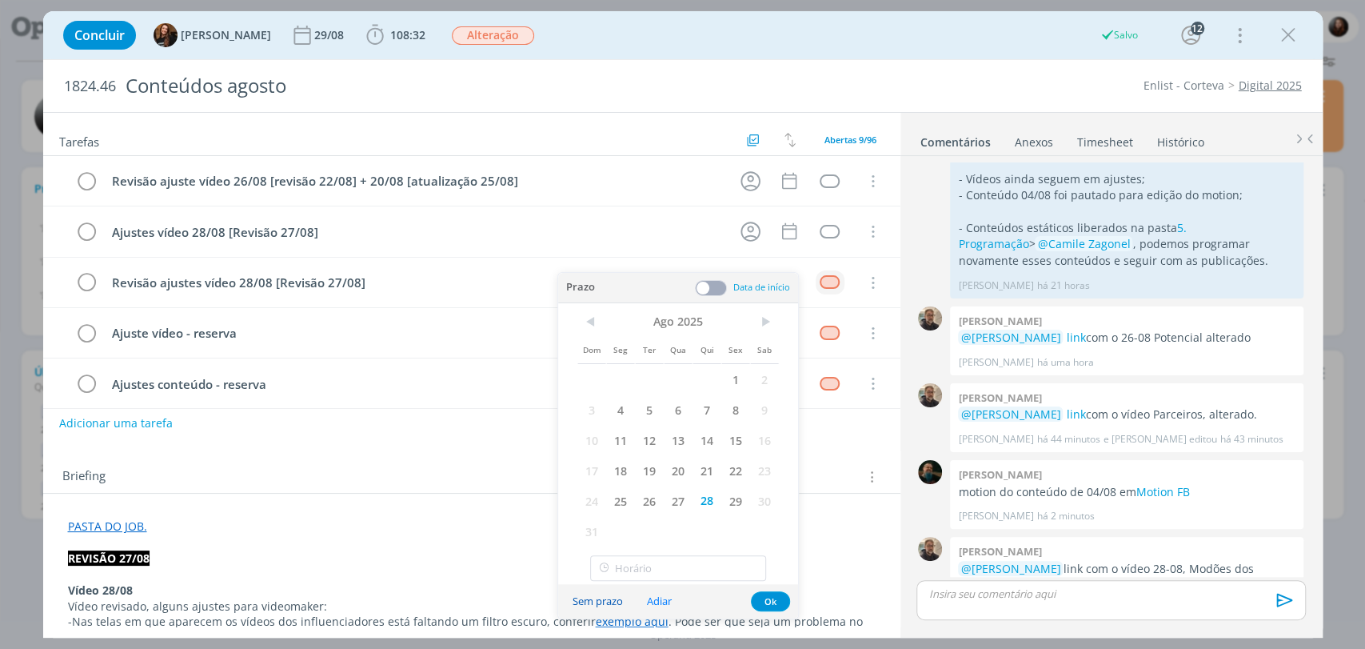
click at [609, 600] on button "Sem prazo" at bounding box center [597, 601] width 71 height 22
click at [774, 599] on button "Ok" at bounding box center [770, 601] width 39 height 20
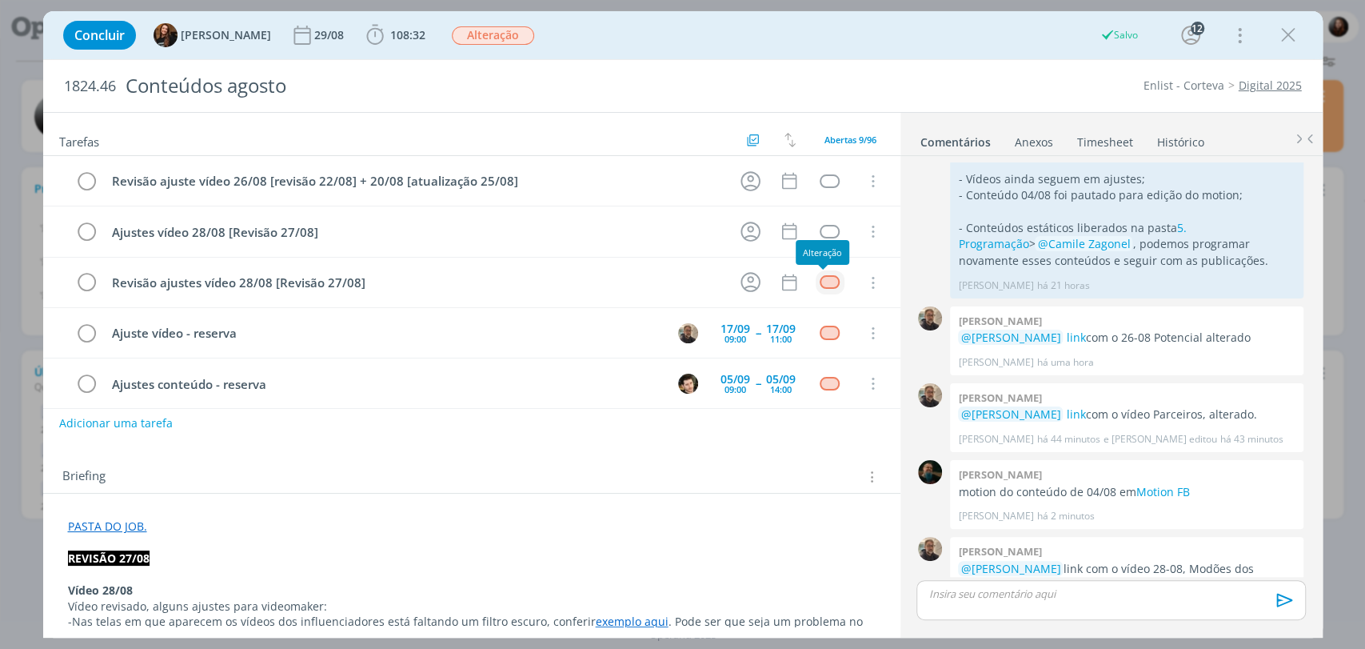
click at [820, 282] on div "dialog" at bounding box center [830, 282] width 20 height 14
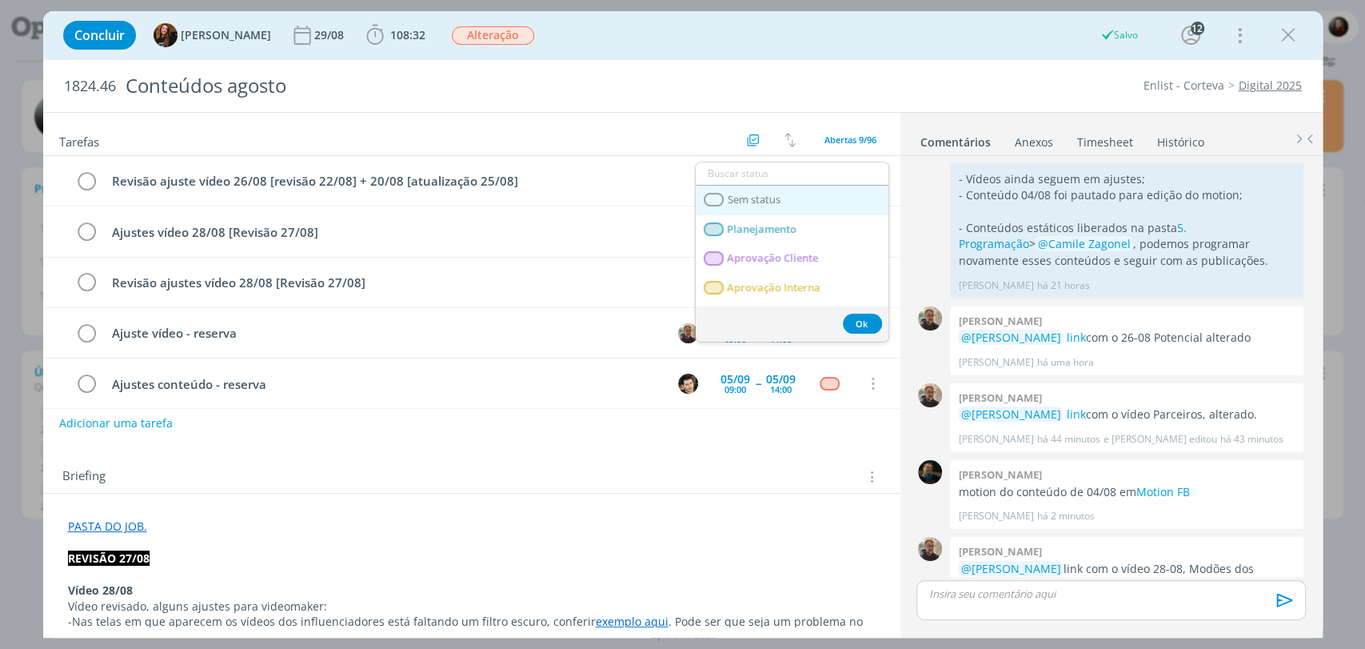
click at [768, 194] on span "Sem status" at bounding box center [753, 200] width 53 height 13
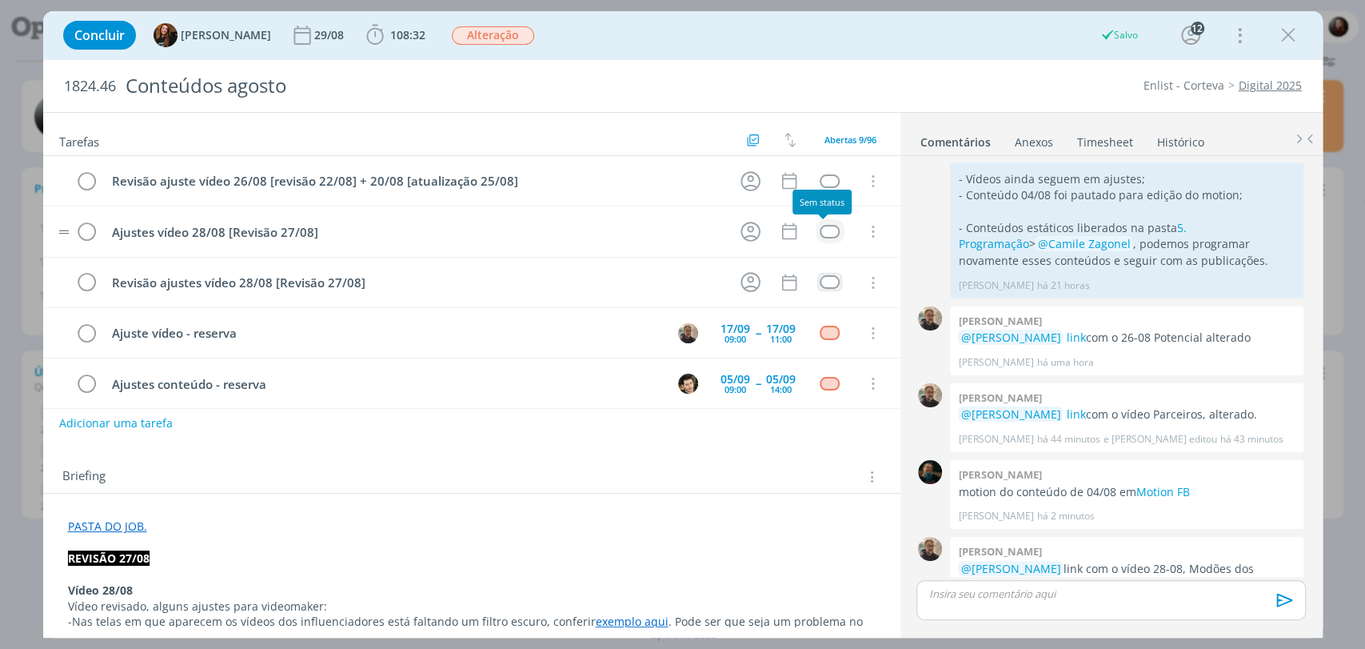
click at [825, 229] on div "dialog" at bounding box center [830, 232] width 20 height 14
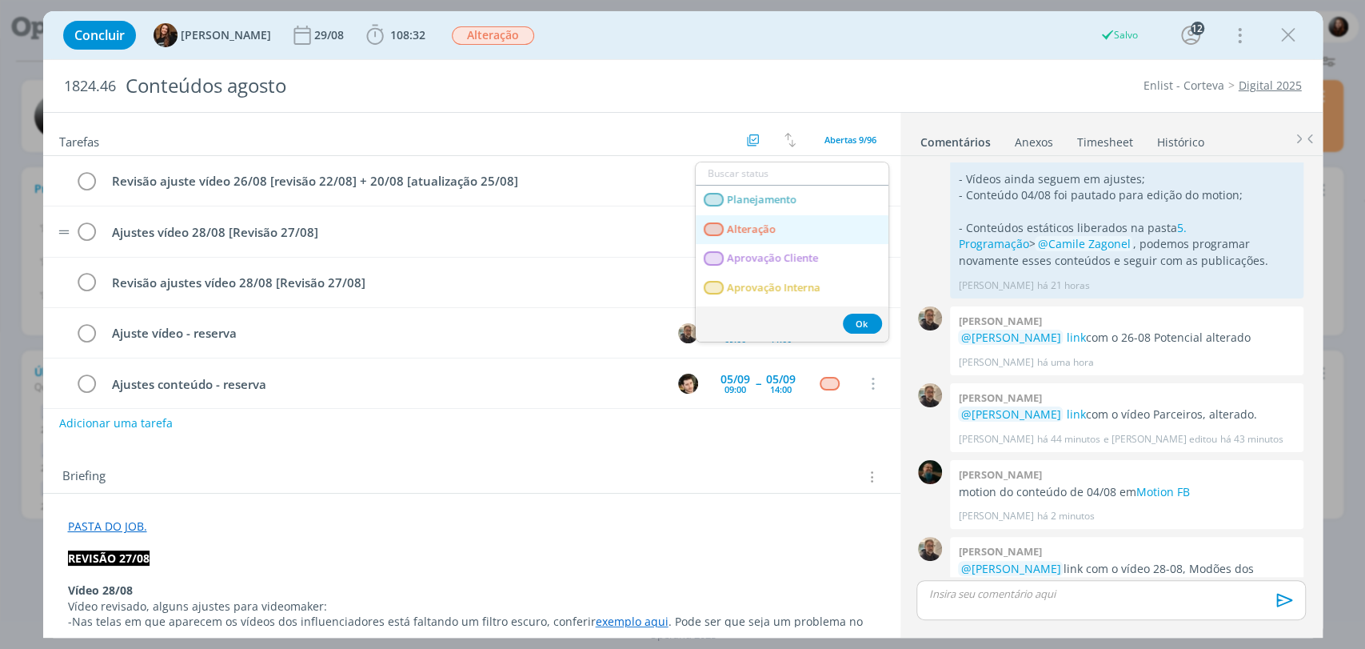
click at [774, 234] on span "Alteração" at bounding box center [751, 229] width 49 height 13
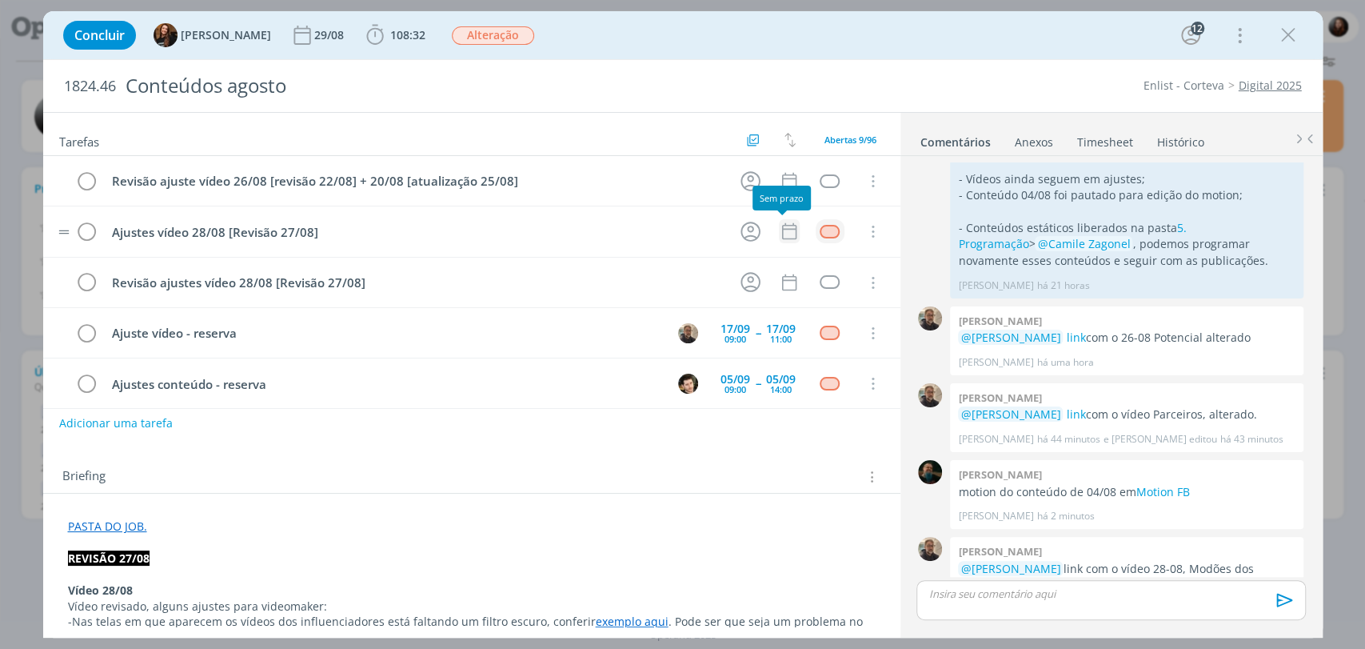
click at [784, 230] on icon "dialog" at bounding box center [789, 231] width 21 height 21
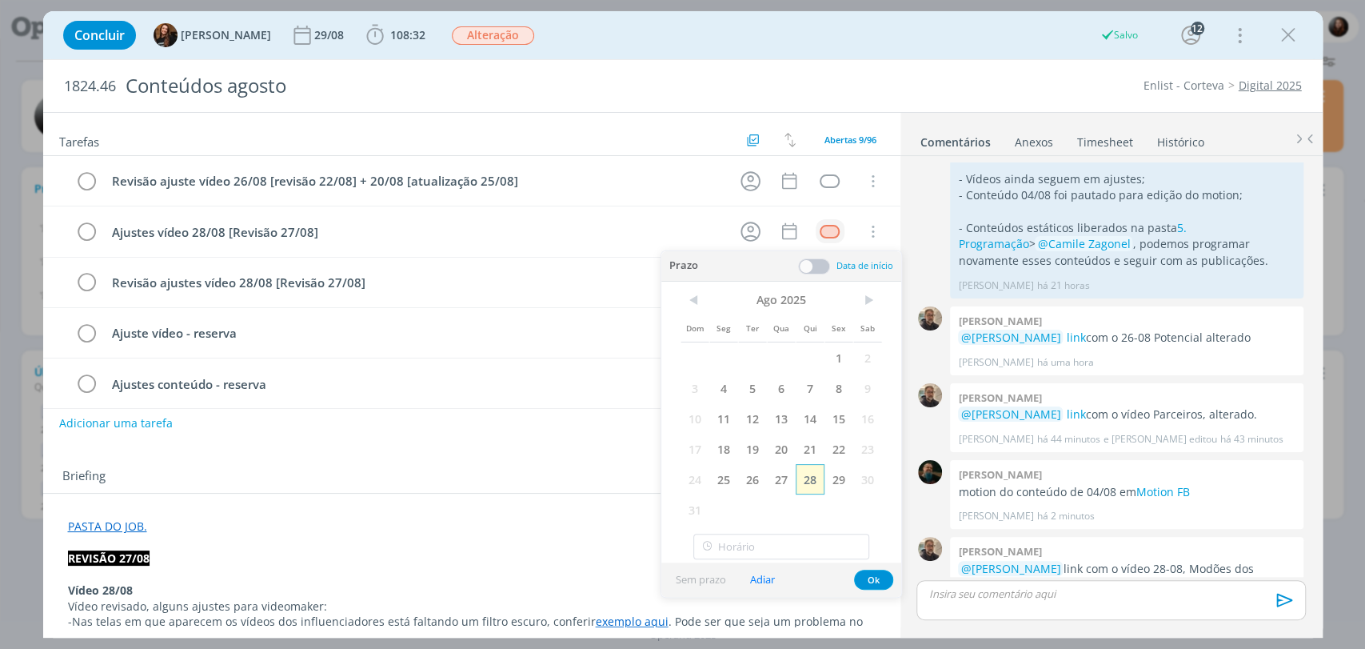
drag, startPoint x: 809, startPoint y: 475, endPoint x: 819, endPoint y: 335, distance: 140.3
click at [809, 473] on span "28" at bounding box center [810, 479] width 29 height 30
click at [818, 270] on span at bounding box center [814, 266] width 32 height 16
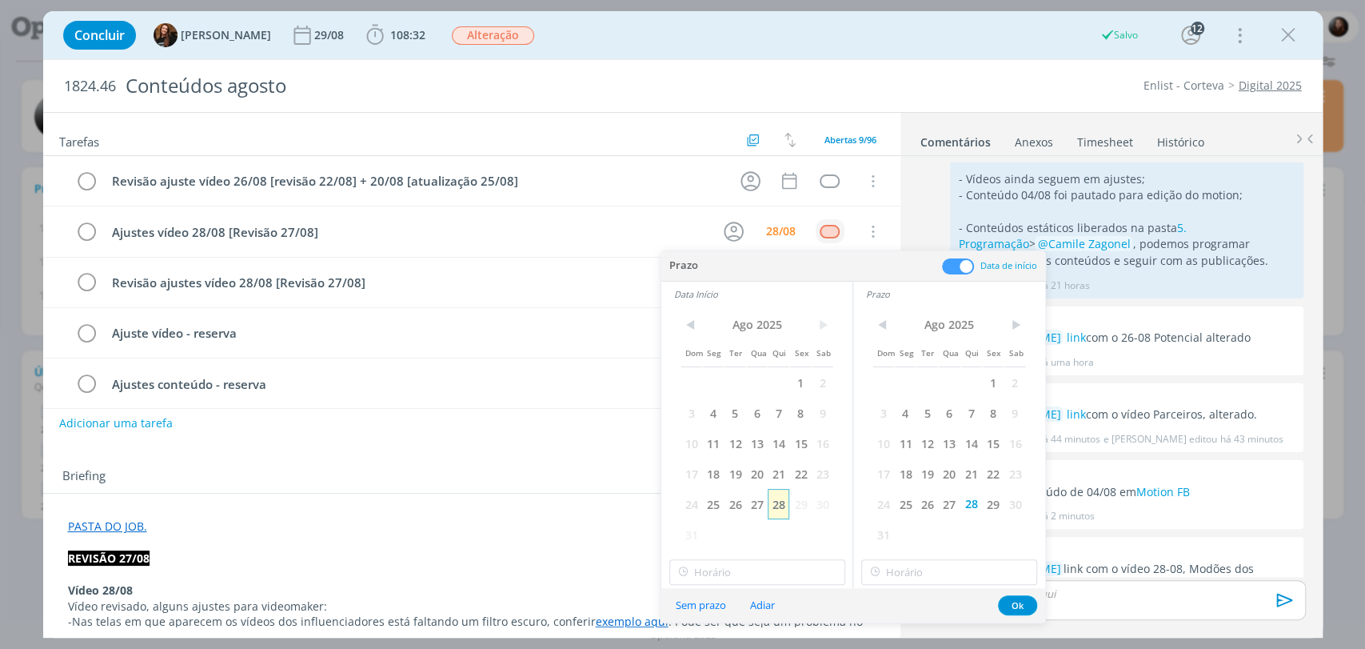
click at [775, 506] on span "28" at bounding box center [779, 504] width 22 height 30
click at [686, 232] on icon "dialog" at bounding box center [688, 231] width 25 height 25
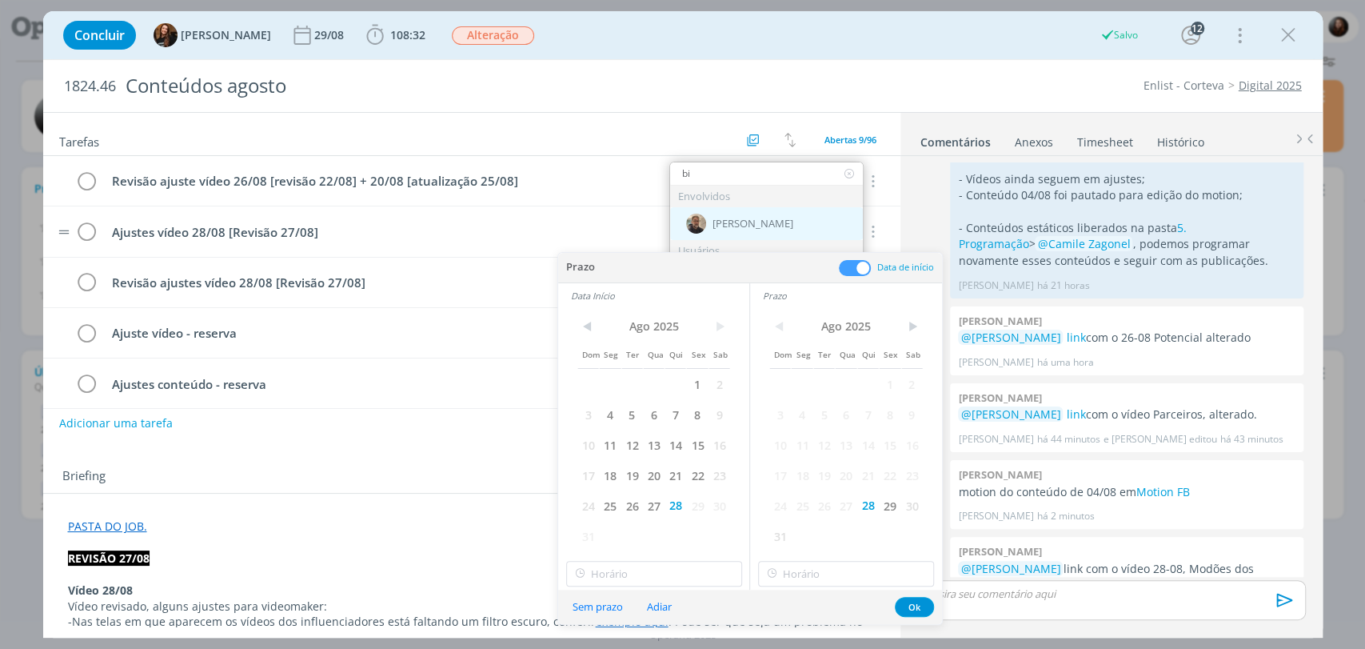
type input "bi"
click at [712, 213] on div "Rodrigo Bilheri" at bounding box center [766, 223] width 193 height 33
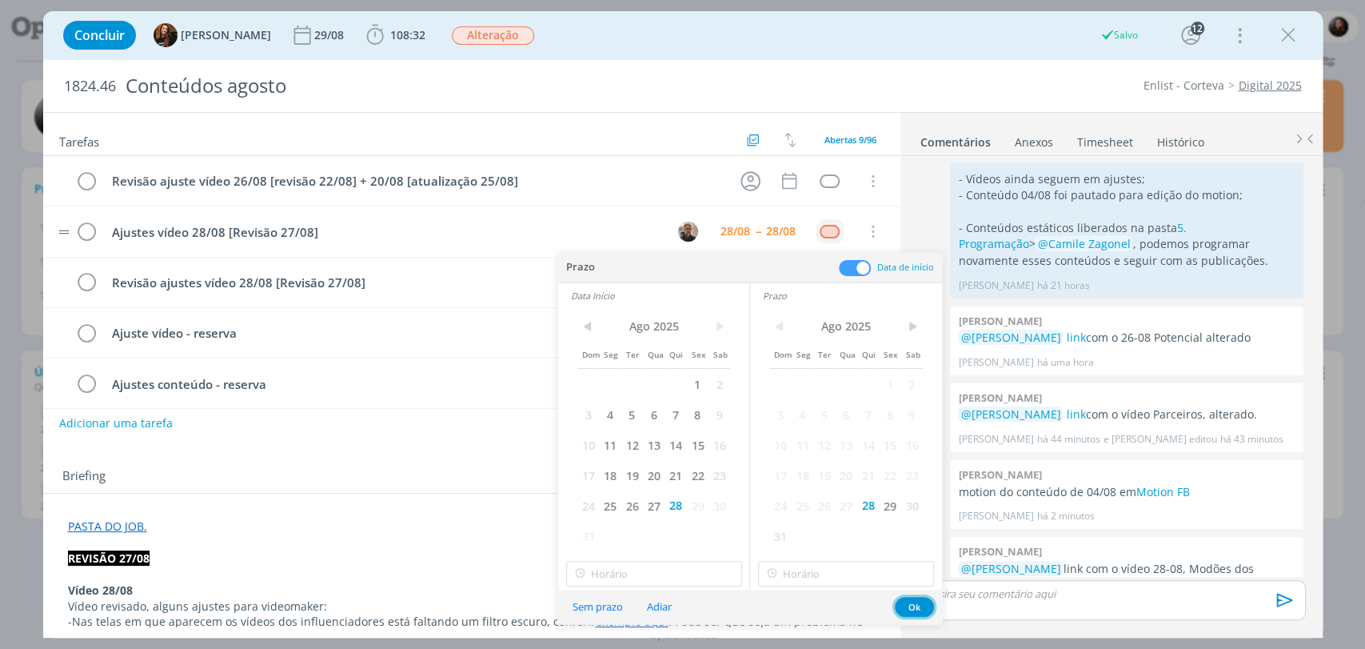
click at [918, 603] on button "Ok" at bounding box center [914, 607] width 39 height 20
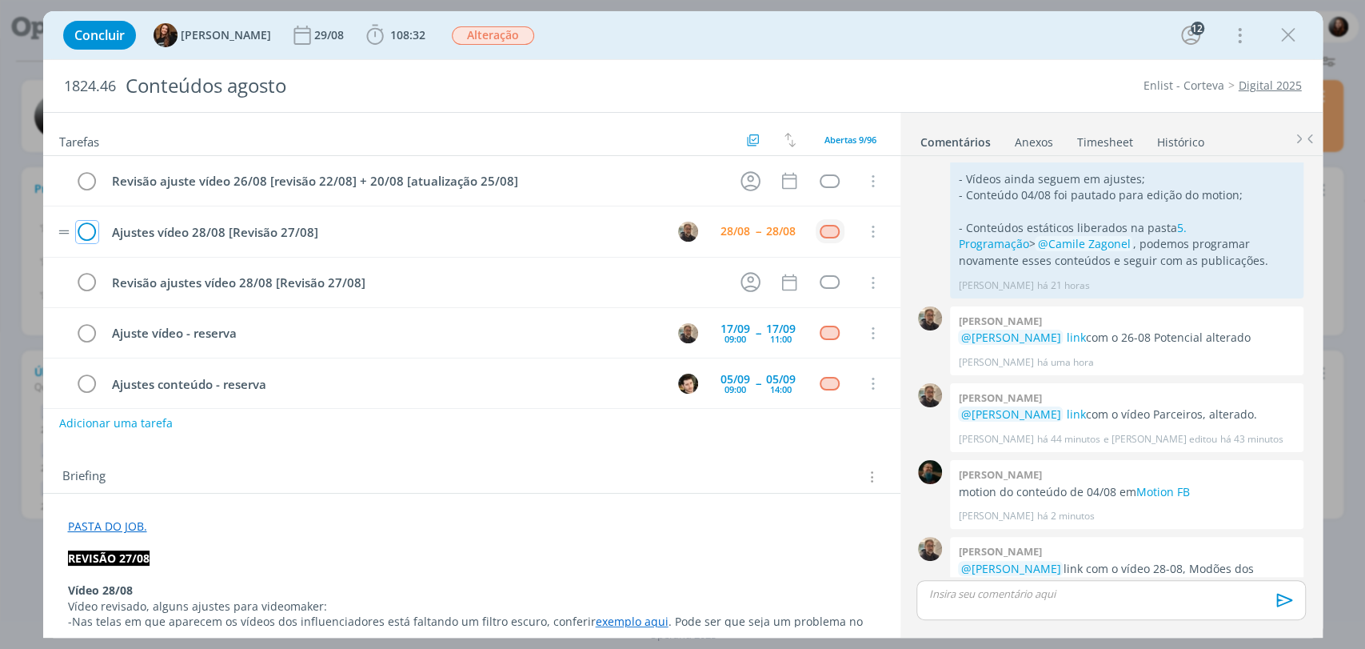
click at [81, 232] on icon "dialog" at bounding box center [87, 232] width 22 height 24
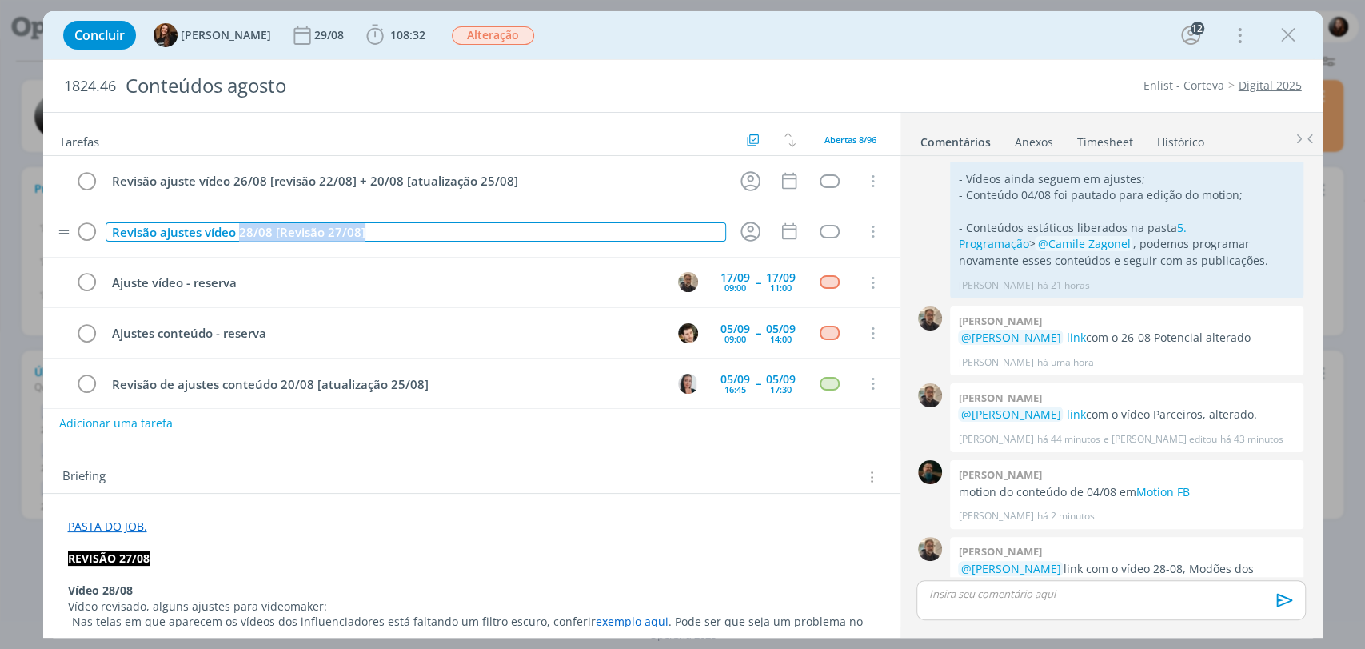
drag, startPoint x: 238, startPoint y: 230, endPoint x: 390, endPoint y: 230, distance: 152.0
click at [390, 230] on div "Revisão ajustes vídeo 28/08 [Revisão 27/08]" at bounding box center [416, 232] width 621 height 20
copy div "28/08 [Revisão 27/08]"
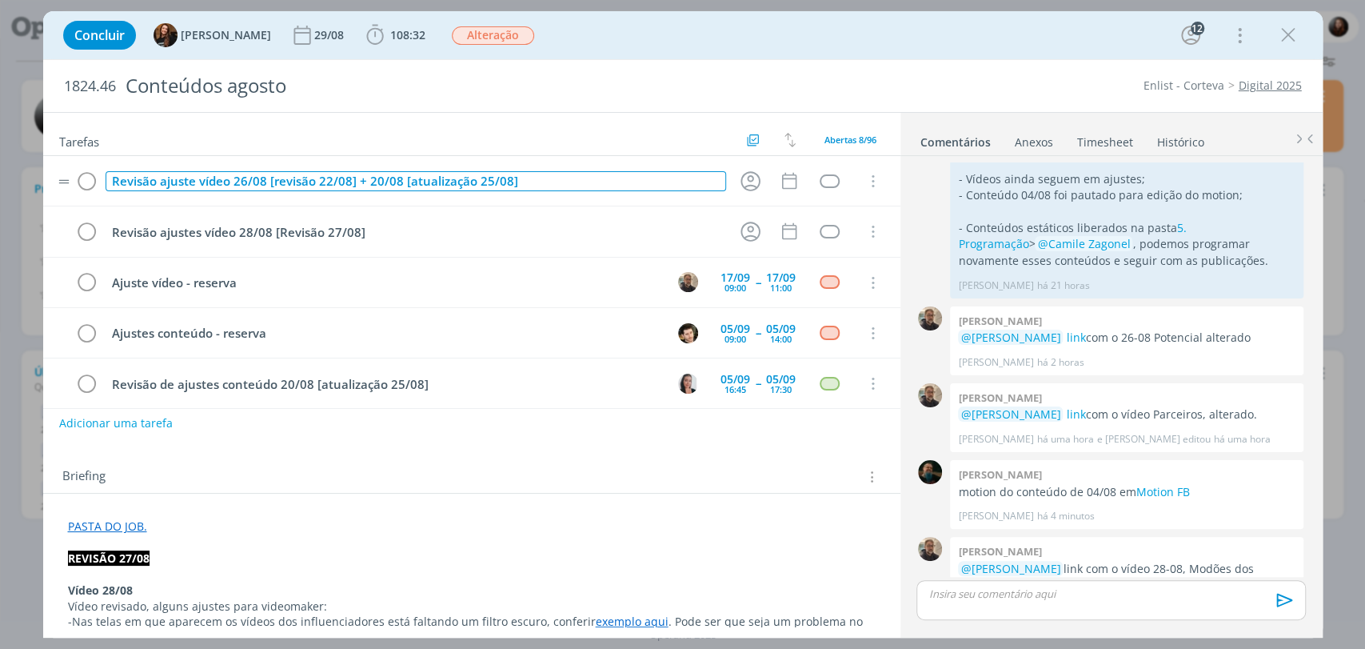
click at [585, 172] on div "Revisão ajuste vídeo 26/08 [revisão 22/08] + 20/08 [atualização 25/08]" at bounding box center [416, 181] width 621 height 20
click at [864, 227] on icon "dialog" at bounding box center [872, 232] width 18 height 14
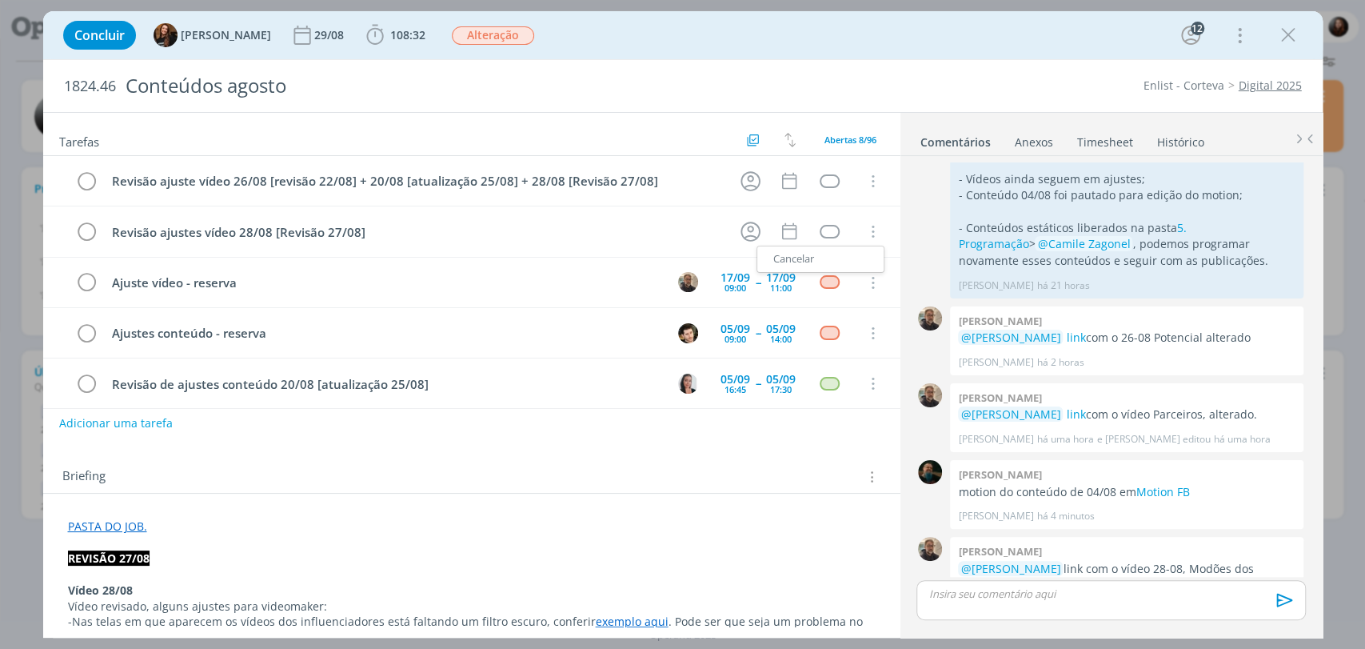
drag, startPoint x: 781, startPoint y: 255, endPoint x: 822, endPoint y: 128, distance: 133.8
click at [781, 255] on link "Cancelar" at bounding box center [820, 259] width 126 height 26
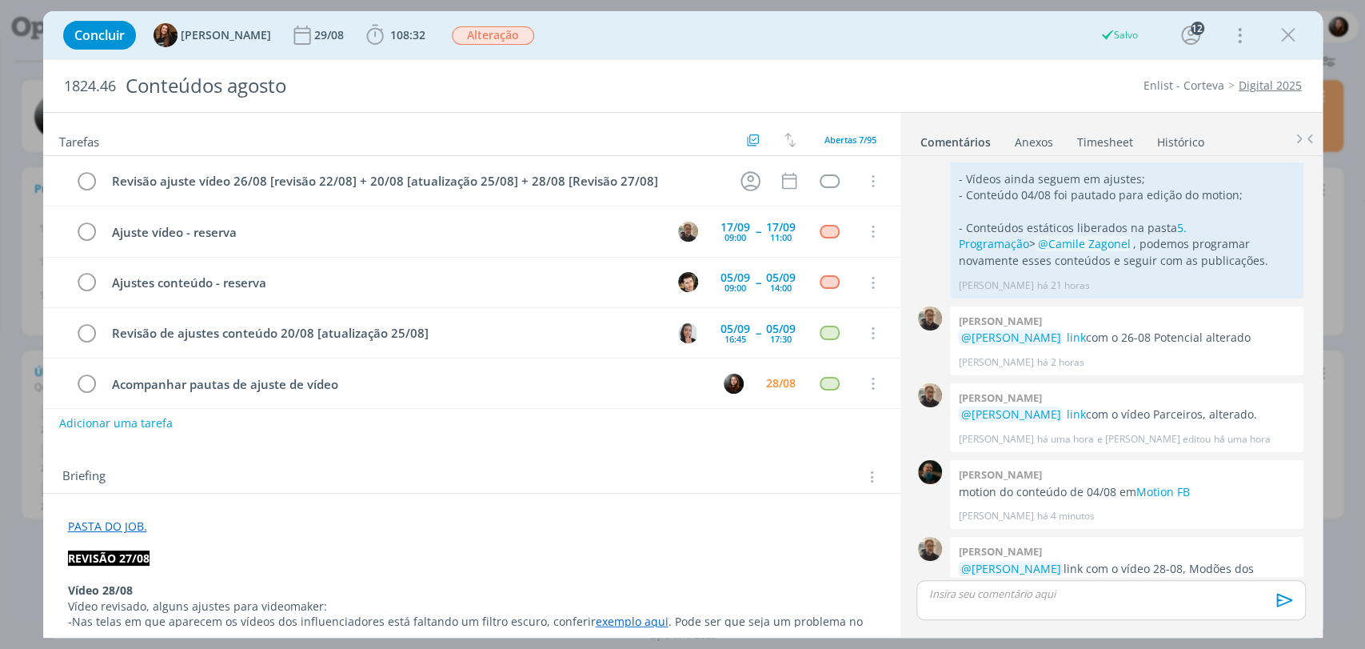
click at [867, 30] on div "Concluir Tayná Morsch 29/08 108:32 Iniciar Apontar Data * 28/08/2025 Horas * 00…" at bounding box center [683, 35] width 1256 height 38
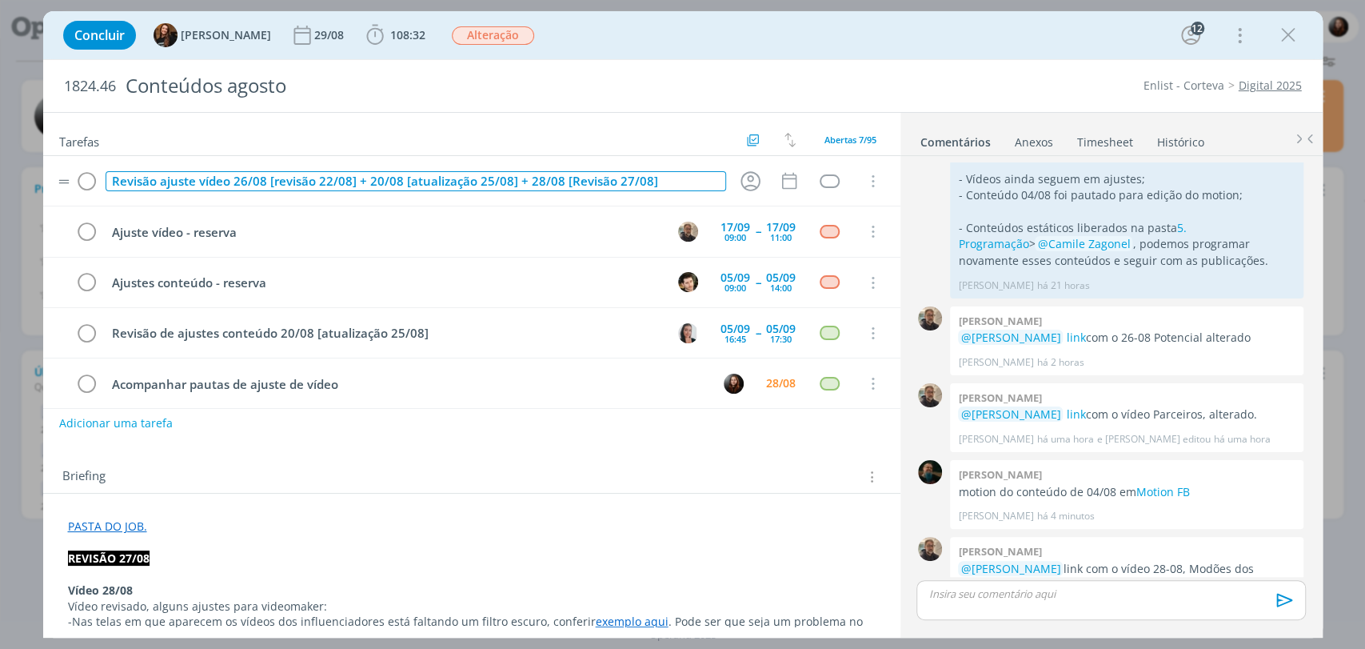
click at [366, 181] on div "Revisão ajuste vídeo 26/08 [revisão 22/08] + 20/08 [atualização 25/08] + 28/08 …" at bounding box center [416, 181] width 621 height 20
click at [558, 182] on div "Revisão ajuste vídeo 26/08 [revisão 22/08] + vídeo 20/08 [atualização 25/08] + …" at bounding box center [416, 181] width 621 height 20
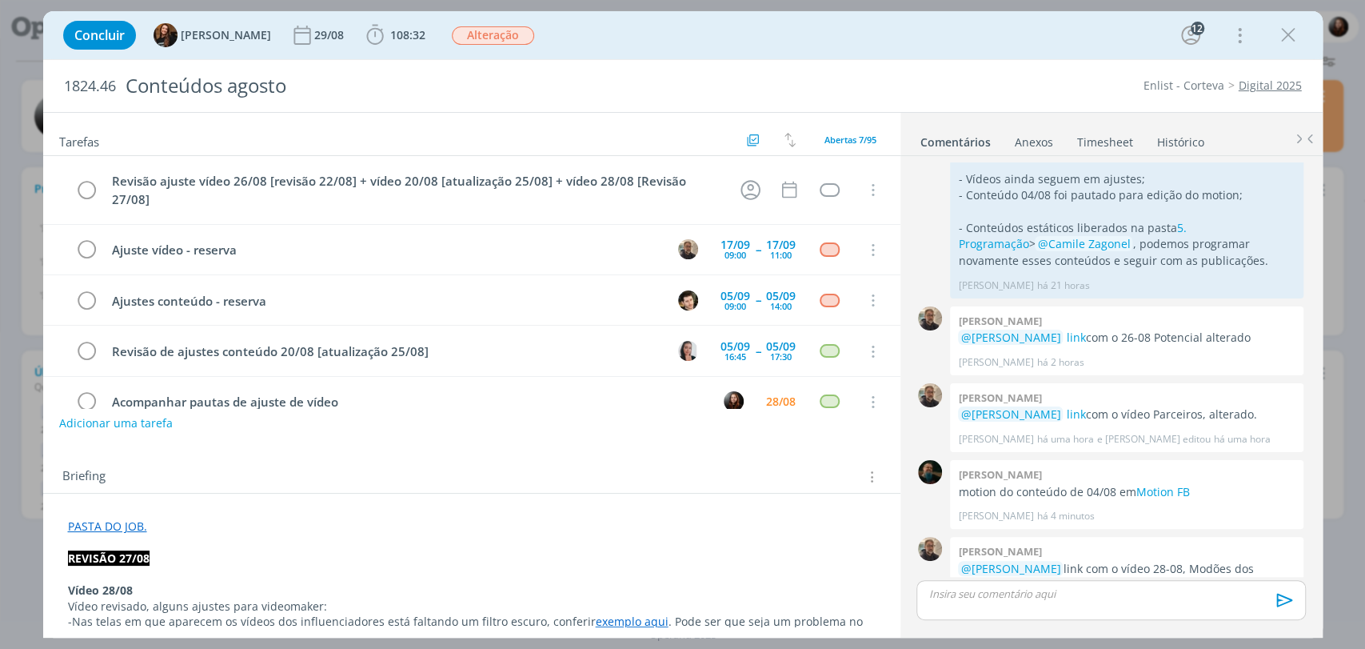
click at [701, 46] on div "Concluir Tayná Morsch 29/08 108:32 Iniciar Apontar Data * 28/08/2025 Horas * 00…" at bounding box center [683, 35] width 1256 height 38
click at [738, 190] on icon "dialog" at bounding box center [750, 190] width 25 height 25
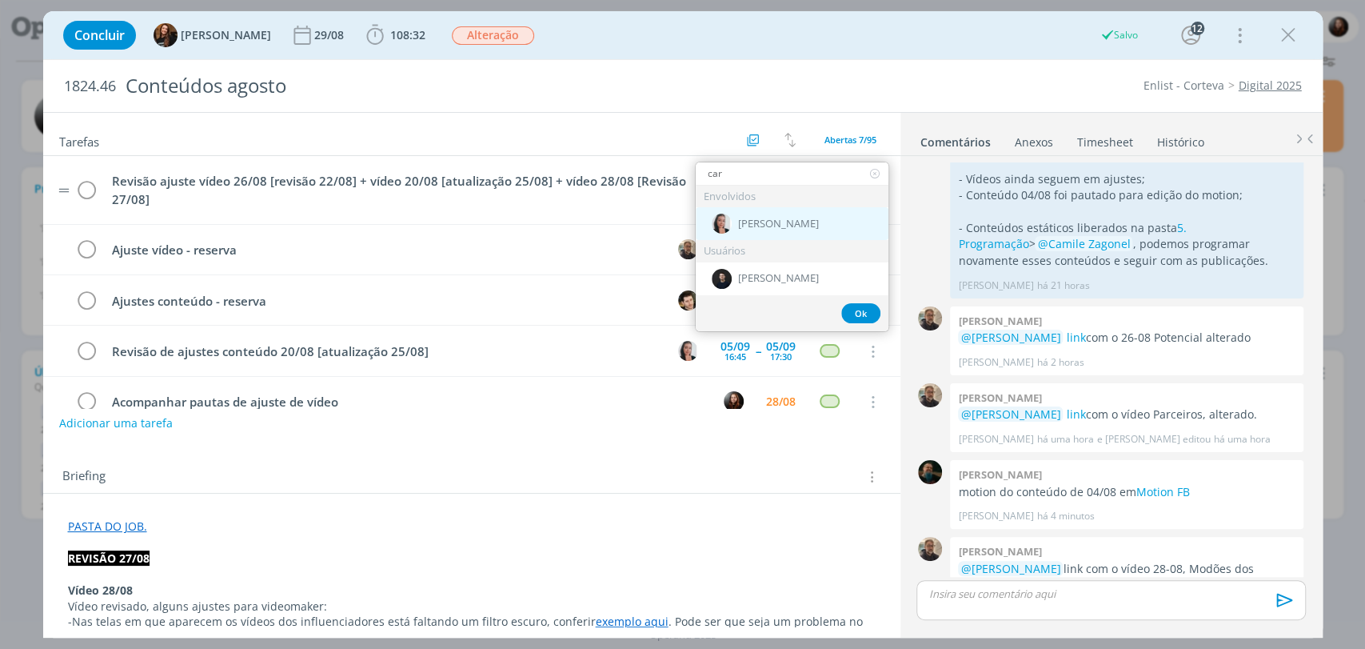
type input "car"
click at [755, 218] on span "Caroline Pieczarka" at bounding box center [778, 224] width 81 height 13
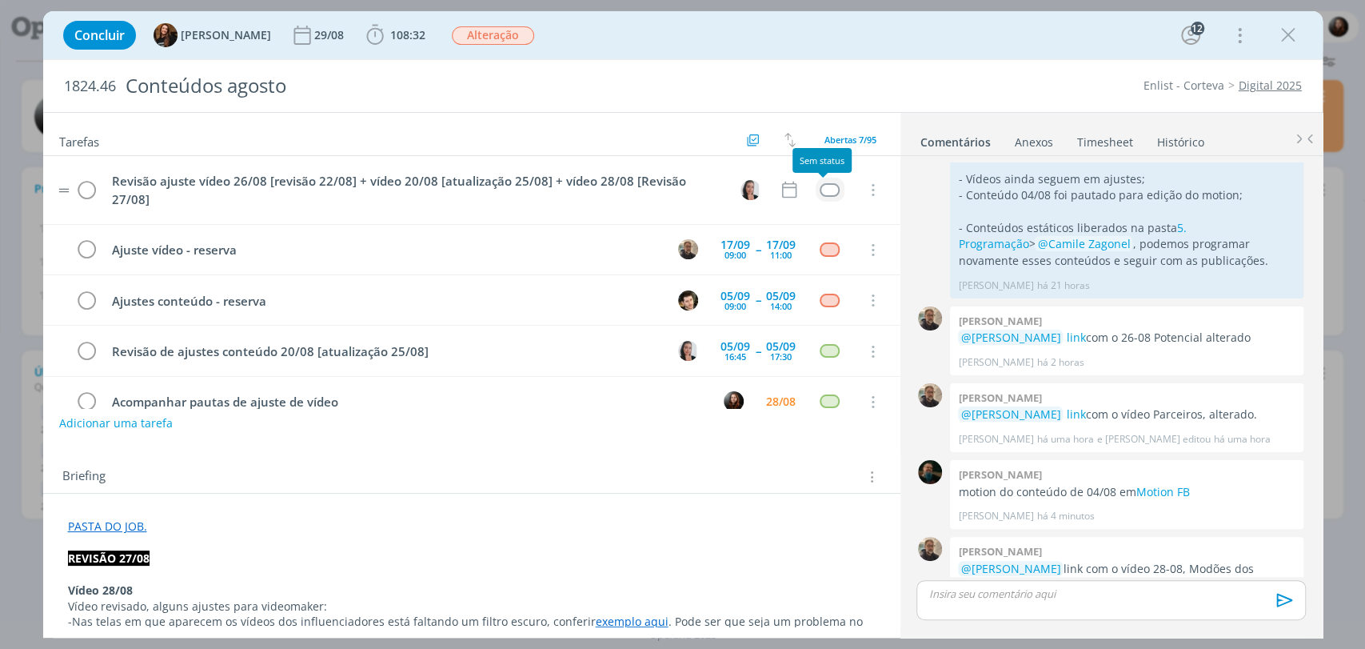
click at [820, 189] on div "dialog" at bounding box center [830, 190] width 20 height 14
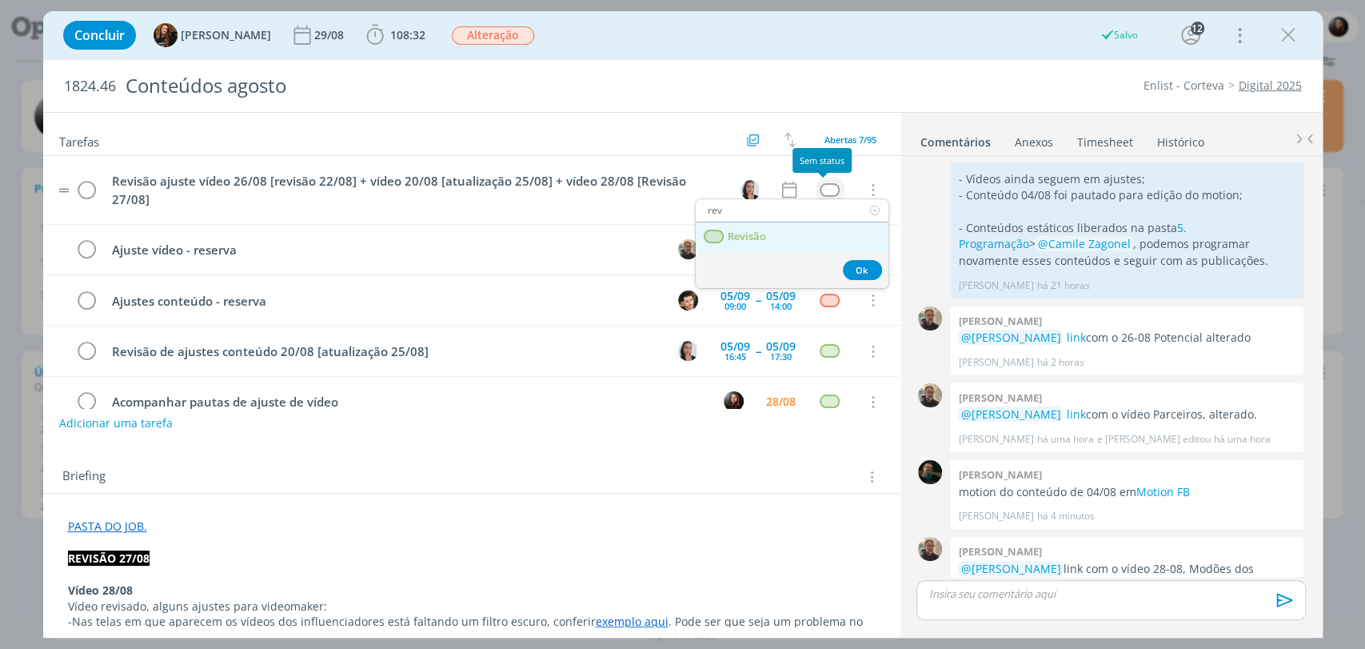
type input "rev"
click at [765, 244] on link "Revisão" at bounding box center [792, 237] width 193 height 30
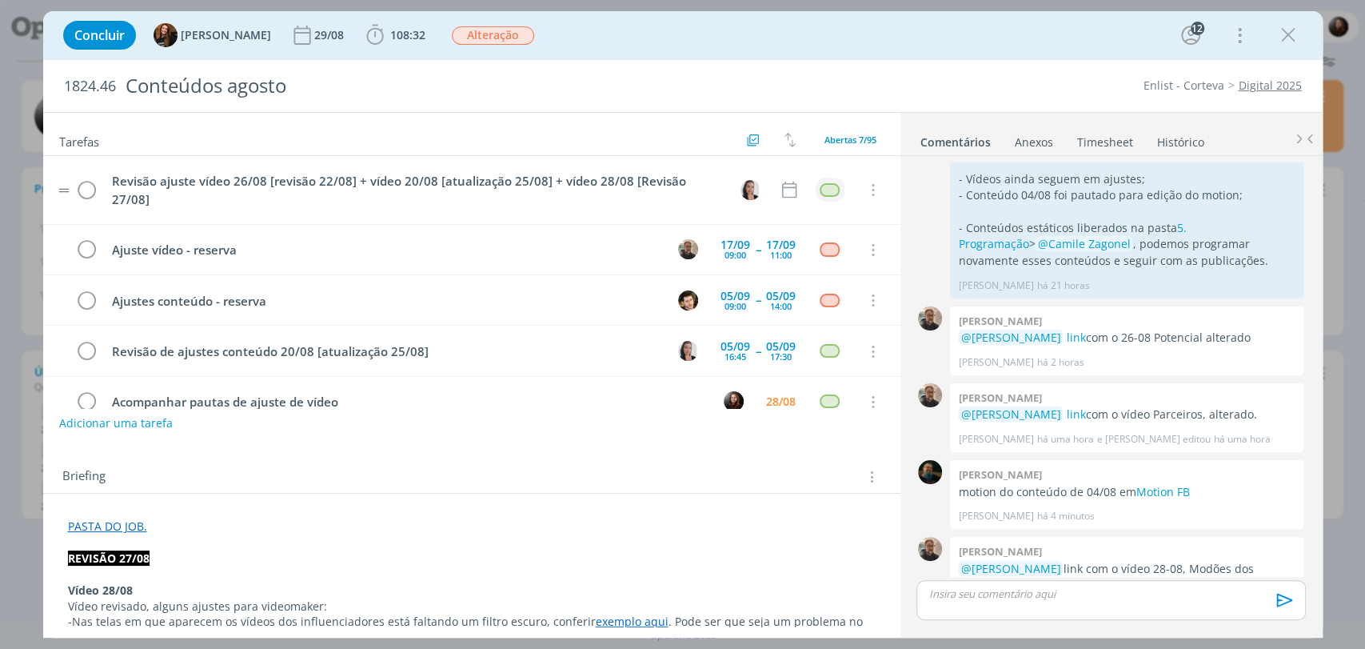
click at [799, 50] on div "Concluir Tayná Morsch 29/08 108:32 Iniciar Apontar Data * 28/08/2025 Horas * 00…" at bounding box center [683, 35] width 1256 height 38
click at [779, 190] on icon "dialog" at bounding box center [789, 189] width 21 height 21
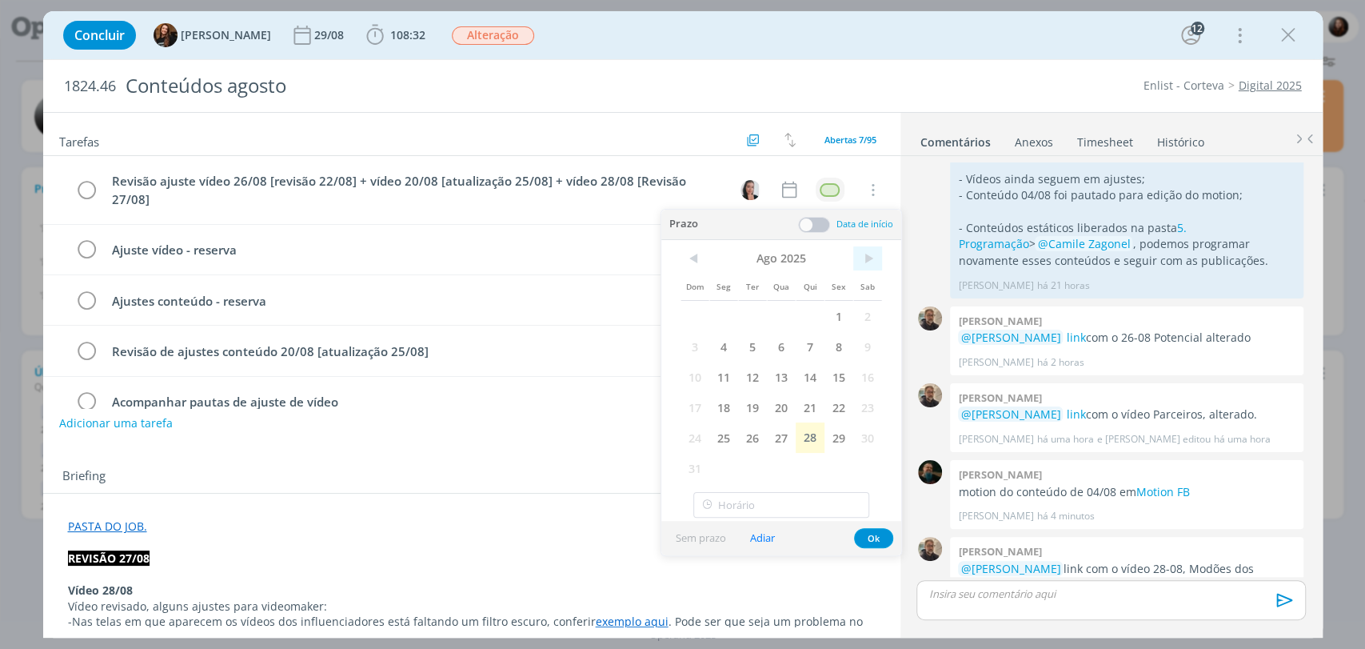
click at [867, 251] on span ">" at bounding box center [867, 258] width 29 height 24
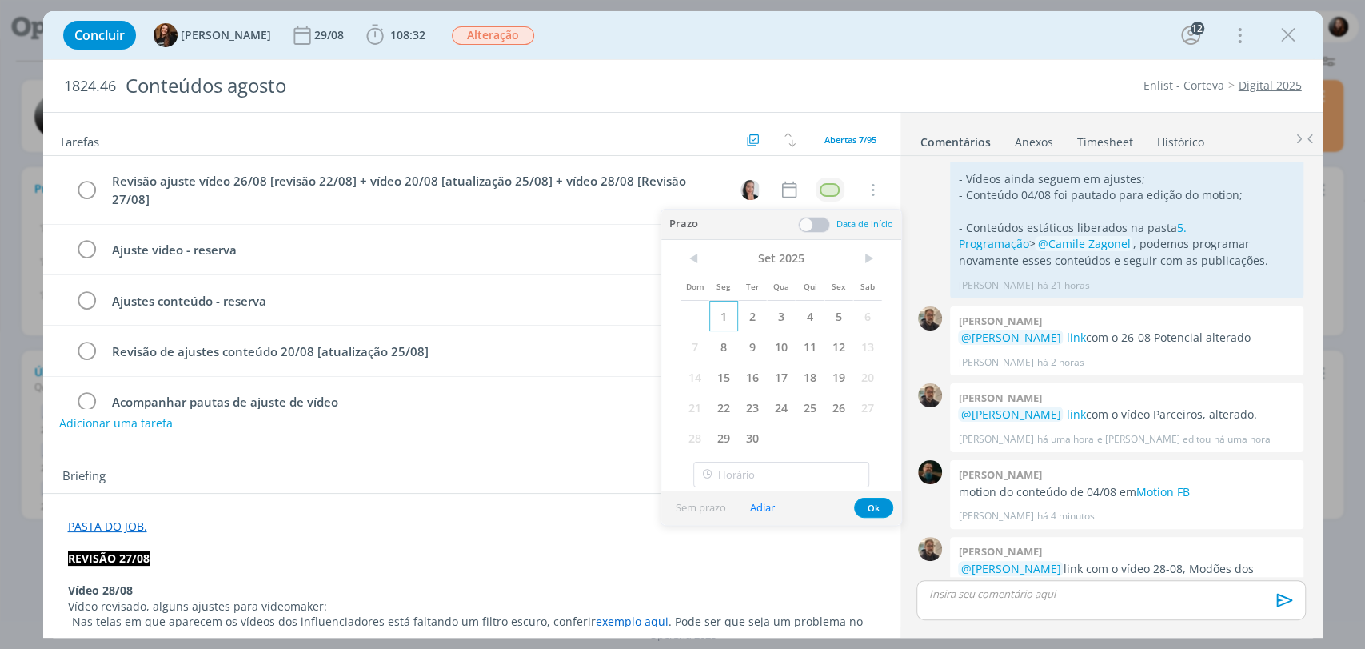
click at [729, 312] on span "1" at bounding box center [723, 316] width 29 height 30
click at [817, 227] on span at bounding box center [814, 225] width 32 height 16
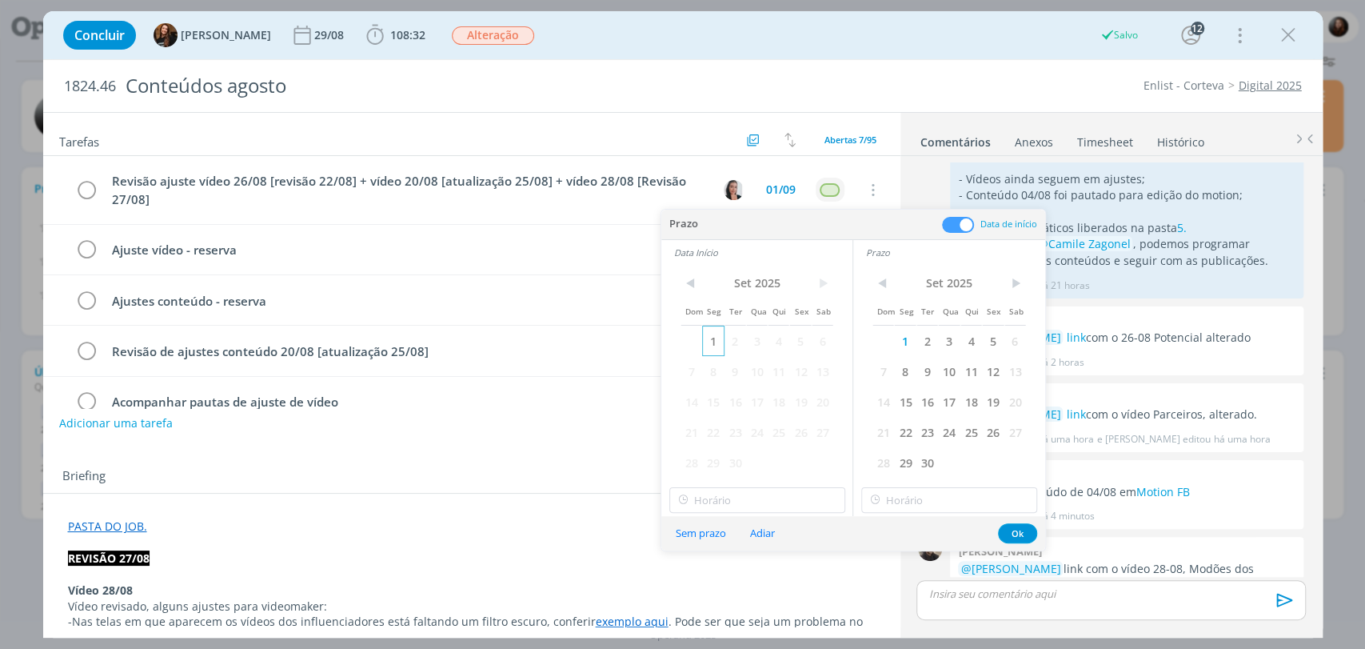
click at [709, 342] on span "1" at bounding box center [713, 341] width 22 height 30
click at [761, 507] on input "12:00" at bounding box center [757, 500] width 176 height 26
click at [703, 408] on div "10:00" at bounding box center [758, 404] width 178 height 29
type input "10:00"
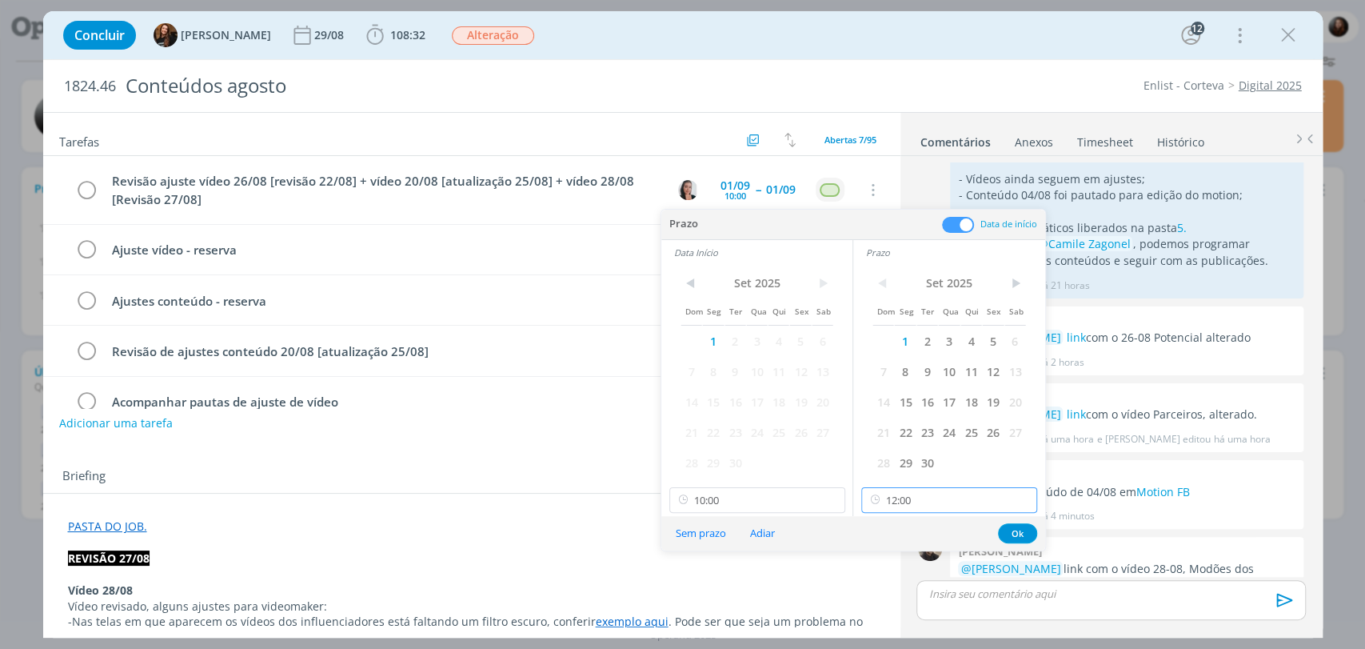
click at [917, 501] on input "12:00" at bounding box center [949, 500] width 176 height 26
click at [893, 350] on div "11:00" at bounding box center [951, 341] width 178 height 29
type input "11:00"
click at [1019, 534] on button "Ok" at bounding box center [1017, 533] width 39 height 20
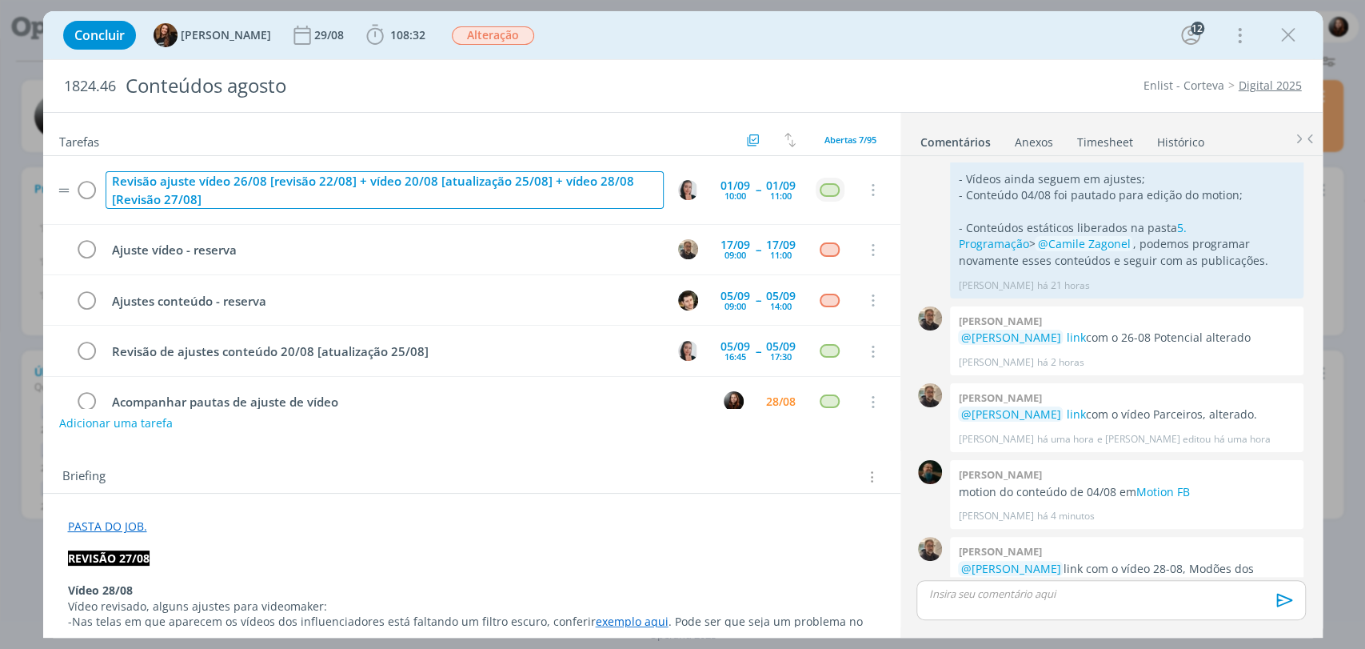
click at [192, 177] on div "Revisão ajuste vídeo 26/08 [revisão 22/08] + vídeo 20/08 [atualização 25/08] + …" at bounding box center [385, 190] width 558 height 38
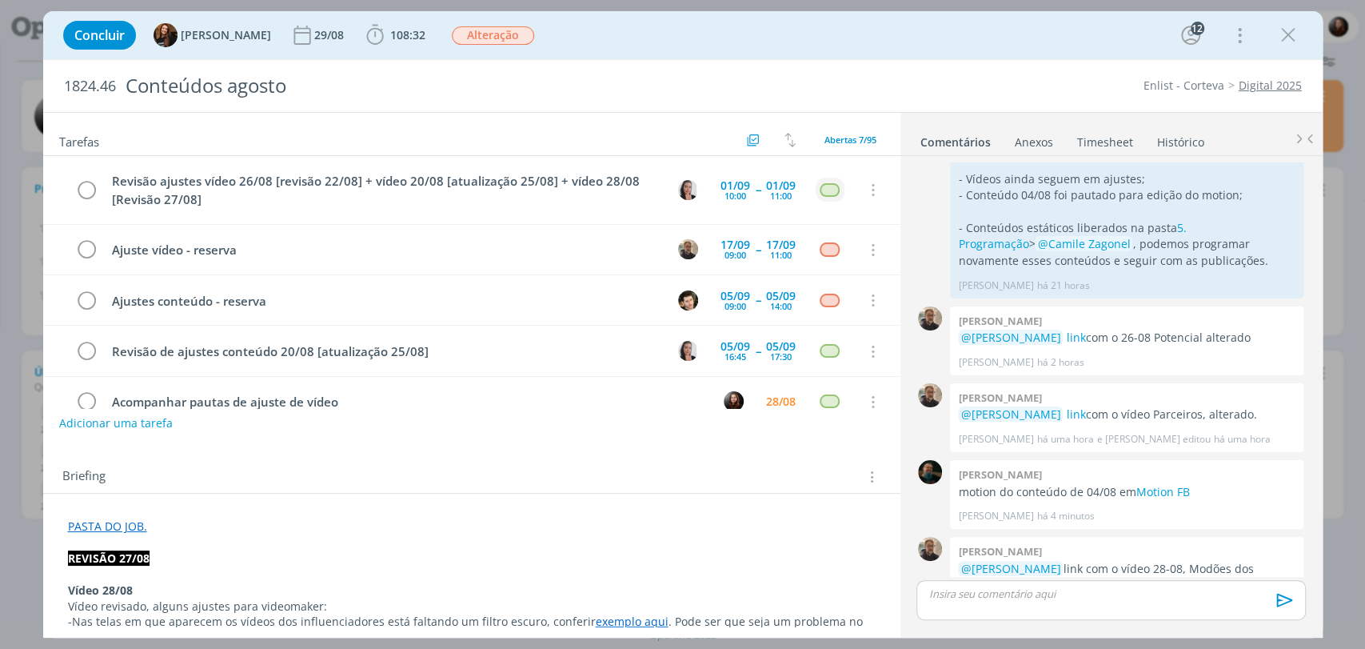
click at [704, 18] on div "Concluir Tayná Morsch 29/08 108:32 Iniciar Apontar Data * 28/08/2025 Horas * 00…" at bounding box center [683, 35] width 1256 height 38
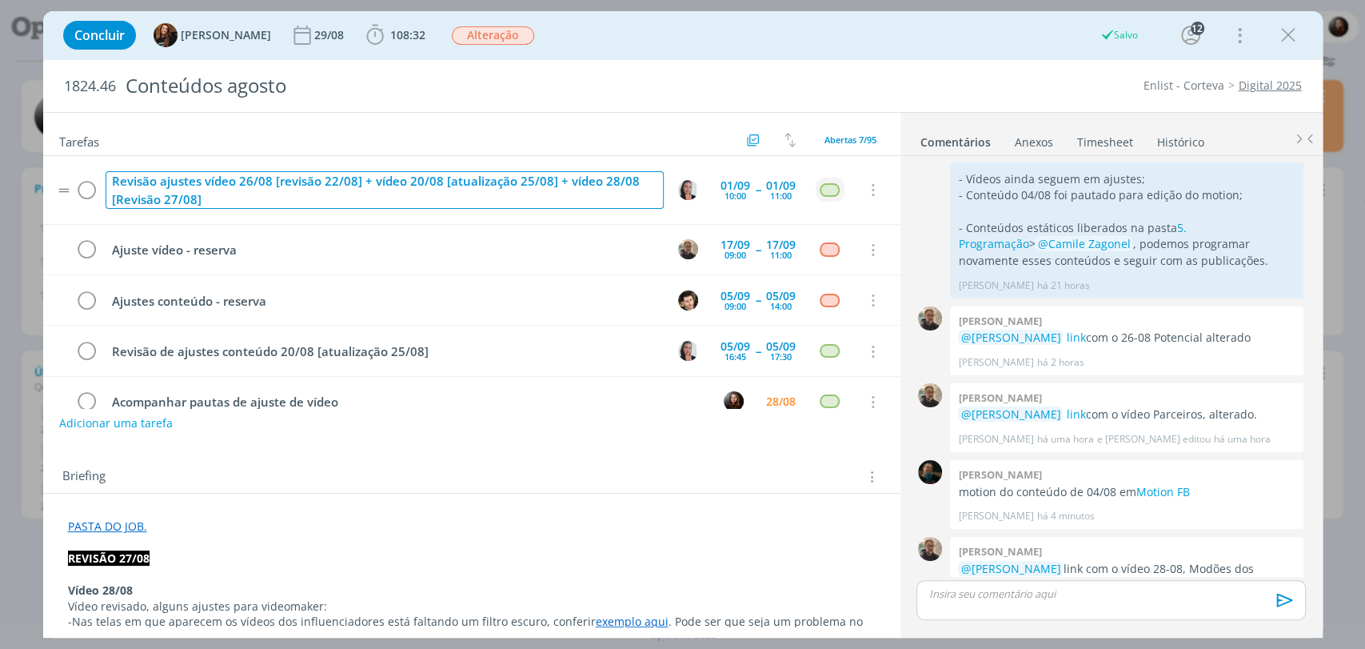
click at [198, 187] on div "Revisão ajustes vídeo 26/08 [revisão 22/08] + vídeo 20/08 [atualização 25/08] +…" at bounding box center [385, 190] width 558 height 38
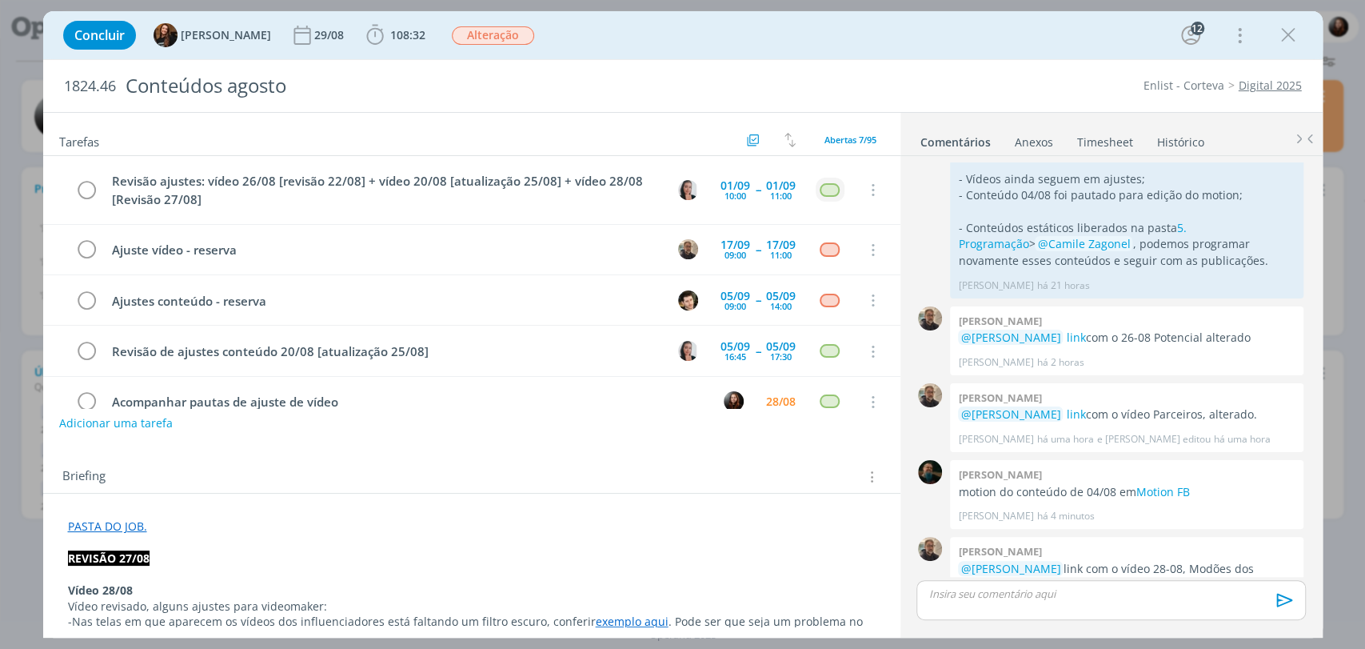
click at [950, 64] on div "1824.46 Conteúdos agosto Enlist - Corteva Digital 2025" at bounding box center [683, 86] width 1280 height 52
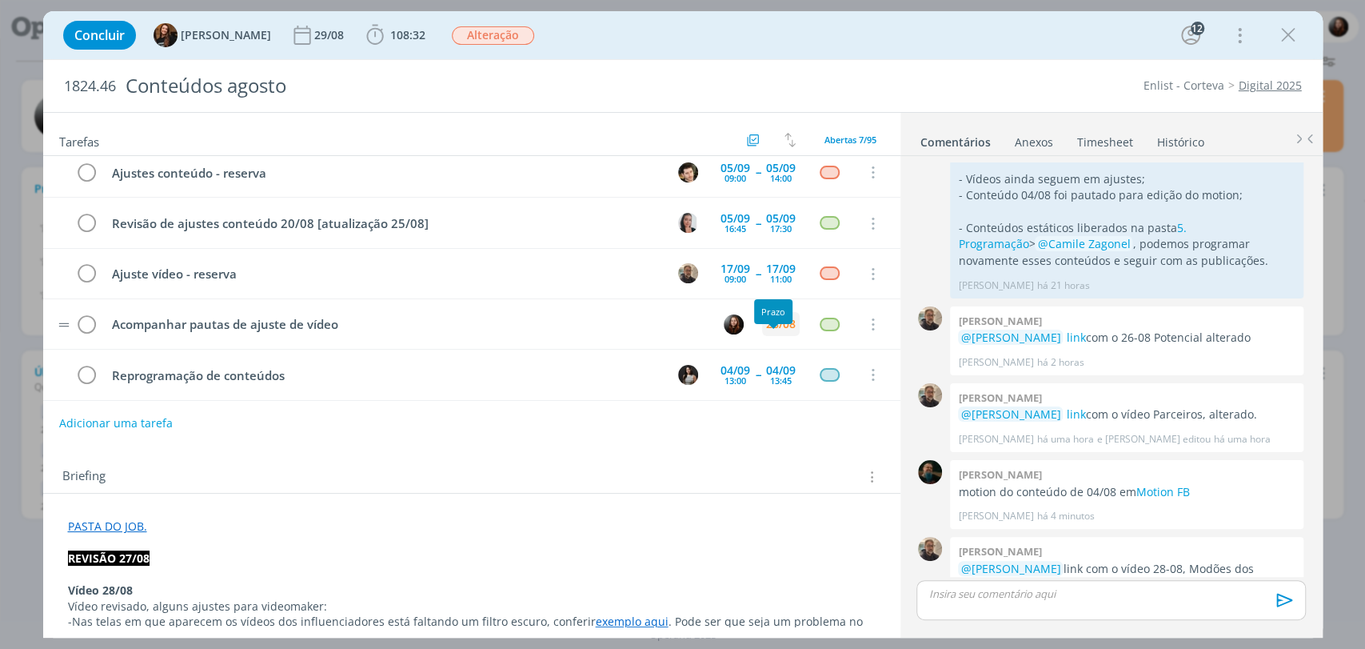
scroll to position [129, 0]
click at [267, 441] on div "Tarefas Usar Job de template Criar template a partir deste job Visualizar Templ…" at bounding box center [471, 369] width 857 height 513
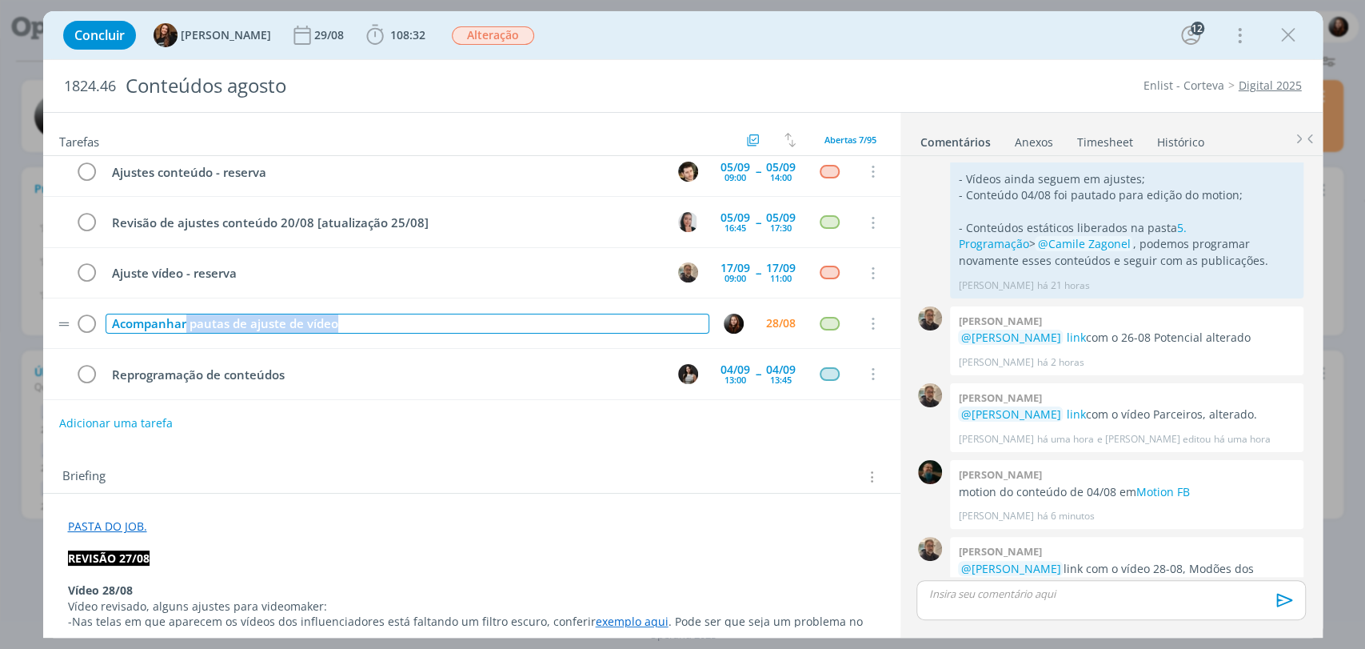
drag, startPoint x: 282, startPoint y: 328, endPoint x: 422, endPoint y: 328, distance: 140.8
click at [405, 328] on div "Acompanhar pautas de ajuste de vídeo" at bounding box center [408, 324] width 604 height 20
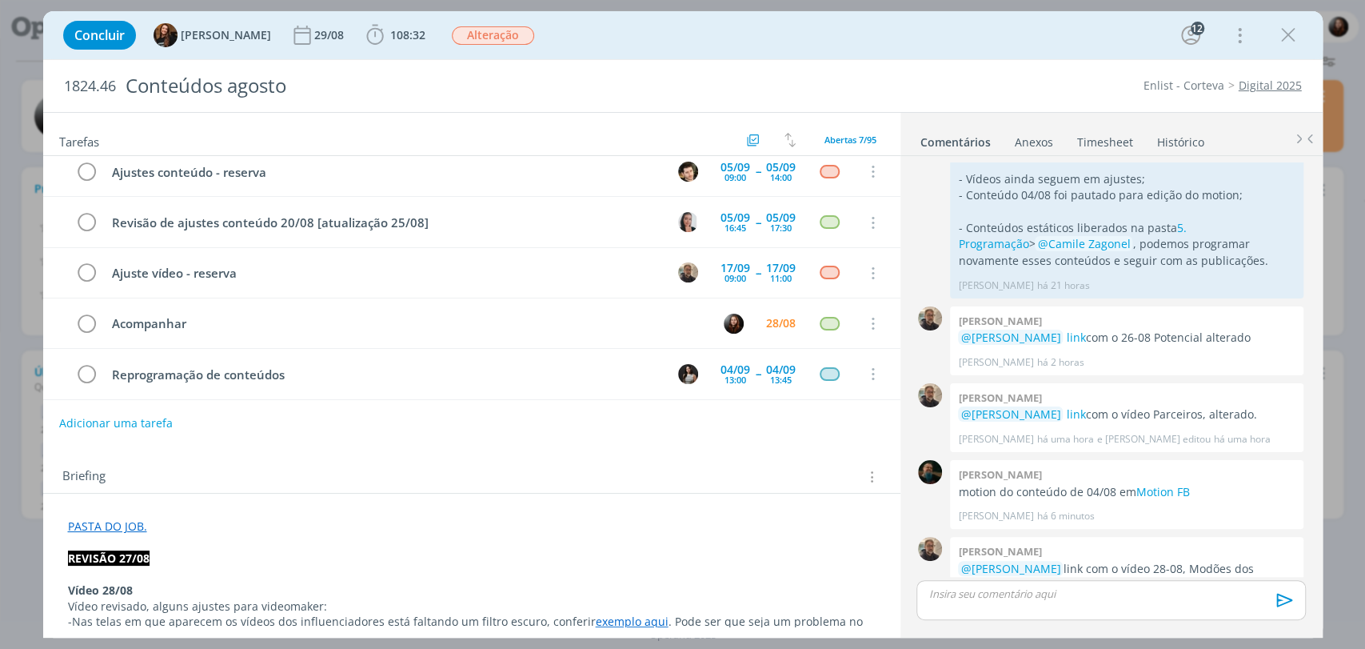
click at [397, 425] on div "Adicionar uma tarefa" at bounding box center [471, 423] width 857 height 29
click at [777, 319] on div "28/08" at bounding box center [781, 323] width 30 height 11
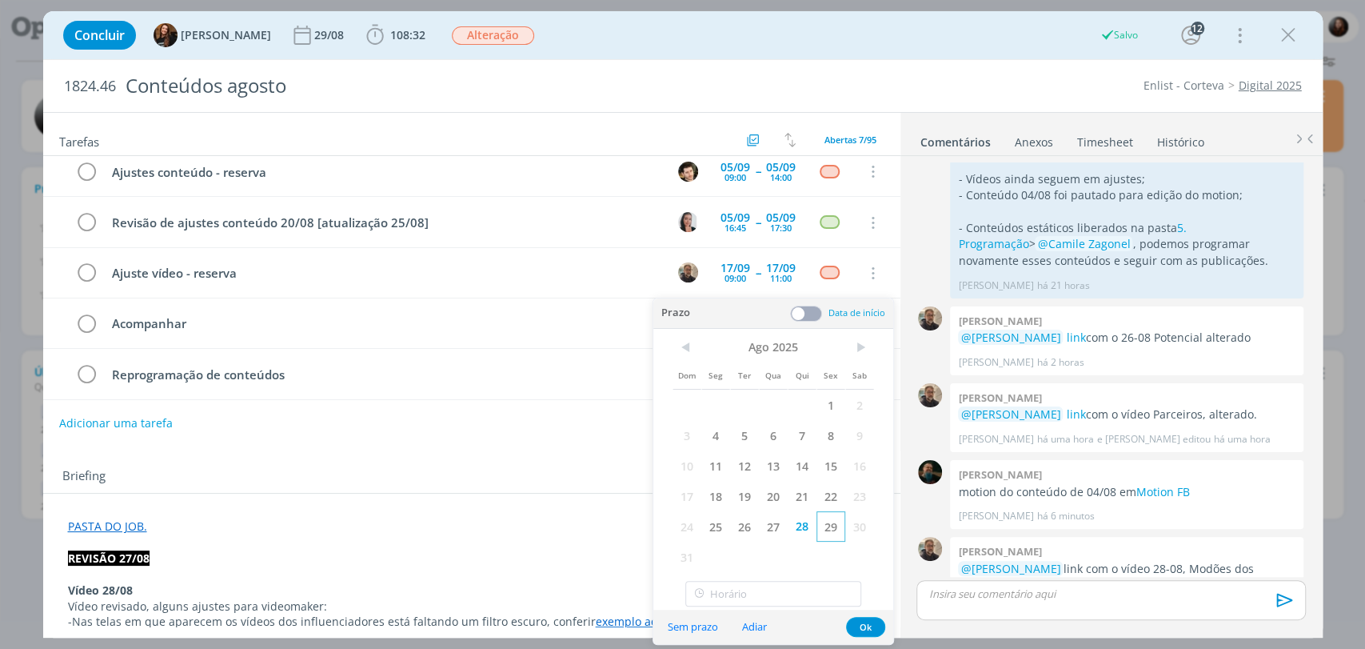
click at [832, 526] on span "29" at bounding box center [831, 526] width 29 height 30
click at [868, 627] on button "Ok" at bounding box center [865, 627] width 39 height 20
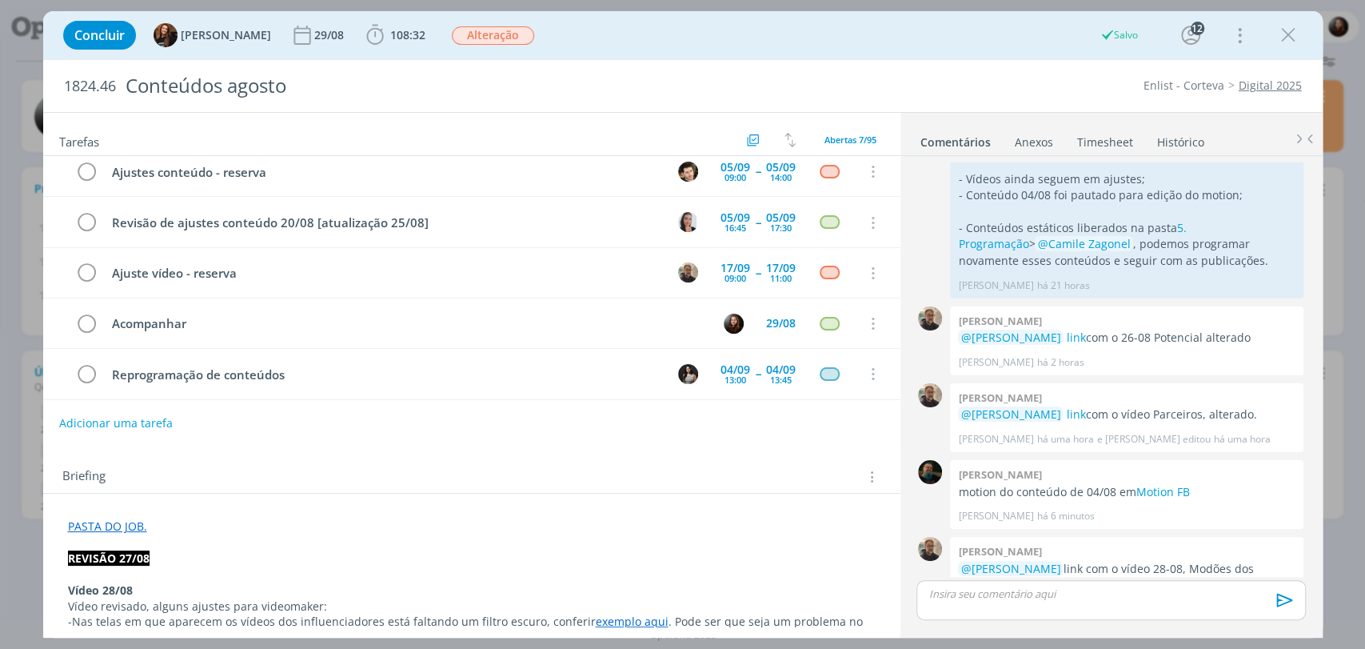
click at [662, 412] on div "Adicionar uma tarefa" at bounding box center [471, 423] width 857 height 29
click at [778, 322] on div "29/08" at bounding box center [781, 323] width 30 height 11
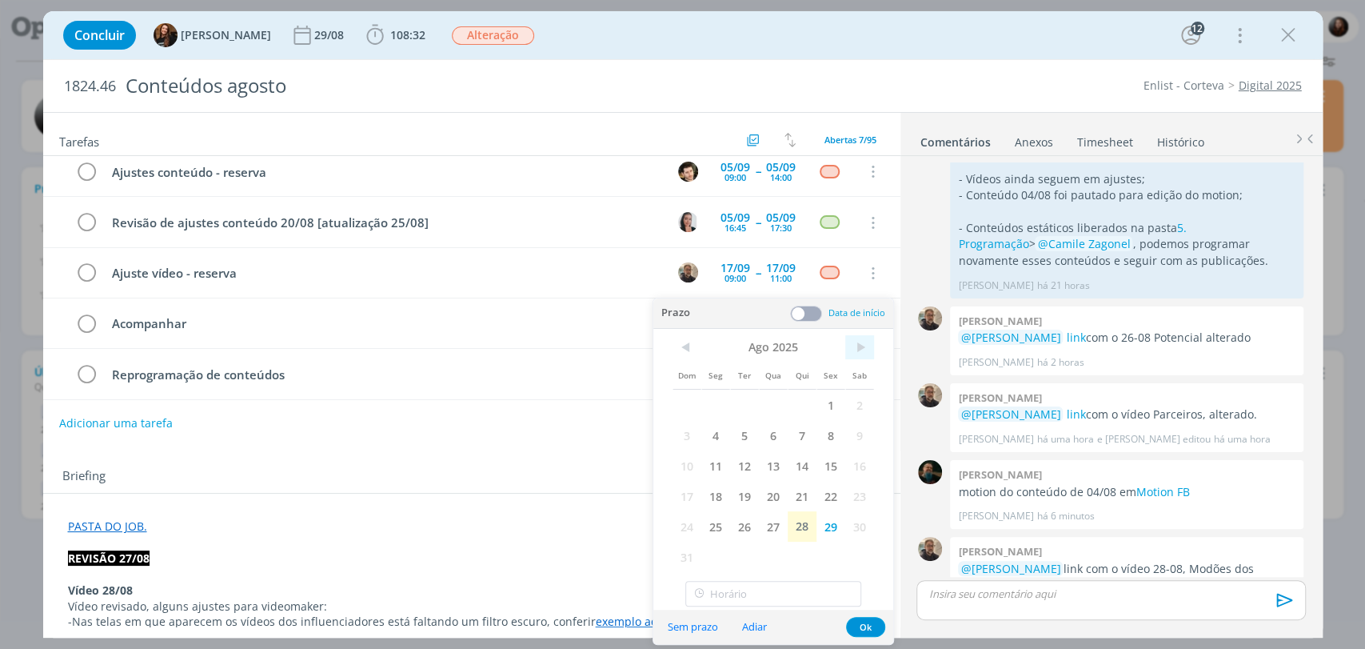
click at [865, 353] on span ">" at bounding box center [859, 347] width 29 height 24
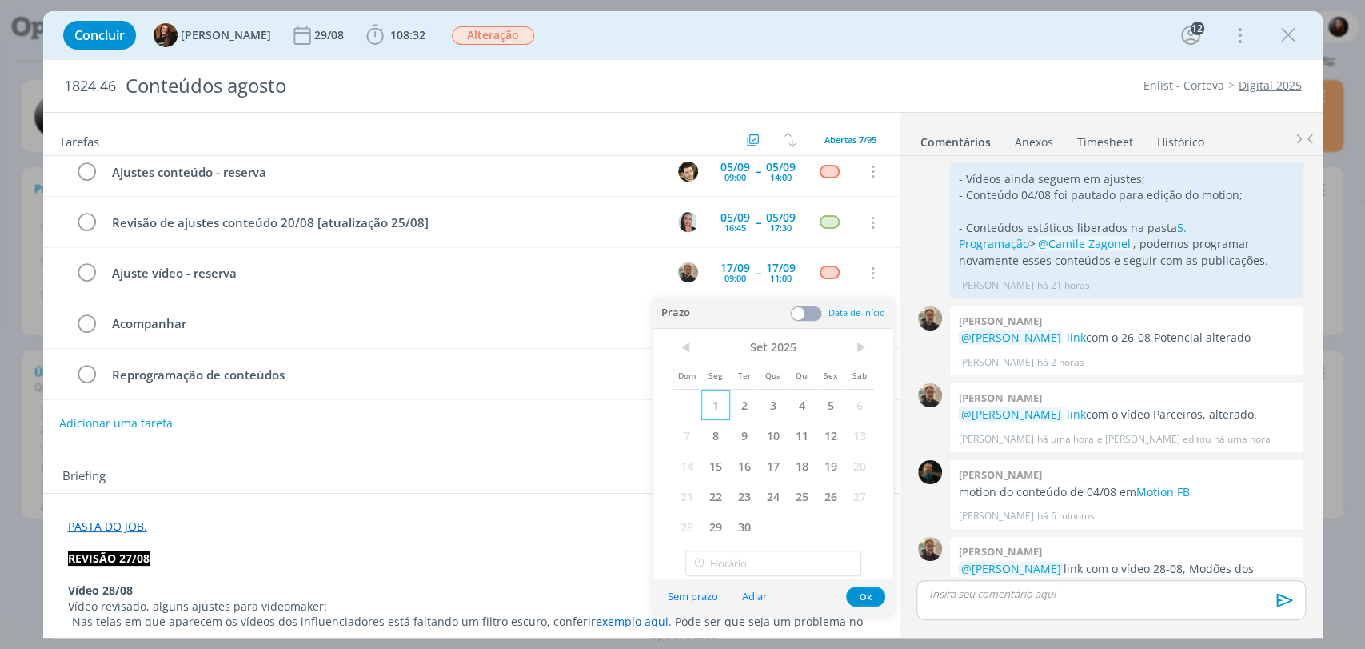
click at [720, 402] on span "1" at bounding box center [715, 404] width 29 height 30
click at [864, 594] on button "Ok" at bounding box center [865, 596] width 39 height 20
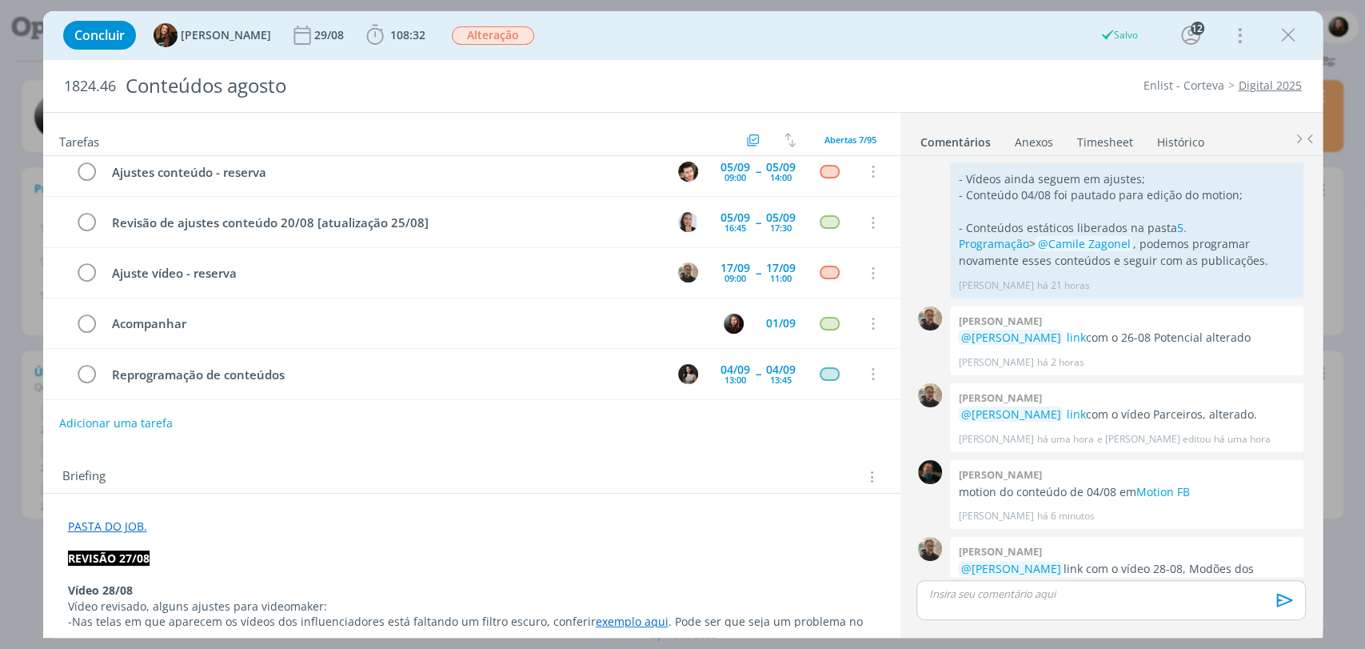
click at [779, 466] on div "Briefing Briefings Predefinidos Versões do Briefing Ver Briefing do Projeto" at bounding box center [473, 476] width 823 height 21
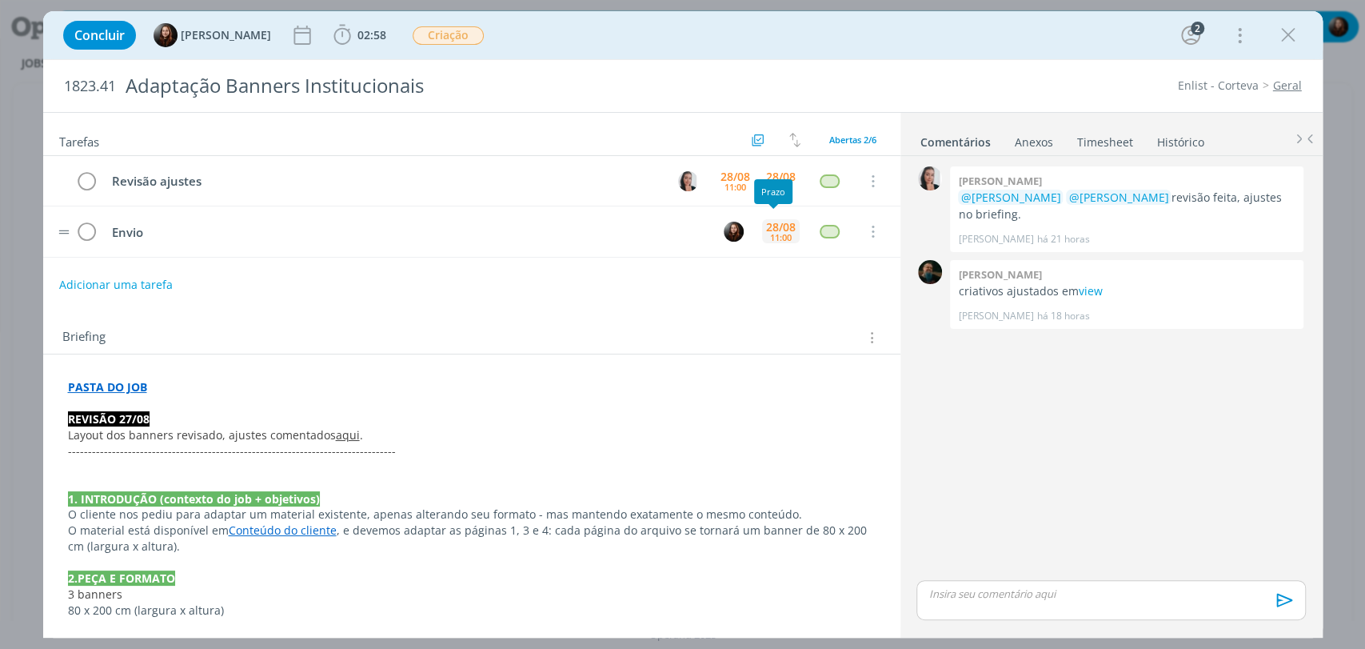
click at [774, 233] on div "11:00" at bounding box center [781, 237] width 22 height 9
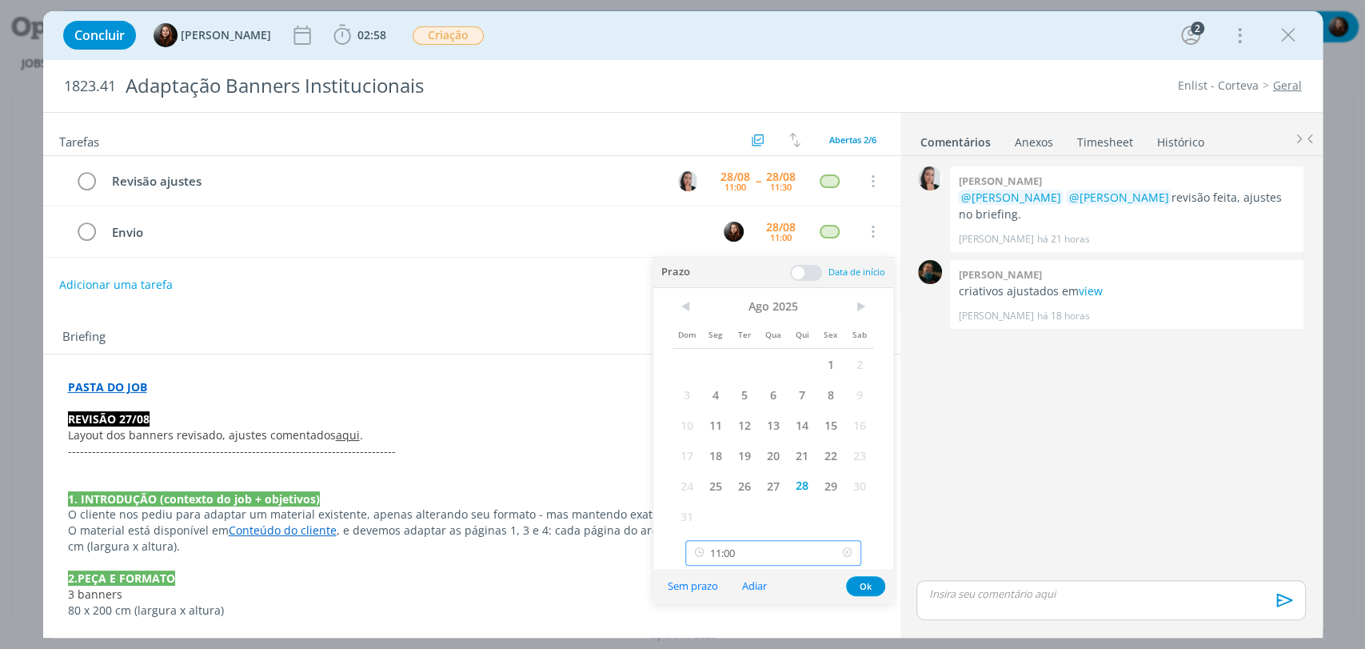
click at [806, 559] on input "11:00" at bounding box center [773, 553] width 176 height 26
click at [721, 417] on div "11:45" at bounding box center [775, 418] width 178 height 29
type input "11:45"
click at [864, 584] on button "Ok" at bounding box center [865, 586] width 39 height 20
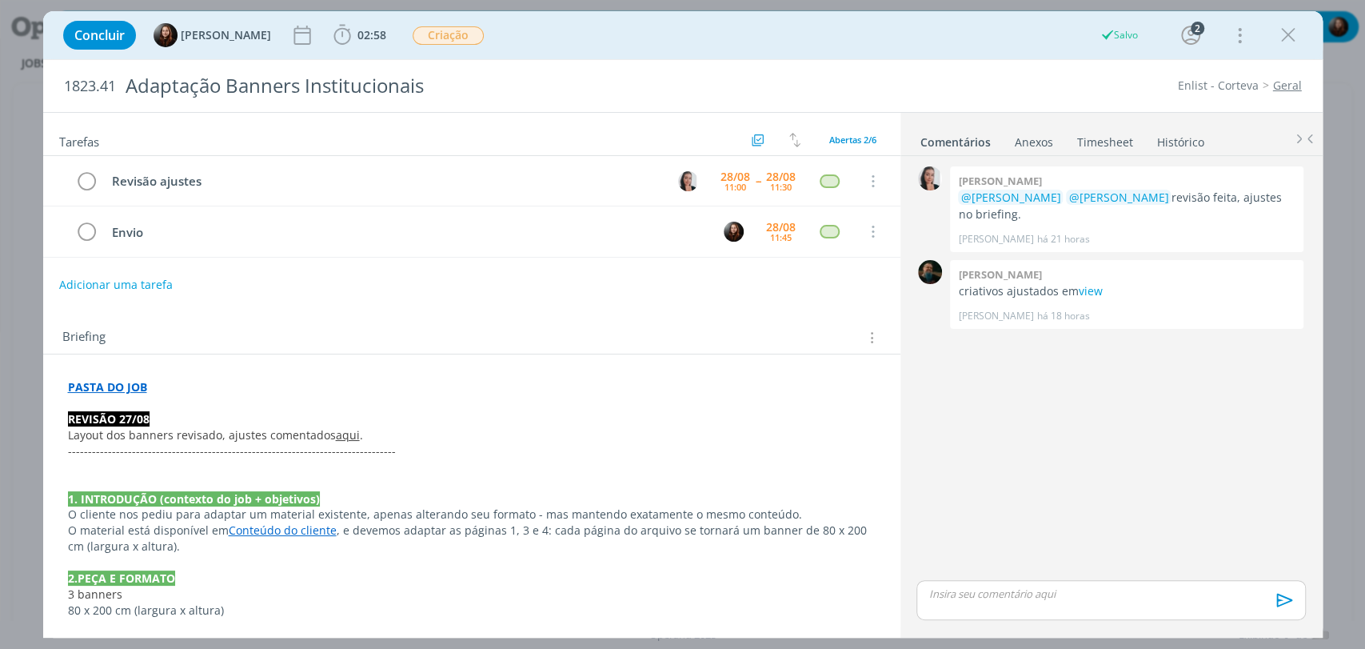
click at [1034, 479] on div "0 Caroline pieczarka @Eduarda Pereira @Murillo Rocha revisão feita, ajustes no …" at bounding box center [1110, 369] width 401 height 414
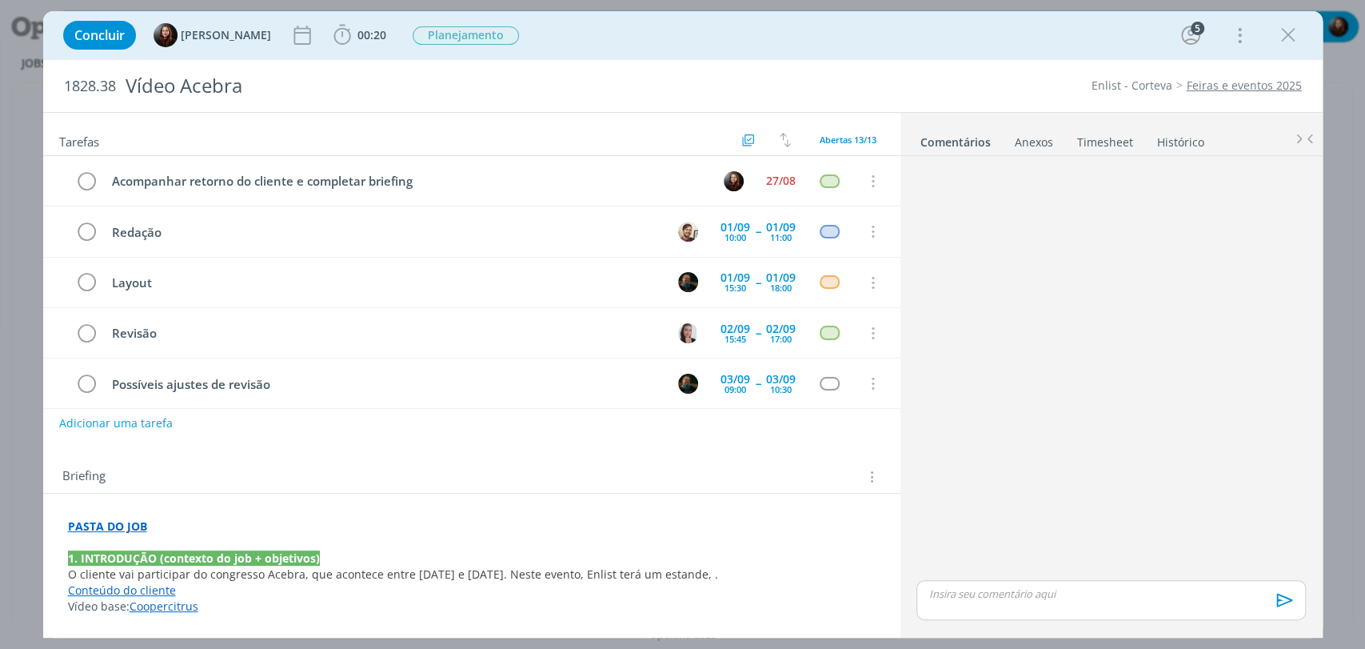
click at [1020, 354] on div "dialog" at bounding box center [1110, 369] width 401 height 414
click at [855, 51] on div "Concluir [PERSON_NAME] 00:20 Iniciar Apontar Data * [DATE] Horas * 00:00 Tarefa…" at bounding box center [683, 35] width 1256 height 38
click at [743, 51] on div "Concluir [PERSON_NAME] 00:20 Iniciar Apontar Data * [DATE] Horas * 00:00 Tarefa…" at bounding box center [683, 35] width 1256 height 38
click at [1010, 374] on div "dialog" at bounding box center [1110, 369] width 401 height 414
click at [1102, 356] on div "dialog" at bounding box center [1110, 369] width 401 height 414
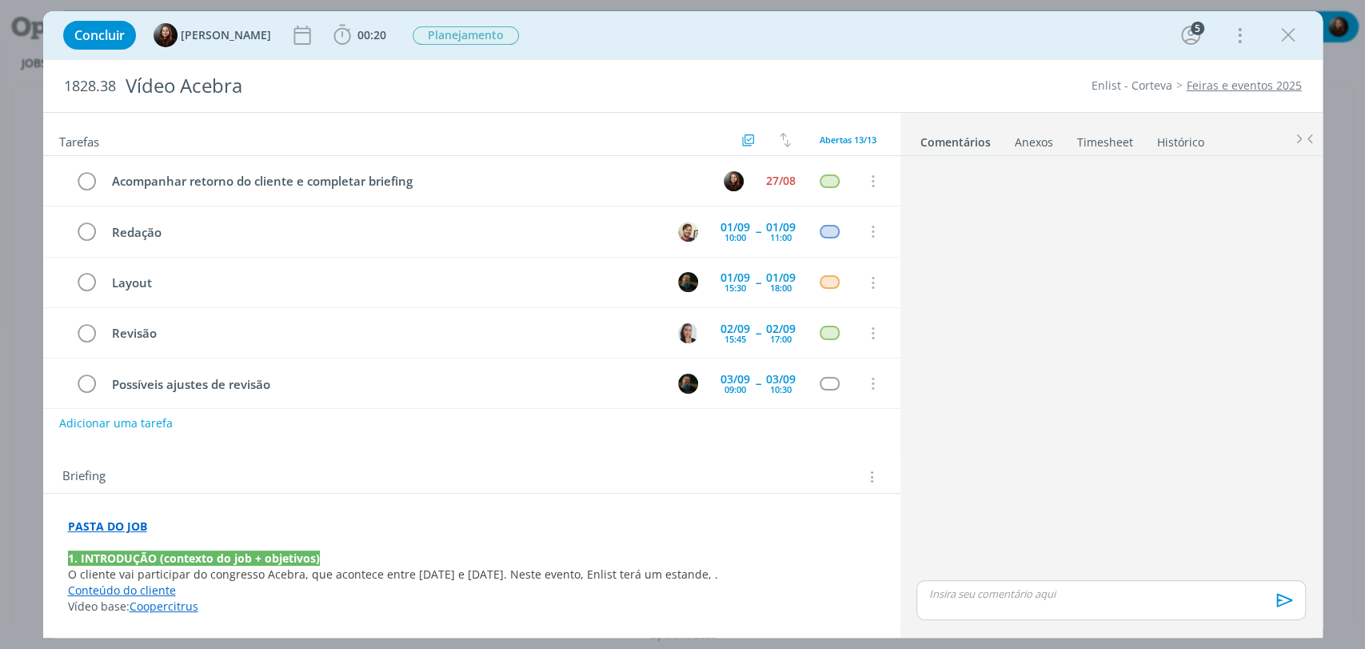
click at [663, 29] on div "Concluir [PERSON_NAME] 00:20 Iniciar Apontar Data * [DATE] Horas * 00:00 Tarefa…" at bounding box center [683, 35] width 1256 height 38
click at [965, 309] on div "dialog" at bounding box center [1110, 369] width 401 height 414
click at [1094, 265] on div "dialog" at bounding box center [1110, 369] width 401 height 414
click at [767, 176] on div "27/08" at bounding box center [781, 180] width 30 height 11
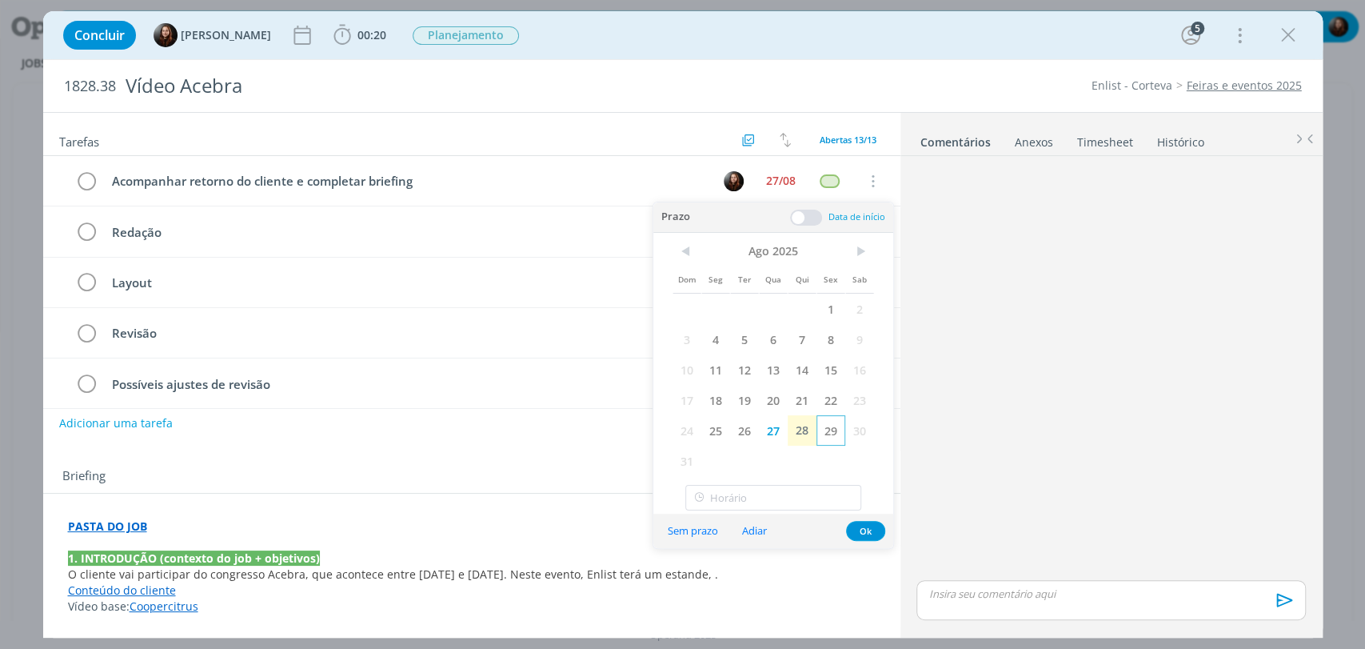
click at [837, 433] on span "29" at bounding box center [831, 430] width 29 height 30
click at [1082, 282] on div "dialog" at bounding box center [1110, 369] width 401 height 414
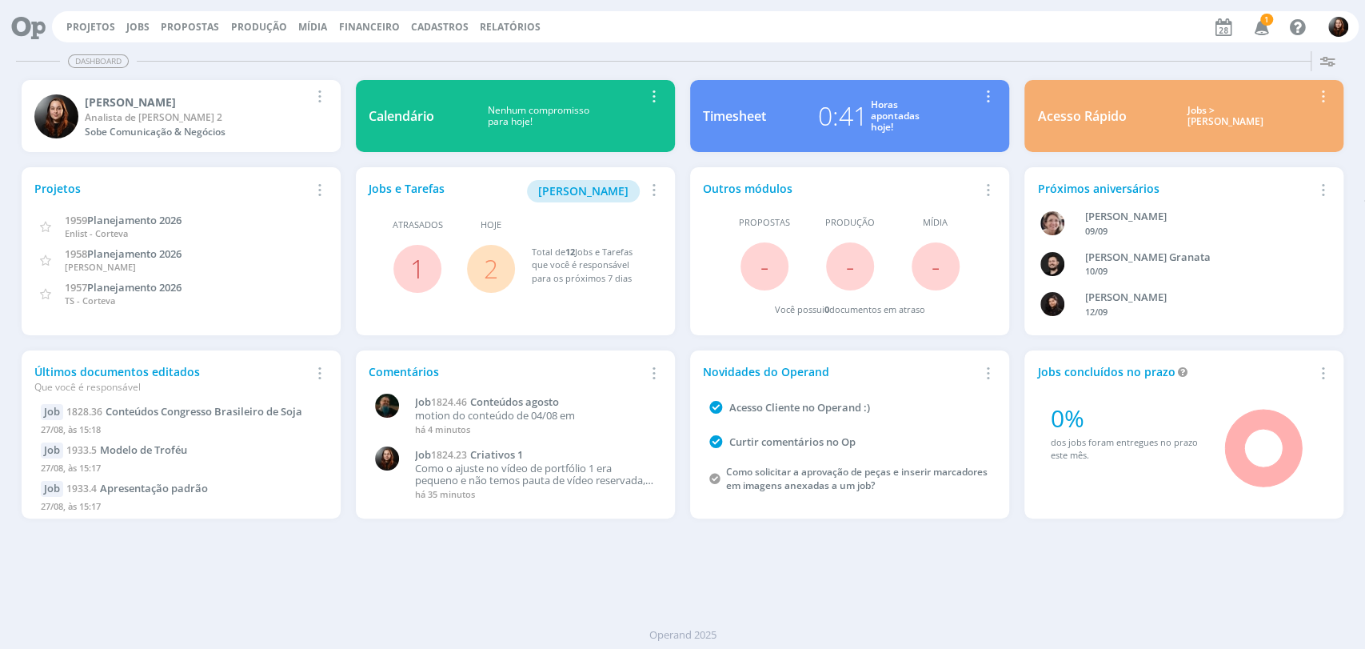
click at [122, 26] on button "Jobs" at bounding box center [138, 27] width 33 height 13
click at [127, 27] on link "Jobs" at bounding box center [137, 27] width 23 height 14
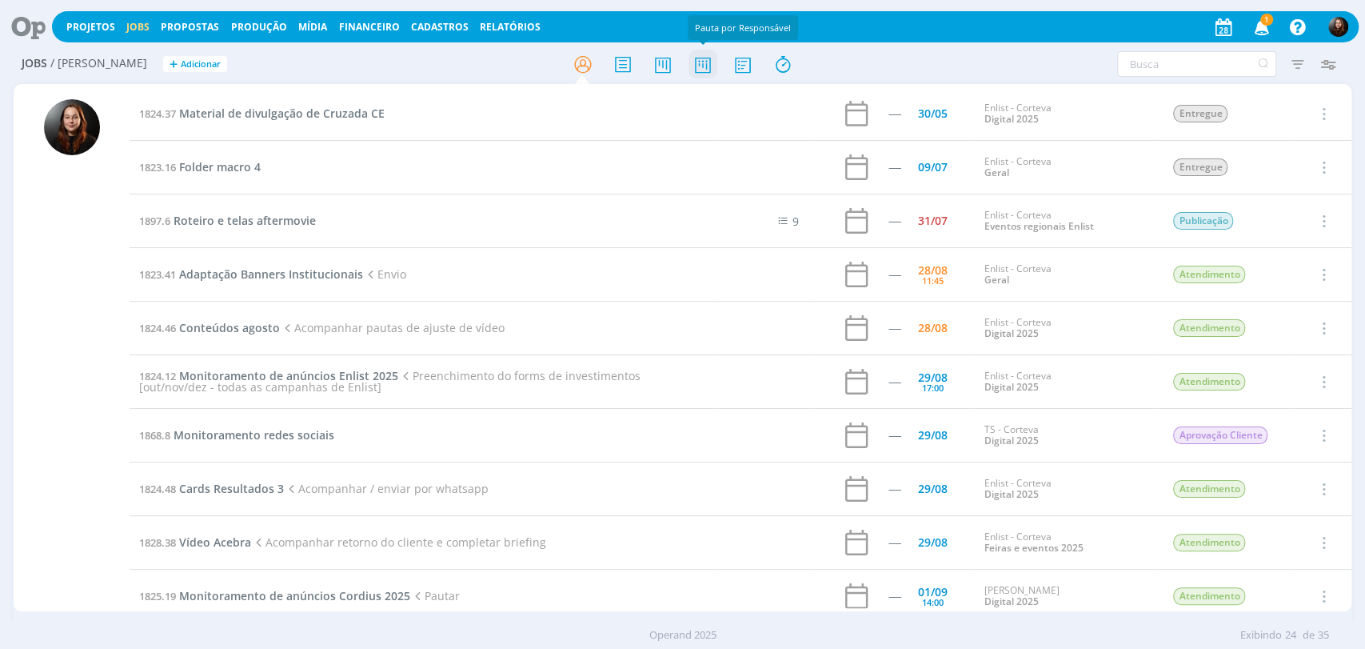
click at [700, 59] on icon at bounding box center [702, 64] width 29 height 31
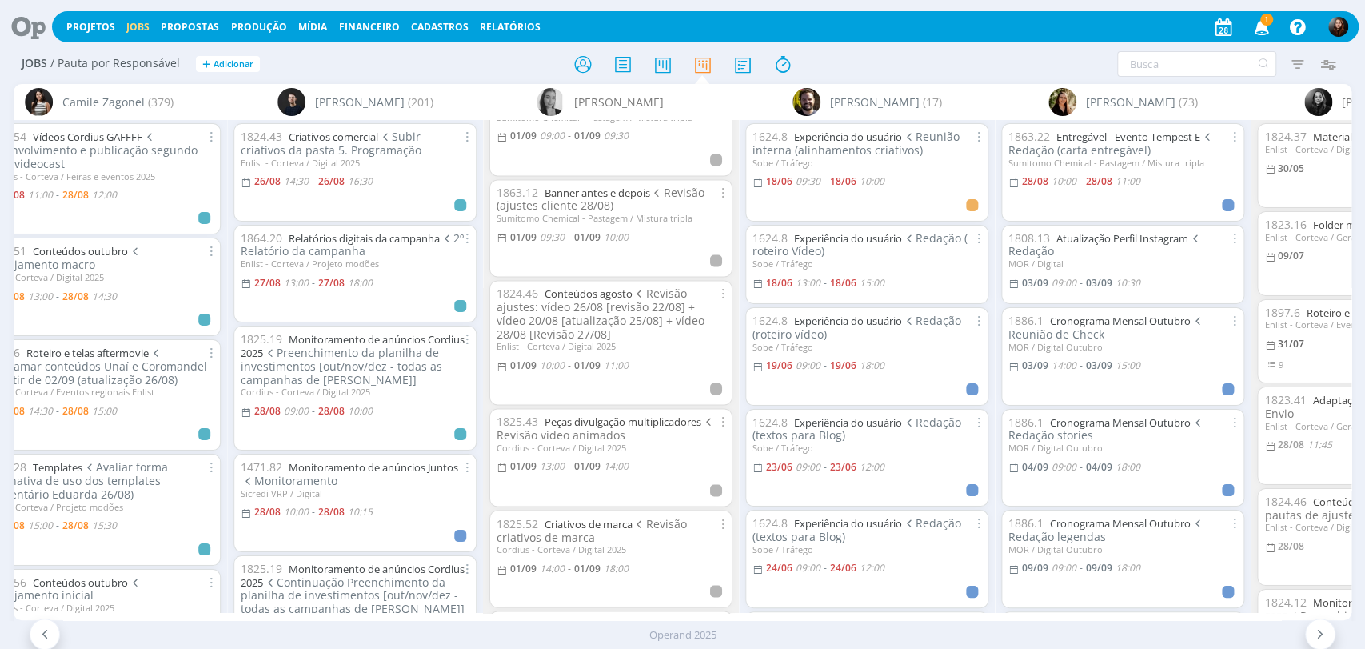
scroll to position [1815, 0]
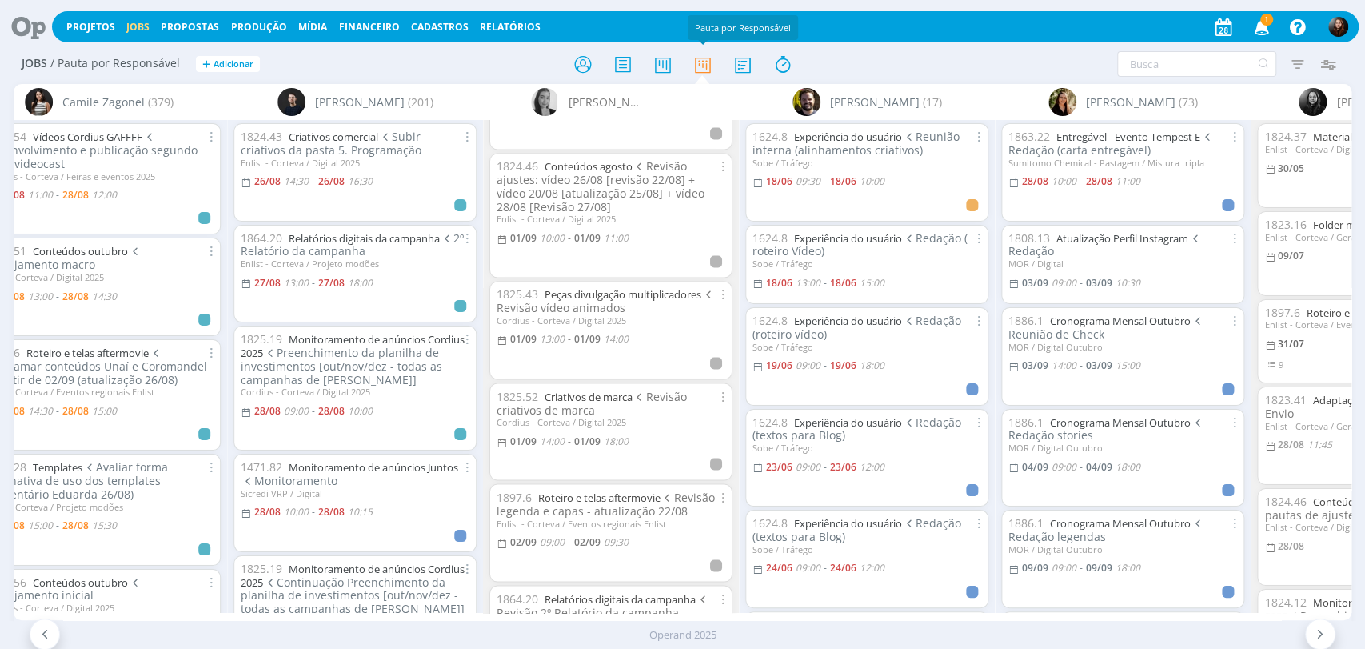
click at [30, 25] on icon at bounding box center [22, 26] width 33 height 31
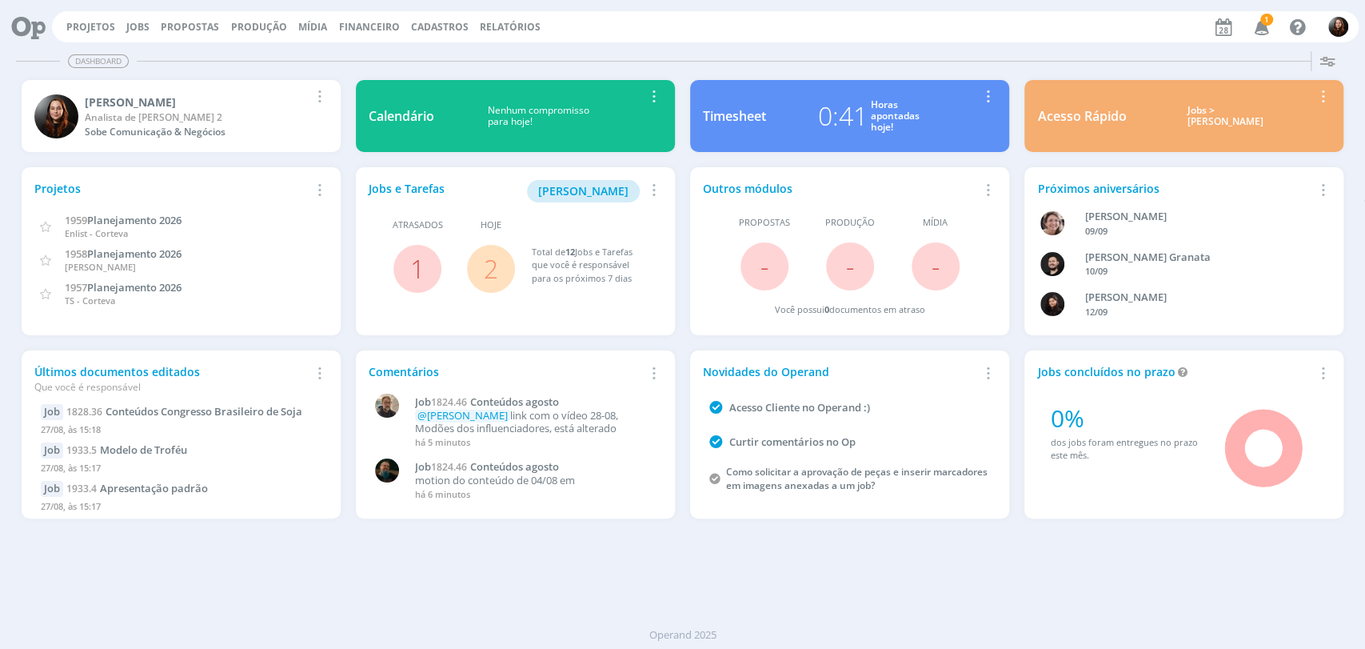
drag, startPoint x: 907, startPoint y: 42, endPoint x: 997, endPoint y: 41, distance: 89.6
click at [911, 40] on div "Projetos Jobs Propostas Produção Mídia Financeiro Cadastros Relatórios 1 Notifi…" at bounding box center [682, 25] width 1352 height 38
click at [1265, 29] on icon "button" at bounding box center [1262, 26] width 28 height 27
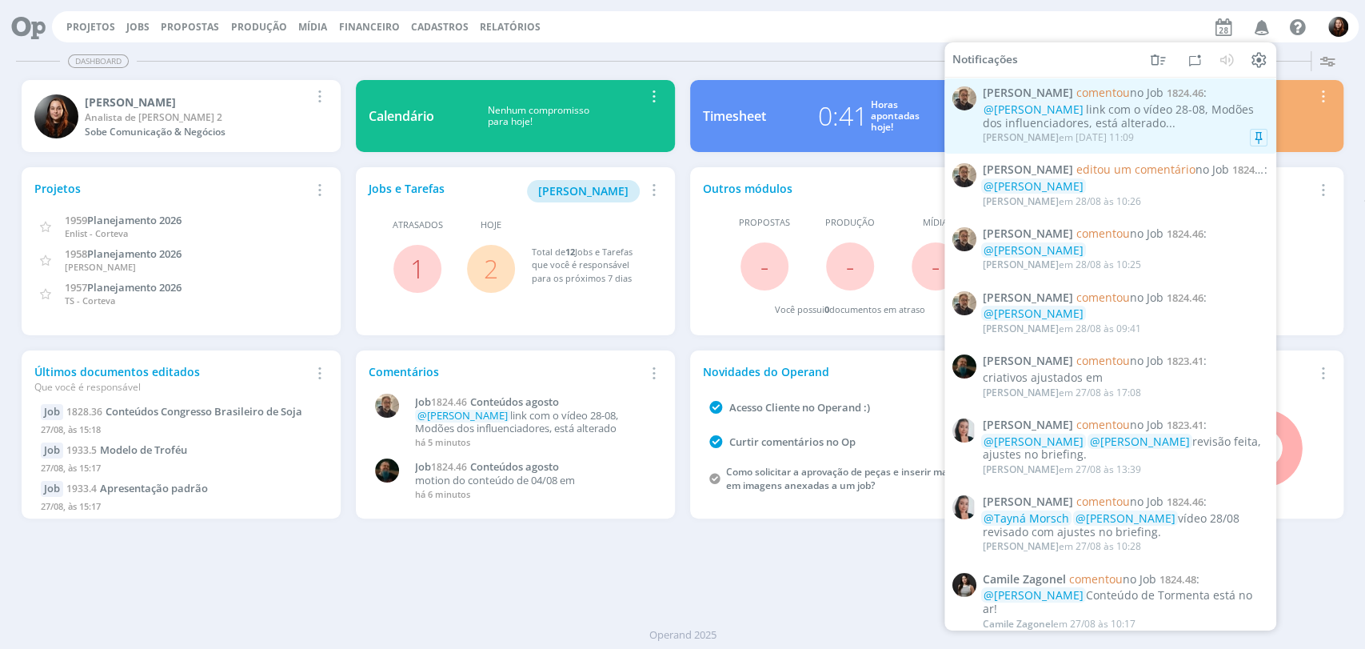
click at [1161, 132] on div "Rodrigo Bilheri em 28/08 às 11:09" at bounding box center [1125, 138] width 285 height 16
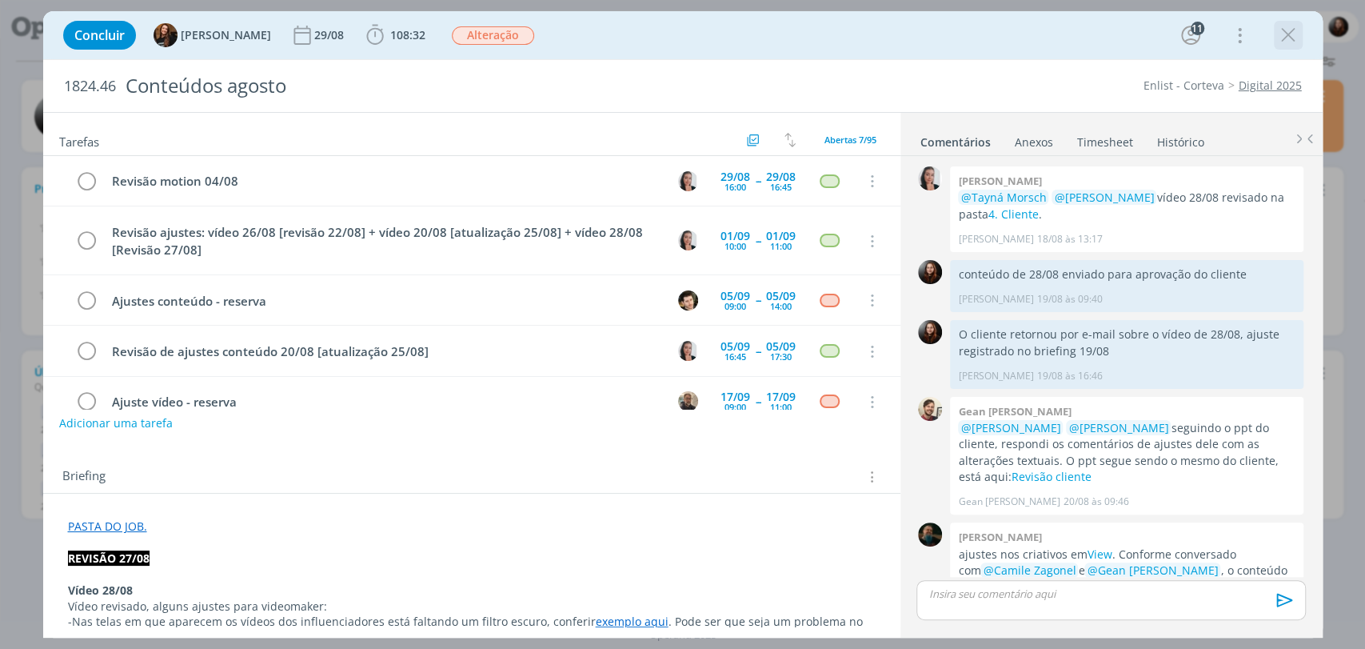
scroll to position [1695, 0]
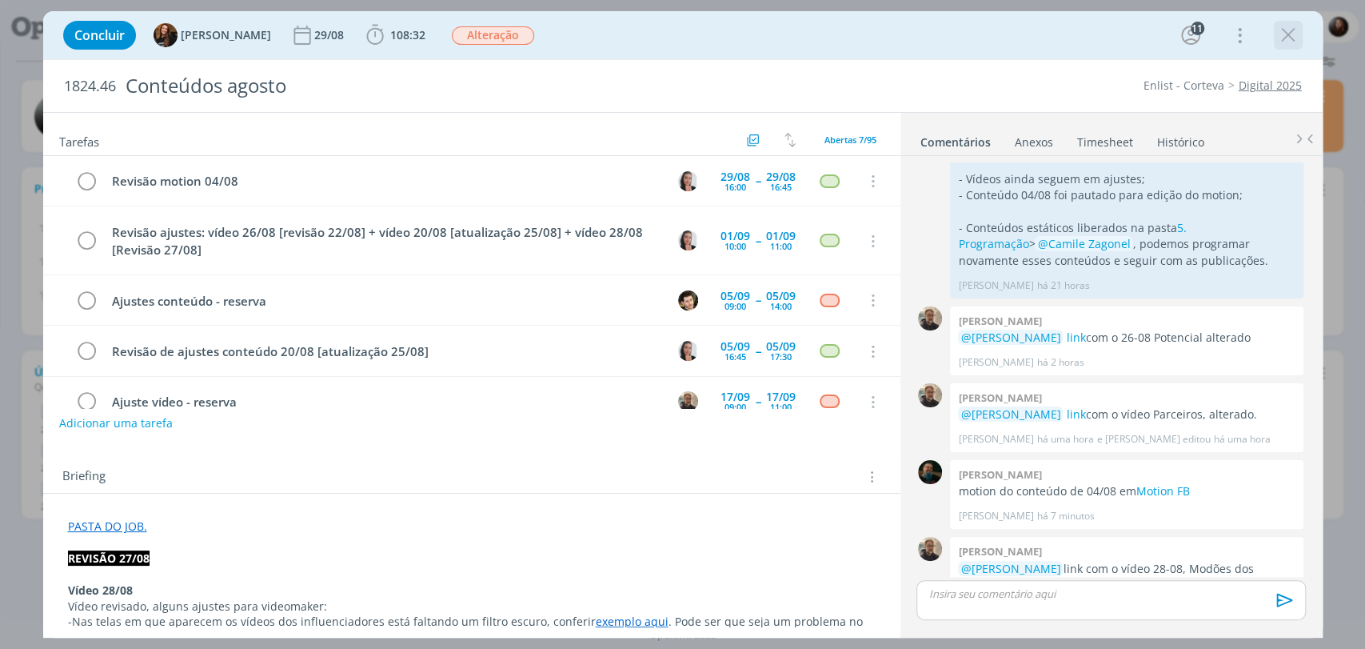
click at [1286, 30] on icon "dialog" at bounding box center [1288, 35] width 24 height 24
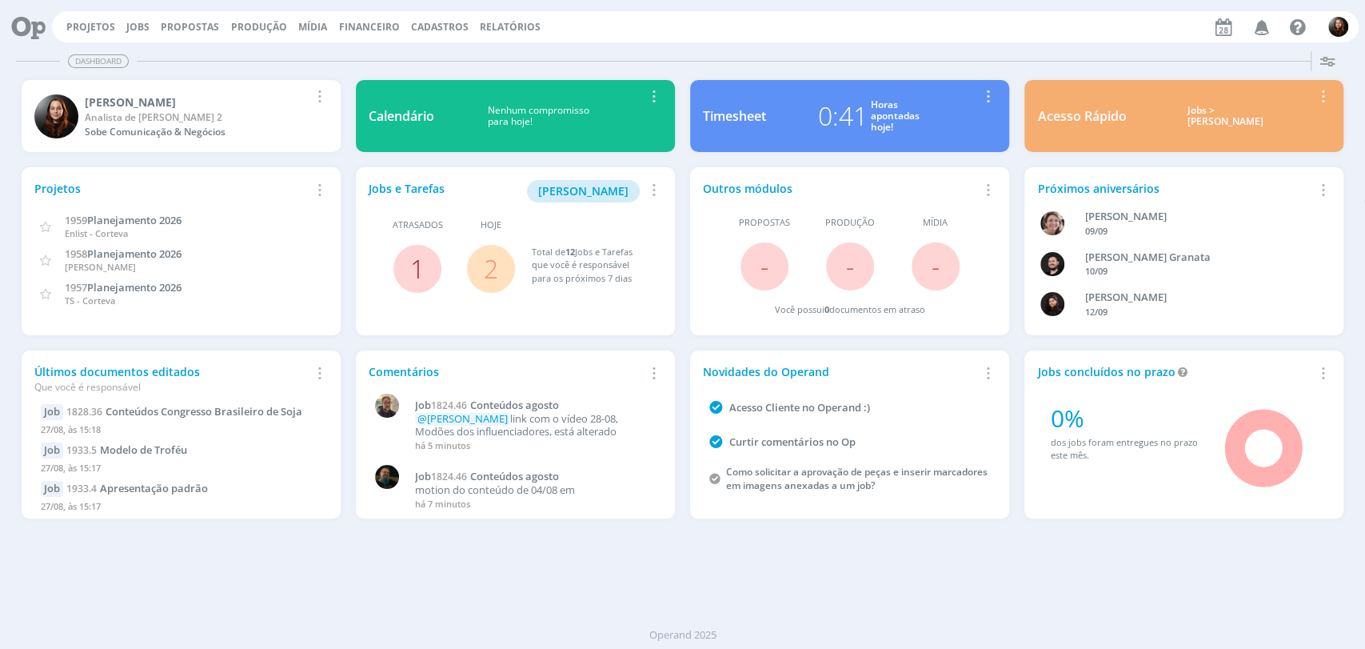
click at [417, 274] on link "1" at bounding box center [417, 268] width 14 height 34
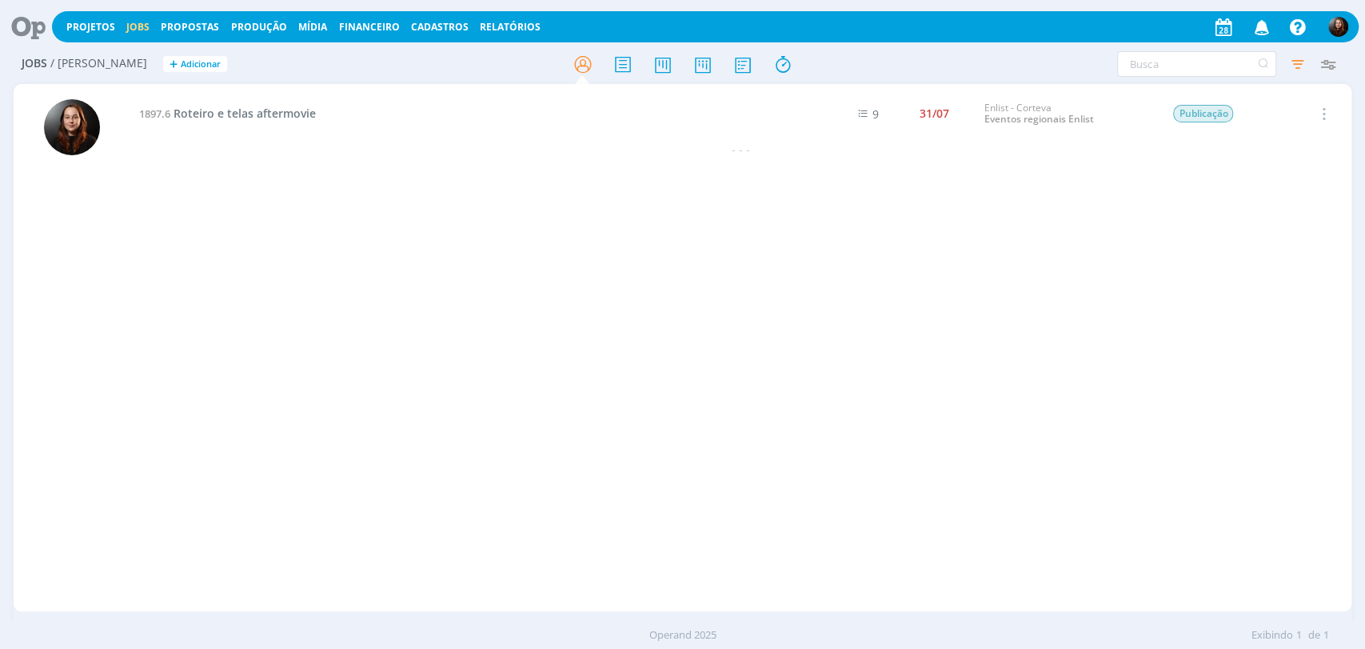
click at [18, 29] on icon at bounding box center [22, 26] width 33 height 31
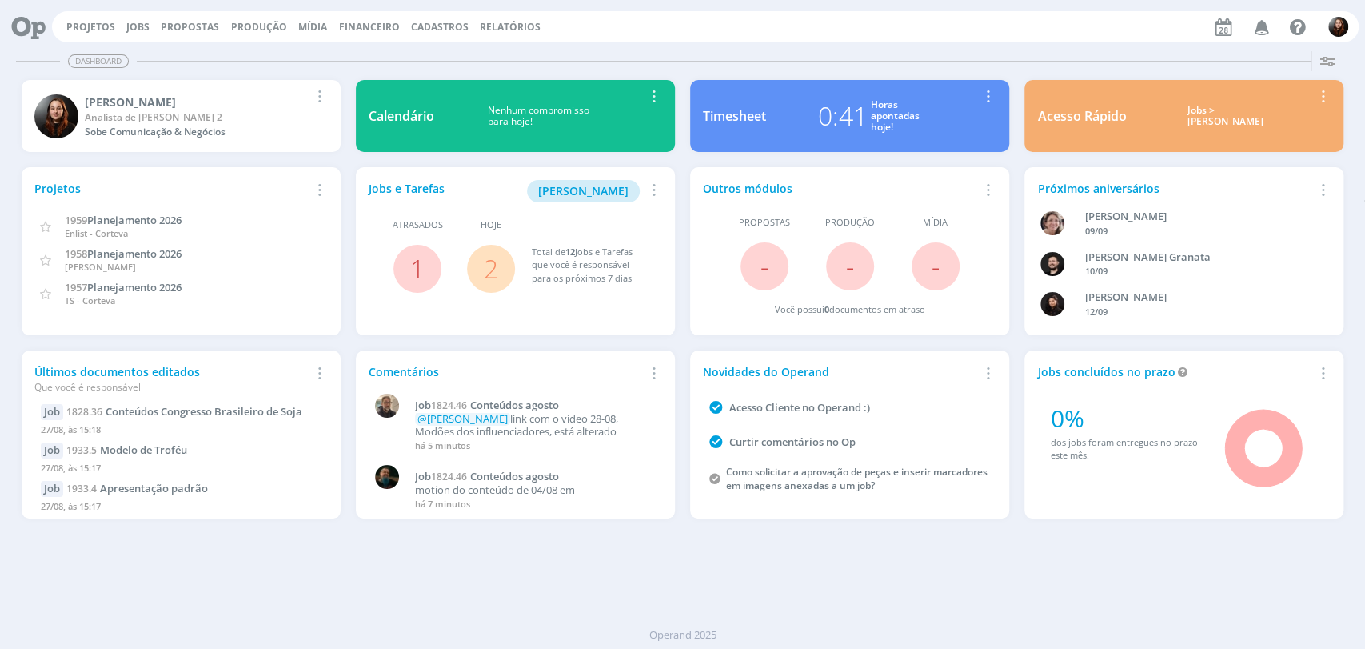
click at [486, 270] on link "2" at bounding box center [491, 268] width 14 height 34
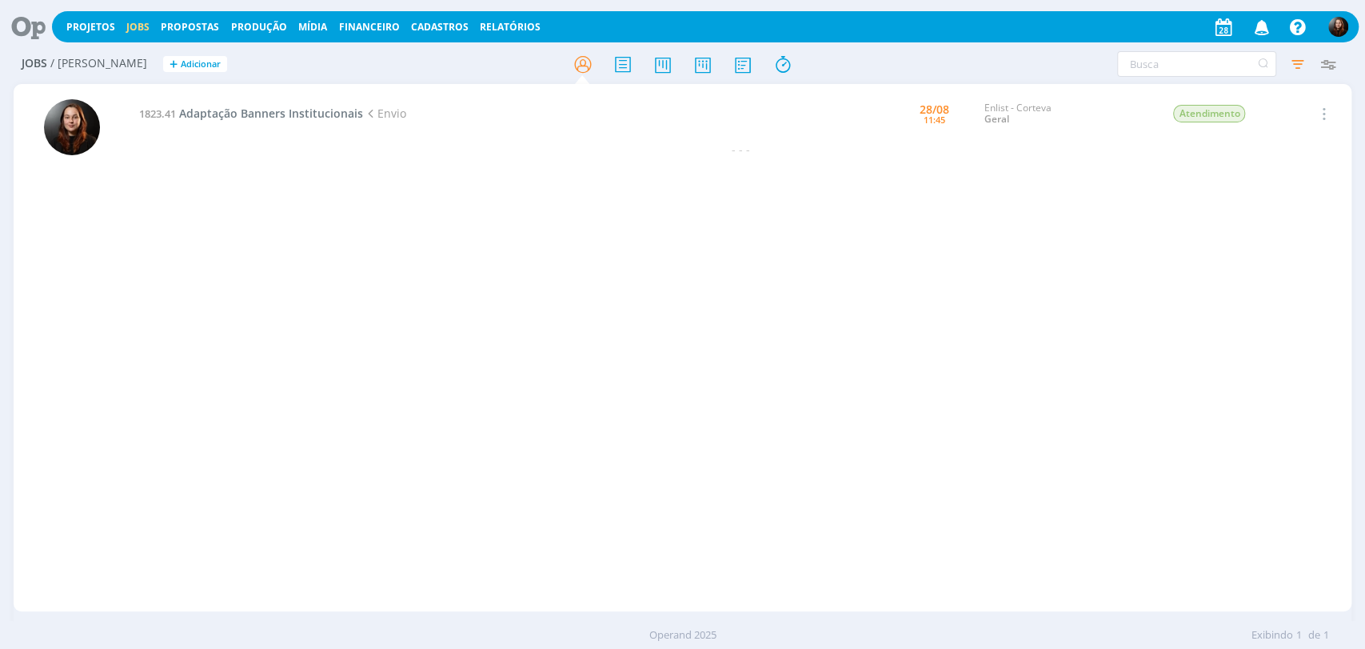
click at [28, 20] on icon at bounding box center [22, 26] width 33 height 31
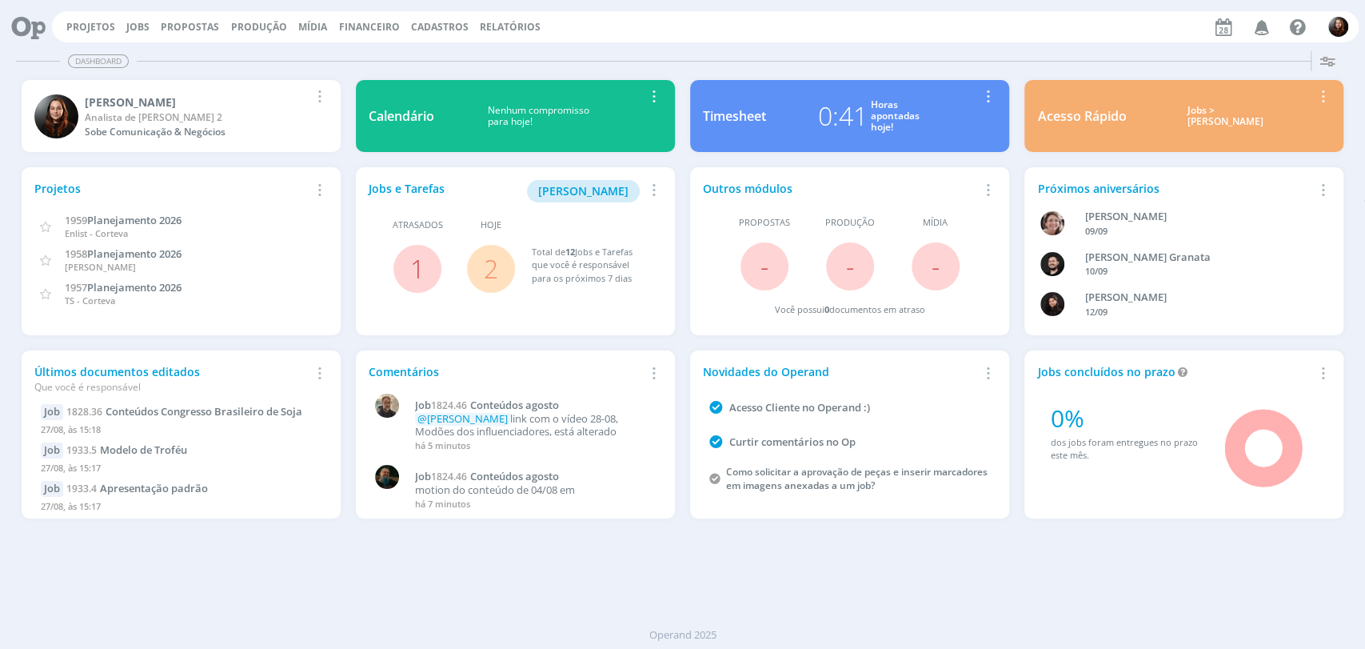
click at [861, 24] on div "Projetos Jobs Propostas Produção [GEOGRAPHIC_DATA] Financeiro Cadastros Relatór…" at bounding box center [705, 26] width 1307 height 31
click at [876, 34] on div "Projetos Jobs Propostas Produção [GEOGRAPHIC_DATA] Financeiro Cadastros Relatór…" at bounding box center [705, 26] width 1307 height 31
click at [732, 56] on div "Dashboard" at bounding box center [682, 61] width 1333 height 23
click at [140, 20] on link "Jobs" at bounding box center [137, 27] width 23 height 14
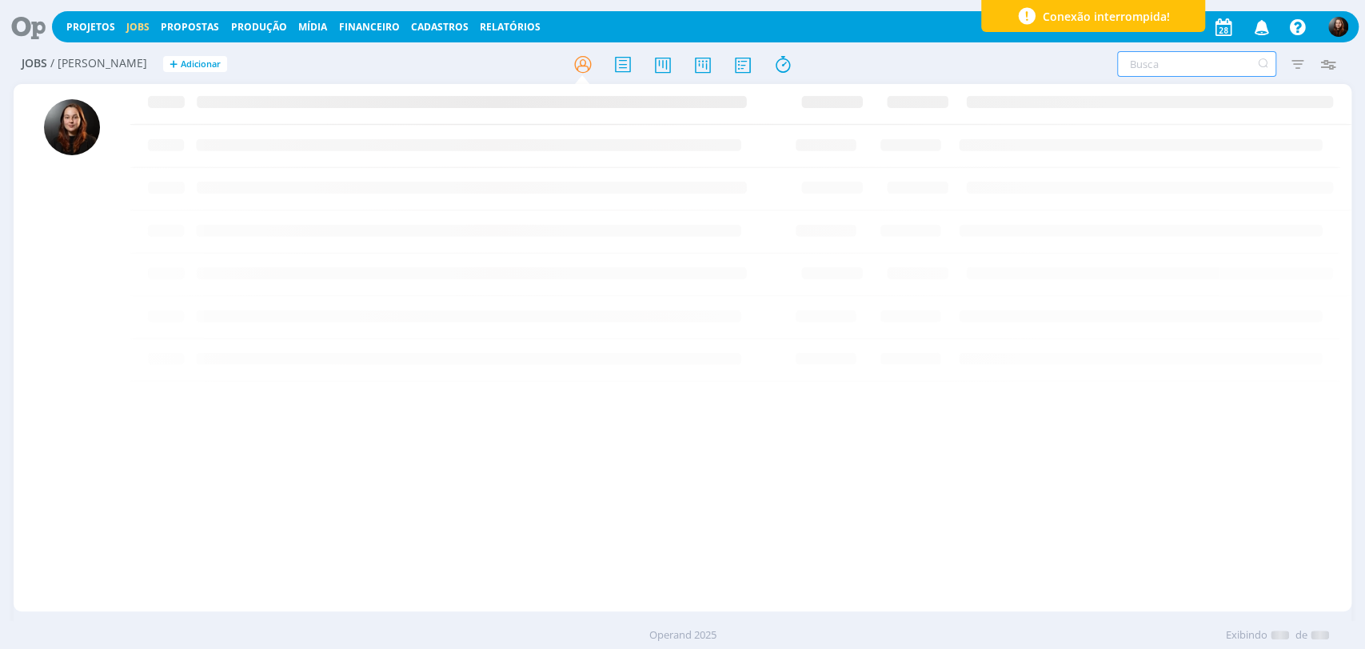
click at [1139, 70] on input "text" at bounding box center [1196, 64] width 159 height 26
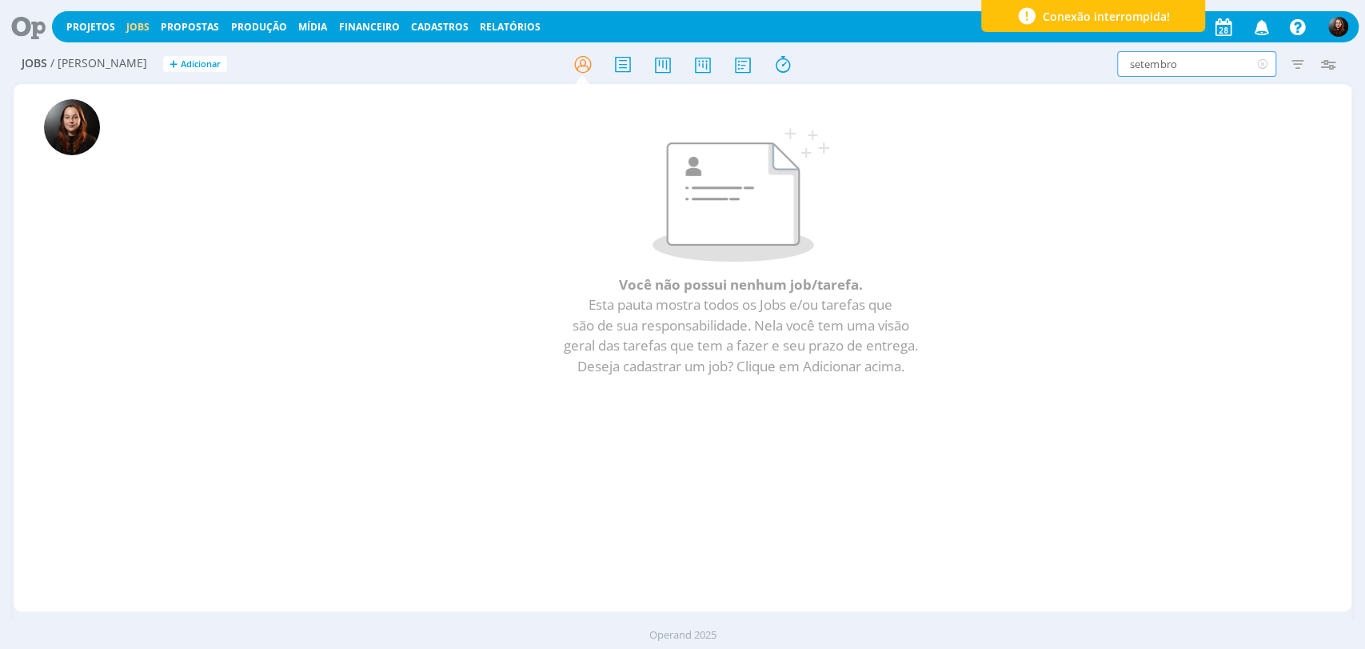
click at [1208, 65] on input "setembro" at bounding box center [1196, 64] width 159 height 26
type input "setem"
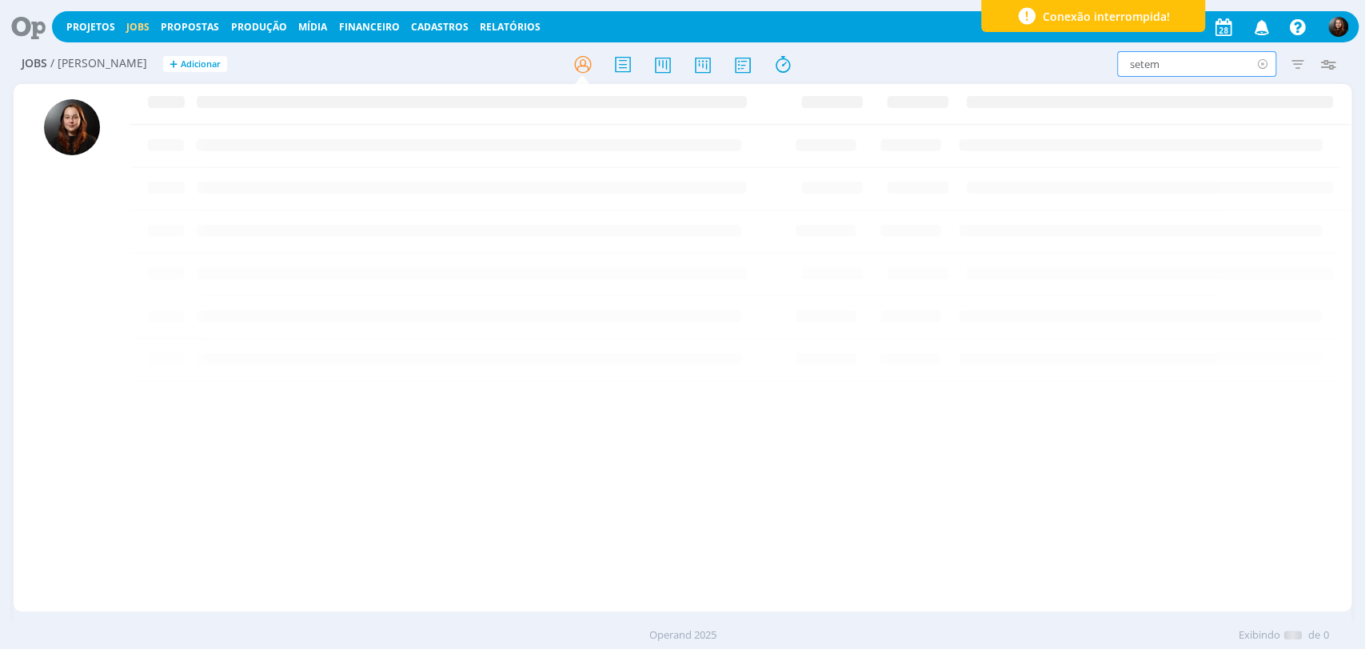
click at [1262, 66] on icon at bounding box center [1262, 64] width 20 height 26
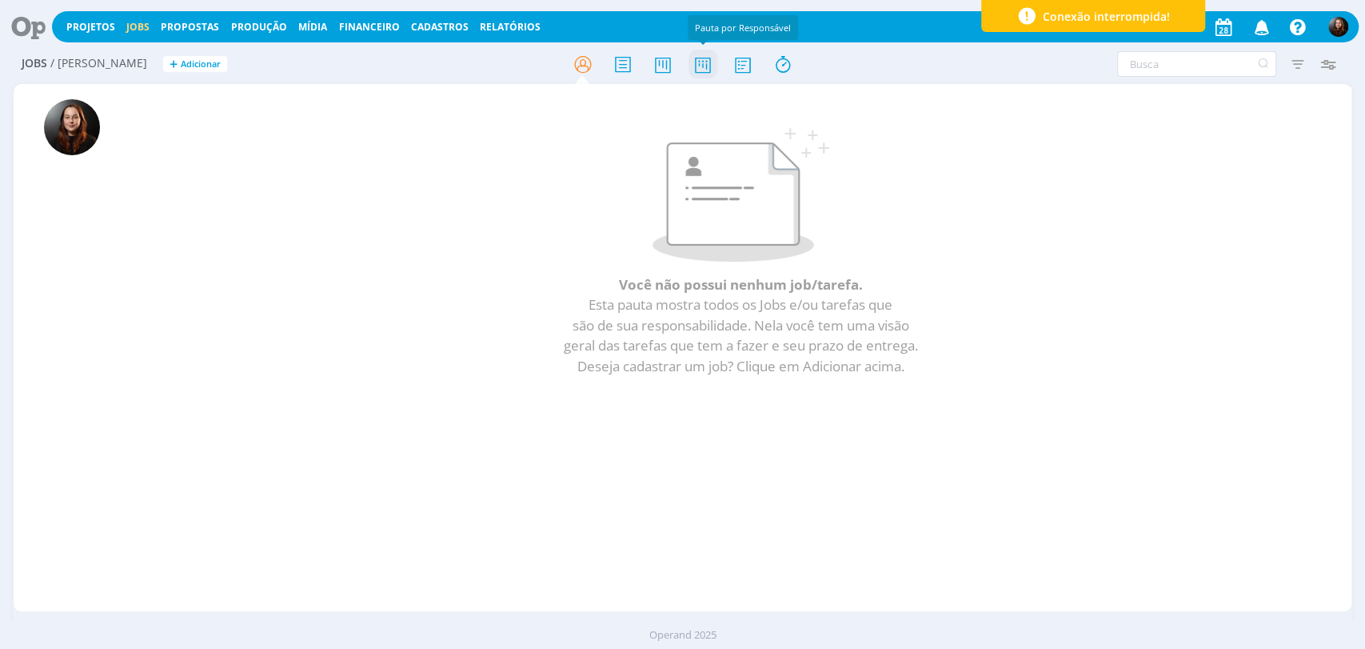
click at [710, 66] on icon at bounding box center [702, 64] width 29 height 31
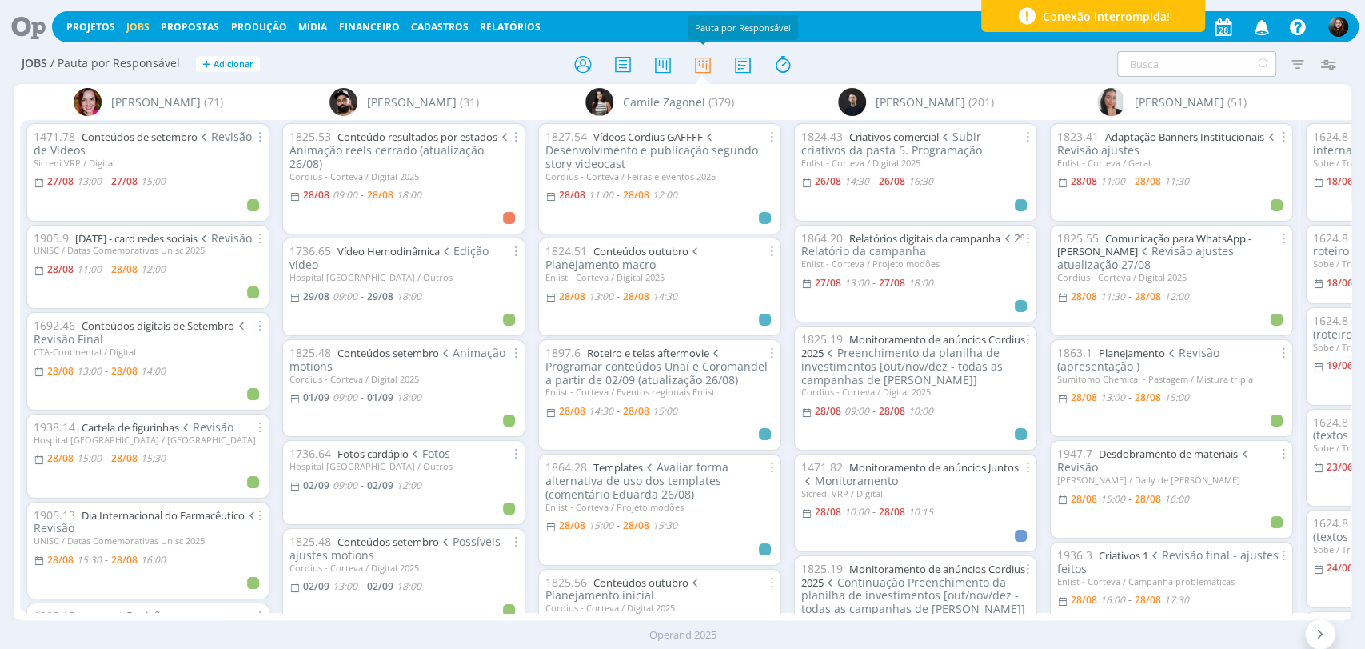
click at [1183, 64] on input "text" at bounding box center [1196, 64] width 159 height 26
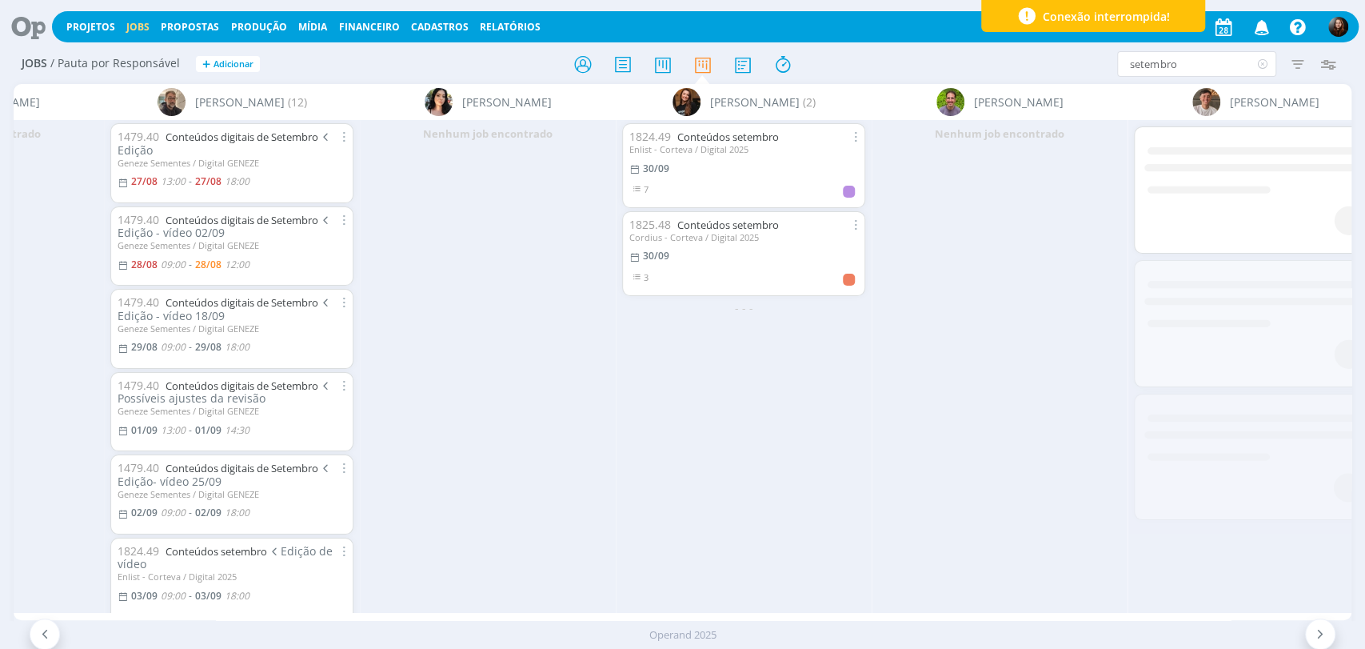
scroll to position [0, 4276]
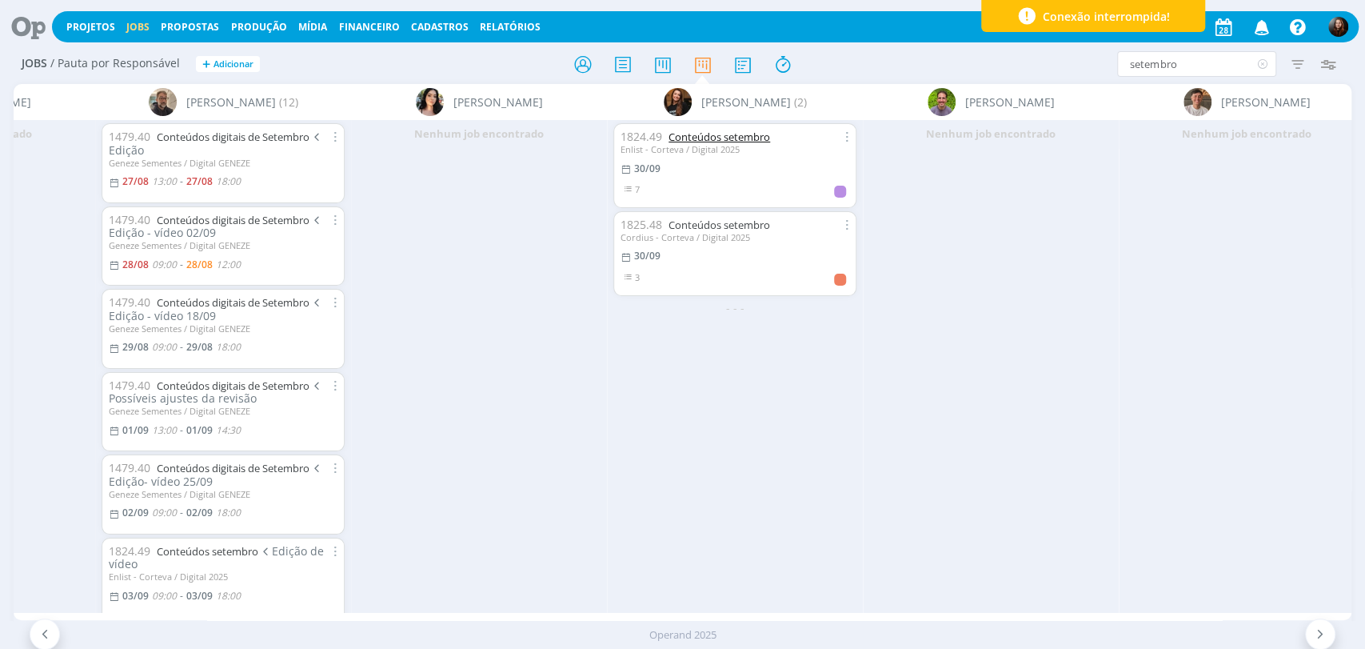
type input "setembro"
click at [722, 135] on link "Conteúdos setembro" at bounding box center [720, 137] width 102 height 14
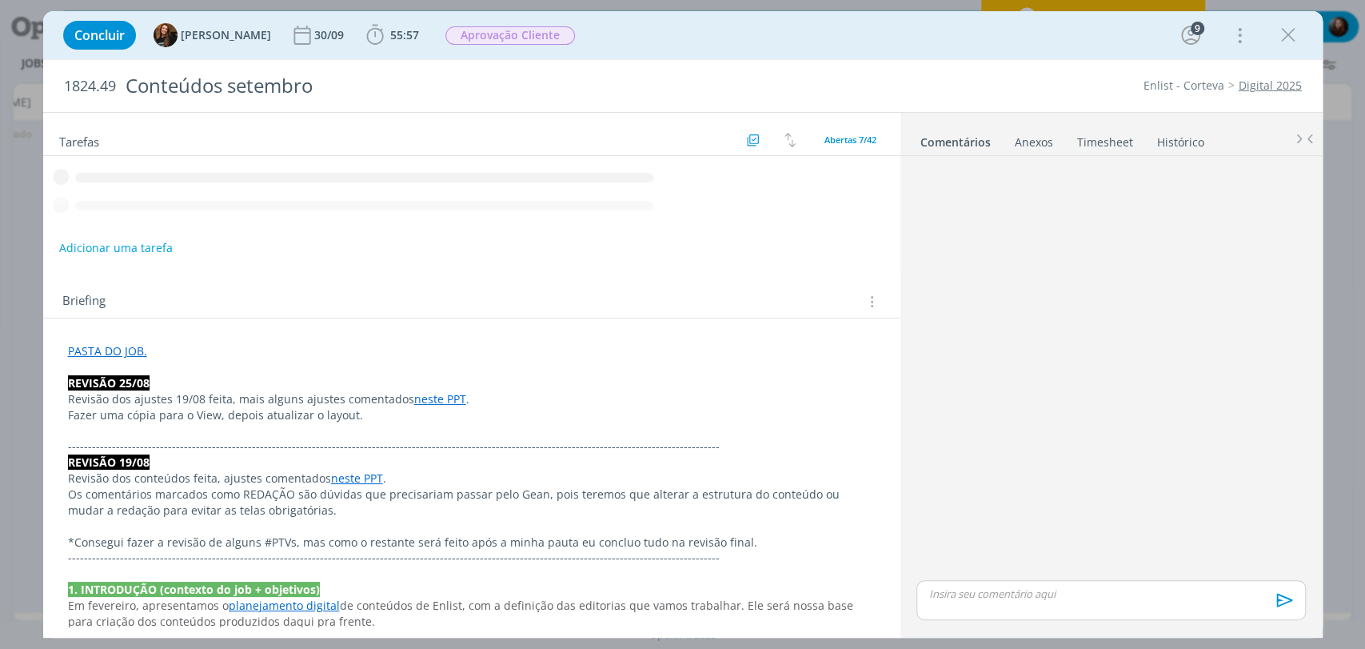
click at [1016, 600] on p "dialog" at bounding box center [1110, 593] width 363 height 14
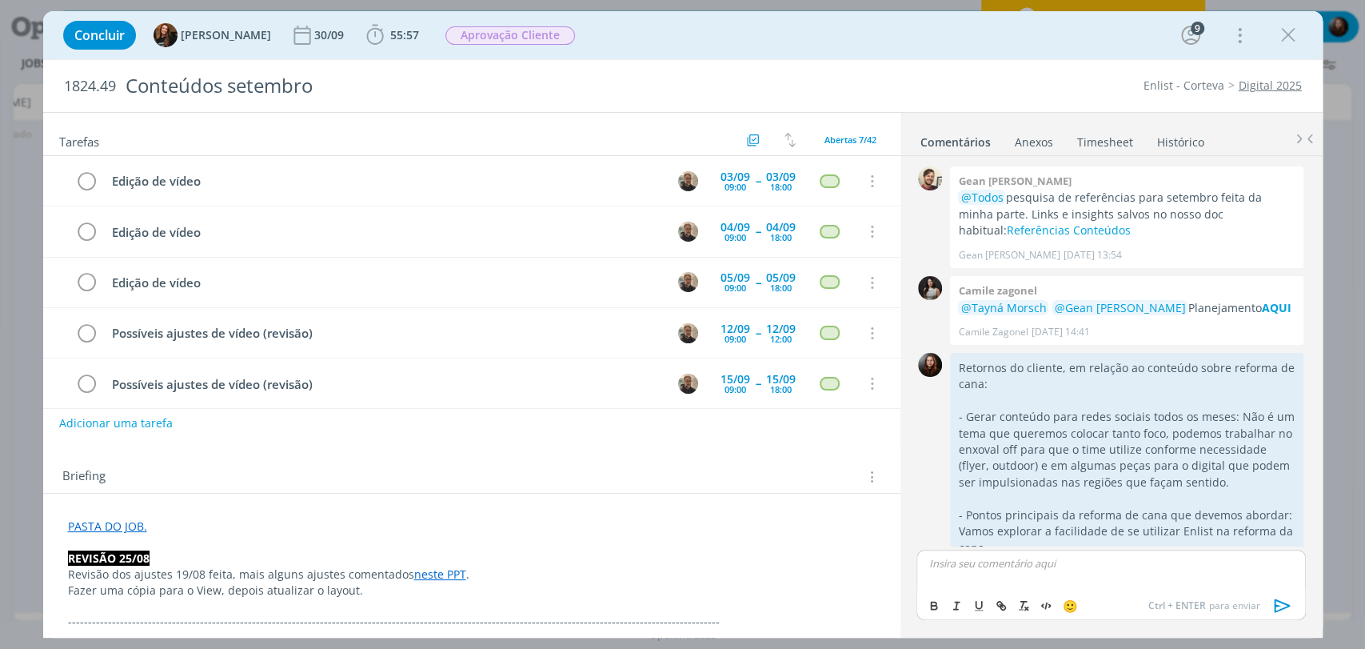
scroll to position [2443, 0]
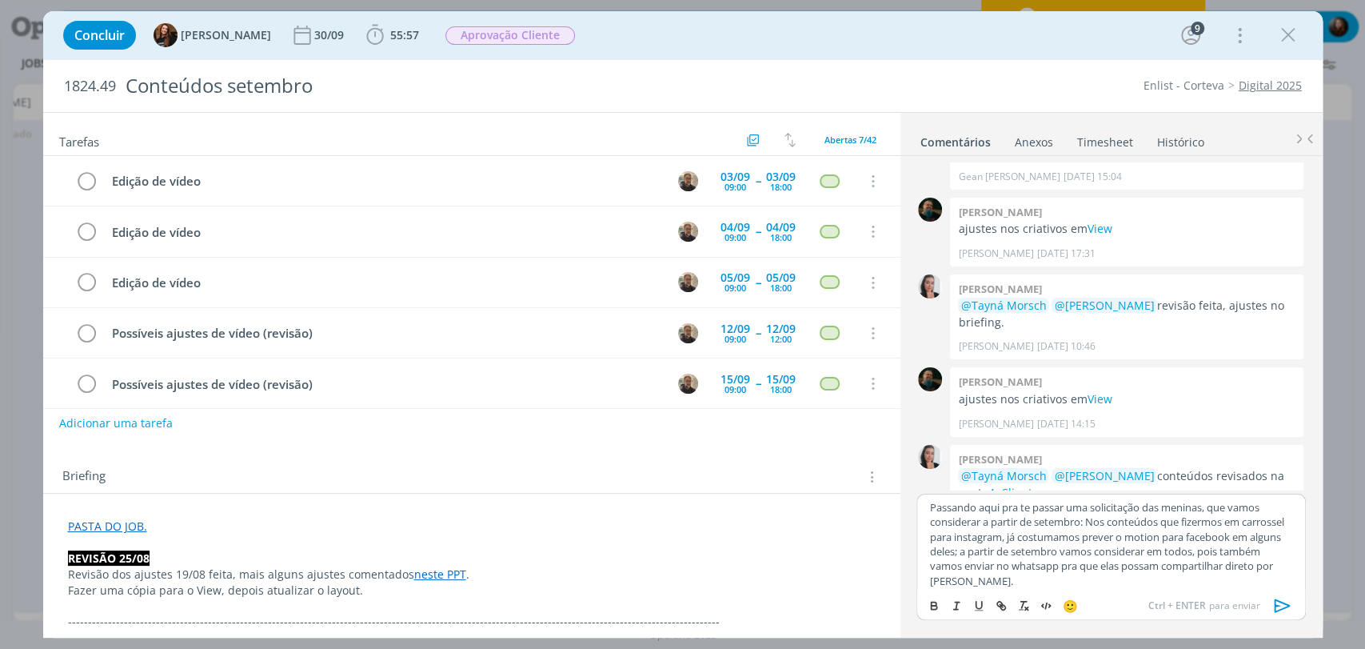
click at [929, 513] on p "Passando aqui pra te passar uma solicitação das meninas, que vamos considerar a…" at bounding box center [1110, 544] width 363 height 89
drag, startPoint x: 1041, startPoint y: 506, endPoint x: 1203, endPoint y: 508, distance: 161.6
click at [1203, 508] on p "Recebemos uma nova Passando aqui pra te passar uma solicitação das meninas, que…" at bounding box center [1110, 544] width 363 height 89
click at [1105, 519] on p "Recebemos uma nova solicitação das meninas, que vamos considerar a partir de se…" at bounding box center [1110, 544] width 363 height 89
click at [1125, 512] on p "Recebemos uma nova solicitação da meninas, que vamos considerar a partir de set…" at bounding box center [1110, 546] width 363 height 74
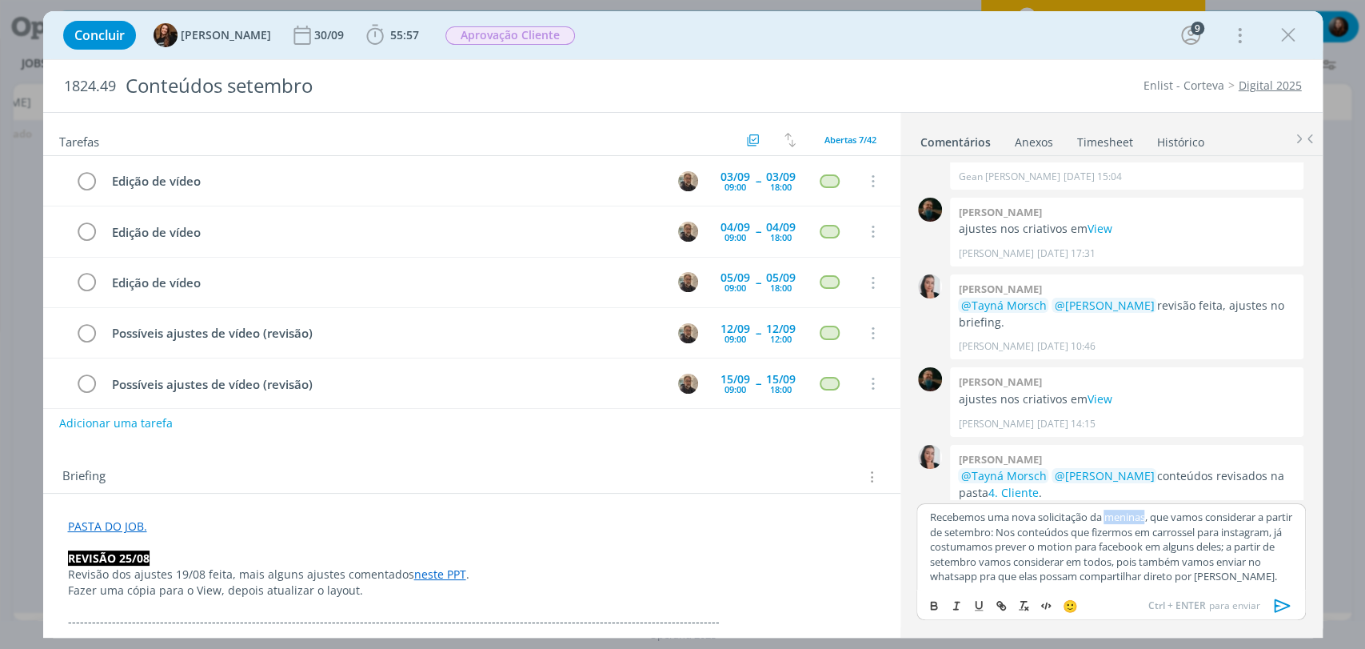
click at [1125, 512] on p "Recebemos uma nova solicitação da meninas, que vamos considerar a partir de set…" at bounding box center [1110, 546] width 363 height 74
drag, startPoint x: 1243, startPoint y: 577, endPoint x: 1256, endPoint y: 588, distance: 16.5
click at [1245, 574] on p "Recebemos uma nova solicitação da cliente, que vamos considerar a partir de set…" at bounding box center [1110, 546] width 363 height 74
click at [1278, 604] on icon "dialog" at bounding box center [1282, 605] width 16 height 14
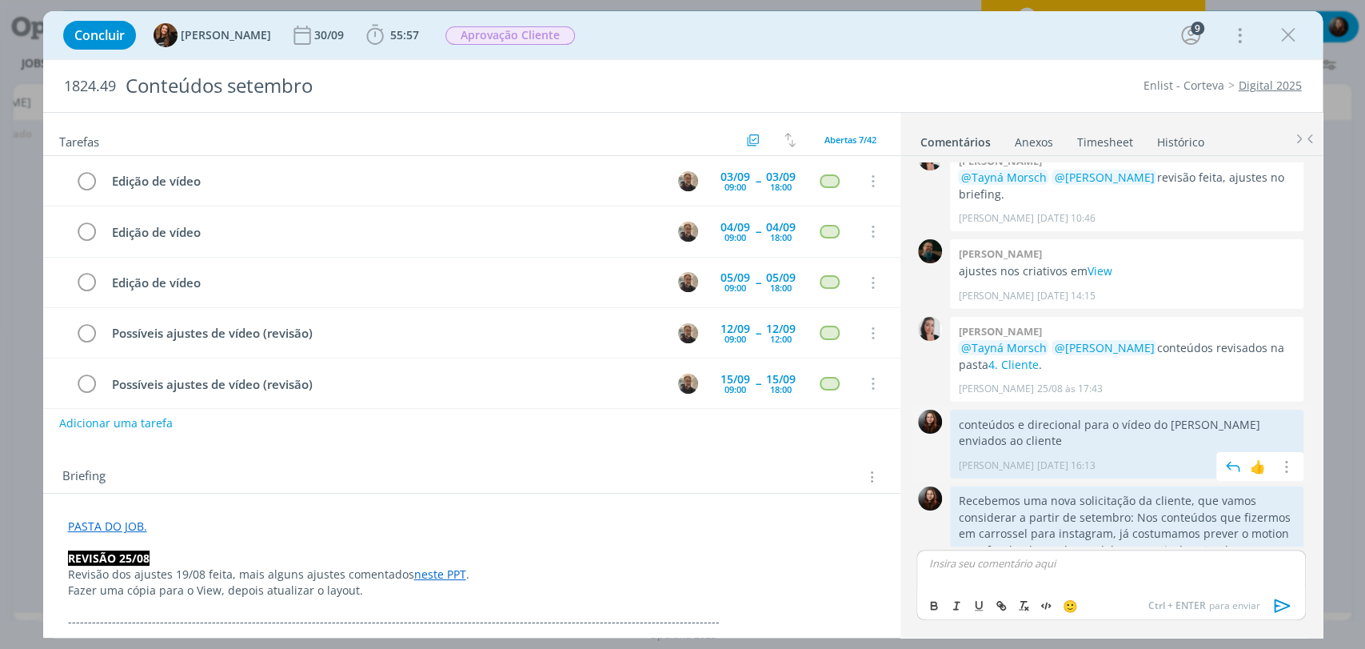
scroll to position [2585, 0]
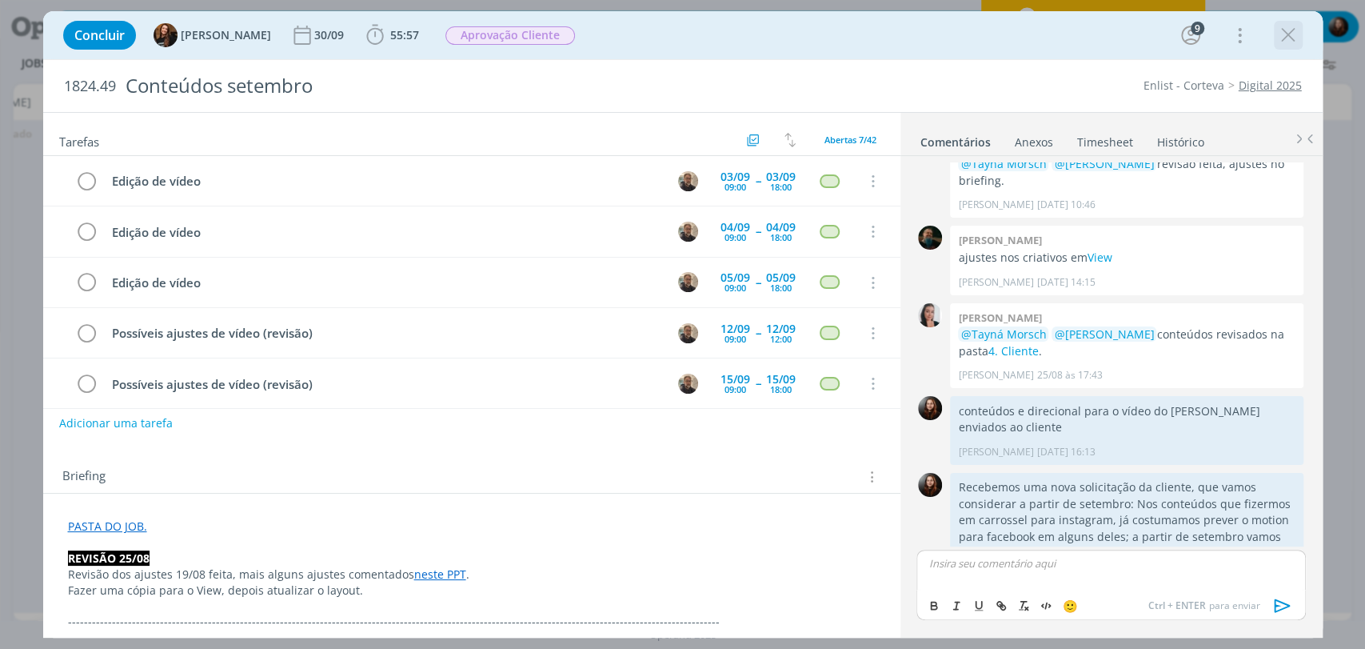
click at [1280, 30] on icon "dialog" at bounding box center [1288, 35] width 24 height 24
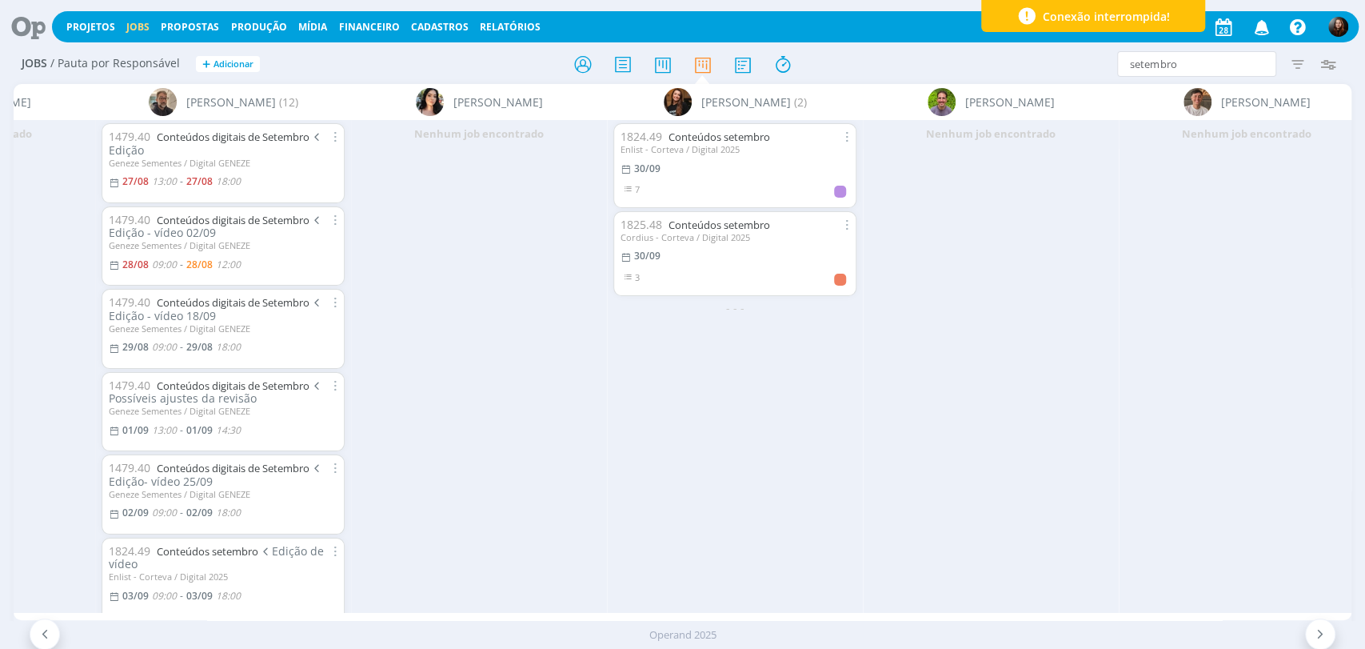
click at [30, 24] on icon at bounding box center [22, 26] width 33 height 31
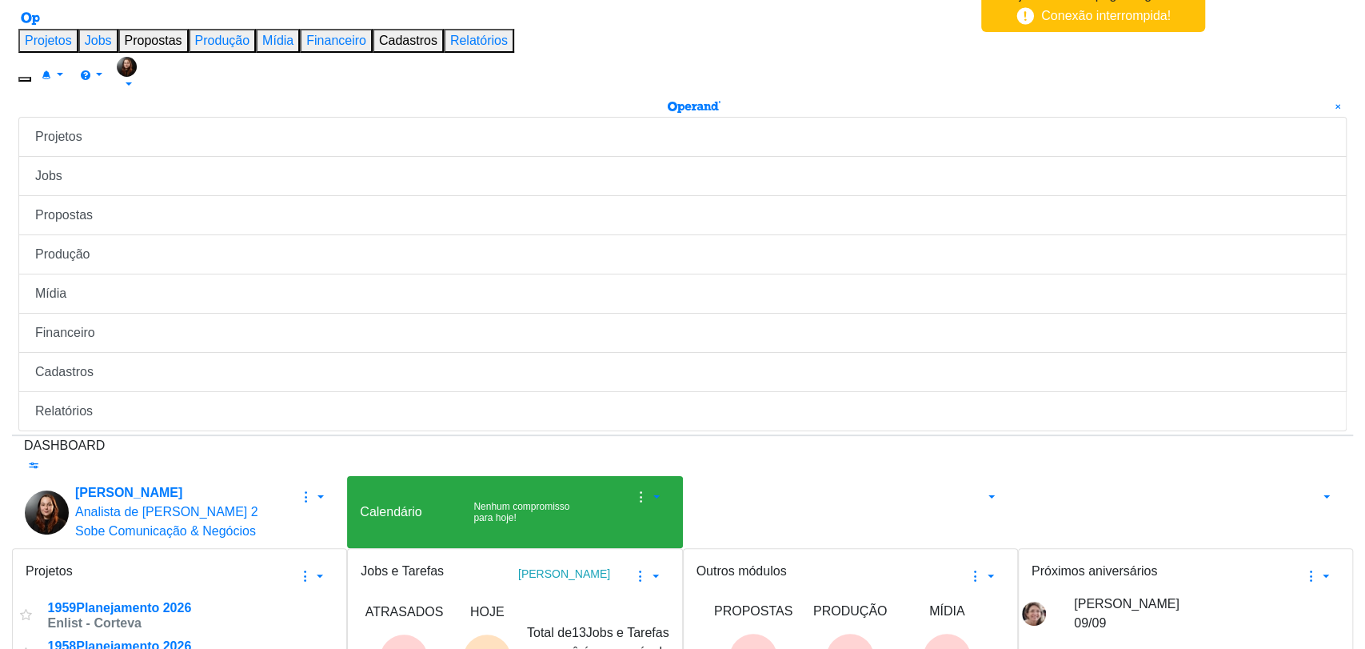
click at [790, 43] on div "Projetos Jobs Propostas Produção [GEOGRAPHIC_DATA] Financeiro Cadastros Relatór…" at bounding box center [682, 51] width 1328 height 91
click at [763, 455] on div at bounding box center [682, 455] width 1317 height 0
click at [752, 34] on div "Projetos Jobs Propostas Produção [GEOGRAPHIC_DATA] Financeiro Cadastros Relatór…" at bounding box center [682, 63] width 1328 height 69
click at [912, 598] on div "Dashboard Salvar Selecione abaixo os cards desejados: Meus Meu Perfil [GEOGRAPH…" at bounding box center [682, 657] width 1341 height 453
click at [785, 431] on div "Dashboard Salvar Selecione abaixo os cards desejados: Meus Meu Perfil [GEOGRAPH…" at bounding box center [682, 657] width 1341 height 453
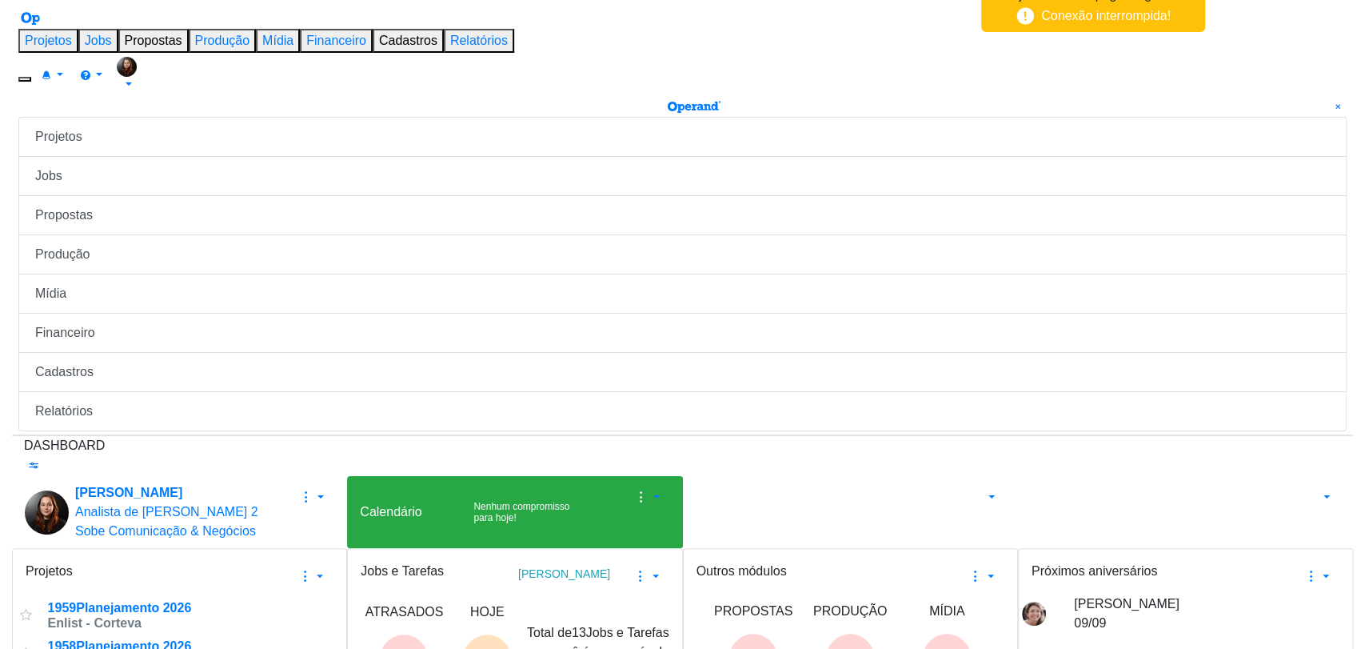
click at [699, 29] on div "Projetos Jobs Propostas Produção [GEOGRAPHIC_DATA] Financeiro Cadastros Relatór…" at bounding box center [682, 63] width 1328 height 69
click at [855, 436] on div "Dashboard" at bounding box center [682, 456] width 1317 height 40
click at [54, 69] on icon "button" at bounding box center [46, 75] width 16 height 13
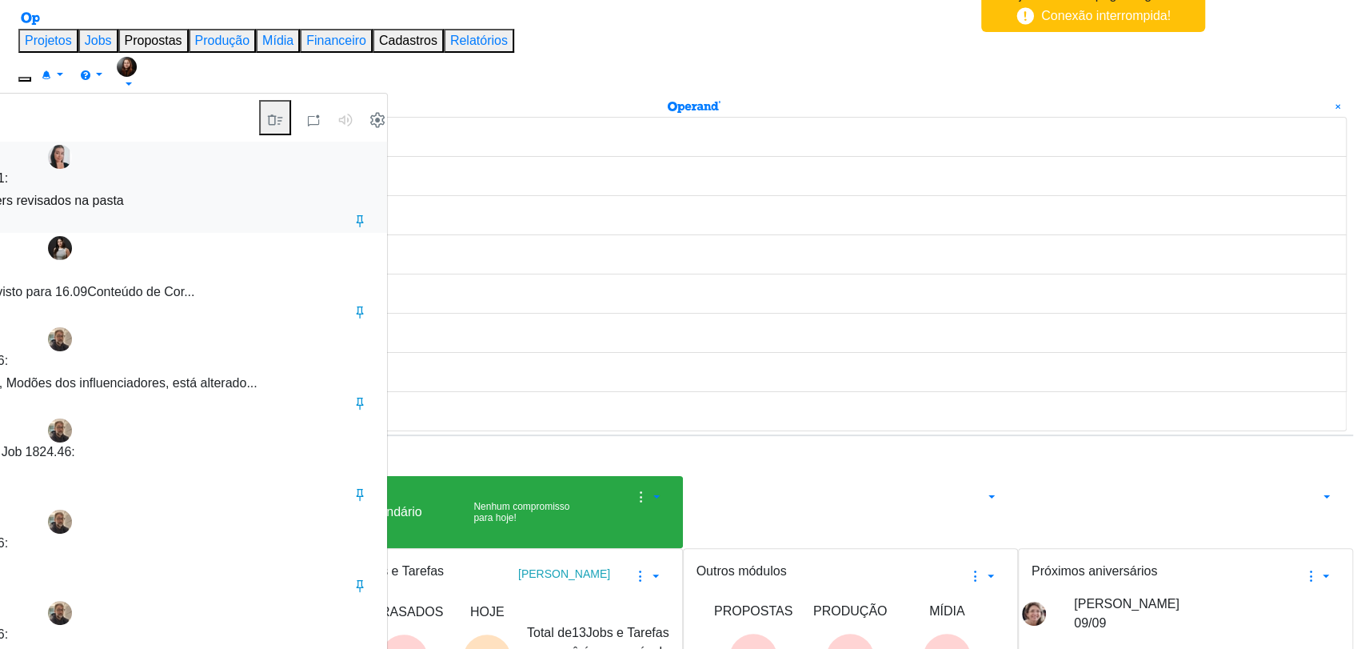
click at [368, 191] on div "@Tayná Morsch @[PERSON_NAME] banners revisados na pasta" at bounding box center [60, 200] width 616 height 19
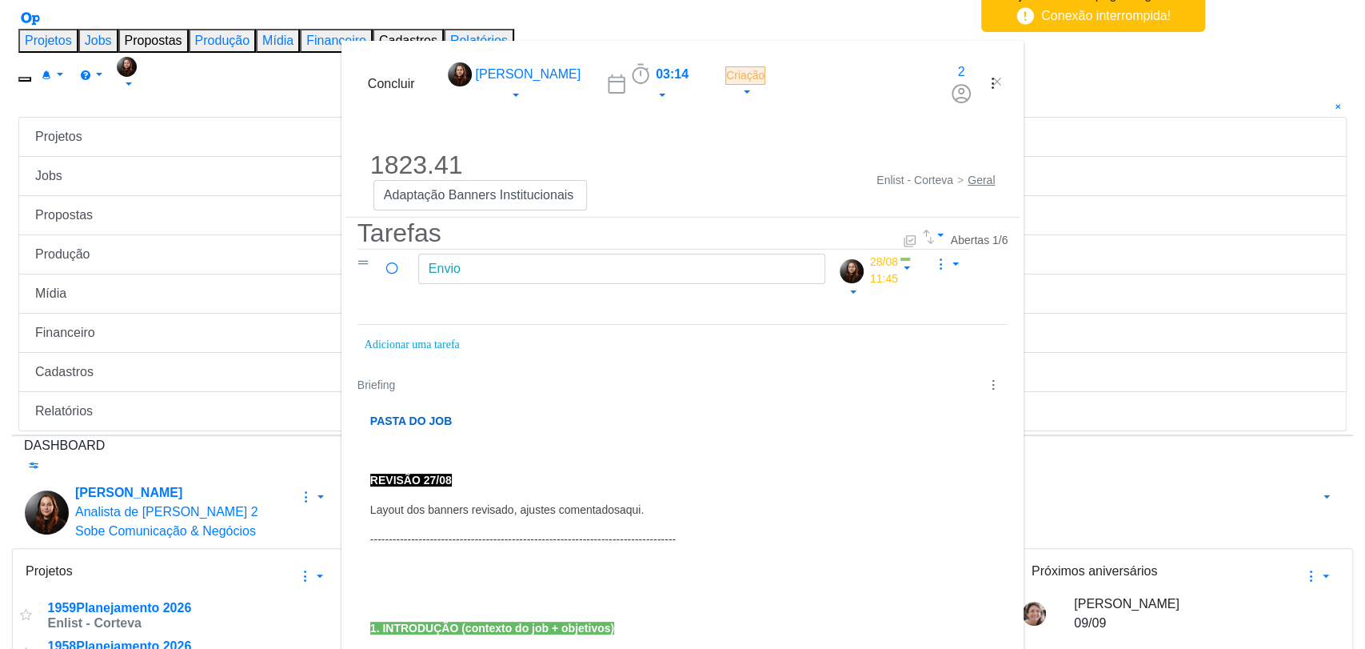
click at [846, 57] on div "Concluir [PERSON_NAME] 03:14 Iniciar Apontar Data * [DATE] Horas * 00:00 Tarefa…" at bounding box center [682, 84] width 675 height 54
click at [629, 62] on icon "dialog" at bounding box center [641, 74] width 24 height 24
click at [639, 102] on icon "dialog" at bounding box center [648, 111] width 18 height 19
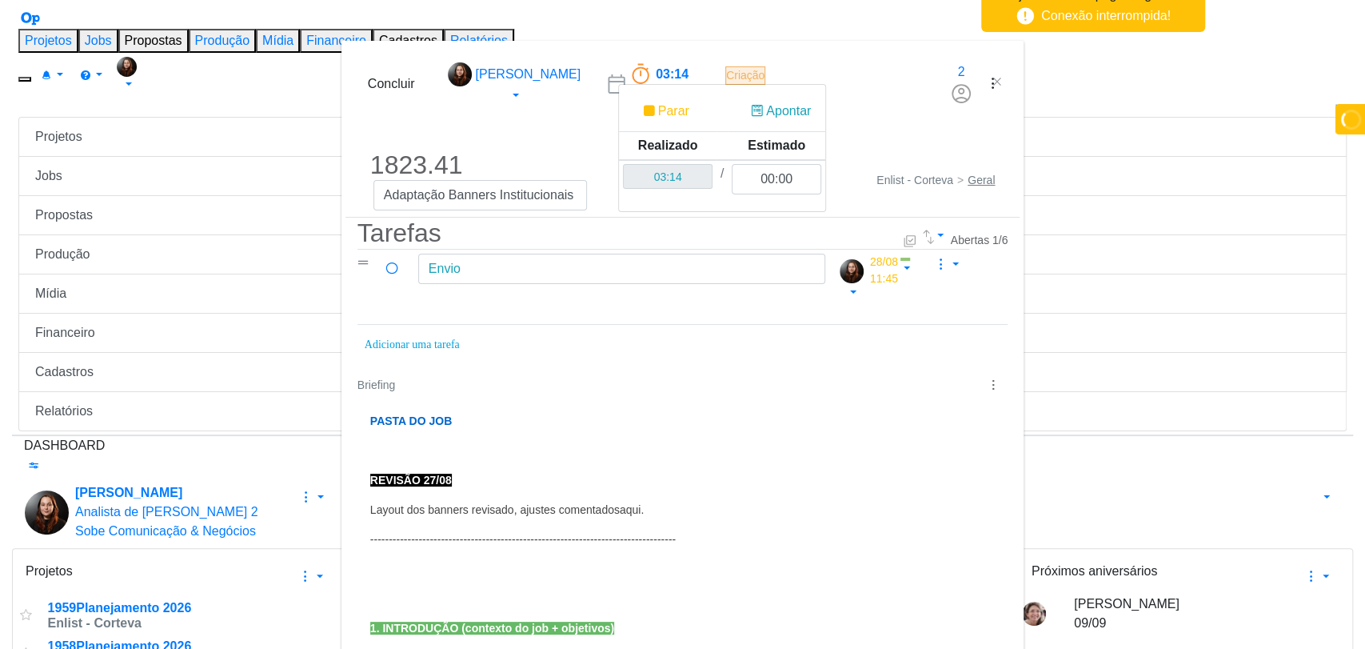
click at [961, 57] on div "Concluir [PERSON_NAME] 03:14 Parar Apontar Data * [DATE] Horas * 00:00 Tarefa S…" at bounding box center [682, 84] width 675 height 54
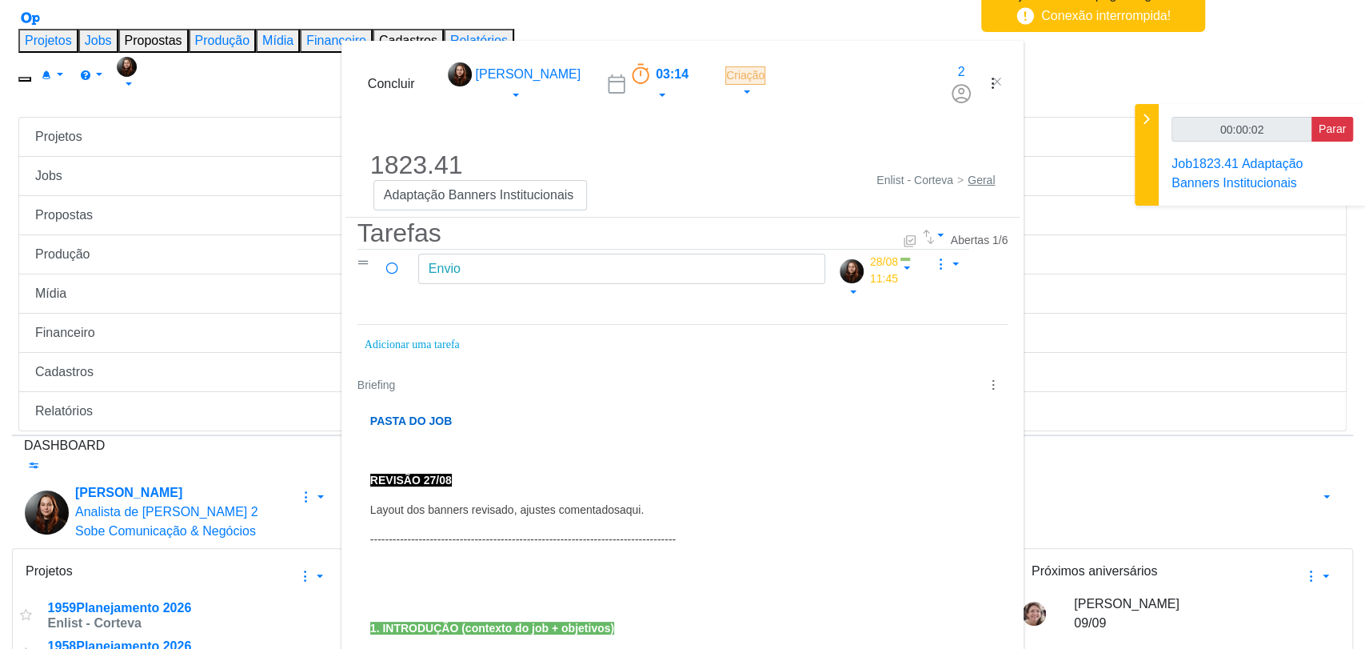
click at [937, 57] on div "Concluir [PERSON_NAME] 03:14 Parar Apontar Data * [DATE] Horas * 00:00 Tarefa S…" at bounding box center [682, 84] width 675 height 54
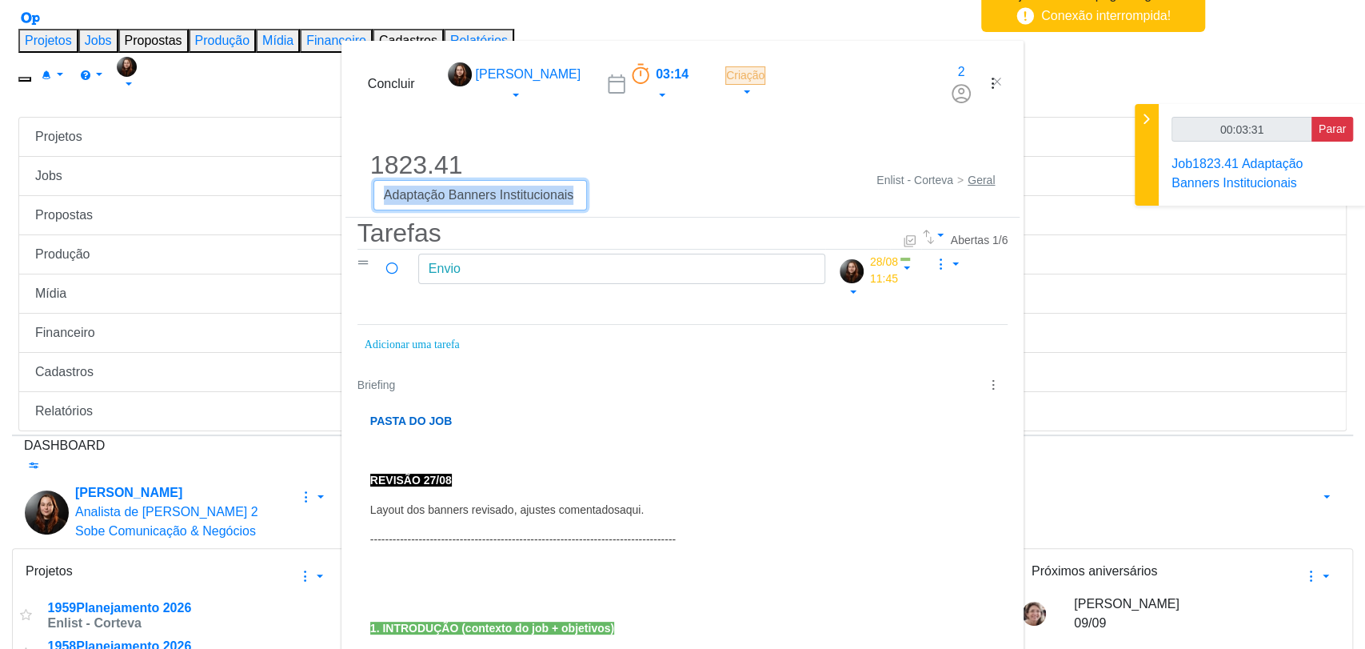
drag, startPoint x: 126, startPoint y: 85, endPoint x: 573, endPoint y: 32, distance: 449.4
copy div "Adaptação Banners Institucionais"
click at [770, 57] on div "Concluir [PERSON_NAME] 03:14 Parar Apontar Data * [DATE] Horas * 00:00 Tarefa S…" at bounding box center [682, 84] width 675 height 54
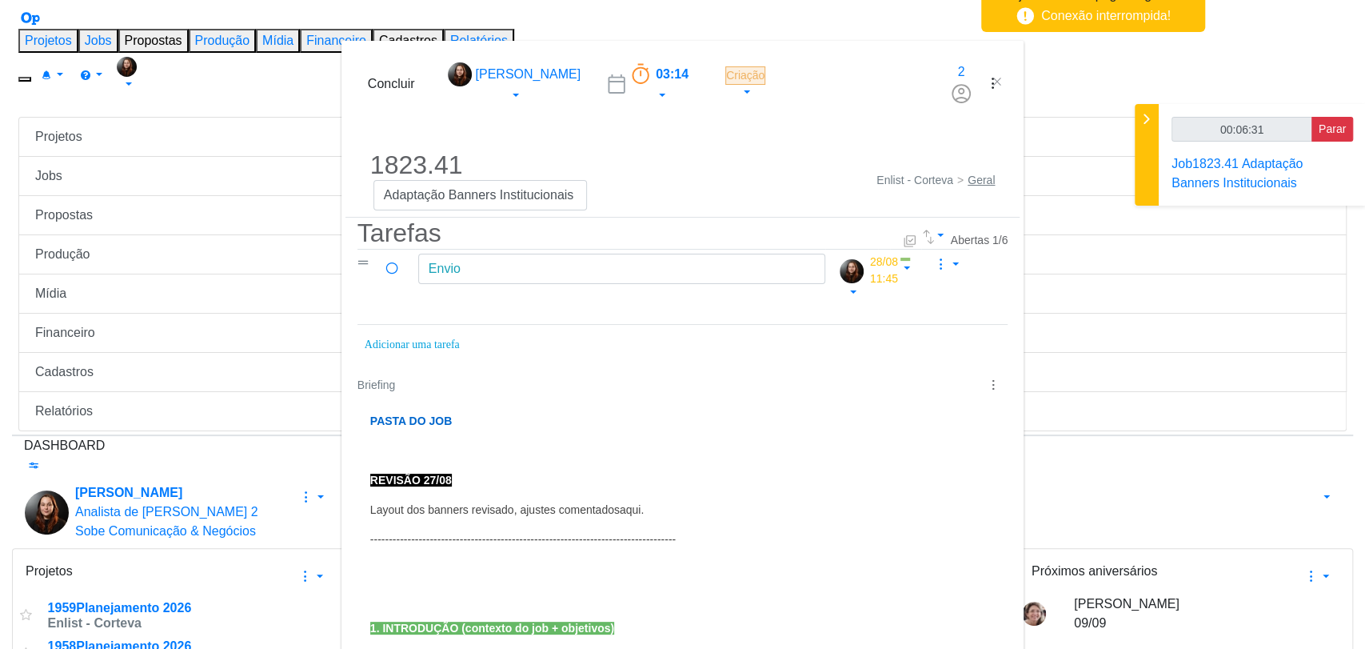
type input "00:06:32"
click at [383, 262] on icon "dialog" at bounding box center [392, 269] width 18 height 14
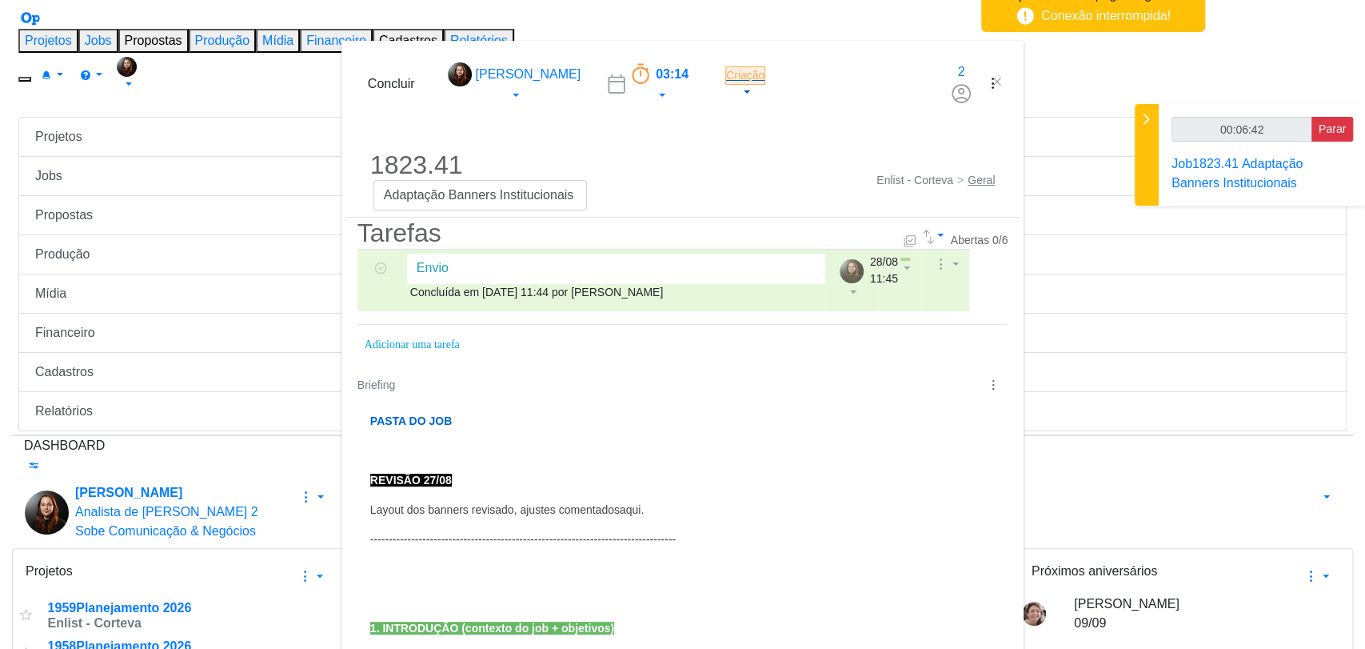
click at [725, 66] on span "Criação" at bounding box center [745, 75] width 40 height 18
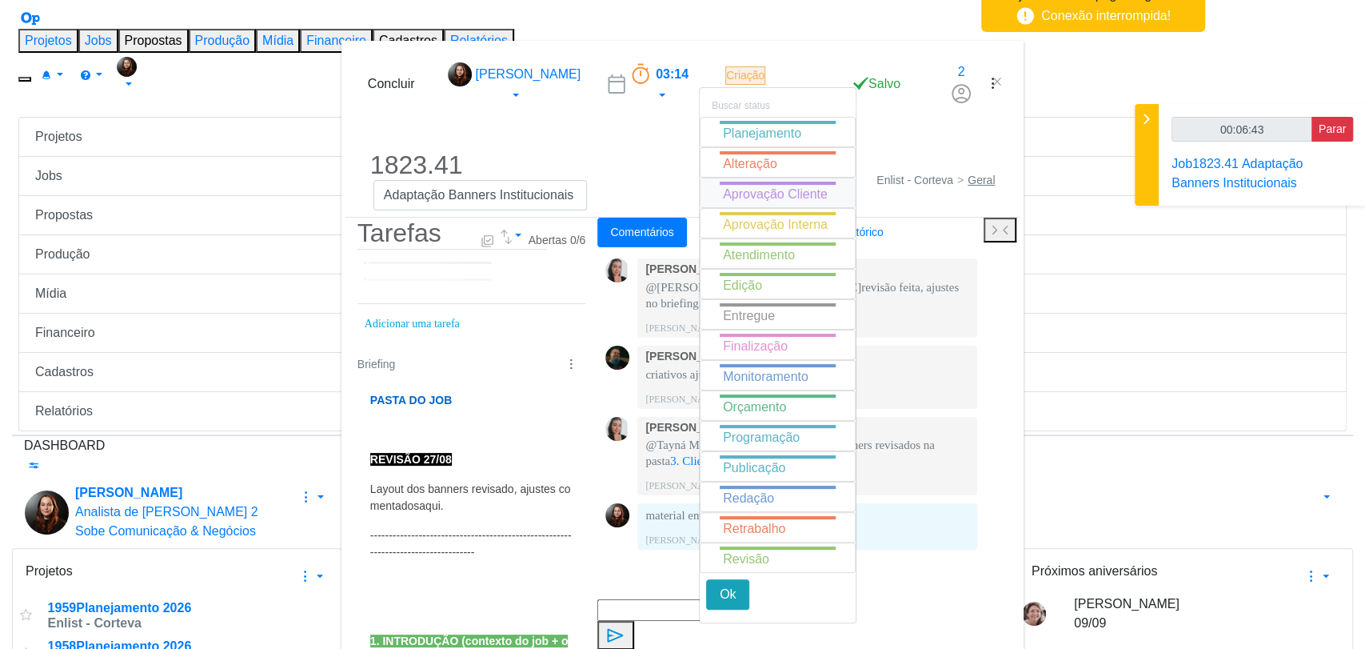
click at [723, 187] on span "Aprovação Cliente" at bounding box center [775, 194] width 105 height 14
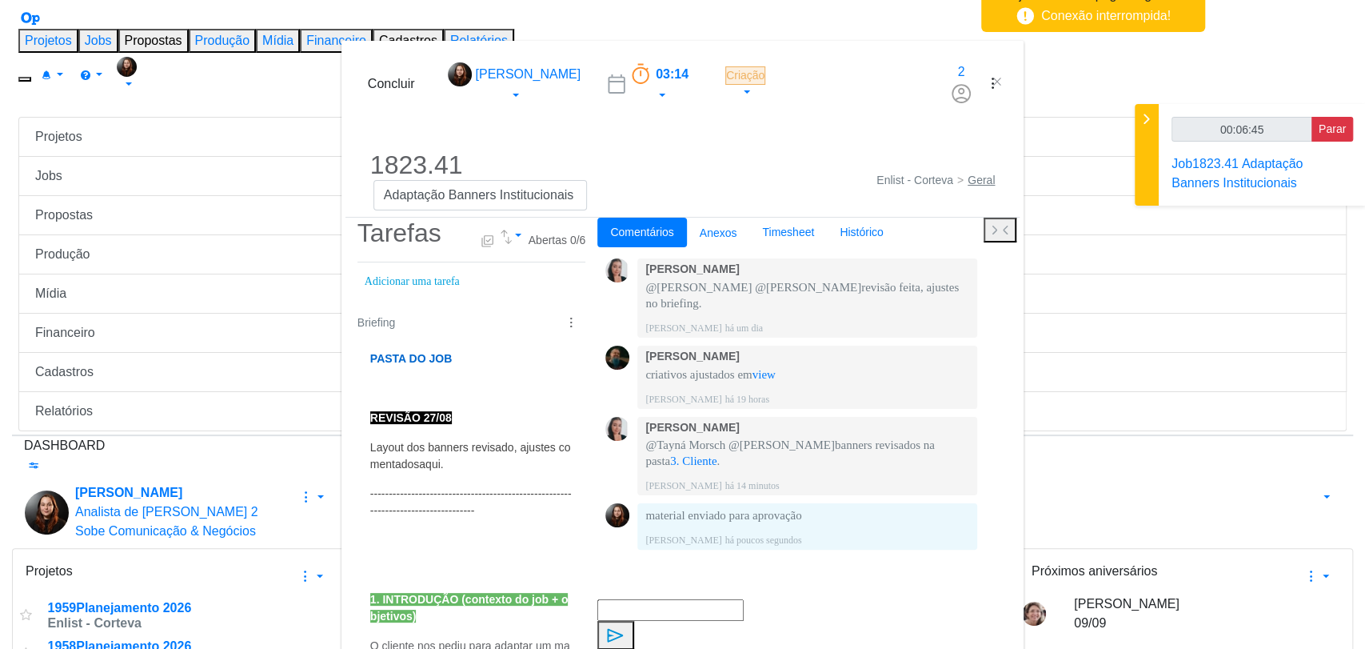
click at [1334, 130] on span "Parar" at bounding box center [1332, 128] width 27 height 13
click at [1332, 125] on span "Parar" at bounding box center [1332, 128] width 27 height 13
type input "00:07:00"
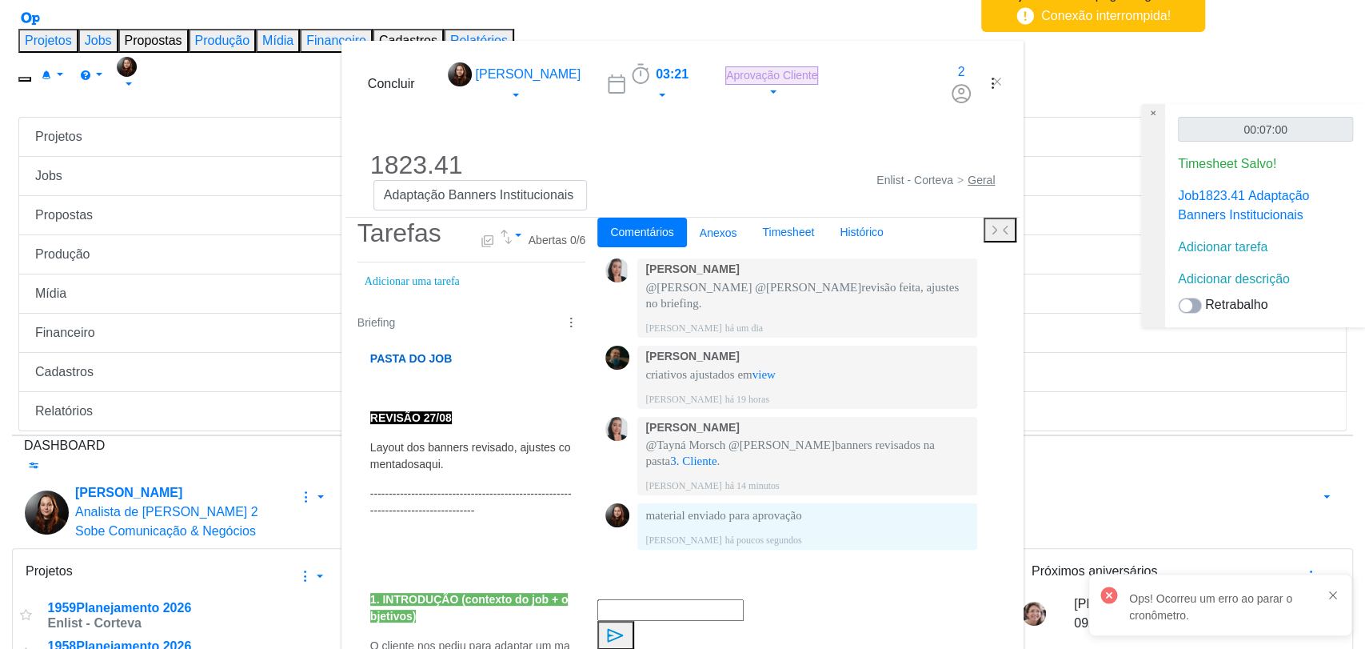
click at [1329, 601] on div at bounding box center [1333, 595] width 13 height 13
click at [1247, 270] on div "Adicionar descrição" at bounding box center [1265, 279] width 175 height 19
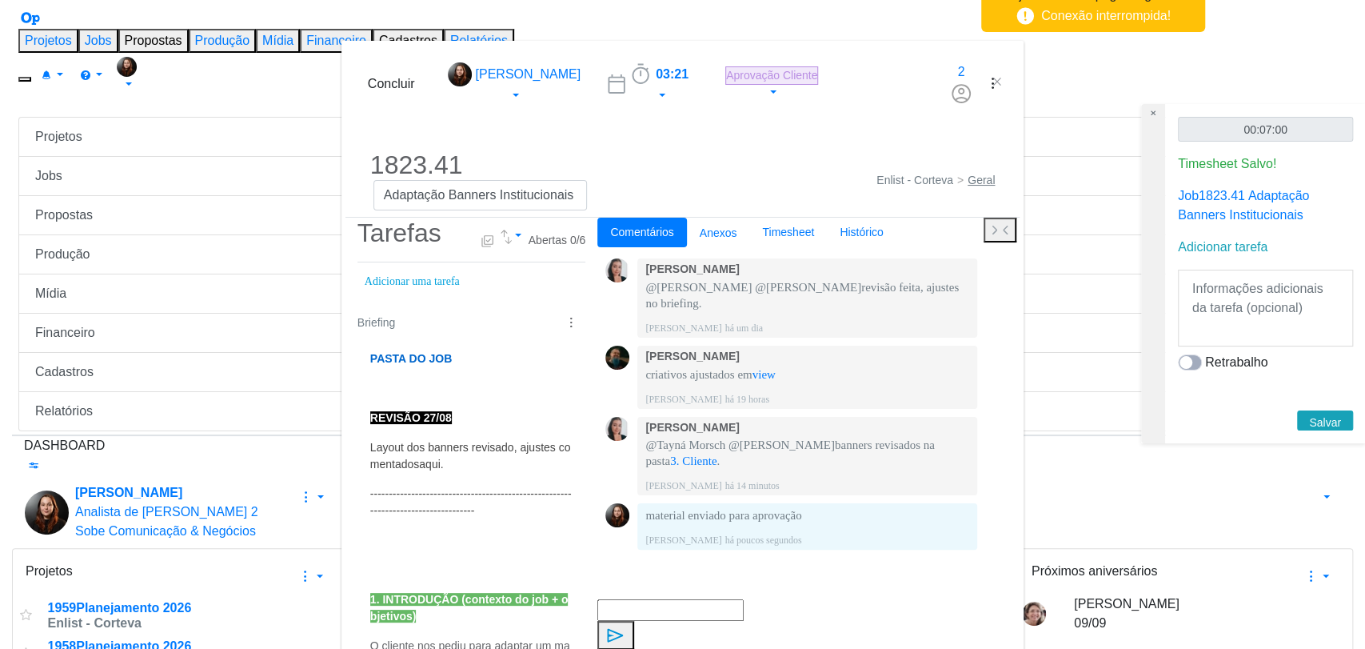
click at [1250, 283] on textarea at bounding box center [1266, 307] width 166 height 67
type textarea "envio de material"
click at [1324, 416] on span "Salvar" at bounding box center [1325, 422] width 32 height 13
click at [1149, 115] on icon at bounding box center [1153, 113] width 18 height 19
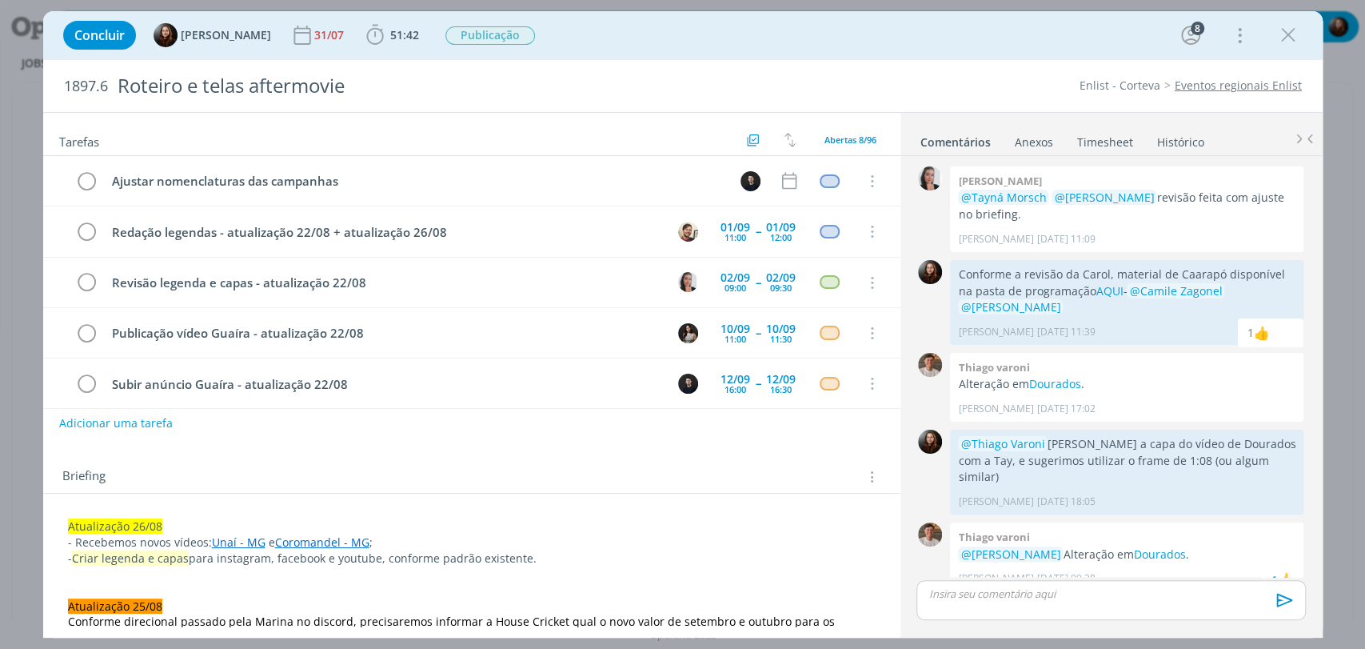
scroll to position [1365, 0]
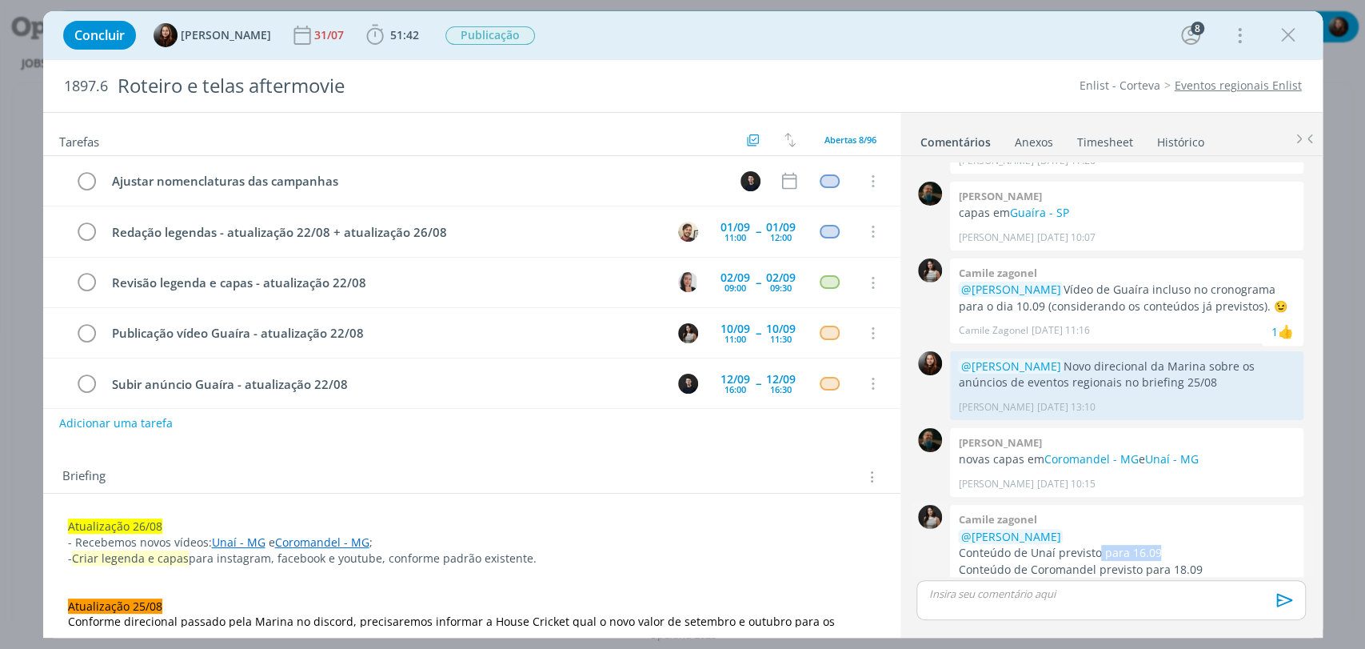
drag, startPoint x: 1098, startPoint y: 521, endPoint x: 1220, endPoint y: 524, distance: 122.4
click at [1220, 545] on p "Conteúdo de Unaí previsto para 16.09" at bounding box center [1126, 553] width 337 height 16
click at [1299, 543] on div "0 Camile zagonel @[PERSON_NAME] Conteúdo de Unaí previsto para 16.09 Conteúdo d…" at bounding box center [1110, 556] width 401 height 110
click at [909, 533] on div "0 [PERSON_NAME] @[PERSON_NAME] @[PERSON_NAME] revisão feita com ajuste no brief…" at bounding box center [1112, 395] width 422 height 478
click at [159, 456] on div "Briefing Briefings Predefinidos Versões do Briefing Ver Briefing do Projeto" at bounding box center [471, 471] width 857 height 43
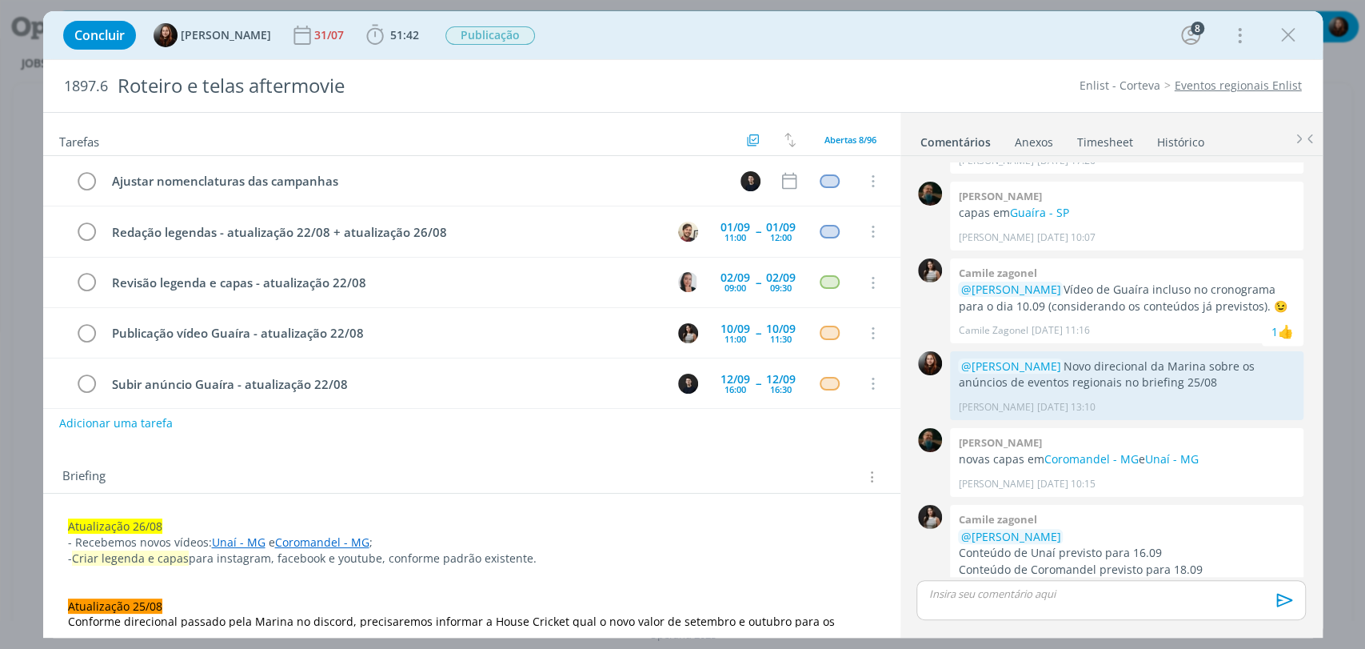
click at [873, 38] on div "Concluir Eduarda Pereira 31/07 51:42 Iniciar Apontar Data * 28/08/2025 Horas * …" at bounding box center [683, 35] width 1256 height 38
click at [787, 37] on div "Concluir Eduarda Pereira 31/07 51:42 Iniciar Apontar Data * 28/08/2025 Horas * …" at bounding box center [683, 35] width 1256 height 38
drag, startPoint x: 66, startPoint y: 141, endPoint x: 126, endPoint y: 142, distance: 60.8
click at [126, 142] on h2 "Tarefas" at bounding box center [401, 140] width 684 height 21
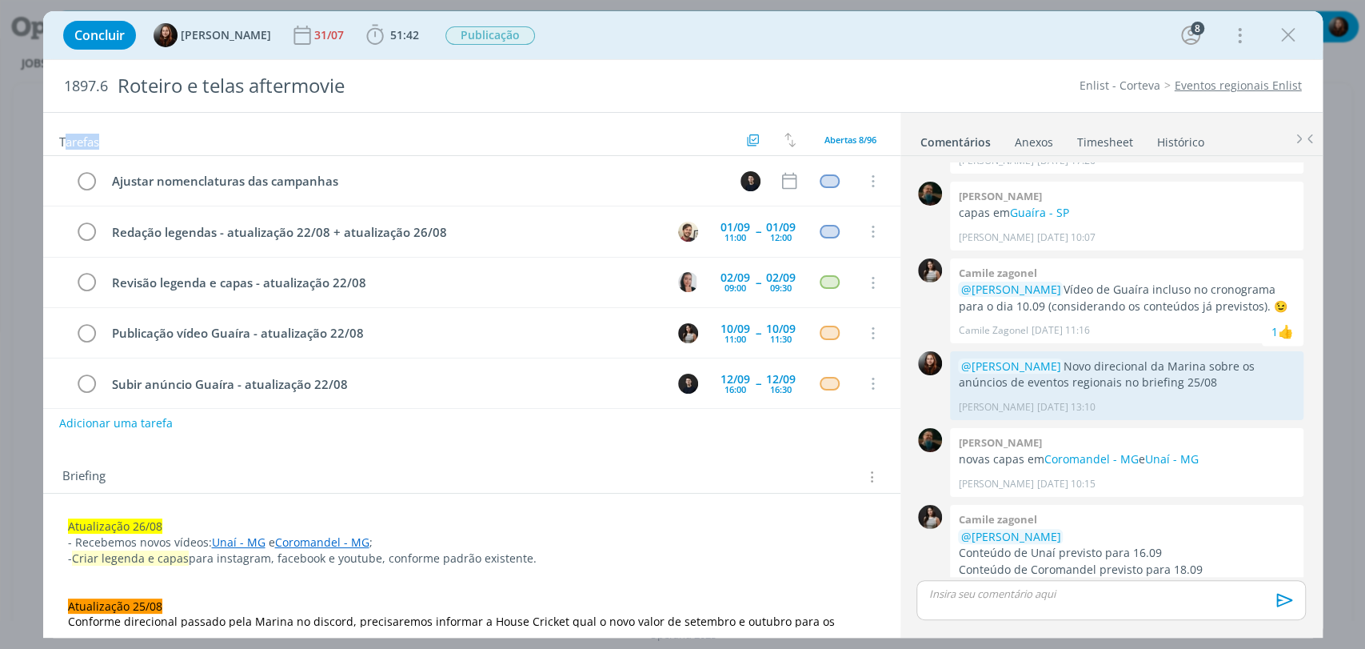
click at [146, 140] on h2 "Tarefas" at bounding box center [401, 140] width 684 height 21
drag, startPoint x: 110, startPoint y: 139, endPoint x: 55, endPoint y: 142, distance: 55.3
click at [55, 142] on div "Tarefas Usar Job de template Criar template a partir deste job Visualizar Templ…" at bounding box center [471, 134] width 857 height 43
click at [184, 136] on h2 "Tarefas" at bounding box center [401, 140] width 684 height 21
click at [474, 122] on div "Tarefas Usar Job de template Criar template a partir deste job Visualizar Templ…" at bounding box center [471, 134] width 857 height 43
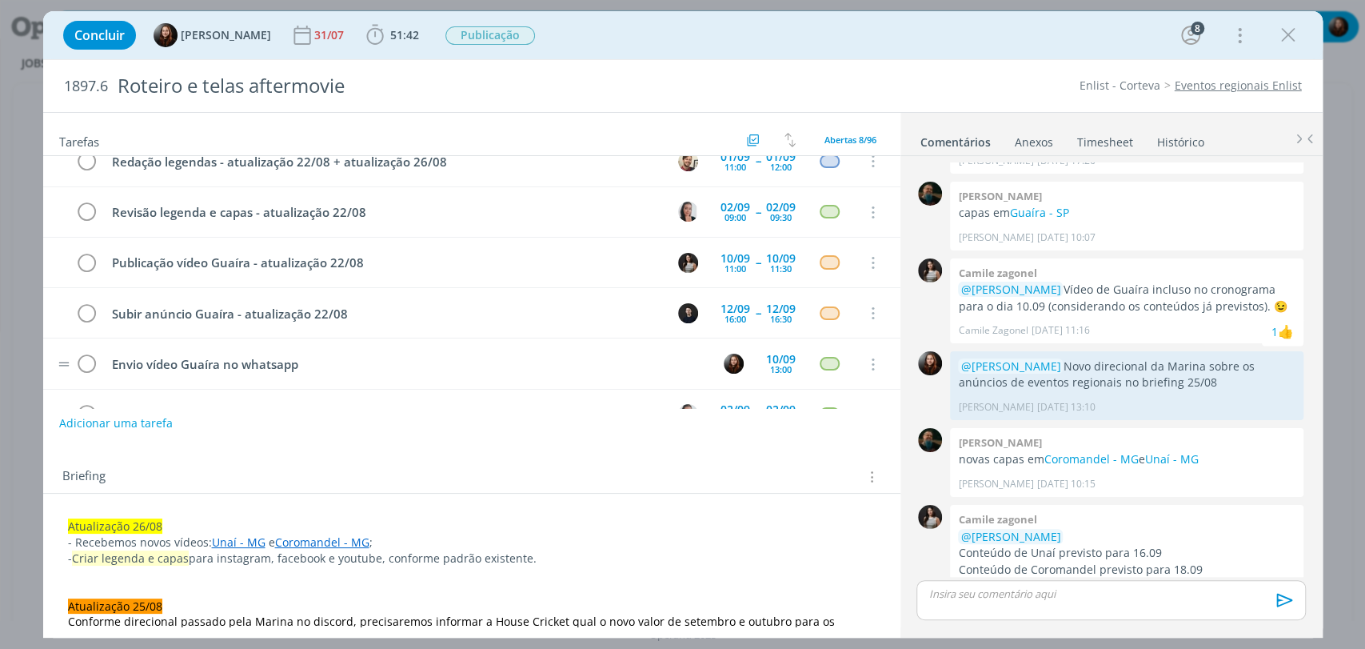
scroll to position [161, 0]
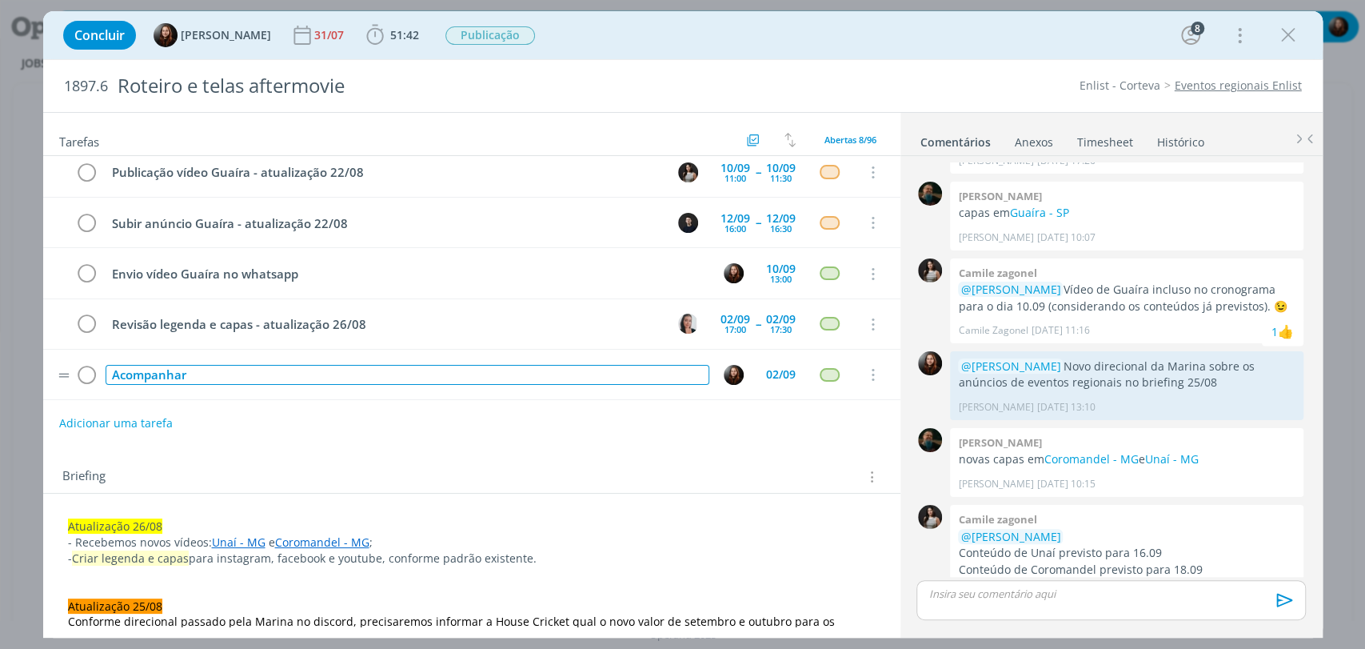
click at [276, 367] on div "Acompanhar" at bounding box center [408, 375] width 604 height 20
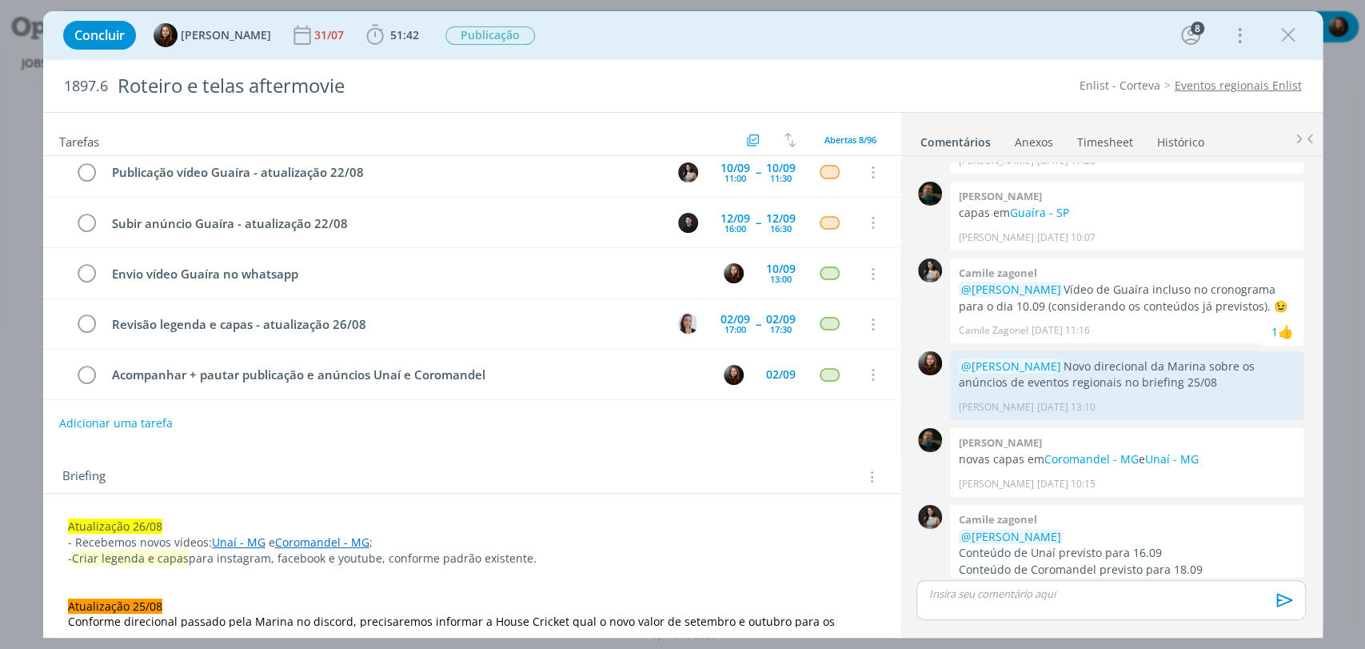
click at [352, 413] on div "Adicionar uma tarefa" at bounding box center [471, 423] width 857 height 29
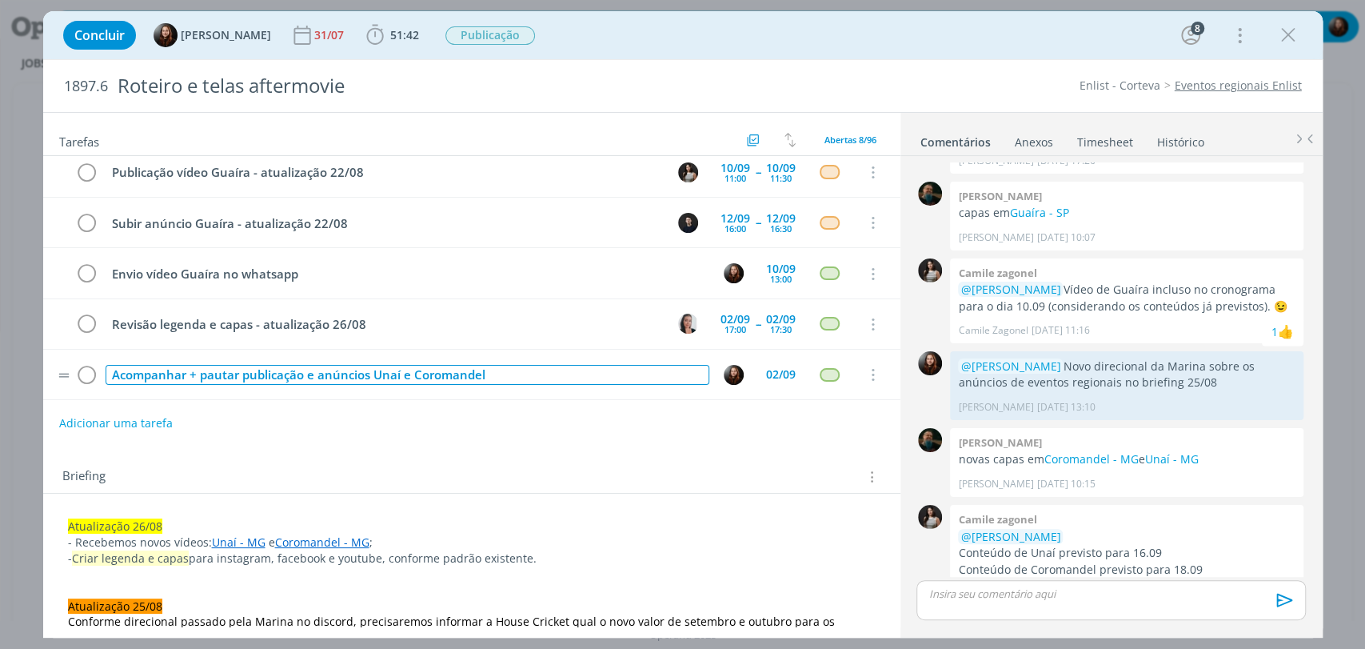
click at [518, 366] on div "Acompanhar + pautar publicação e anúncios Unaí e Coromandel" at bounding box center [408, 375] width 604 height 20
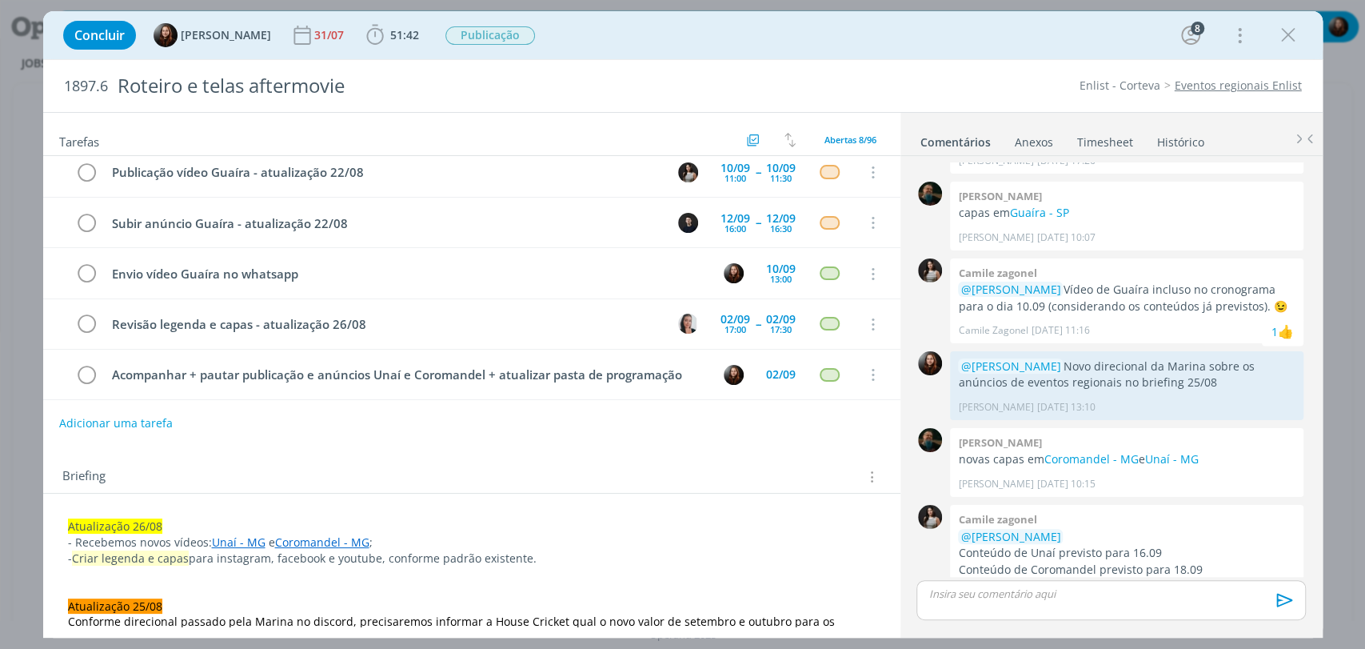
click at [646, 469] on div "Briefing Briefings Predefinidos Versões do Briefing Ver Briefing do Projeto" at bounding box center [473, 476] width 823 height 21
click at [1283, 33] on icon "dialog" at bounding box center [1288, 35] width 24 height 24
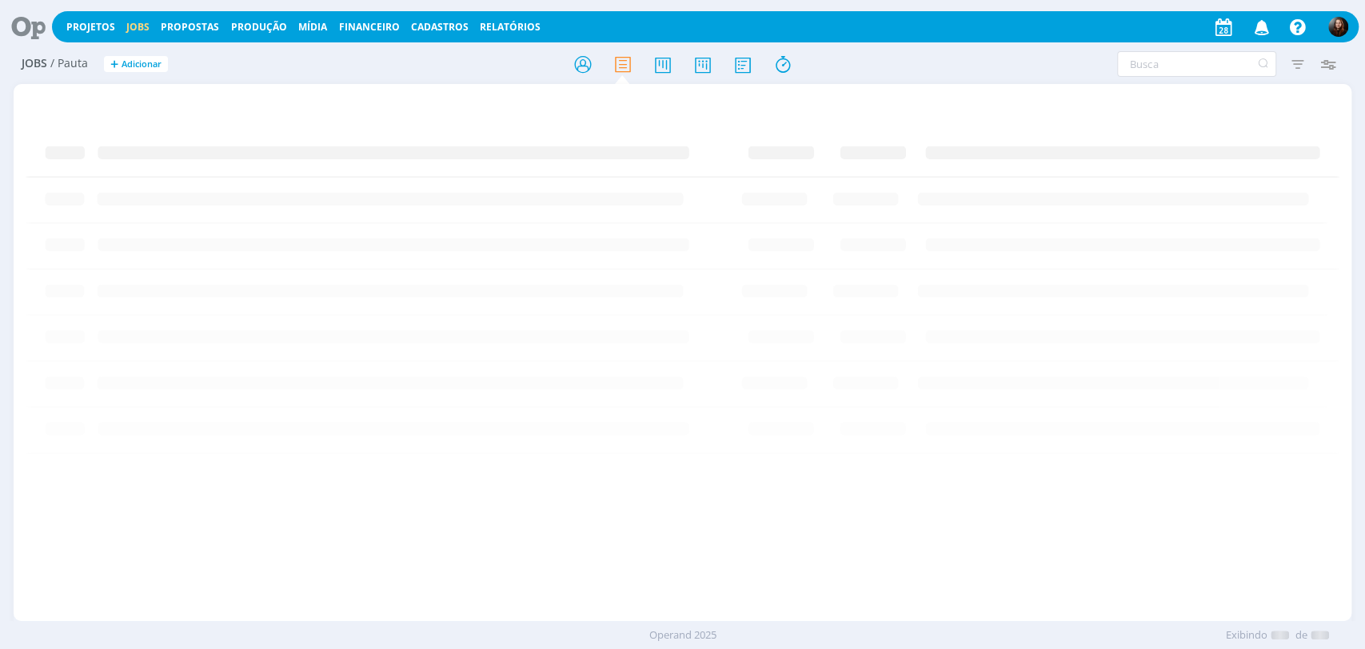
click at [39, 21] on icon at bounding box center [22, 26] width 33 height 31
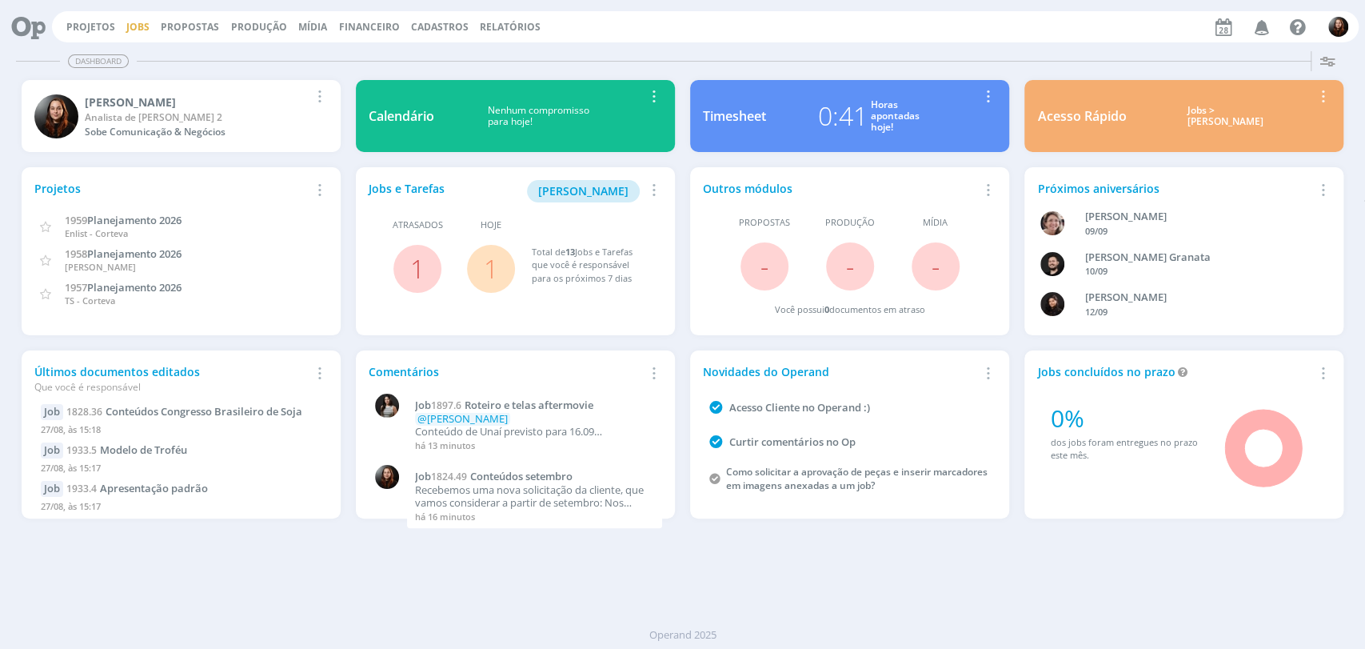
click at [130, 26] on link "Jobs" at bounding box center [137, 27] width 23 height 14
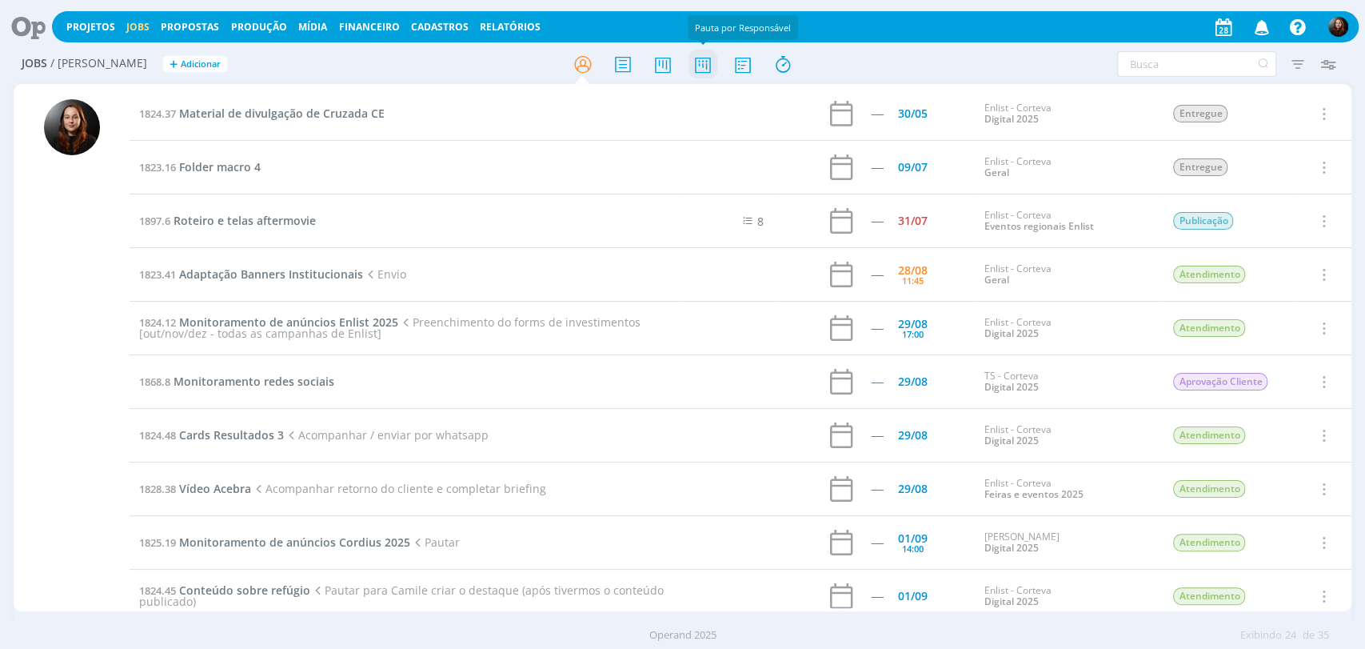
click at [710, 72] on icon at bounding box center [702, 64] width 29 height 31
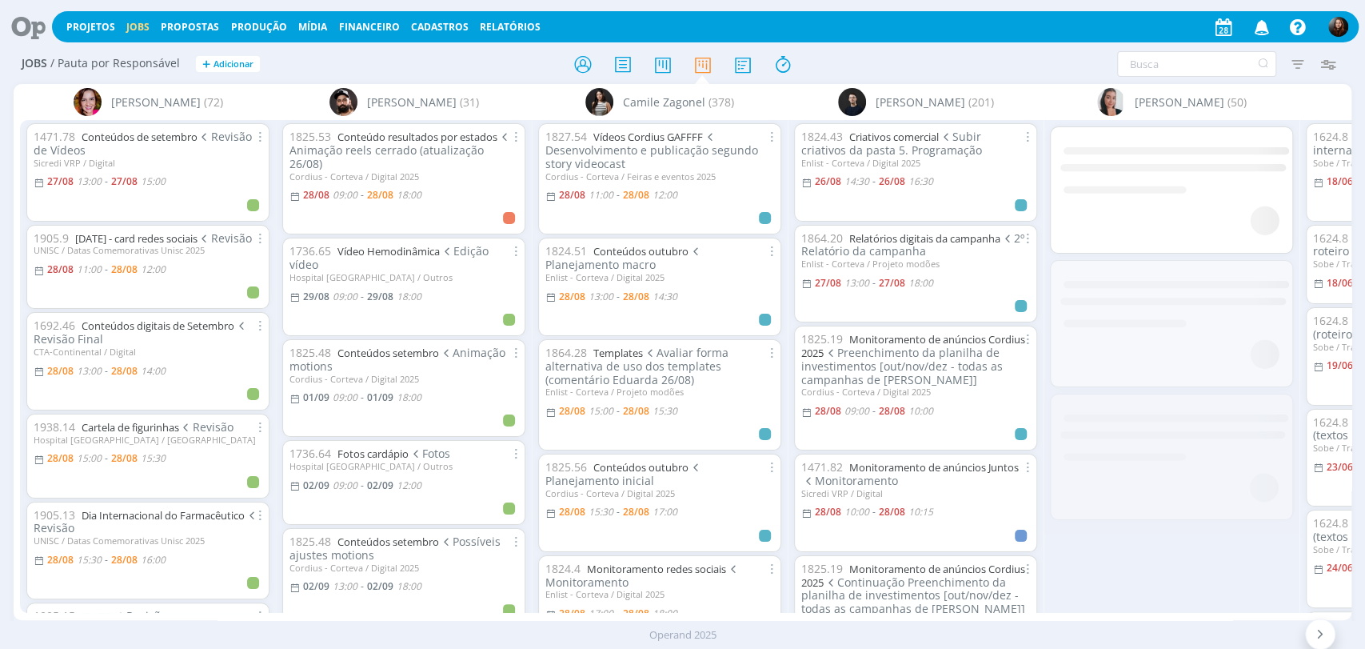
click at [20, 15] on icon at bounding box center [22, 26] width 33 height 31
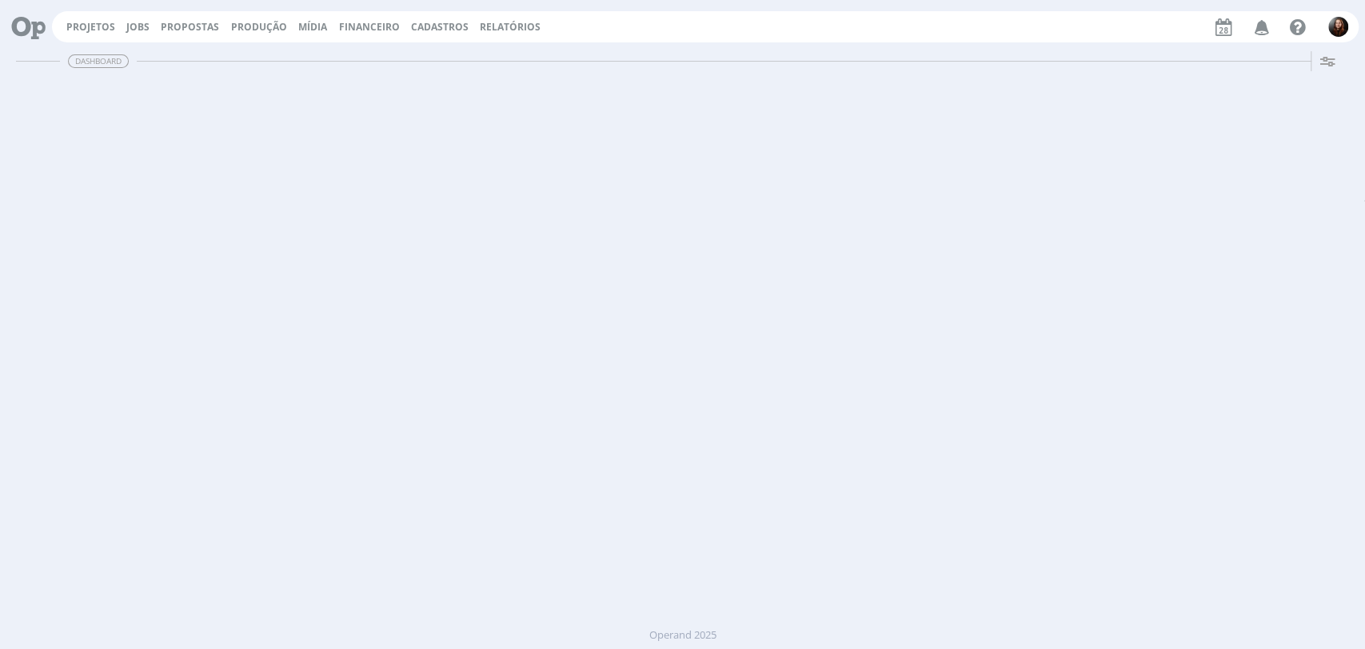
click at [785, 39] on div "Projetos Jobs Propostas Produção [GEOGRAPHIC_DATA] Financeiro Cadastros Relatór…" at bounding box center [705, 26] width 1307 height 31
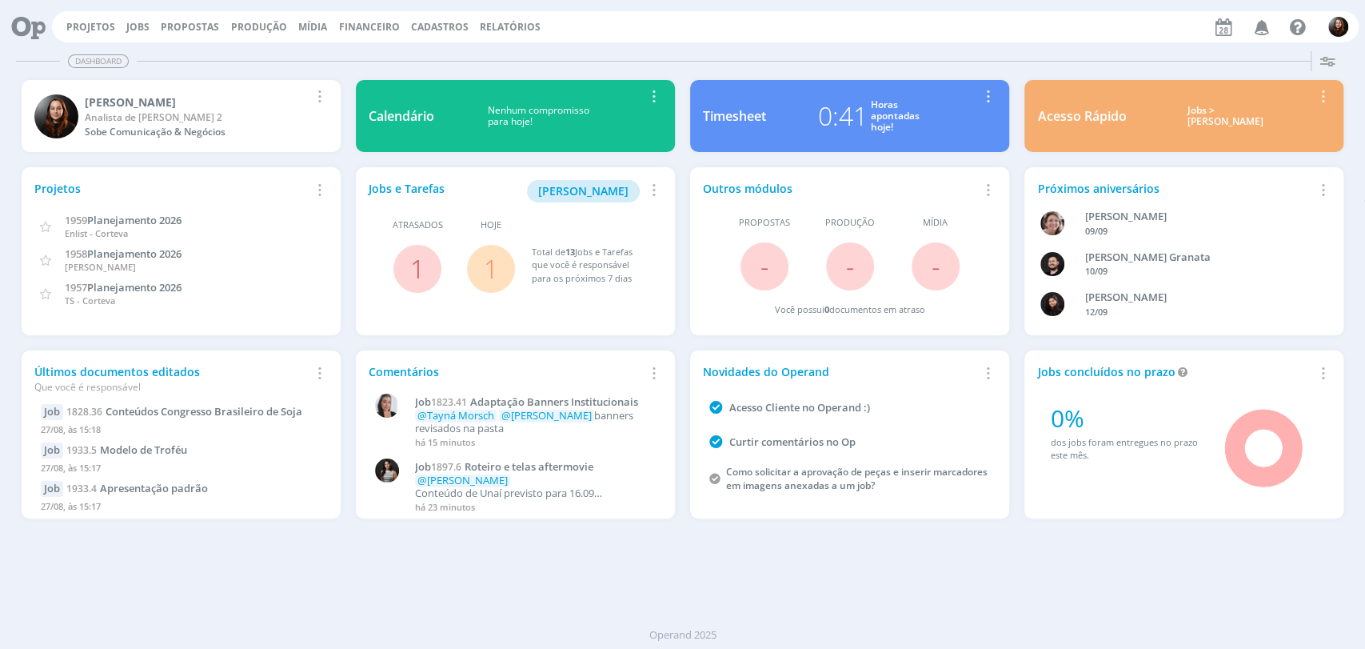
click at [487, 264] on link "1" at bounding box center [491, 268] width 14 height 34
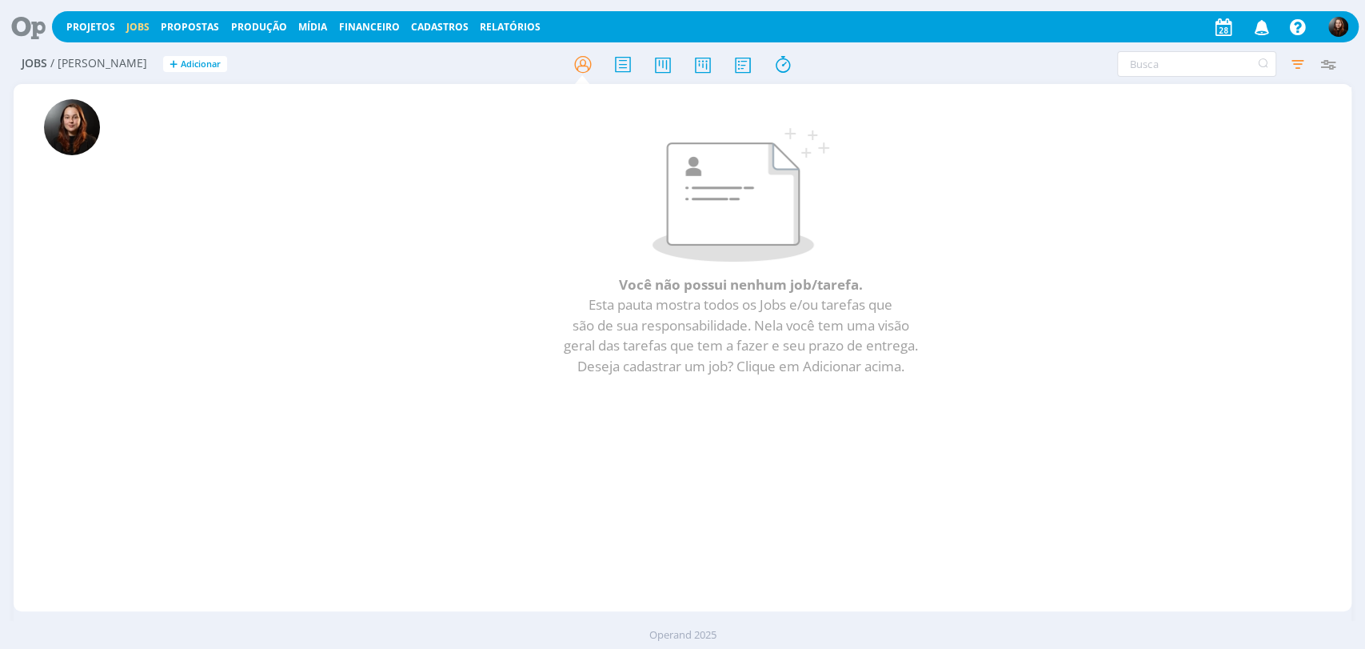
click at [13, 28] on icon at bounding box center [22, 26] width 33 height 31
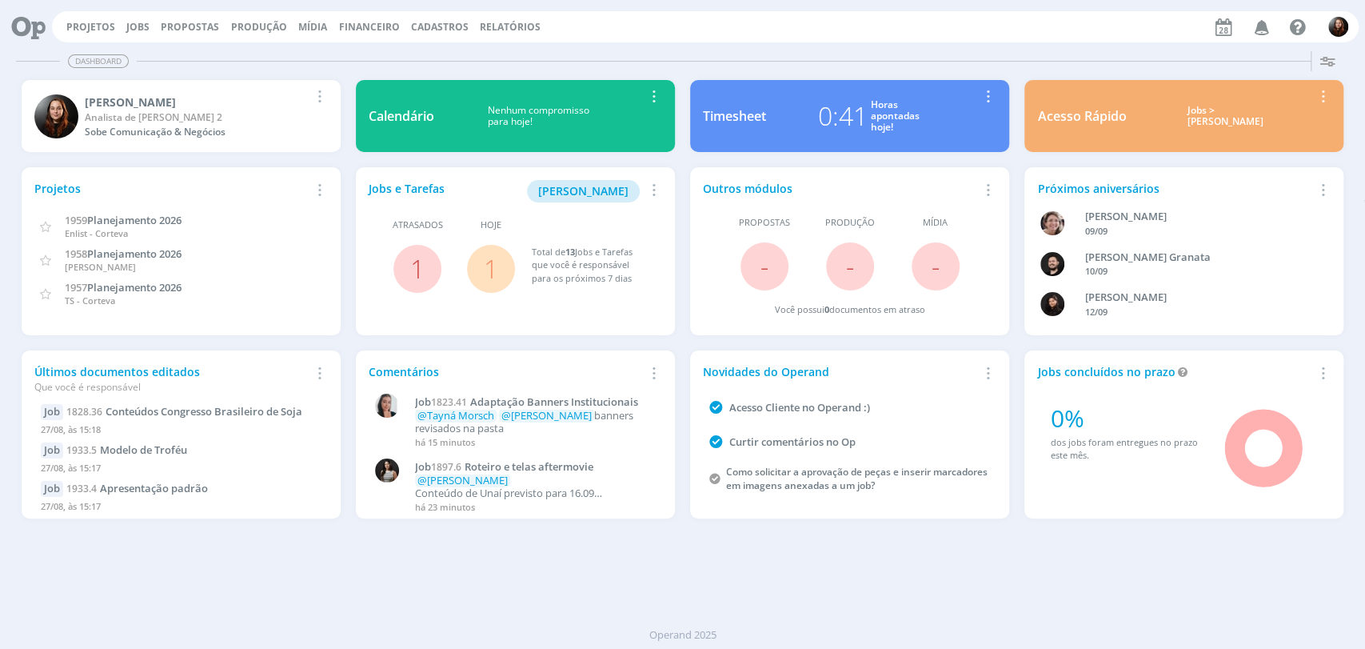
click at [490, 258] on link "1" at bounding box center [491, 268] width 14 height 34
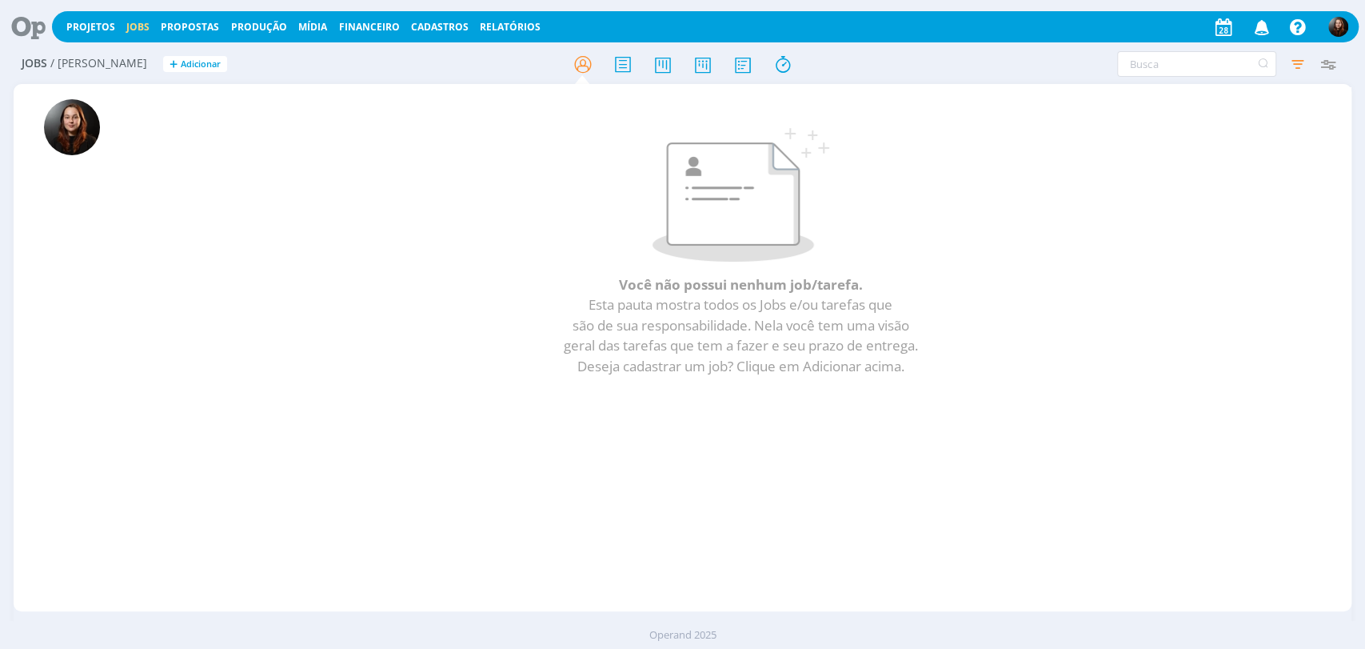
click at [21, 31] on icon at bounding box center [22, 26] width 33 height 31
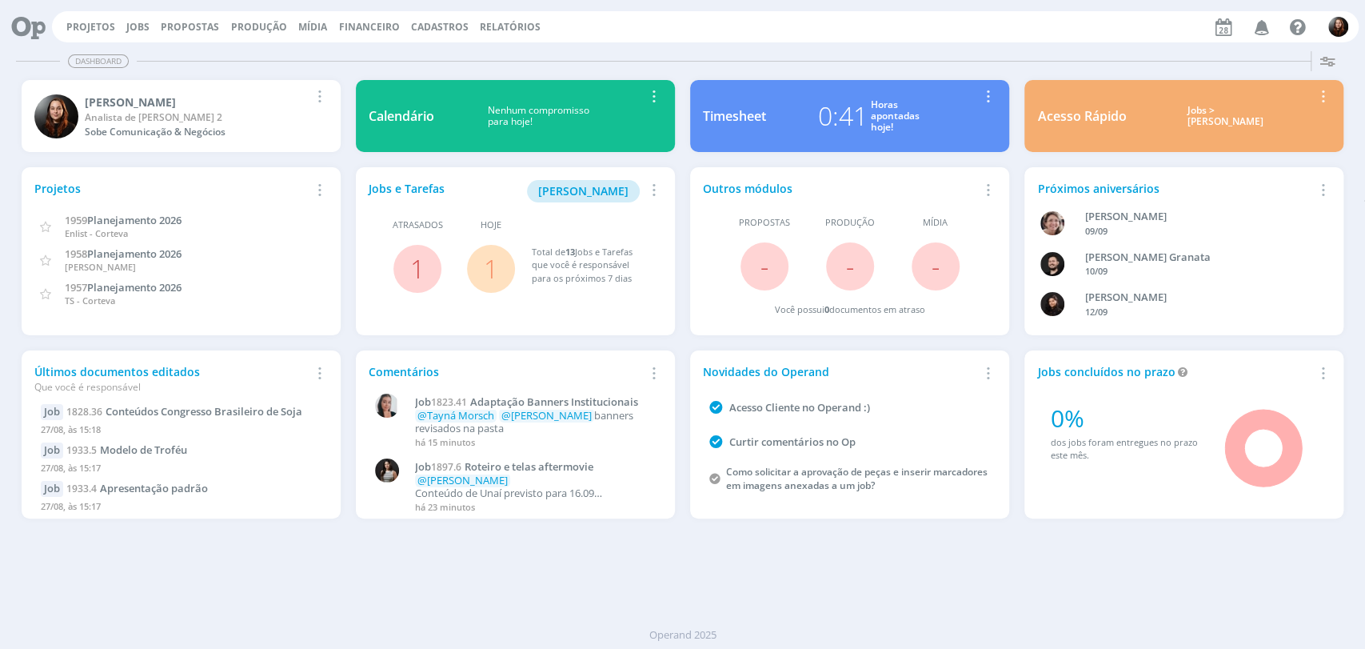
click at [831, 51] on div "Dashboard" at bounding box center [682, 61] width 1333 height 23
click at [849, 45] on div "Dashboard Salvar Selecione abaixo os cards desejados: Meus Meu Perfil [GEOGRAPH…" at bounding box center [682, 347] width 1365 height 604
click at [974, 578] on div "Dashboard Salvar Selecione abaixo os cards desejados: Meus Meu Perfil [GEOGRAPH…" at bounding box center [682, 347] width 1365 height 604
click at [736, 50] on div "Dashboard" at bounding box center [682, 61] width 1333 height 23
click at [196, 74] on div "[PERSON_NAME] Analista de [PERSON_NAME] 2 Sobe Comunicação & Negócios Remover C…" at bounding box center [181, 116] width 334 height 87
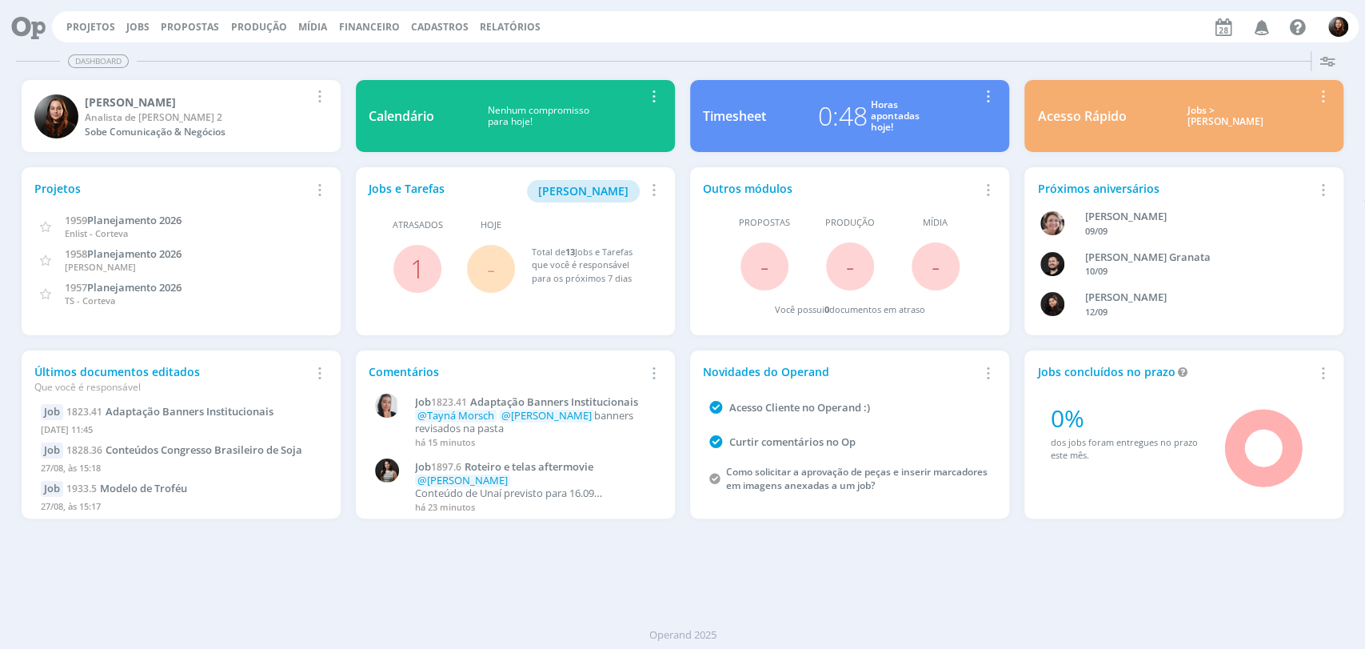
click at [936, 22] on div "Projetos Jobs Propostas Produção [GEOGRAPHIC_DATA] Financeiro Cadastros Relatór…" at bounding box center [705, 26] width 1307 height 31
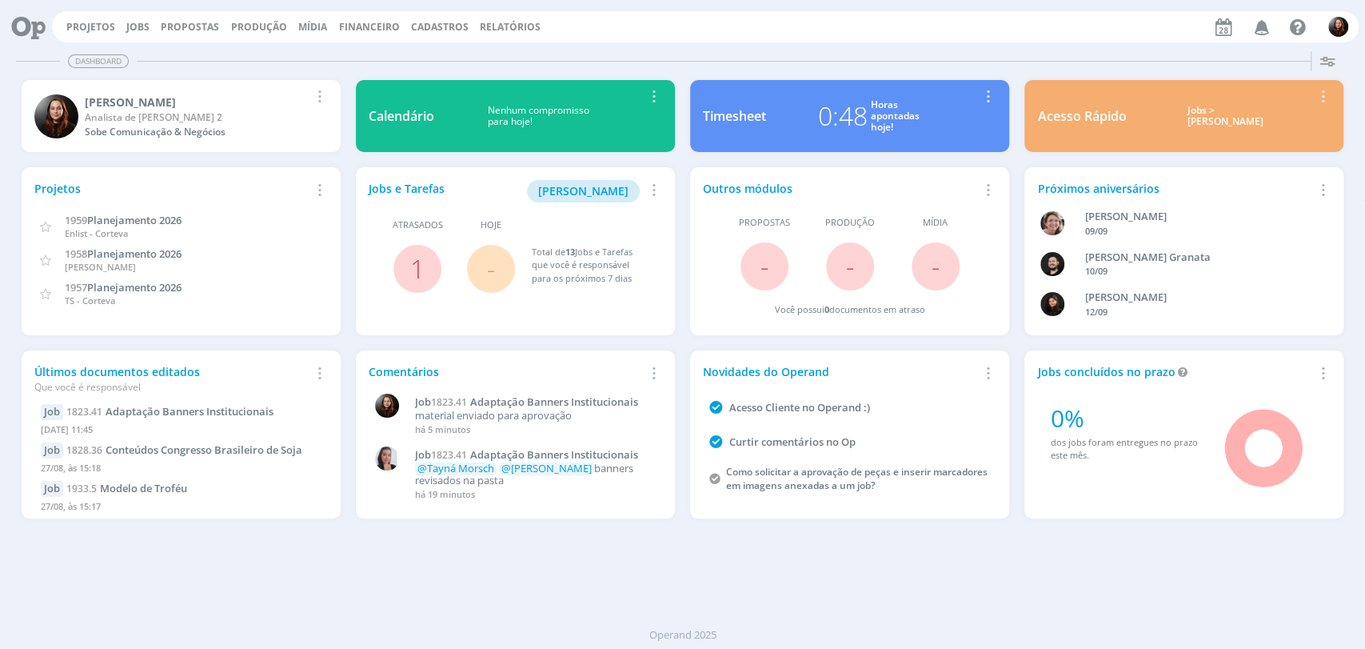
click at [830, 47] on div "Dashboard Salvar Selecione abaixo os cards desejados: Meus Meu Perfil [GEOGRAPH…" at bounding box center [682, 347] width 1365 height 604
click at [696, 70] on div "Dashboard" at bounding box center [682, 61] width 1333 height 23
click at [1078, 27] on div "Projetos Jobs Propostas Produção [GEOGRAPHIC_DATA] Financeiro Cadastros Relatór…" at bounding box center [705, 26] width 1307 height 31
click at [761, 59] on div "Dashboard" at bounding box center [682, 61] width 1333 height 23
